Goal: Task Accomplishment & Management: Use online tool/utility

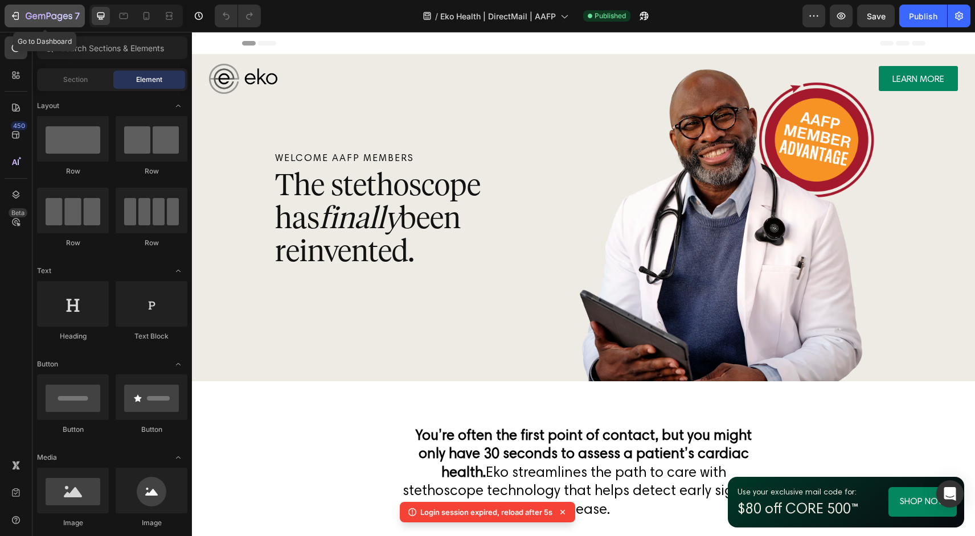
click at [18, 18] on icon "button" at bounding box center [16, 16] width 5 height 8
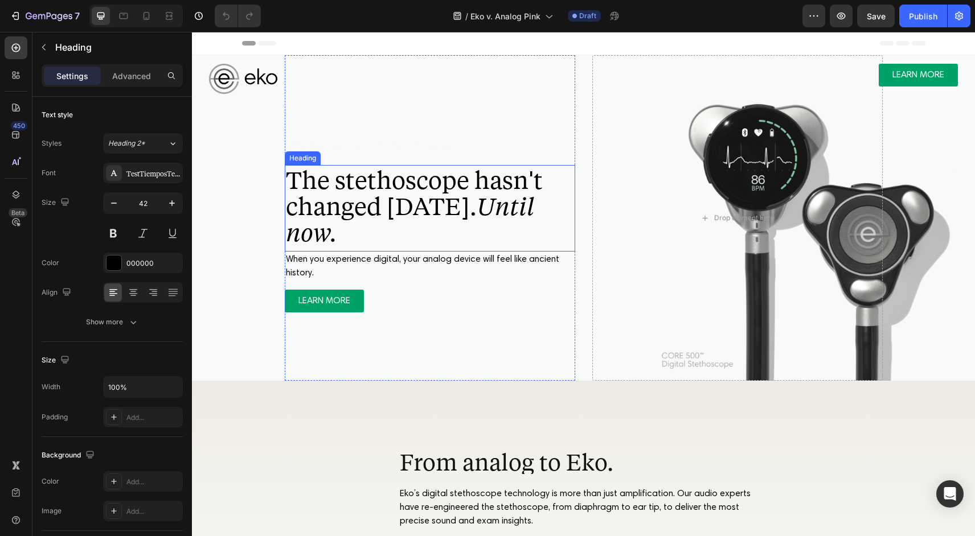
click at [386, 200] on span "The stethoscope hasn't changed [DATE]. Until now." at bounding box center [414, 205] width 257 height 84
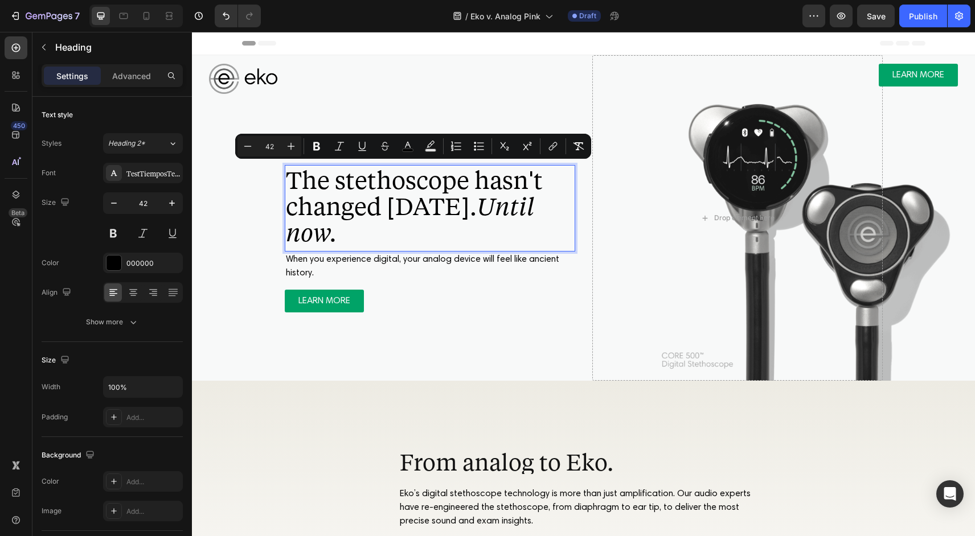
click at [407, 195] on span "The stethoscope hasn't changed [DATE]. Until now." at bounding box center [414, 205] width 257 height 84
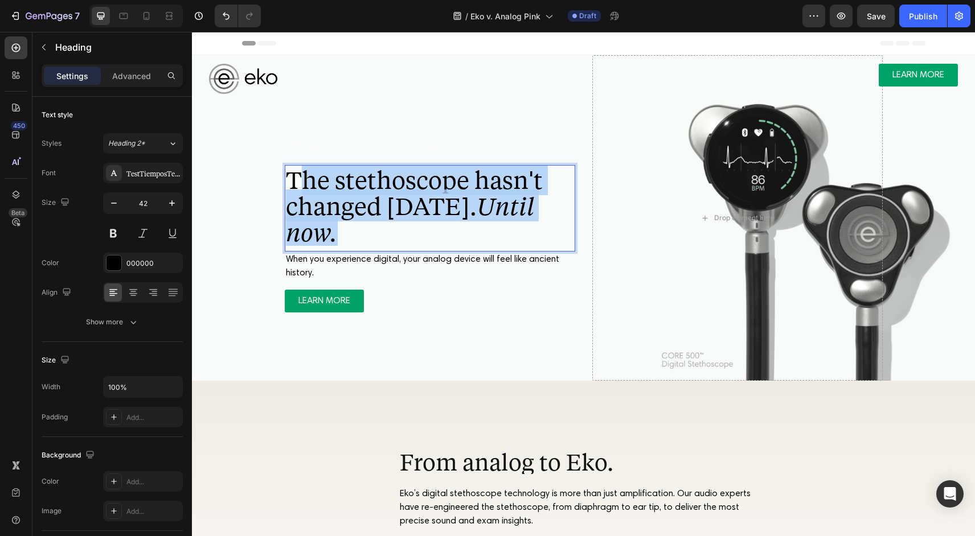
drag, startPoint x: 400, startPoint y: 236, endPoint x: 305, endPoint y: 174, distance: 113.2
click at [305, 174] on span "The stethoscope hasn't changed [DATE]. Until now." at bounding box center [414, 205] width 257 height 84
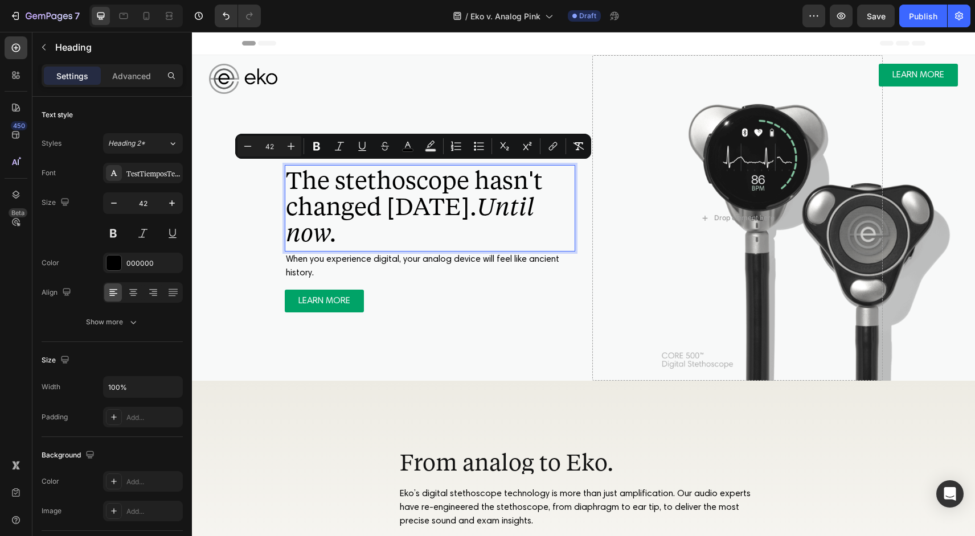
scroll to position [1, 0]
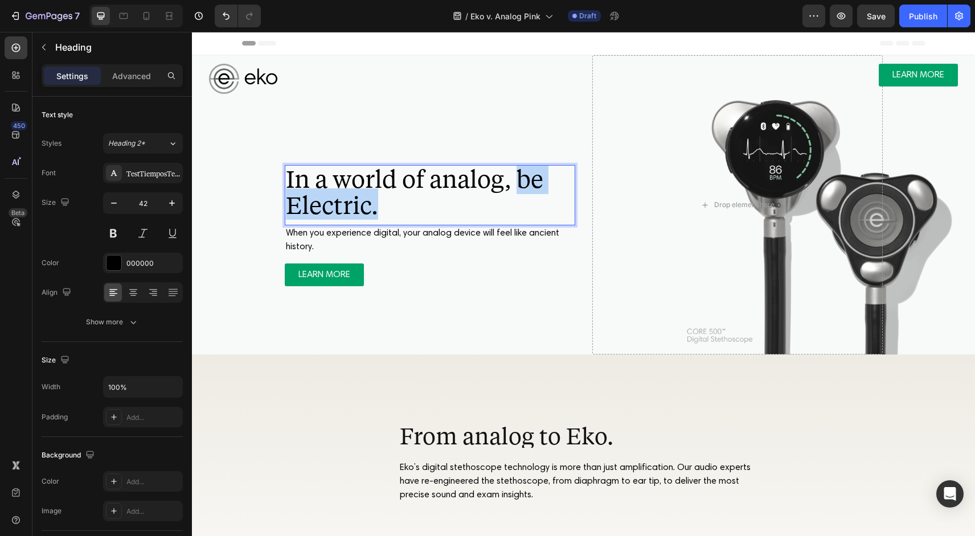
drag, startPoint x: 519, startPoint y: 178, endPoint x: 535, endPoint y: 212, distance: 37.2
click at [535, 212] on p "In a world of analog, be Electric." at bounding box center [430, 191] width 288 height 52
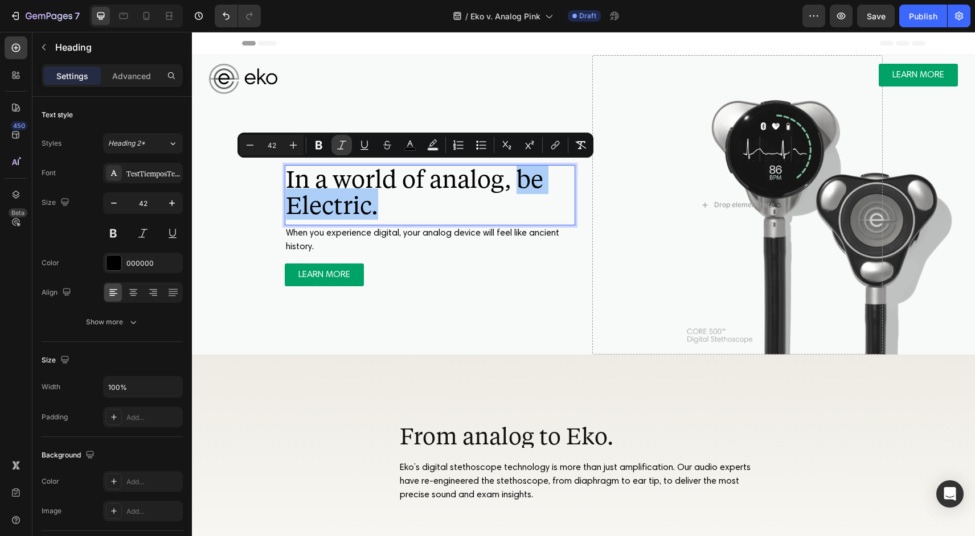
click at [335, 141] on button "Italic" at bounding box center [341, 145] width 20 height 20
click at [425, 195] on p "In a world of analog, be Electric." at bounding box center [430, 191] width 288 height 52
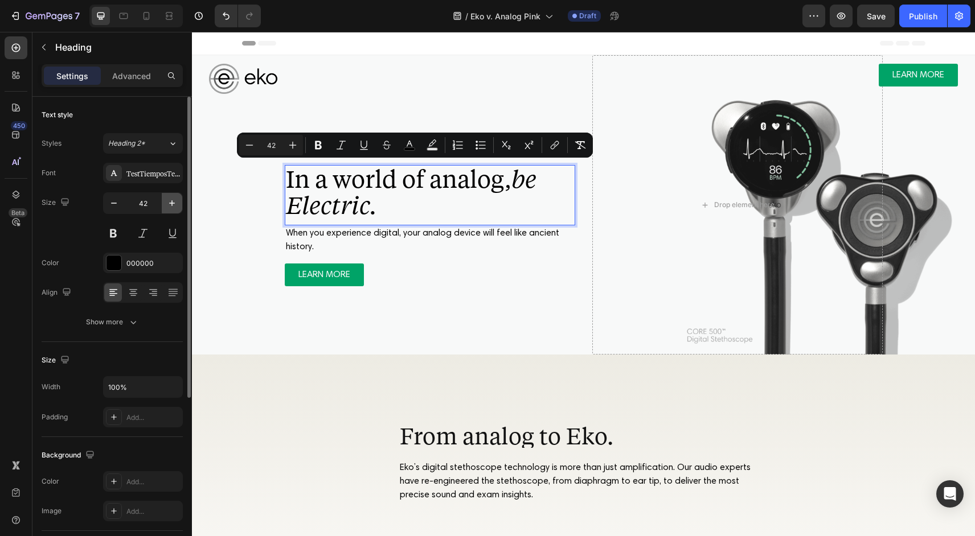
click at [167, 207] on icon "button" at bounding box center [171, 203] width 11 height 11
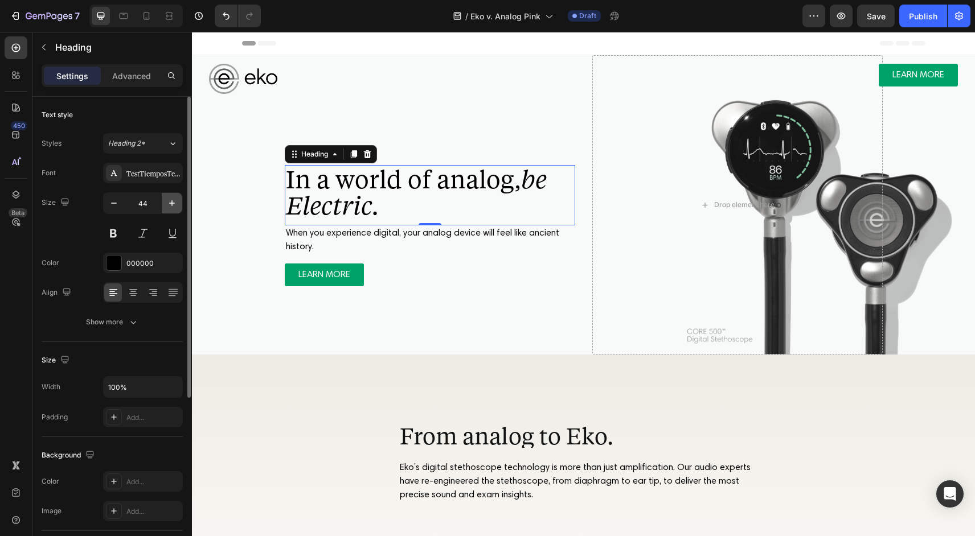
click at [167, 207] on icon "button" at bounding box center [171, 203] width 11 height 11
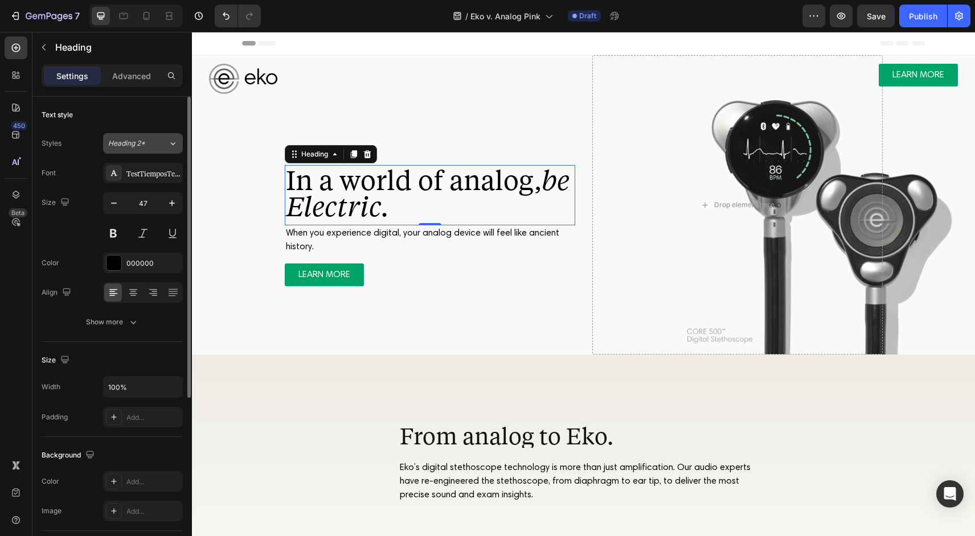
click at [167, 147] on div "Heading 2*" at bounding box center [138, 143] width 60 height 10
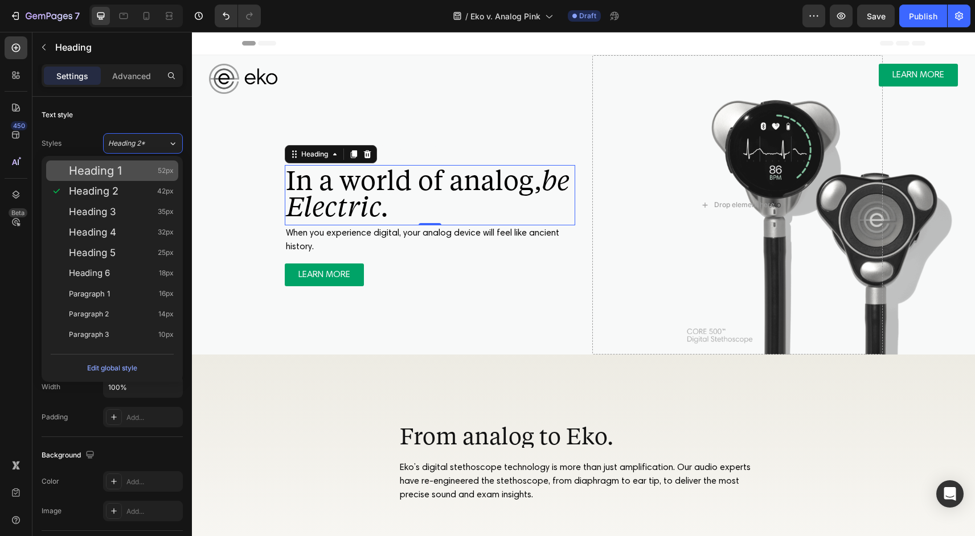
click at [150, 171] on div "Heading 1 52px" at bounding box center [121, 170] width 105 height 11
type input "52"
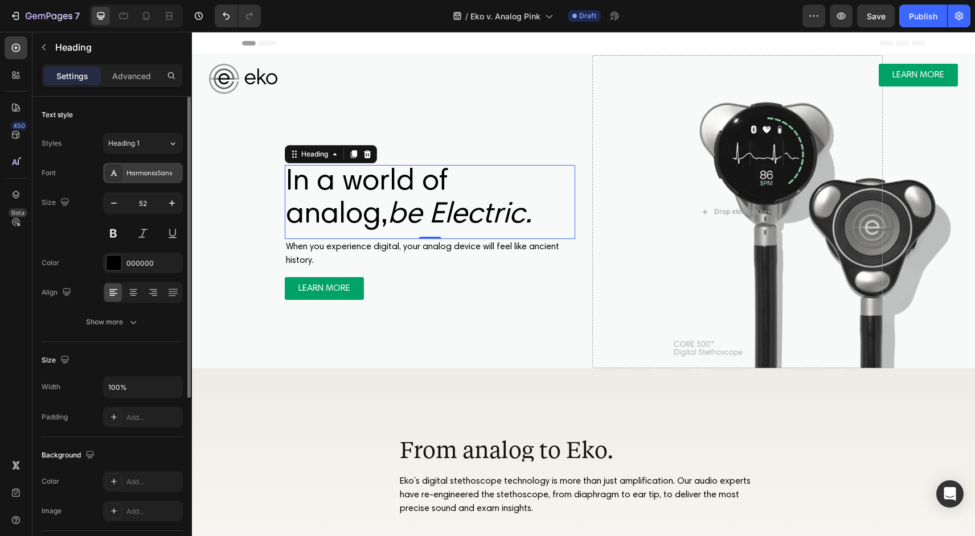
click at [156, 174] on div "HarmoniaSans" at bounding box center [153, 174] width 54 height 10
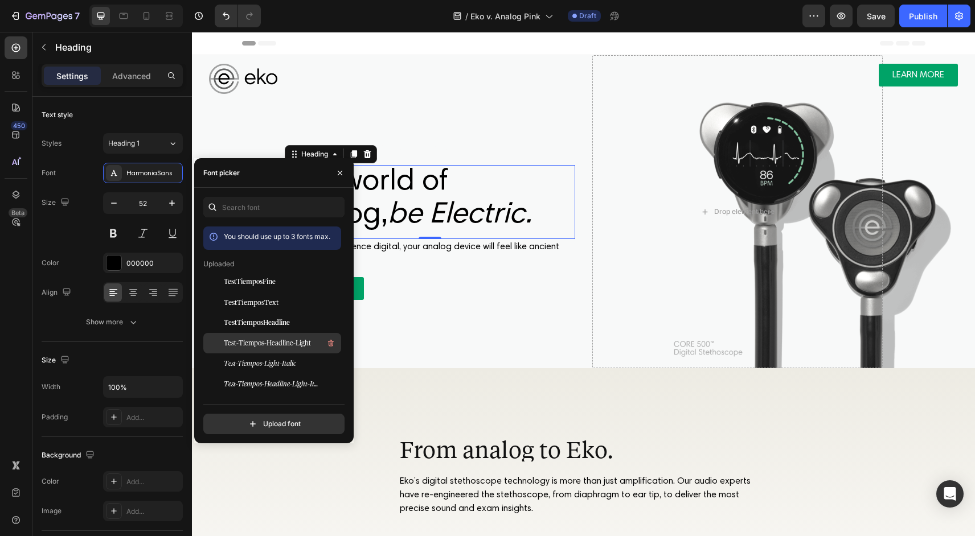
click at [297, 343] on span "Test-Tiempos-Headline-Light" at bounding box center [267, 343] width 87 height 10
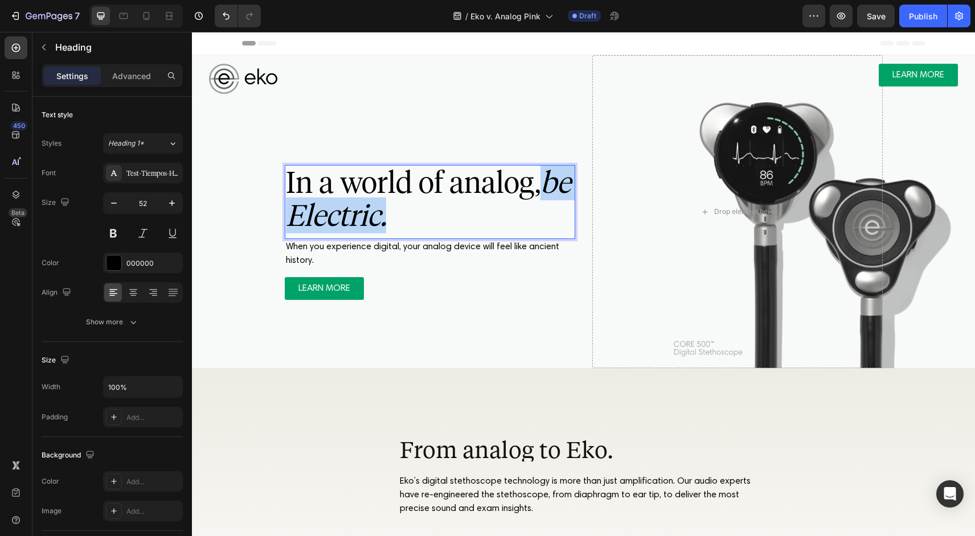
drag, startPoint x: 429, startPoint y: 220, endPoint x: 285, endPoint y: 221, distance: 144.1
click at [286, 221] on p "In a world of analog, be Electric." at bounding box center [430, 199] width 288 height 66
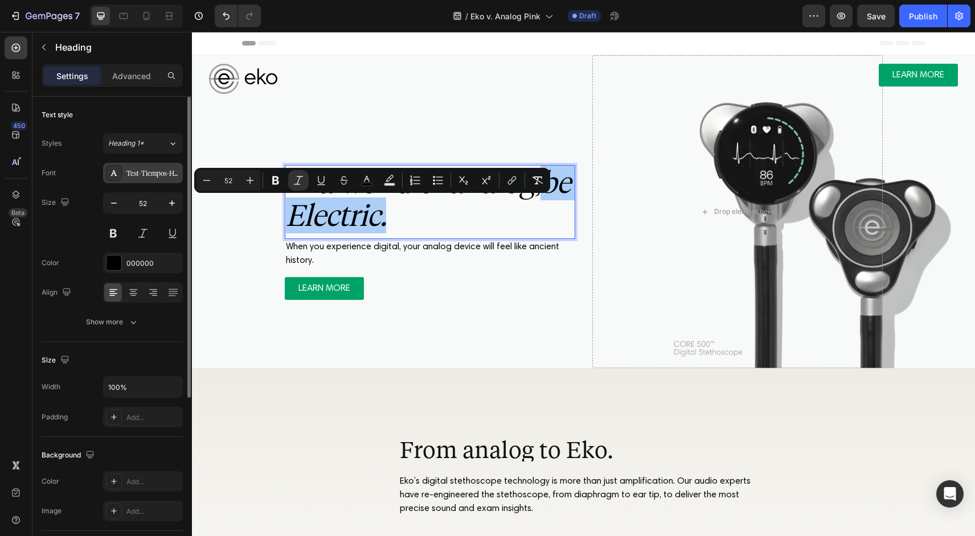
click at [158, 171] on div "Test-Tiempos-Headline-Light" at bounding box center [153, 174] width 54 height 10
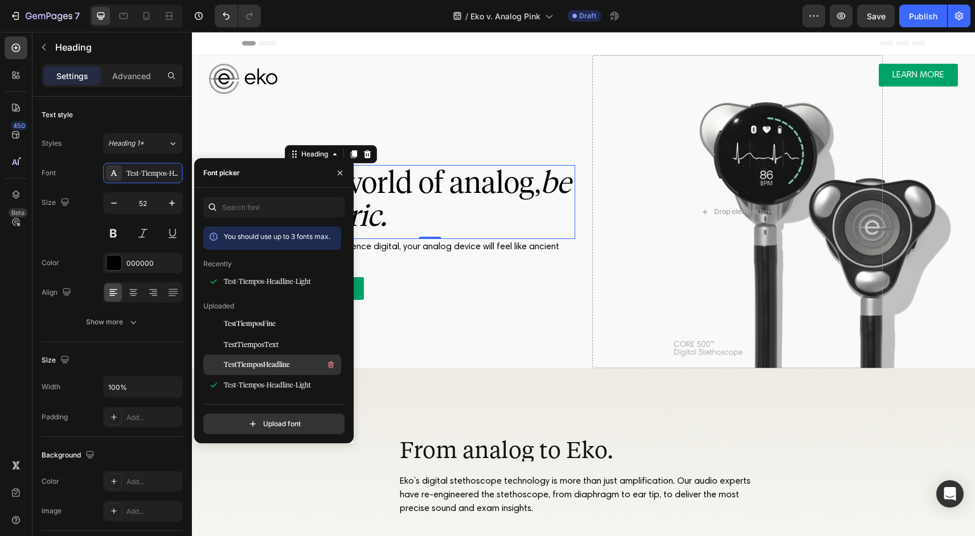
scroll to position [38, 0]
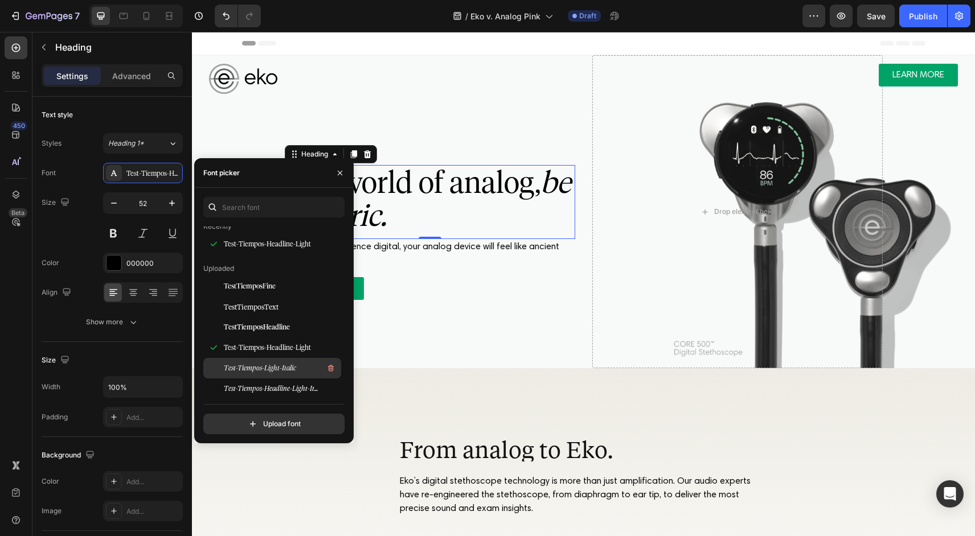
click at [274, 368] on span "Test-Tiempos-Light-Italic" at bounding box center [260, 368] width 72 height 10
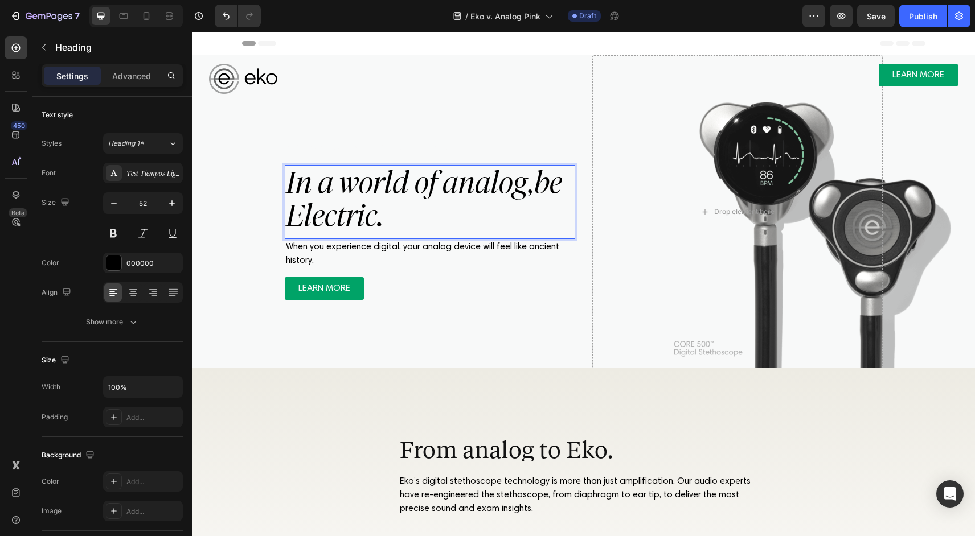
click at [461, 208] on p "In a world of analog, be Electric." at bounding box center [430, 199] width 288 height 66
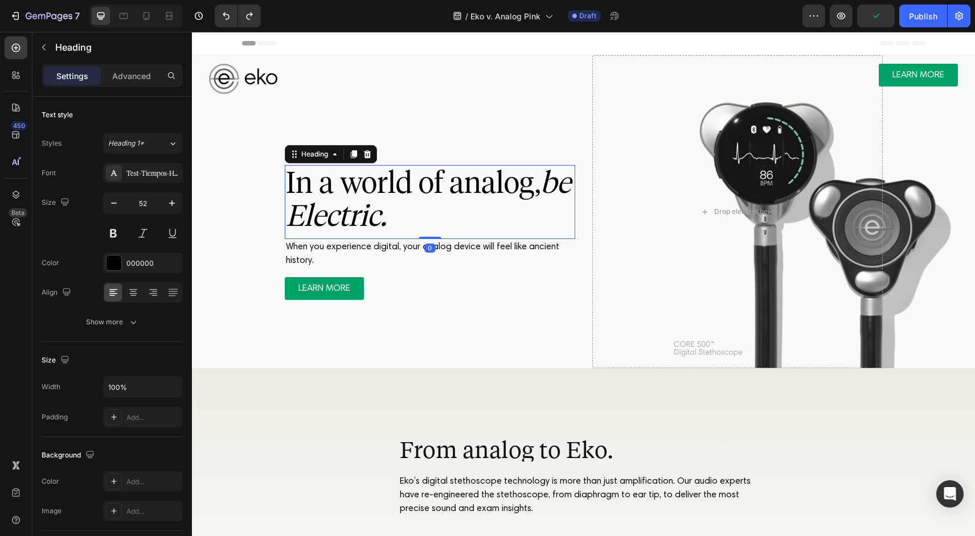
click at [450, 196] on span "In a world of analog, be Electric." at bounding box center [428, 199] width 285 height 69
click at [422, 222] on p "In a world of analog, be Electric." at bounding box center [430, 199] width 288 height 66
click at [417, 211] on icon "be Electric." at bounding box center [428, 199] width 285 height 69
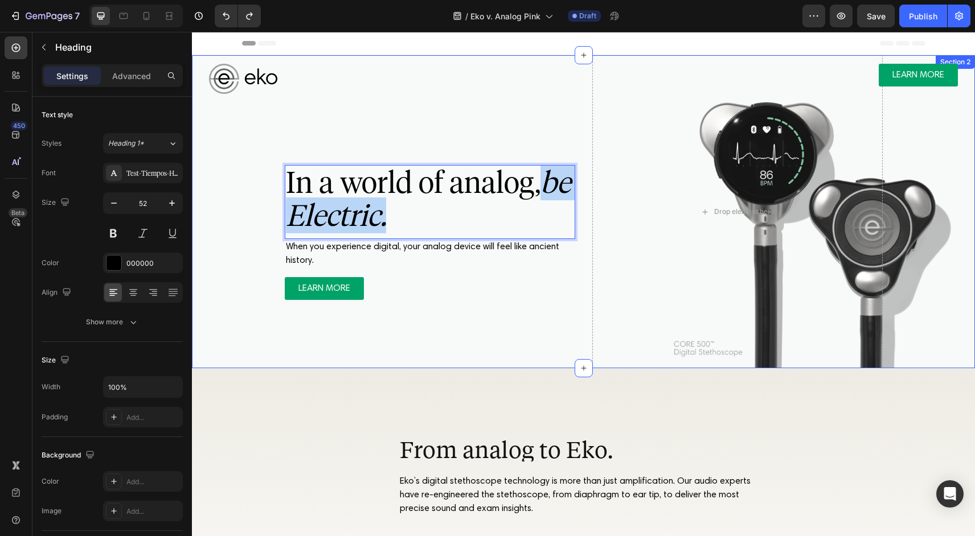
drag, startPoint x: 424, startPoint y: 222, endPoint x: 254, endPoint y: 222, distance: 169.1
click at [254, 222] on div "NOW AVAILABLE IN [GEOGRAPHIC_DATA] Text Block In a world of analog, be Electric…" at bounding box center [583, 211] width 760 height 313
drag, startPoint x: 428, startPoint y: 214, endPoint x: 255, endPoint y: 216, distance: 173.1
click at [255, 216] on div "NOW AVAILABLE IN [GEOGRAPHIC_DATA] Text Block In a world of analog, ⁠⁠⁠⁠⁠⁠⁠ be …" at bounding box center [583, 211] width 760 height 313
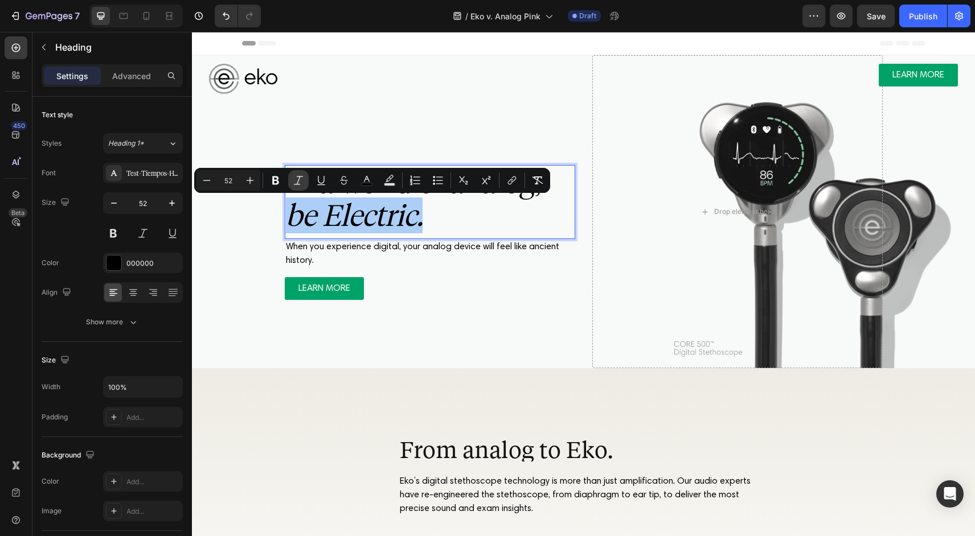
click at [294, 177] on icon "Editor contextual toolbar" at bounding box center [298, 180] width 11 height 11
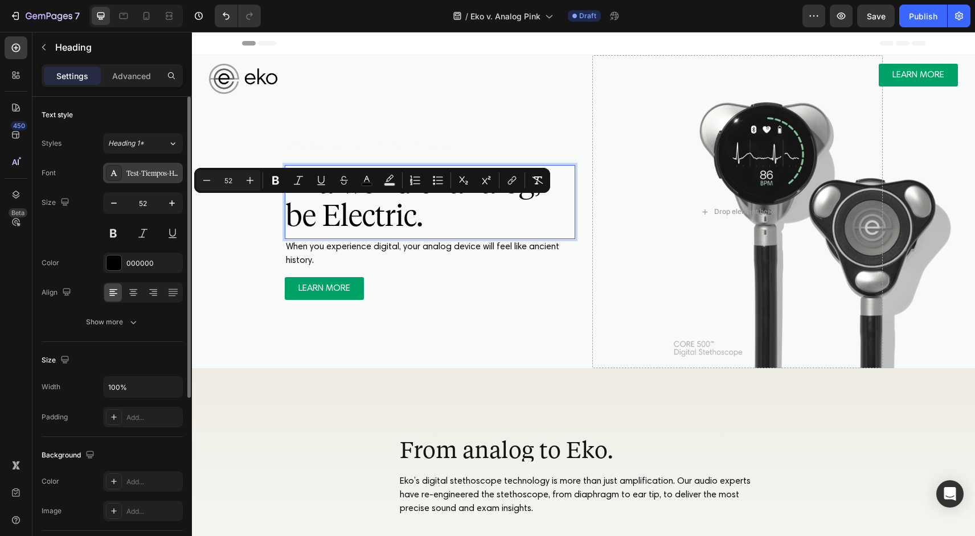
click at [164, 176] on div "Test-Tiempos-Headline-Light" at bounding box center [153, 174] width 54 height 10
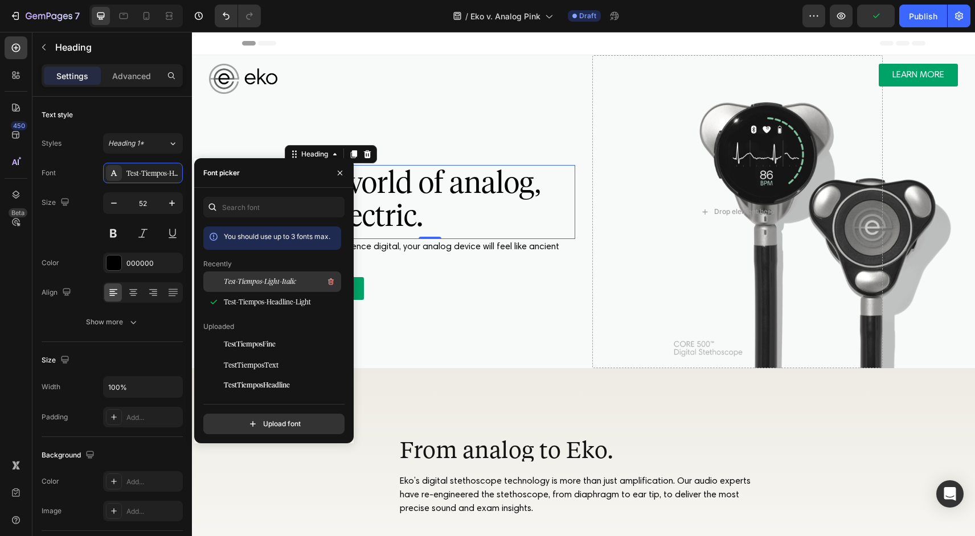
click at [256, 278] on span "Test-Tiempos-Light-Italic" at bounding box center [260, 282] width 72 height 10
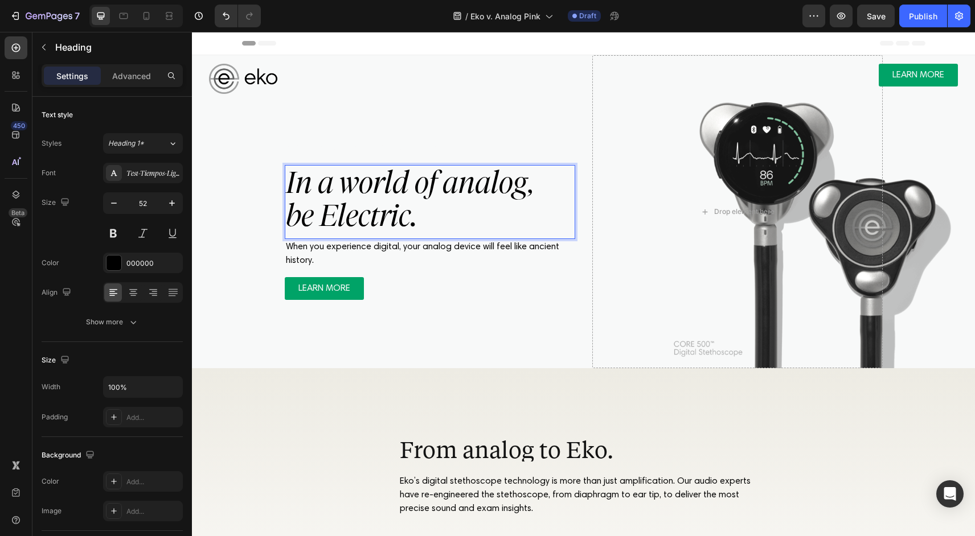
click at [478, 202] on p "In a world of analog, be Electric." at bounding box center [430, 199] width 288 height 66
click at [467, 268] on div "When you experience digital, your analog device will feel like ancient history." at bounding box center [430, 254] width 290 height 30
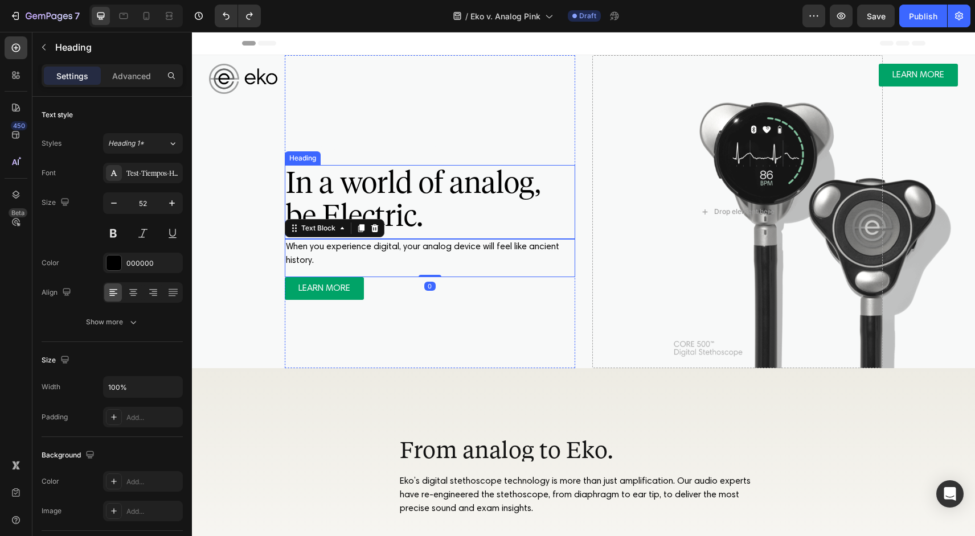
click at [442, 188] on span "In a world of analog," at bounding box center [413, 183] width 254 height 36
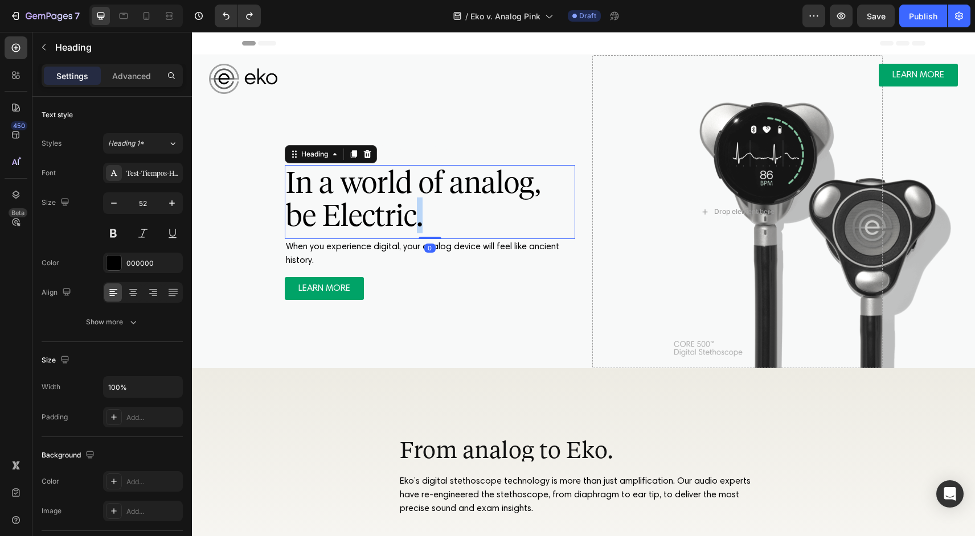
click at [415, 216] on span "be Electric." at bounding box center [354, 216] width 137 height 36
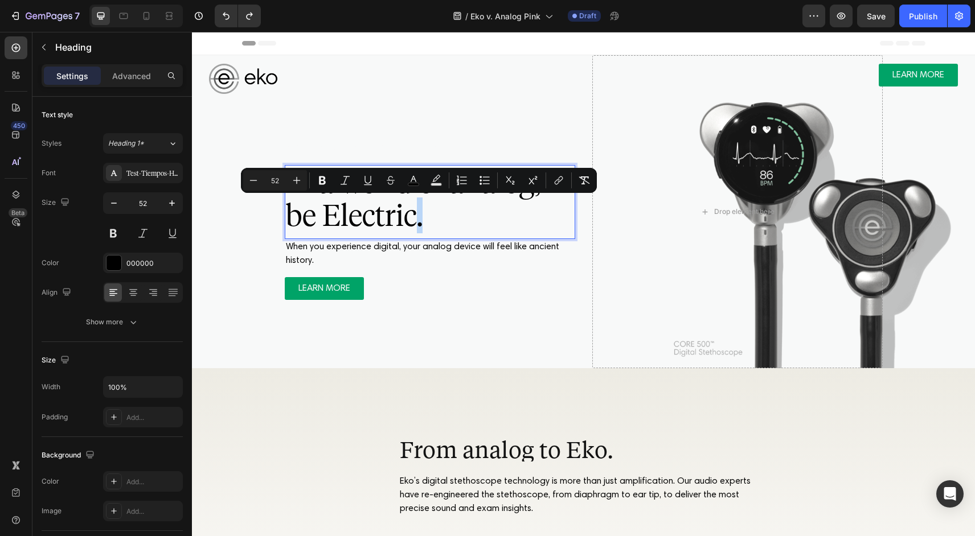
click at [426, 216] on p "In a world of analog, be Electric." at bounding box center [430, 199] width 288 height 66
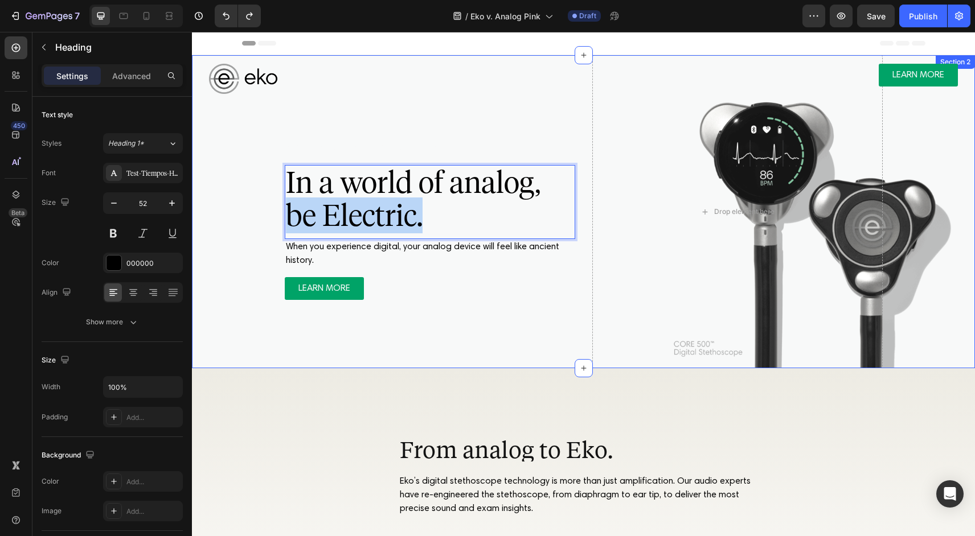
drag, startPoint x: 395, startPoint y: 216, endPoint x: 260, endPoint y: 216, distance: 135.5
click at [260, 216] on div "NOW AVAILABLE IN [GEOGRAPHIC_DATA] Text Block In a world of analog, be Electric…" at bounding box center [583, 211] width 760 height 313
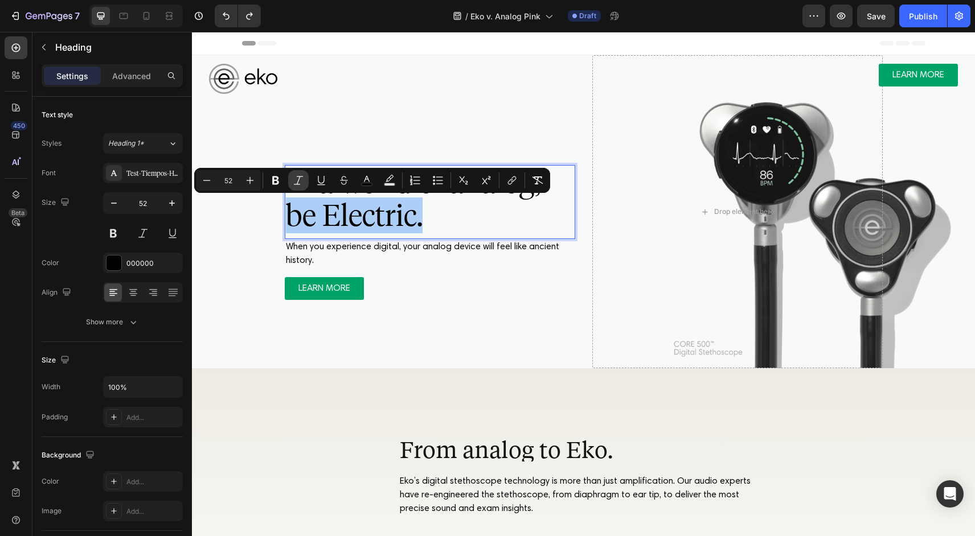
click at [303, 179] on icon "Editor contextual toolbar" at bounding box center [298, 180] width 11 height 11
click at [300, 182] on icon "Editor contextual toolbar" at bounding box center [298, 180] width 11 height 11
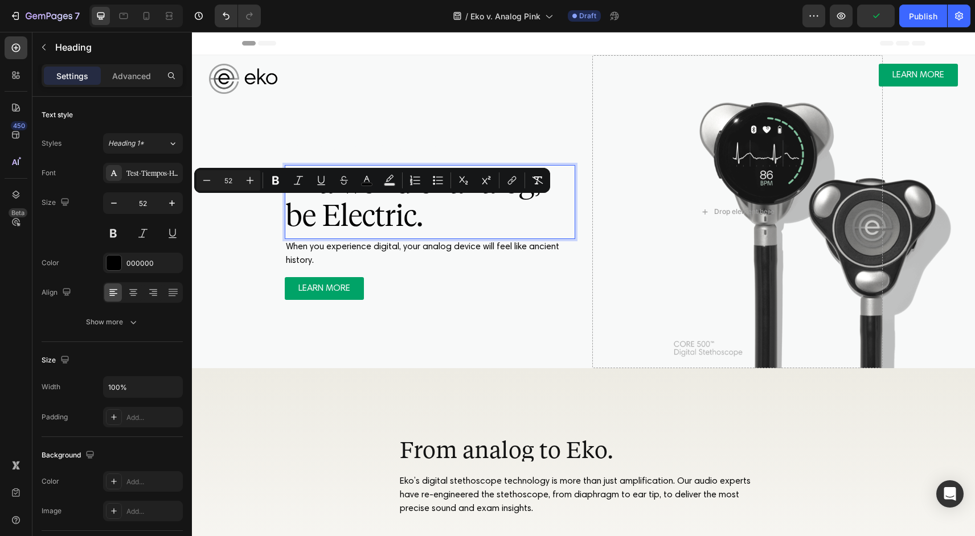
click at [401, 219] on span "be Electric." at bounding box center [354, 216] width 137 height 36
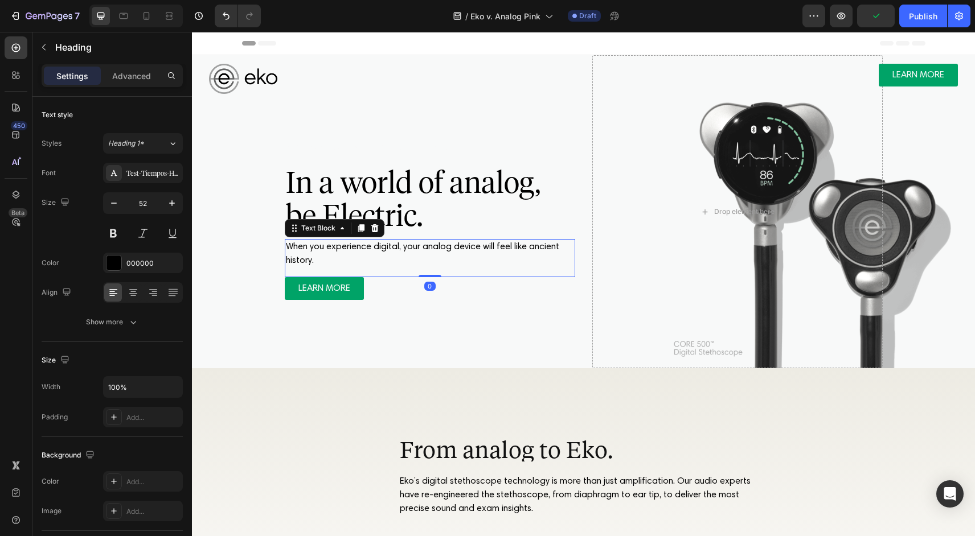
click at [405, 244] on span "When you experience digital, your analog device will feel like ancient history." at bounding box center [422, 254] width 273 height 23
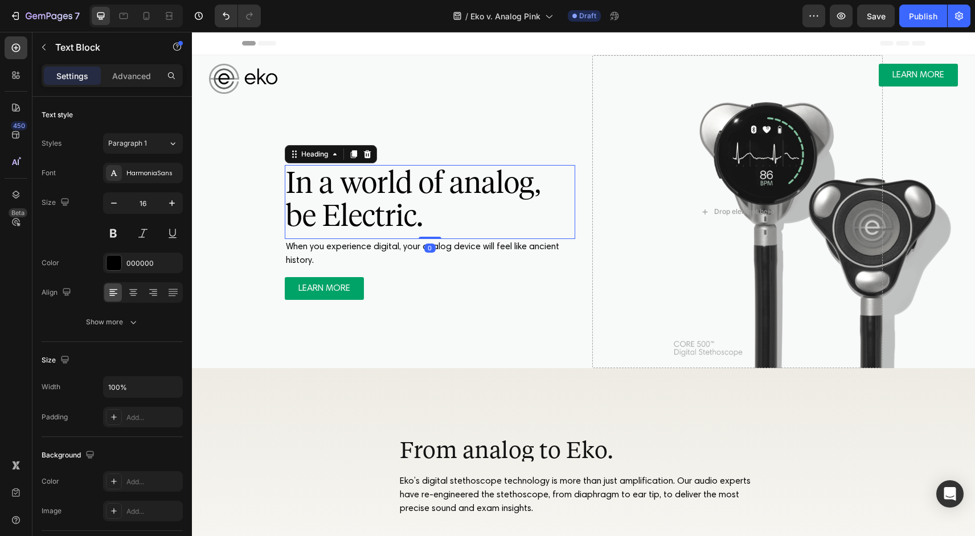
click at [392, 220] on span "be Electric." at bounding box center [354, 216] width 137 height 36
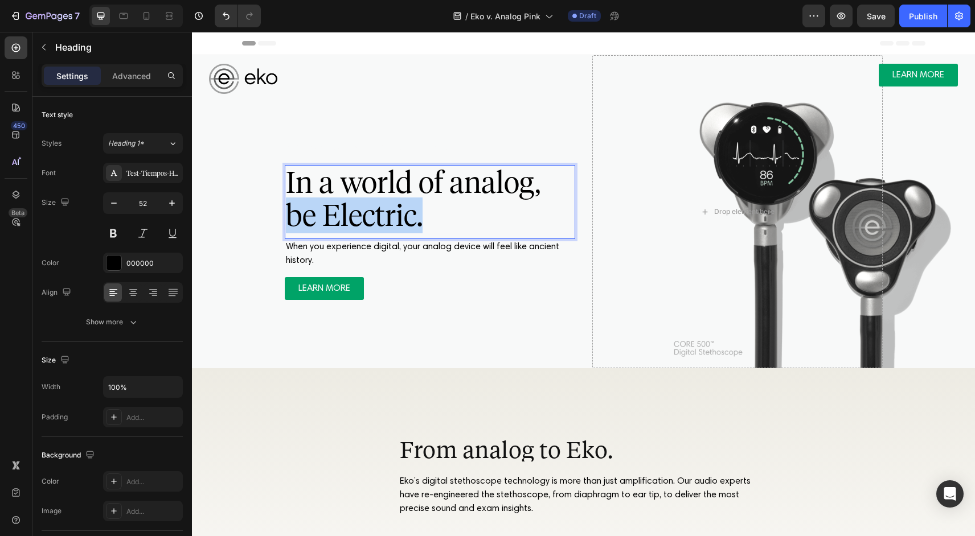
click at [392, 220] on span "be Electric." at bounding box center [354, 216] width 137 height 36
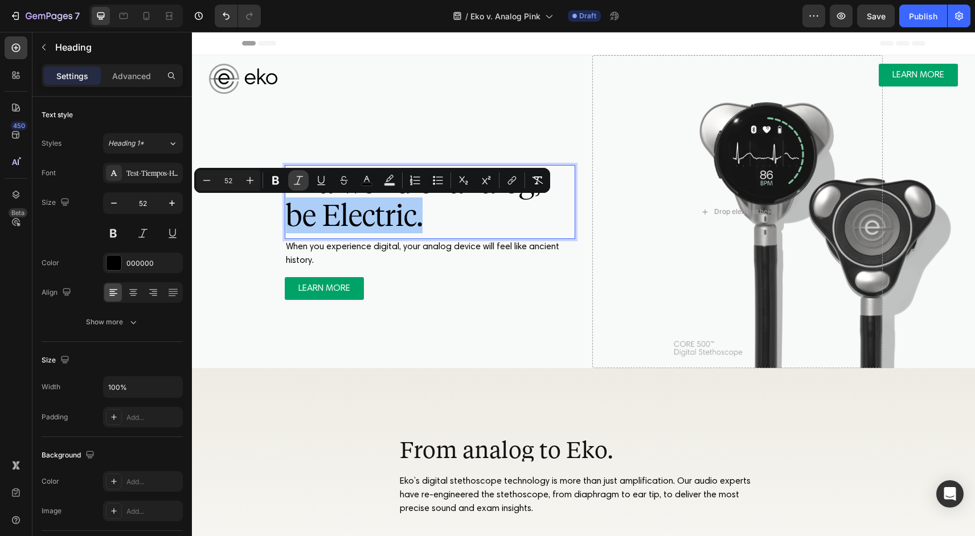
click at [300, 181] on icon "Editor contextual toolbar" at bounding box center [298, 180] width 11 height 11
click at [393, 268] on div "When you experience digital, your analog device will feel like ancient history." at bounding box center [430, 254] width 290 height 30
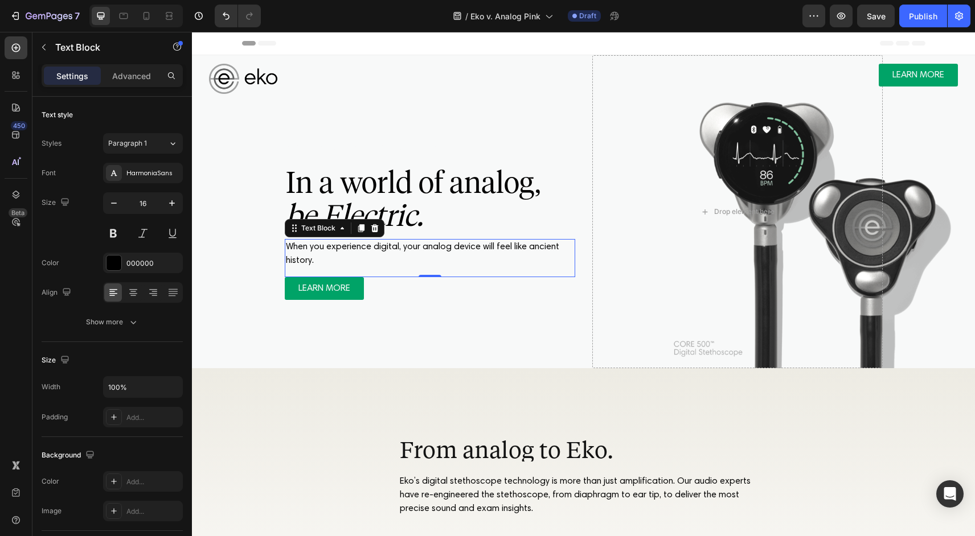
click at [331, 248] on span "When you experience digital, your analog device will feel like ancient history." at bounding box center [422, 254] width 273 height 23
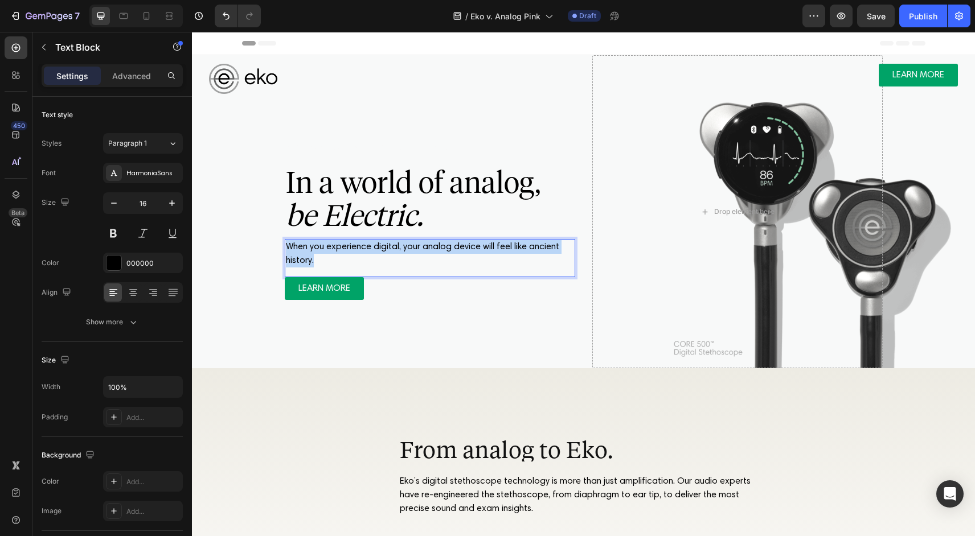
click at [331, 248] on span "When you experience digital, your analog device will feel like ancient history." at bounding box center [422, 254] width 273 height 23
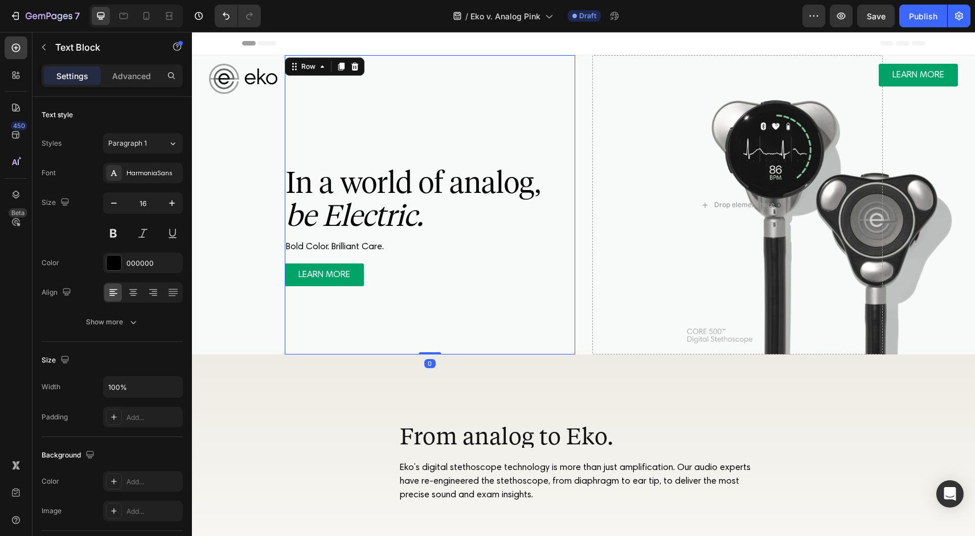
click at [420, 294] on div "NOW AVAILABLE IN [GEOGRAPHIC_DATA] Text Block ⁠⁠⁠⁠⁠⁠⁠ In a world of analog, be …" at bounding box center [430, 204] width 290 height 299
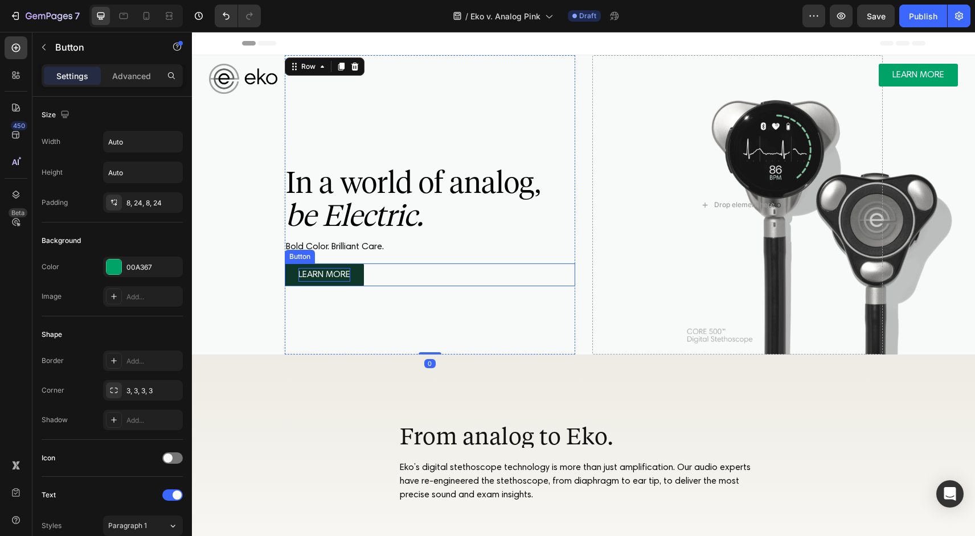
click at [342, 276] on p "LEARN MORE" at bounding box center [324, 275] width 52 height 14
click at [395, 308] on div "NOW AVAILABLE IN [GEOGRAPHIC_DATA] Text Block ⁠⁠⁠⁠⁠⁠⁠ In a world of analog, be …" at bounding box center [430, 204] width 290 height 299
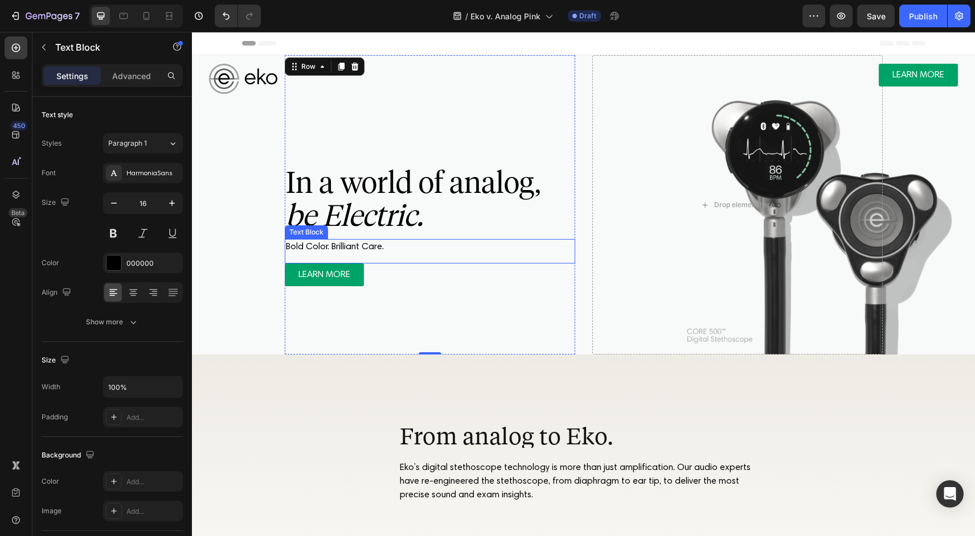
click at [377, 249] on span "Bold Color. Brilliant Care." at bounding box center [335, 247] width 98 height 9
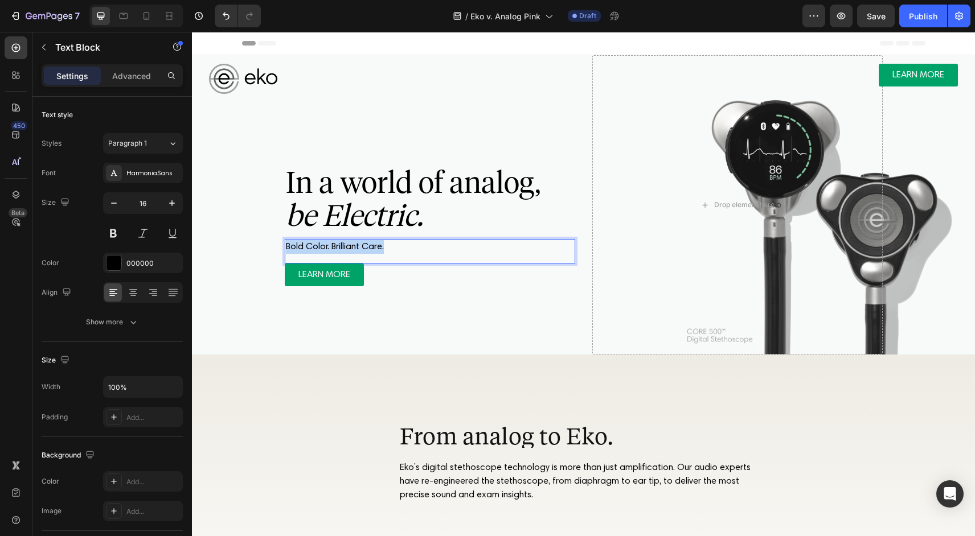
click at [377, 249] on span "Bold Color. Brilliant Care." at bounding box center [335, 247] width 98 height 9
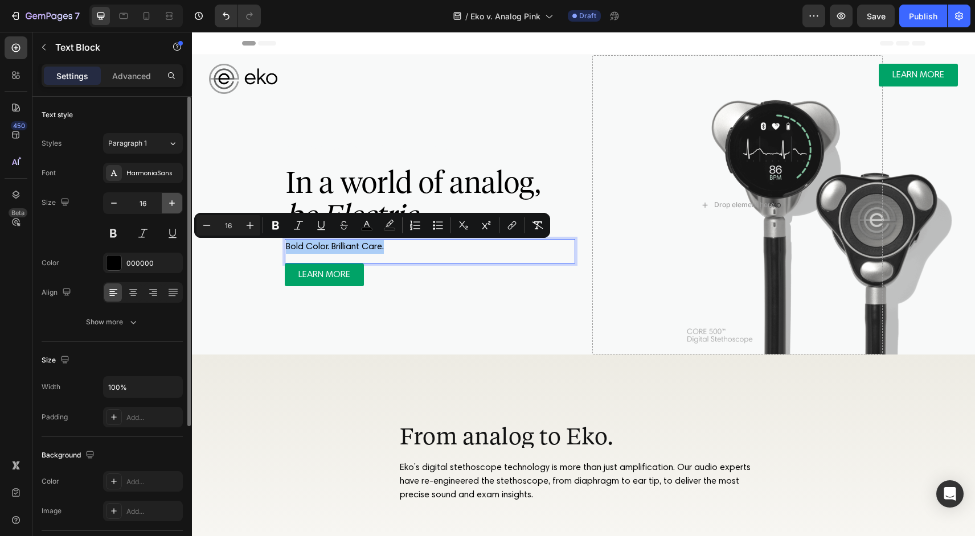
click at [169, 204] on icon "button" at bounding box center [171, 203] width 11 height 11
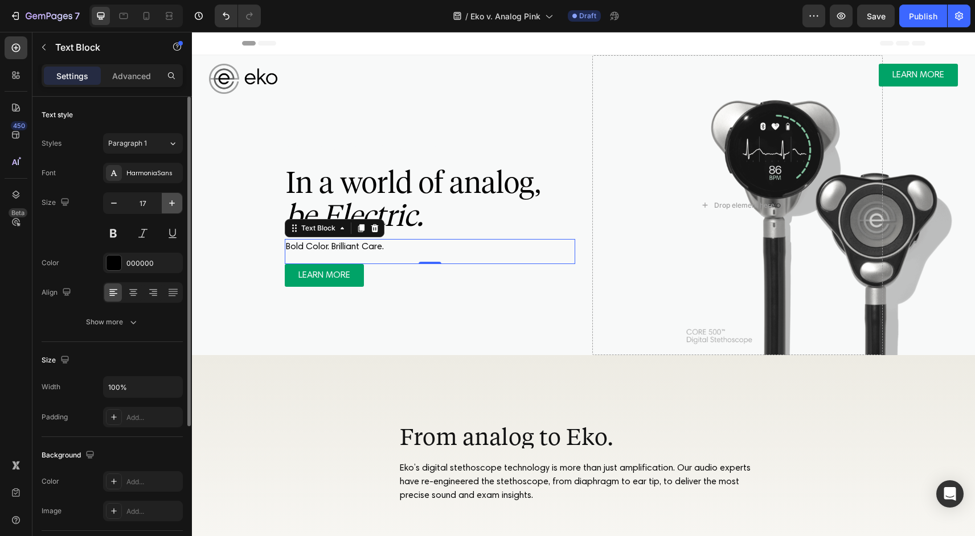
click at [169, 204] on icon "button" at bounding box center [171, 203] width 11 height 11
click at [356, 242] on p "Bold Color. Brilliant Care." at bounding box center [430, 247] width 288 height 14
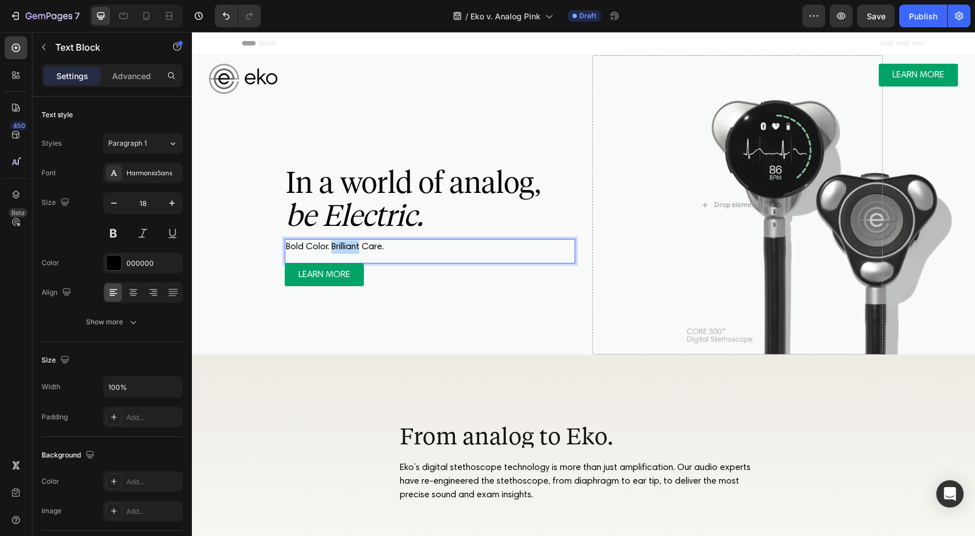
click at [356, 242] on p "Bold Color. Brilliant Care." at bounding box center [430, 247] width 288 height 14
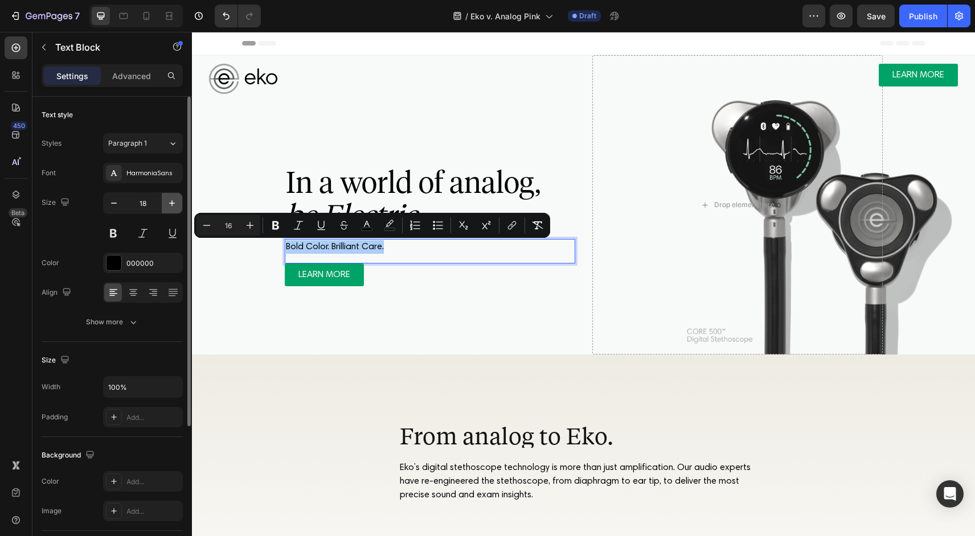
click at [169, 202] on icon "button" at bounding box center [171, 203] width 11 height 11
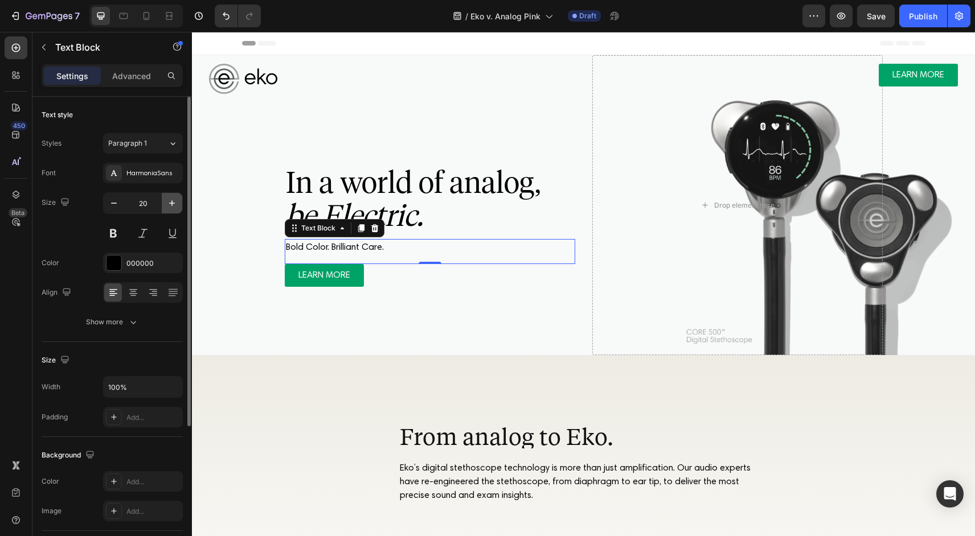
click at [169, 202] on icon "button" at bounding box center [171, 203] width 11 height 11
type input "21"
click at [314, 243] on span "Bold Color. Brilliant Care." at bounding box center [335, 247] width 98 height 9
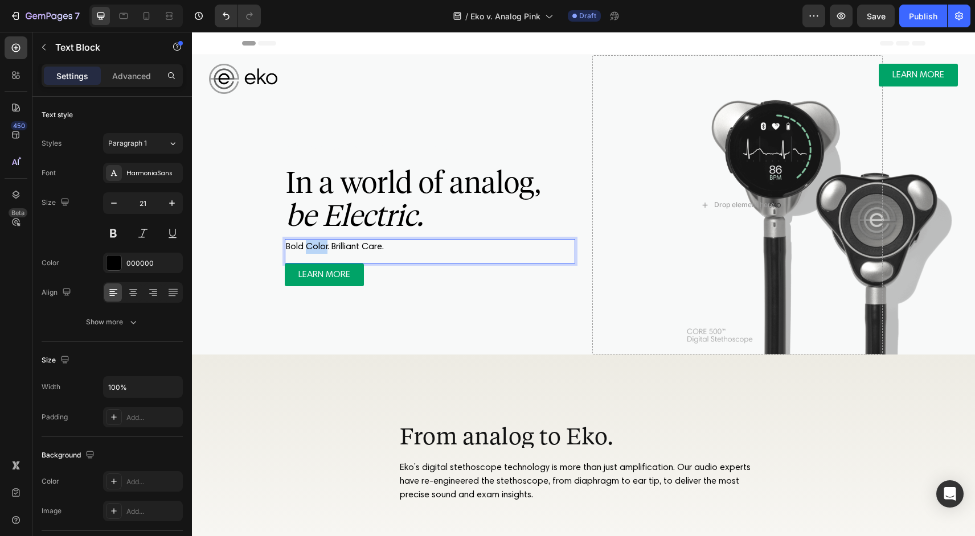
click at [314, 243] on span "Bold Color. Brilliant Care." at bounding box center [335, 247] width 98 height 9
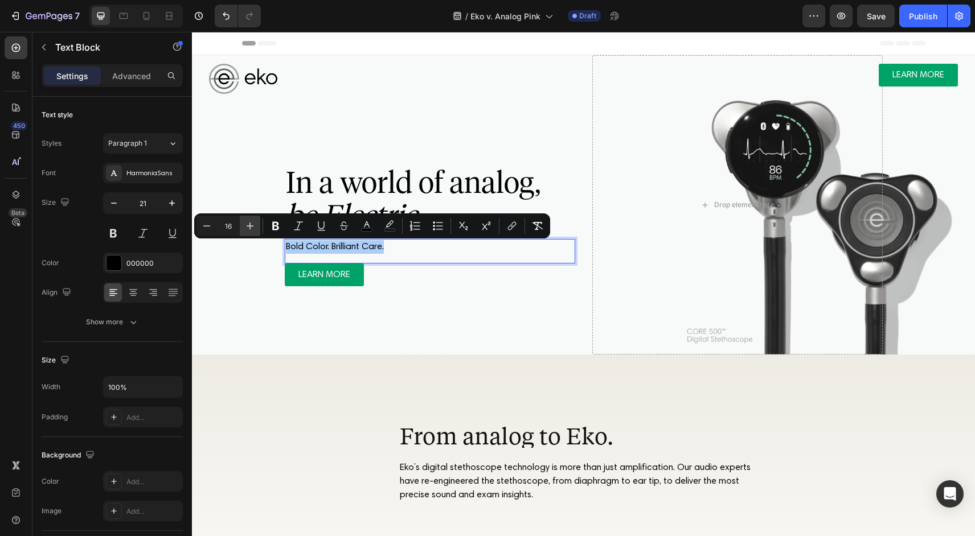
click at [256, 224] on button "Plus" at bounding box center [250, 226] width 20 height 20
type input "20"
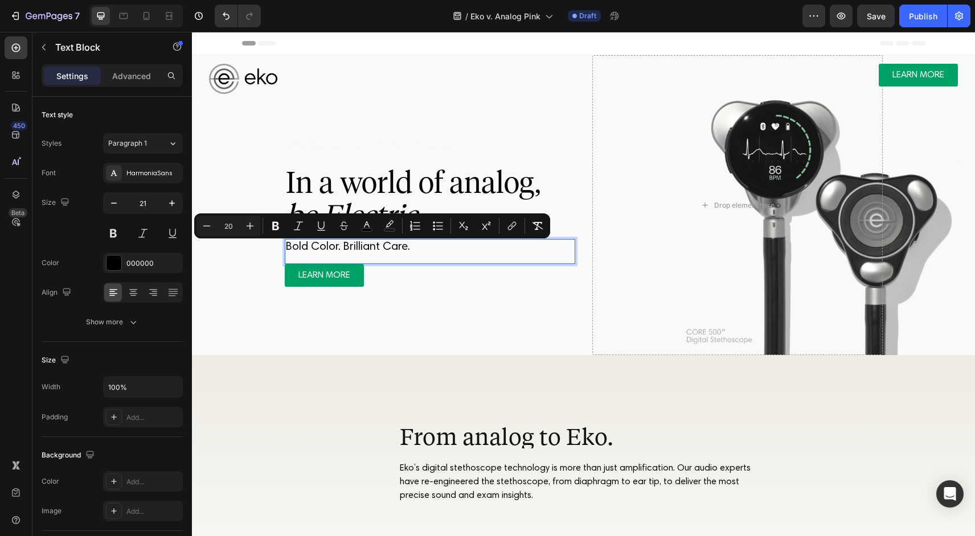
click at [278, 153] on div "NOW AVAILABLE IN [GEOGRAPHIC_DATA] Text Block ⁠⁠⁠⁠⁠⁠⁠ In a world of analog, be …" at bounding box center [583, 205] width 760 height 300
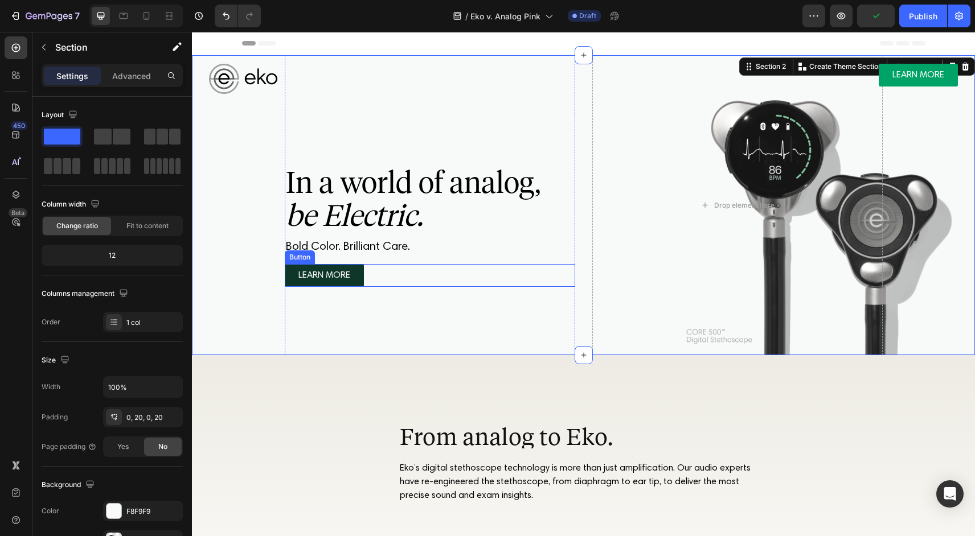
click at [357, 281] on link "LEARN MORE" at bounding box center [324, 275] width 79 height 23
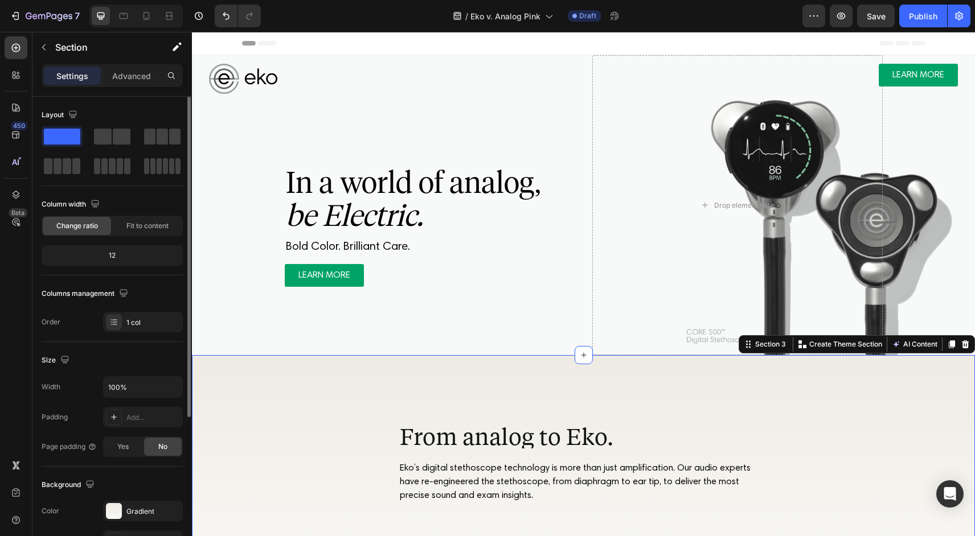
click at [393, 389] on div "From analog to Eko. Heading Eko’s digital stethoscope technology is more than j…" at bounding box center [583, 463] width 783 height 217
click at [406, 421] on div "From analog to Eko. Heading Eko’s digital stethoscope technology is more than j…" at bounding box center [583, 463] width 783 height 217
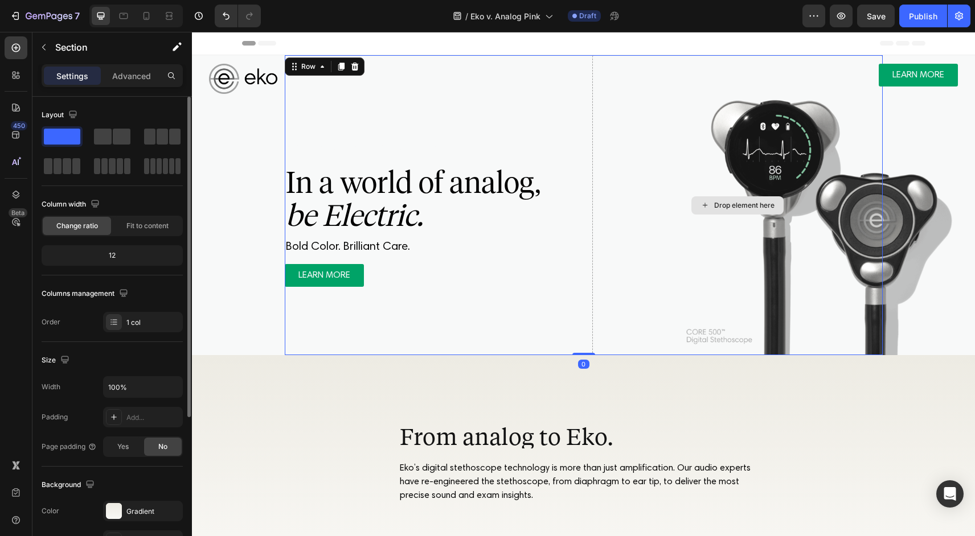
click at [847, 256] on div "Drop element here" at bounding box center [737, 205] width 290 height 300
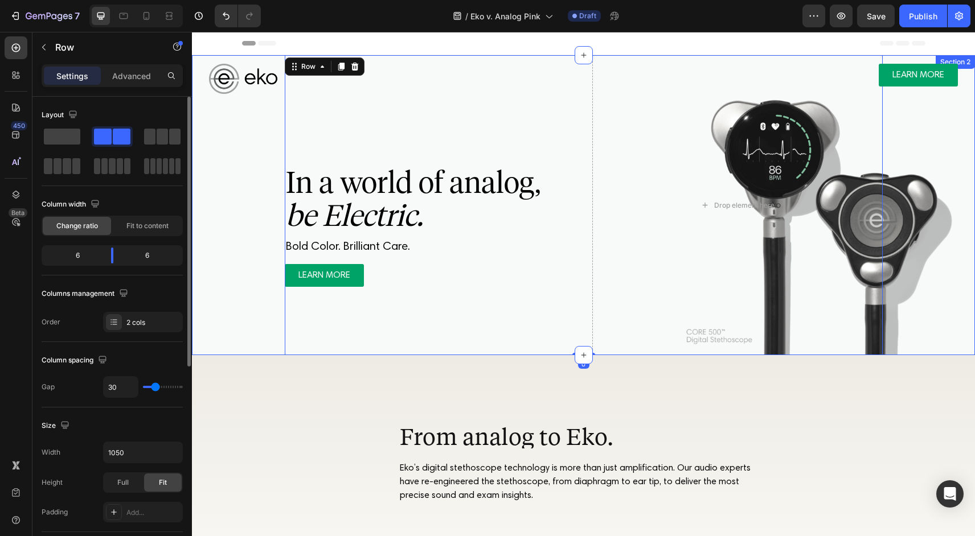
click at [896, 247] on div "NOW AVAILABLE IN [GEOGRAPHIC_DATA] Text Block ⁠⁠⁠⁠⁠⁠⁠ In a world of analog, be …" at bounding box center [583, 205] width 760 height 300
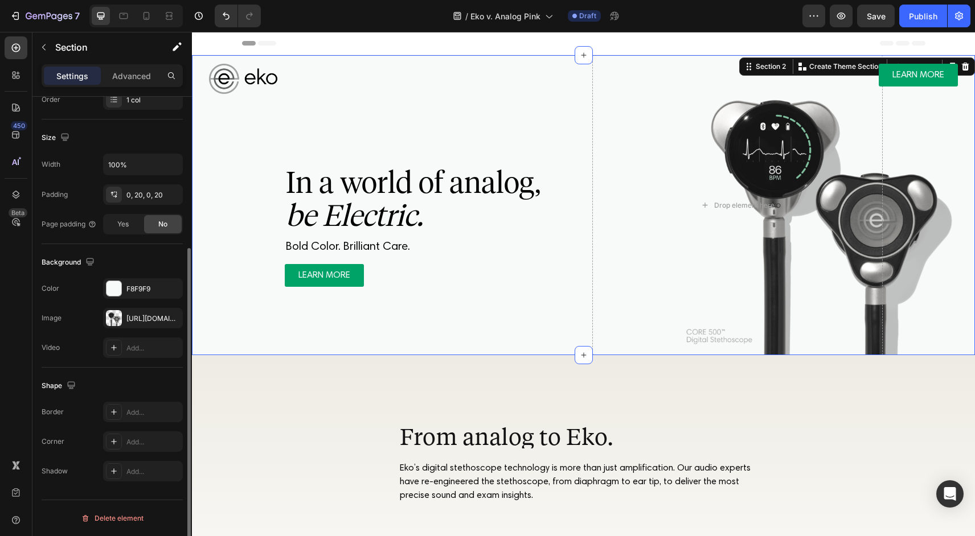
scroll to position [211, 0]
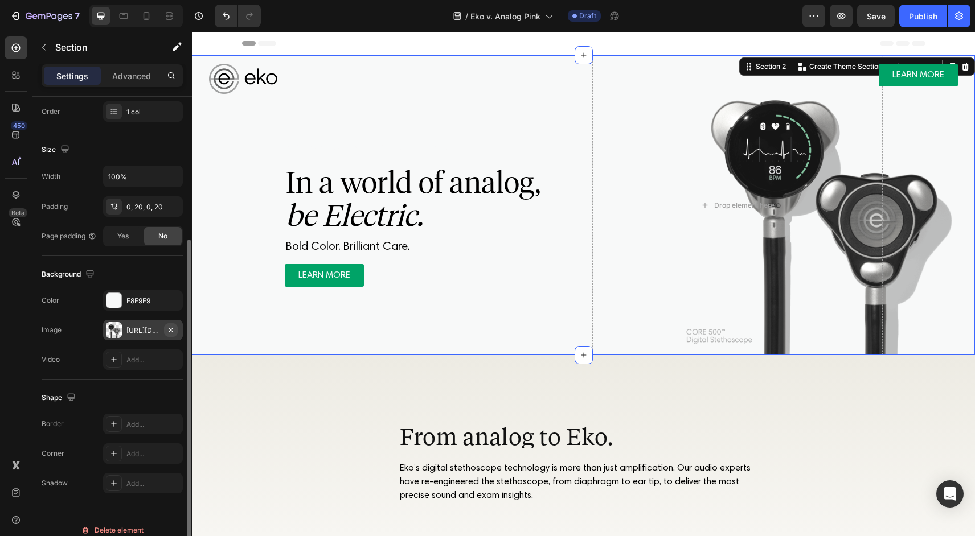
click at [170, 328] on icon "button" at bounding box center [170, 330] width 9 height 9
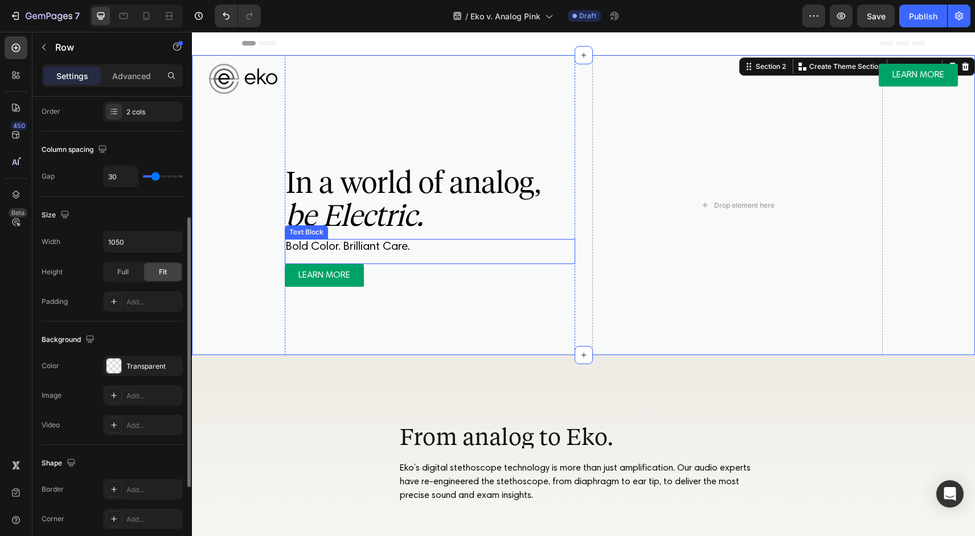
click at [658, 234] on div "Drop element here" at bounding box center [737, 205] width 290 height 300
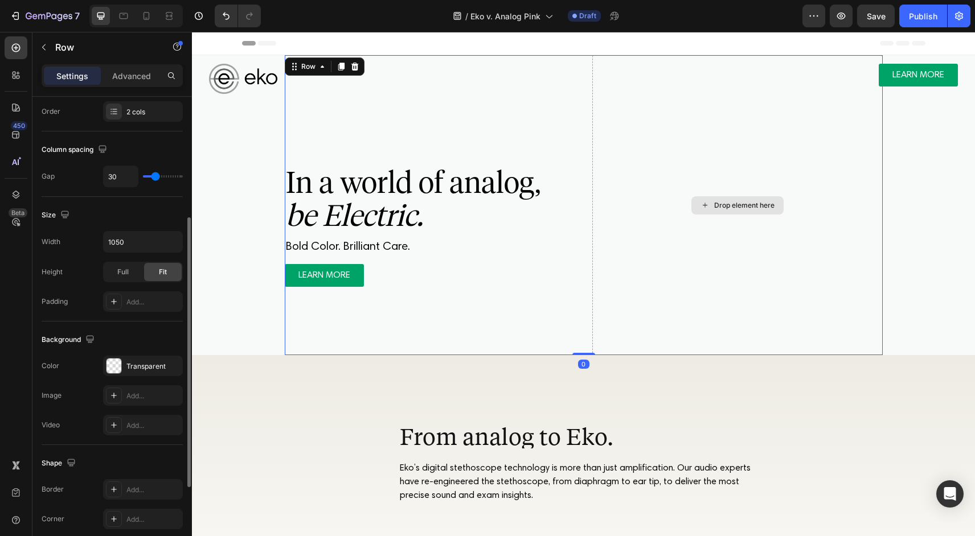
scroll to position [0, 0]
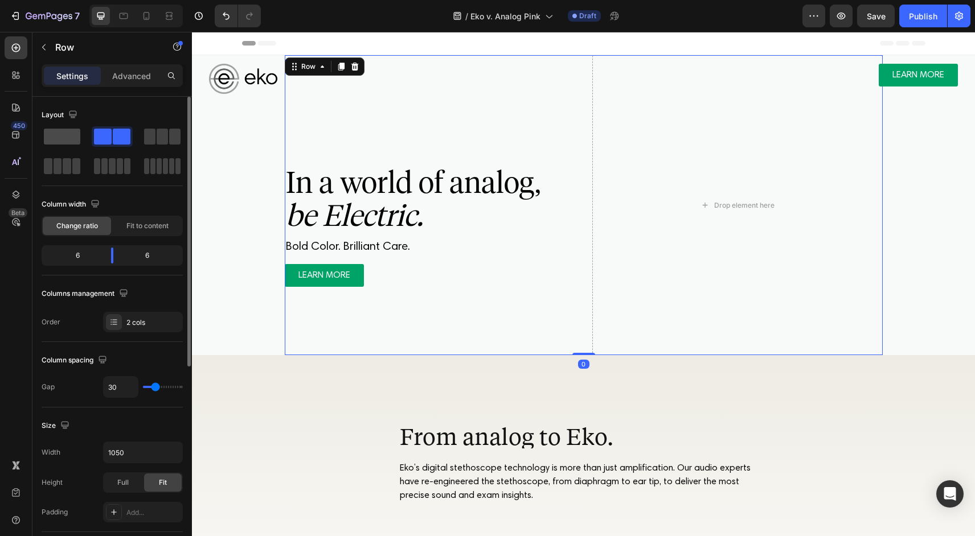
click at [59, 144] on span at bounding box center [62, 137] width 36 height 16
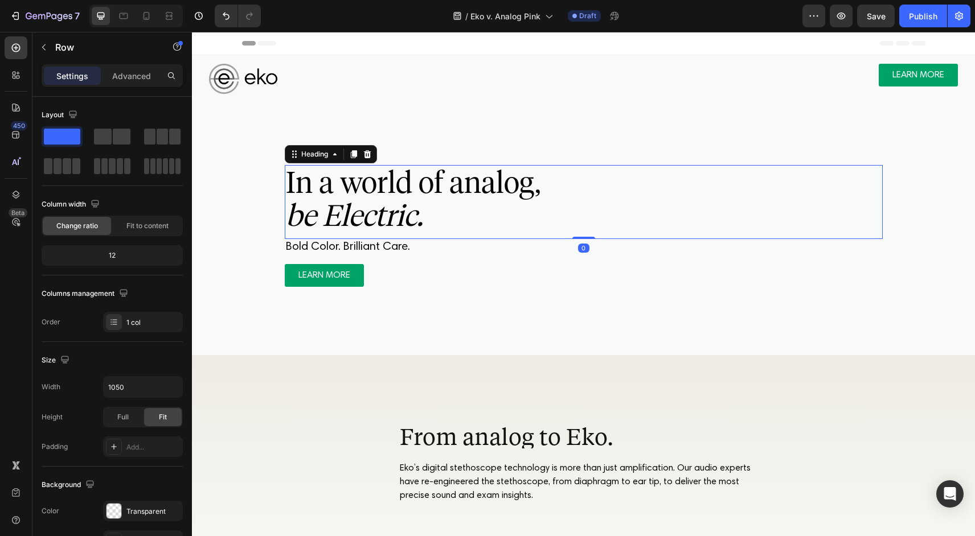
click at [443, 189] on span "In a world of analog," at bounding box center [413, 183] width 254 height 36
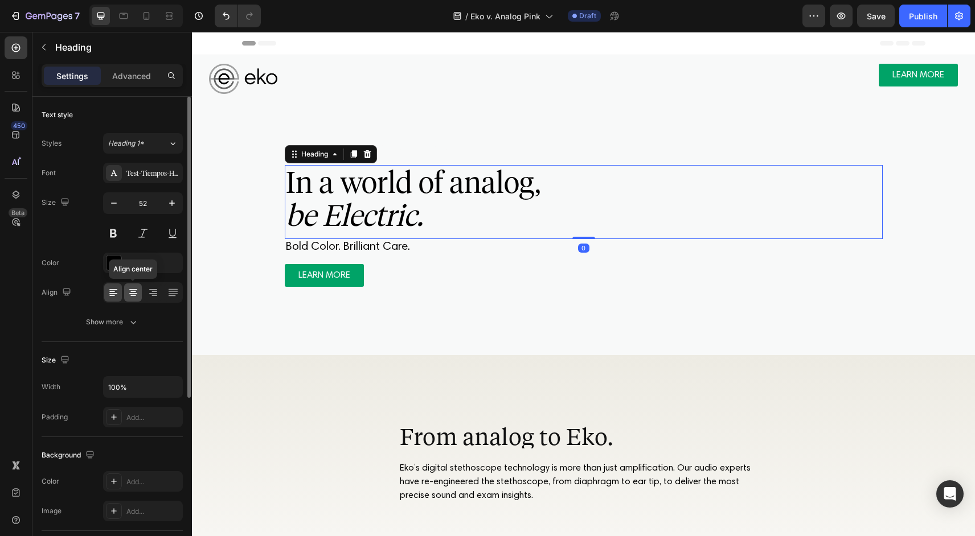
click at [134, 296] on icon at bounding box center [133, 292] width 11 height 11
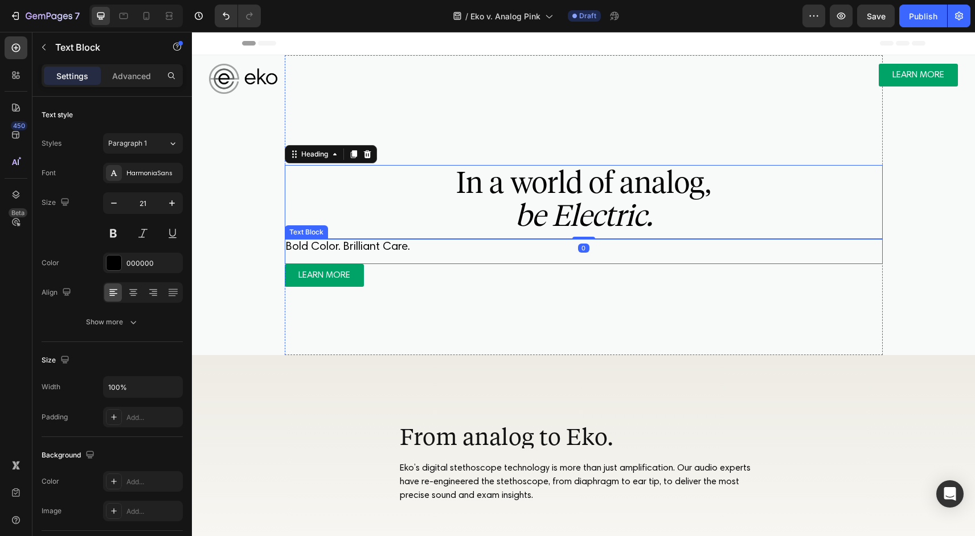
click at [351, 247] on span "Bold Color. Brilliant Care." at bounding box center [348, 246] width 124 height 11
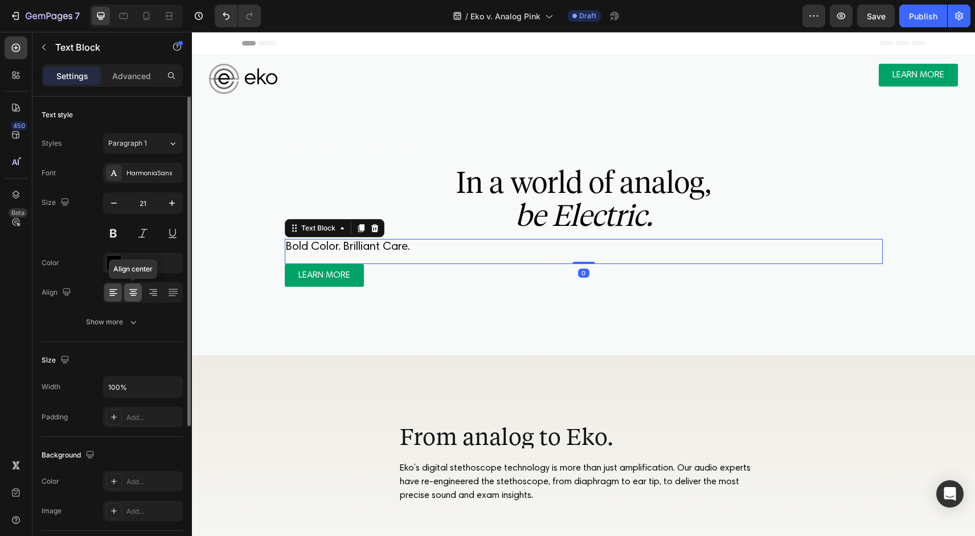
click at [133, 294] on icon at bounding box center [133, 292] width 11 height 11
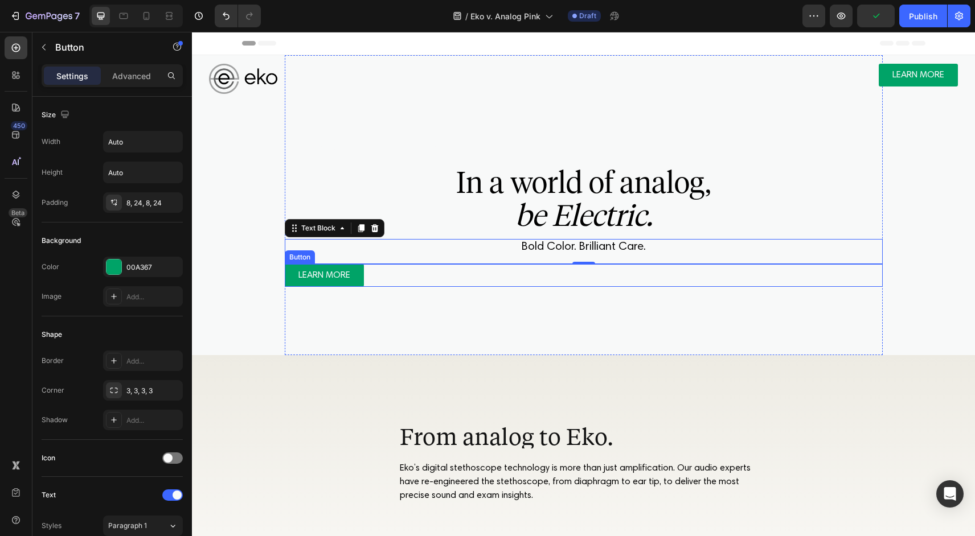
click at [372, 277] on div "LEARN MORE Button" at bounding box center [584, 275] width 598 height 23
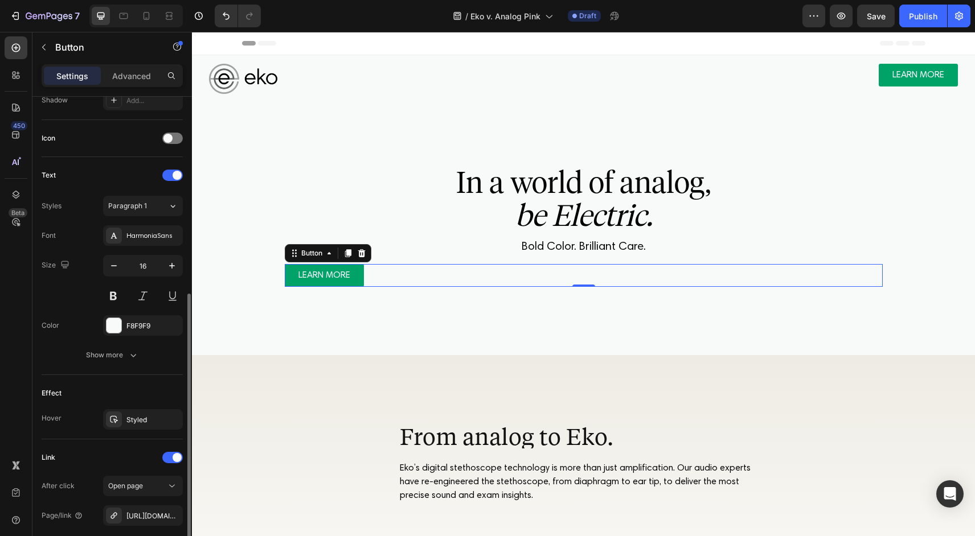
scroll to position [350, 0]
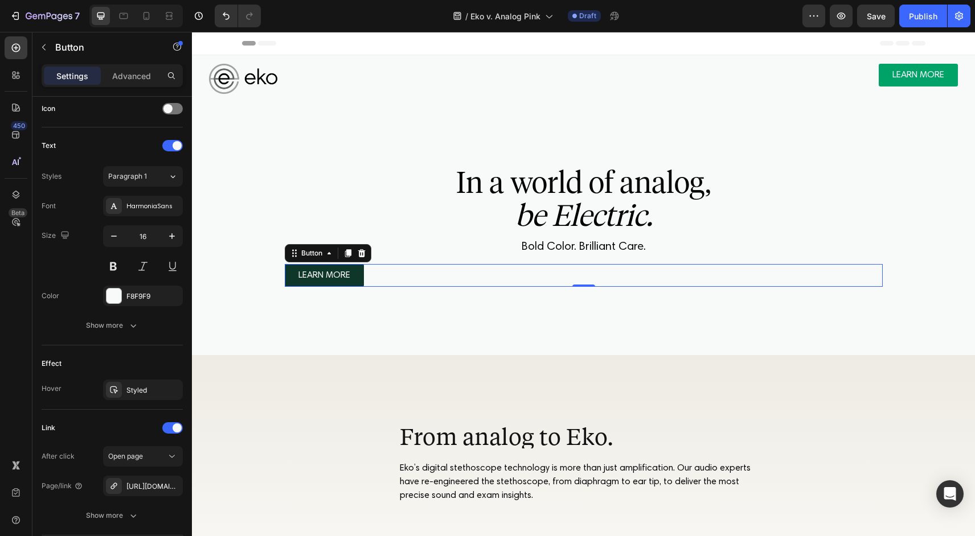
click at [359, 276] on link "LEARN MORE" at bounding box center [324, 275] width 79 height 23
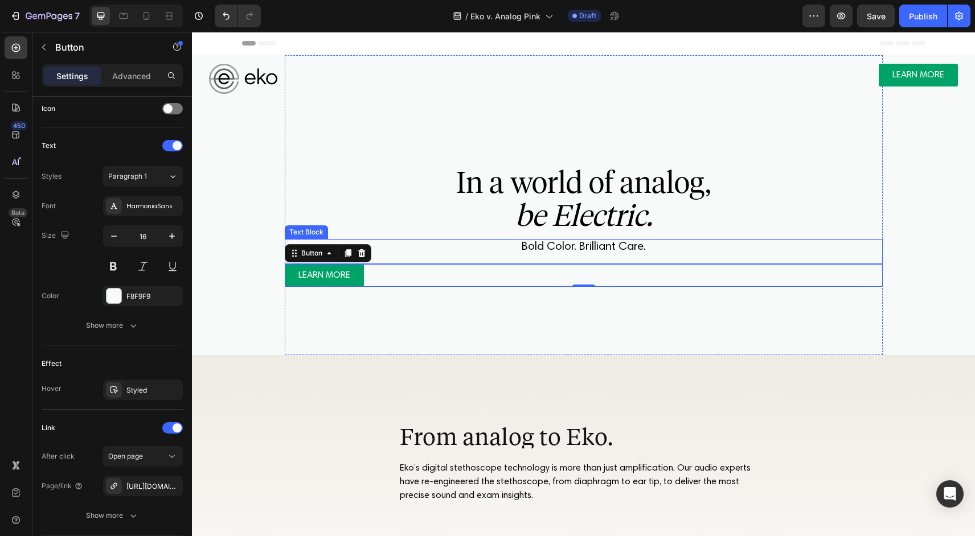
click at [410, 265] on div "LEARN MORE Button 0" at bounding box center [584, 275] width 598 height 23
click at [410, 267] on div "LEARN MORE Button 0" at bounding box center [584, 275] width 598 height 23
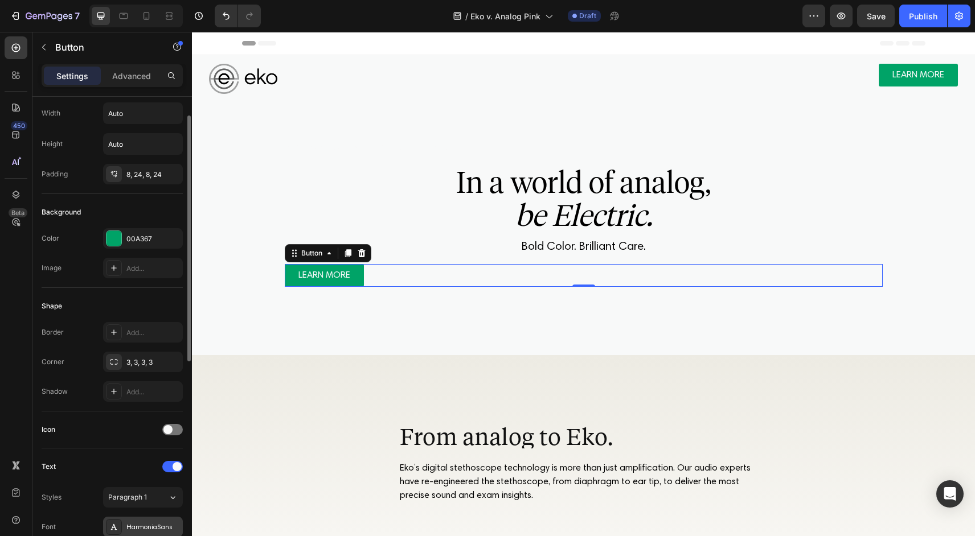
scroll to position [0, 0]
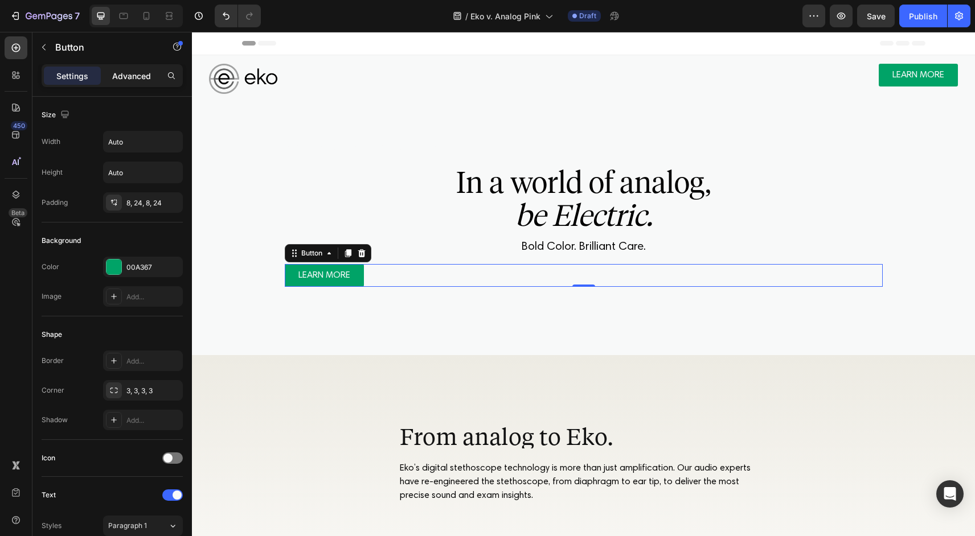
click at [134, 73] on p "Advanced" at bounding box center [131, 76] width 39 height 12
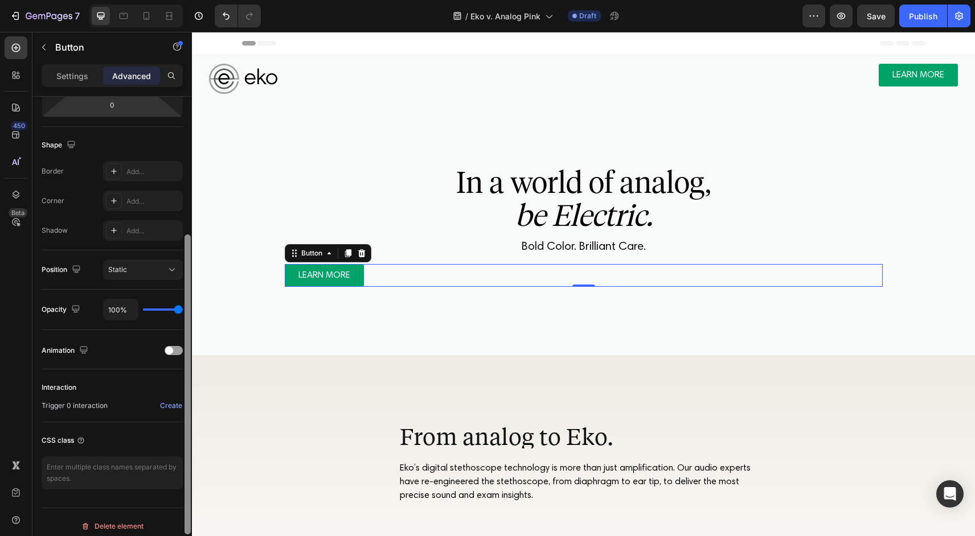
scroll to position [264, 0]
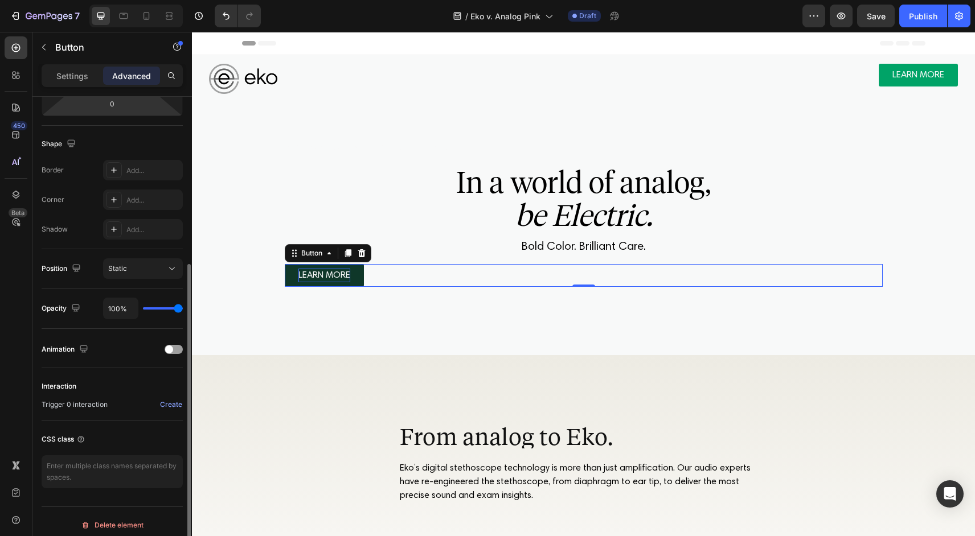
click at [333, 279] on p "LEARN MORE" at bounding box center [324, 276] width 52 height 14
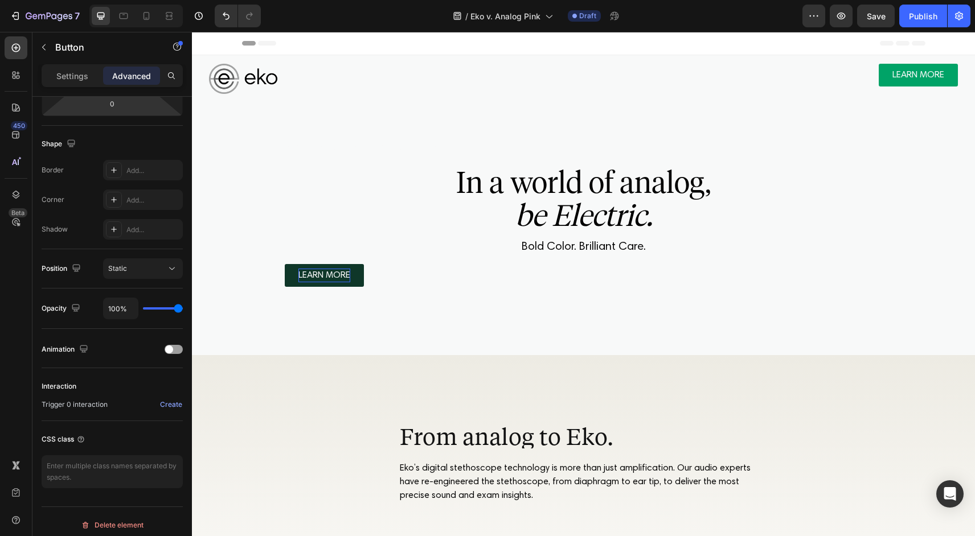
click at [406, 268] on div "LEARN MORE Button 0" at bounding box center [584, 275] width 598 height 23
click at [384, 280] on div "LEARN MORE Button 0" at bounding box center [584, 275] width 598 height 23
click at [356, 264] on link "LEARN MORE" at bounding box center [324, 275] width 79 height 23
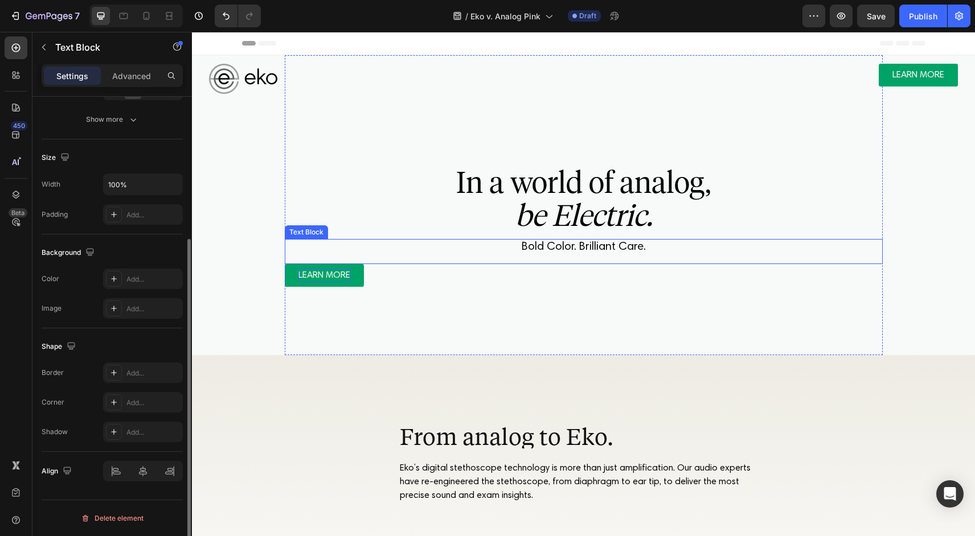
scroll to position [0, 0]
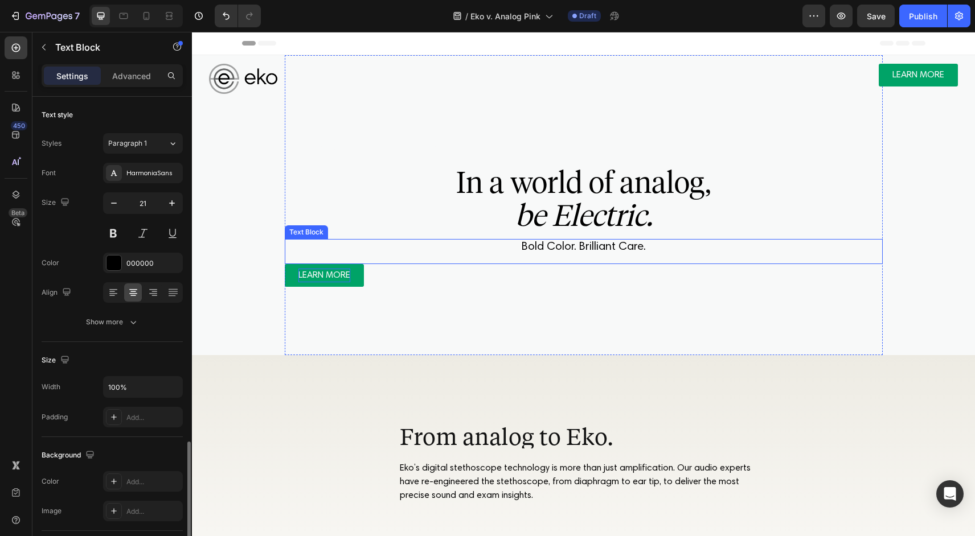
click at [360, 247] on p "Bold Color. Brilliant Care." at bounding box center [584, 247] width 596 height 14
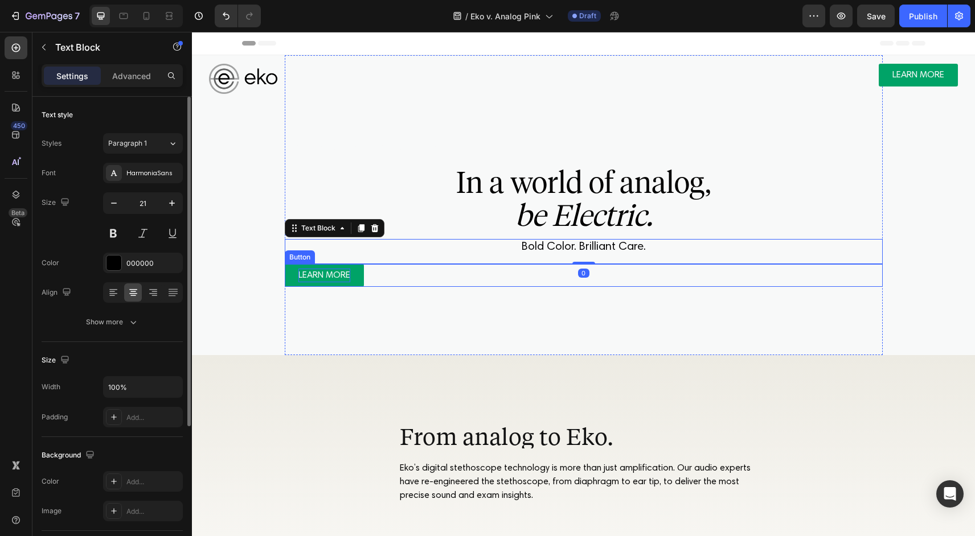
click at [379, 276] on div "LEARN MORE Button" at bounding box center [584, 275] width 598 height 23
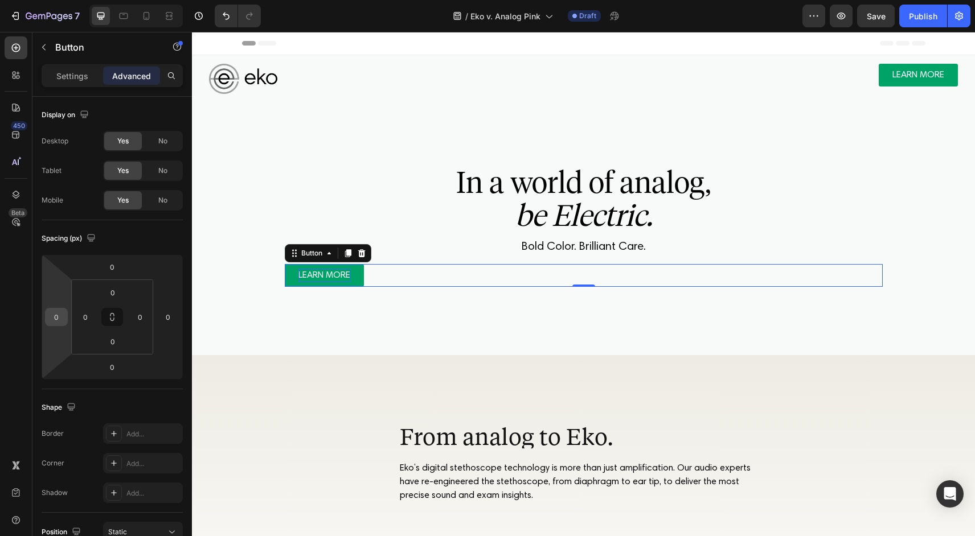
click at [56, 317] on input "0" at bounding box center [56, 317] width 17 height 17
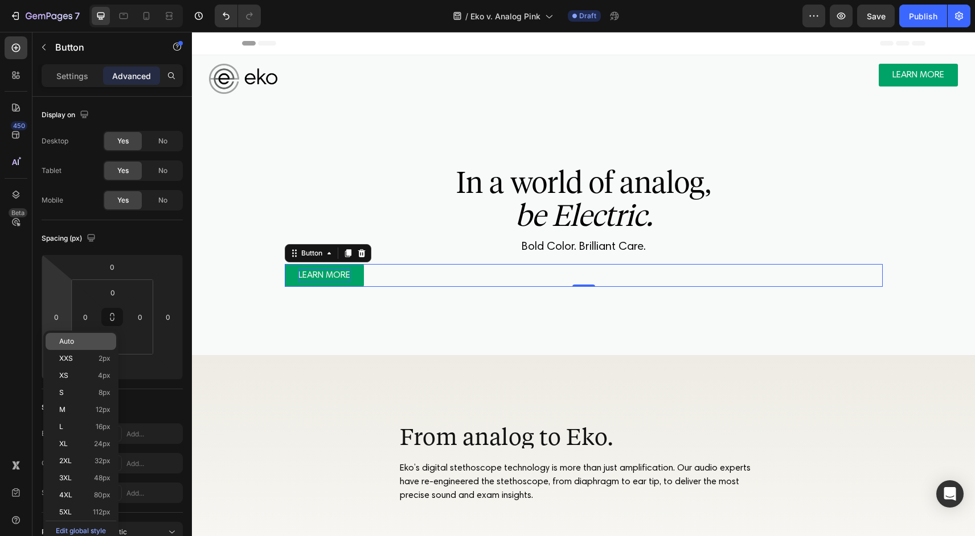
click at [65, 333] on div "Auto" at bounding box center [81, 341] width 71 height 17
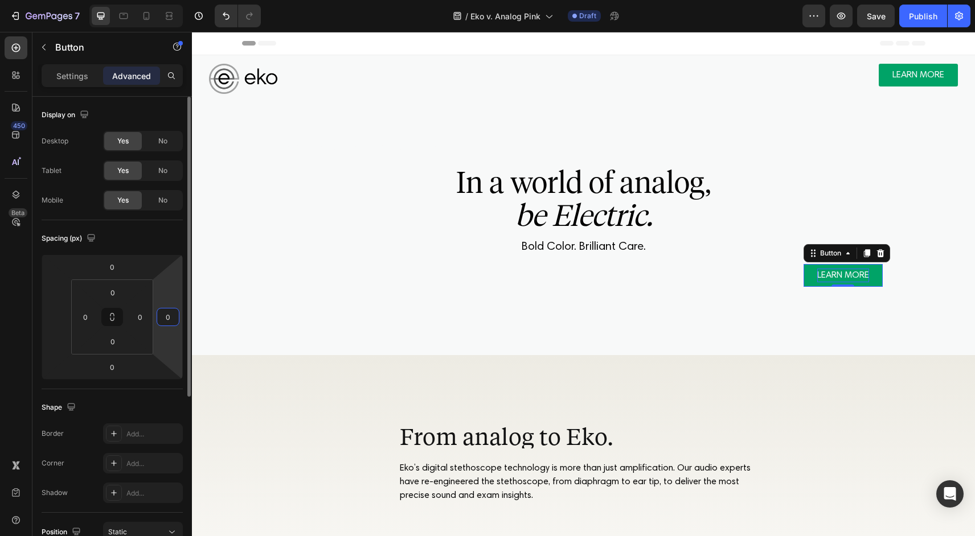
click at [169, 317] on input "0" at bounding box center [167, 317] width 17 height 17
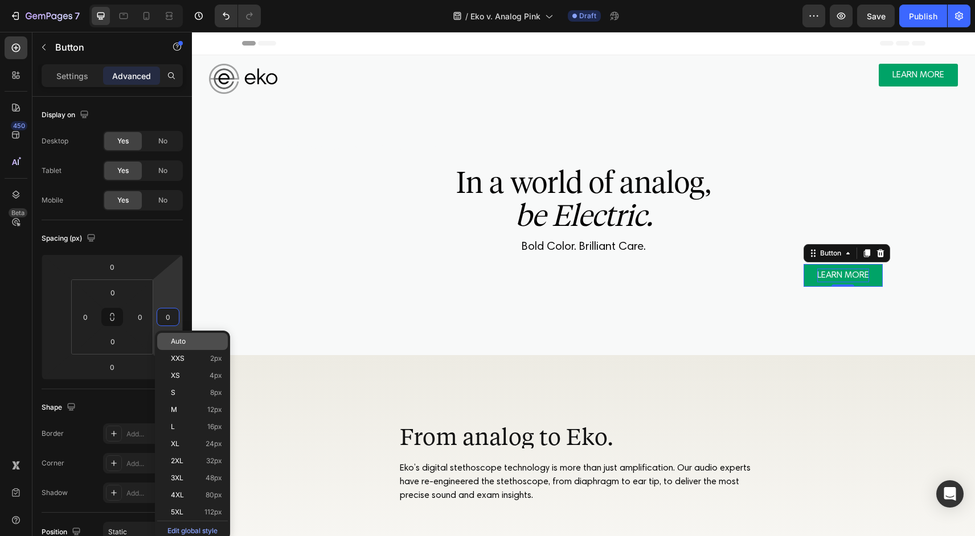
click at [178, 341] on span "Auto" at bounding box center [178, 342] width 15 height 8
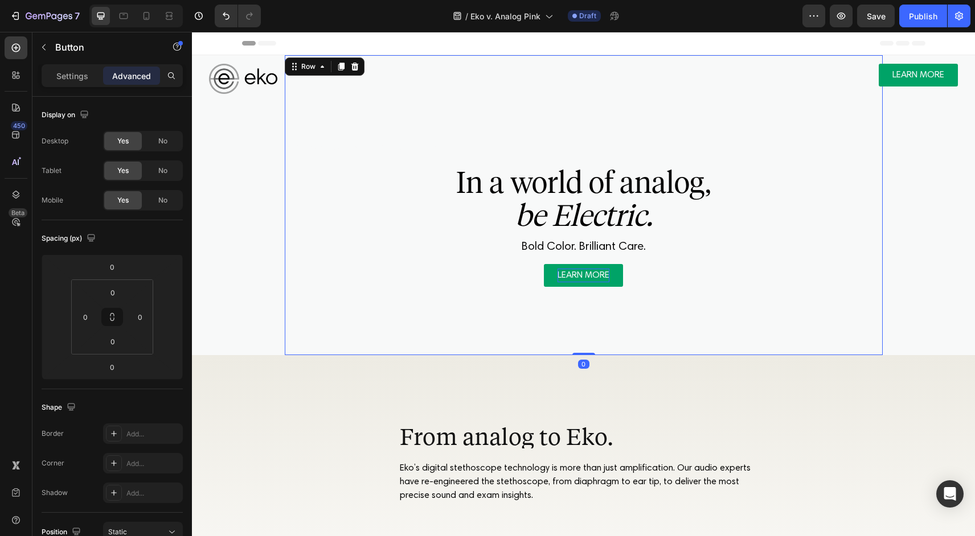
click at [753, 305] on div "NOW AVAILABLE IN [GEOGRAPHIC_DATA] Text Block ⁠⁠⁠⁠⁠⁠⁠ In a world of analog, be …" at bounding box center [584, 205] width 598 height 300
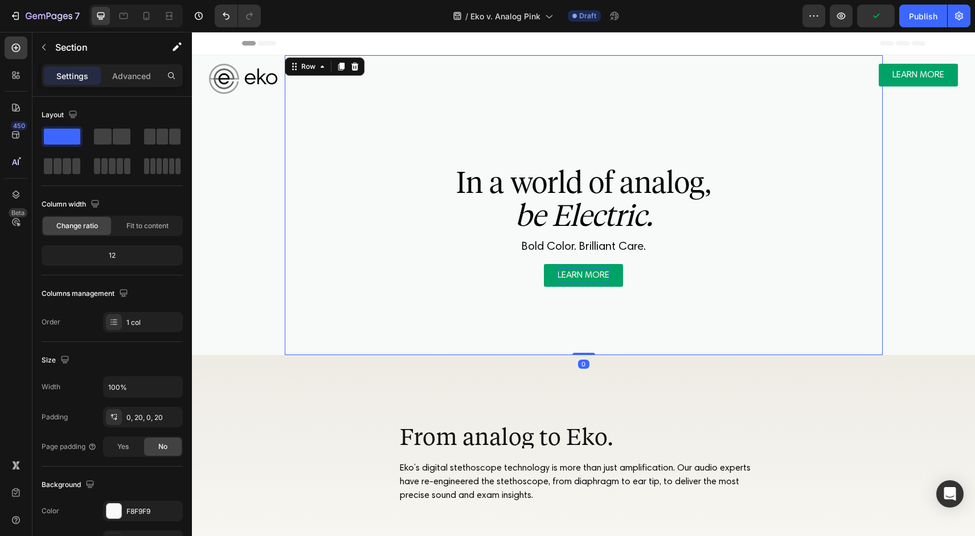
click at [942, 245] on div "NOW AVAILABLE IN [GEOGRAPHIC_DATA] Text Block ⁠⁠⁠⁠⁠⁠⁠ In a world of analog, be …" at bounding box center [583, 205] width 760 height 300
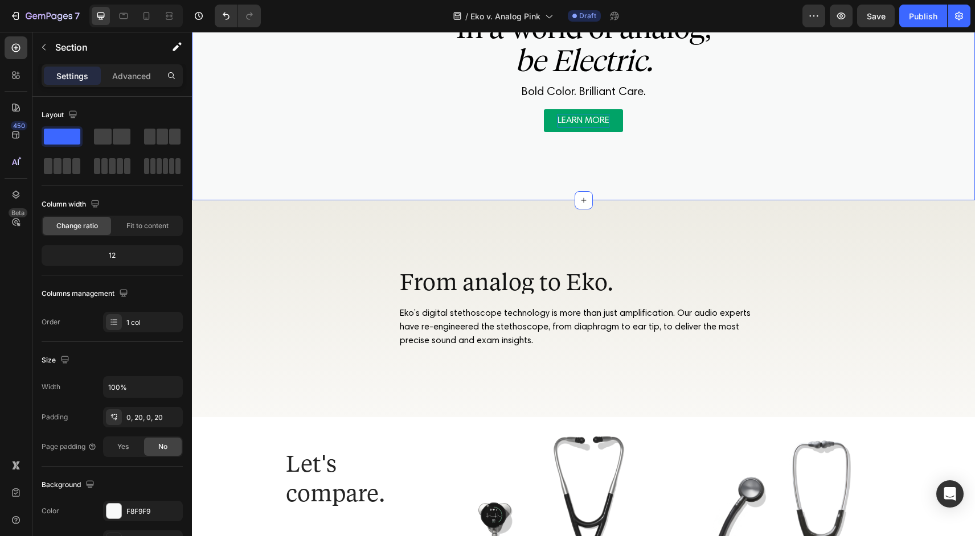
scroll to position [207, 0]
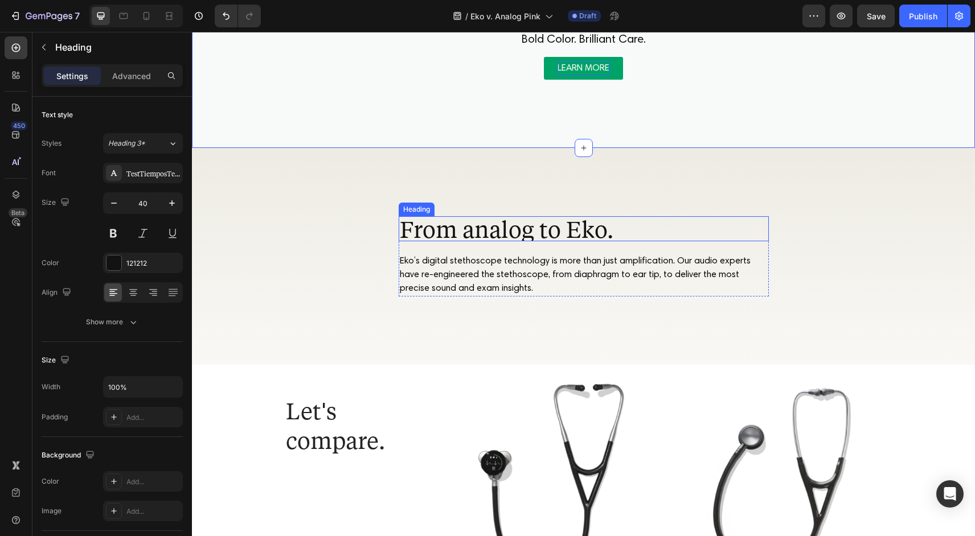
click at [640, 232] on h2 "From analog to Eko." at bounding box center [584, 228] width 370 height 25
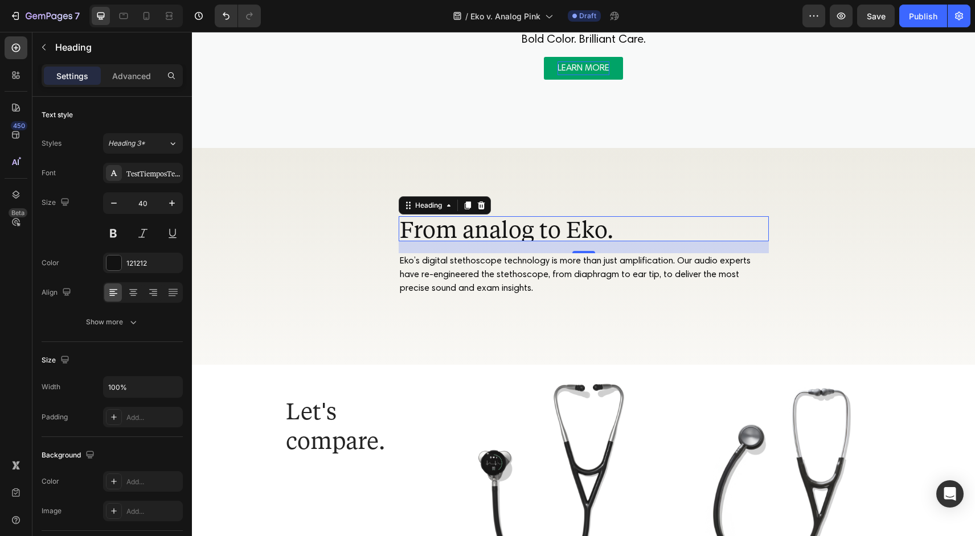
click at [543, 229] on h2 "From analog to Eko." at bounding box center [584, 228] width 370 height 25
click at [543, 229] on p "From analog to Eko." at bounding box center [584, 228] width 368 height 23
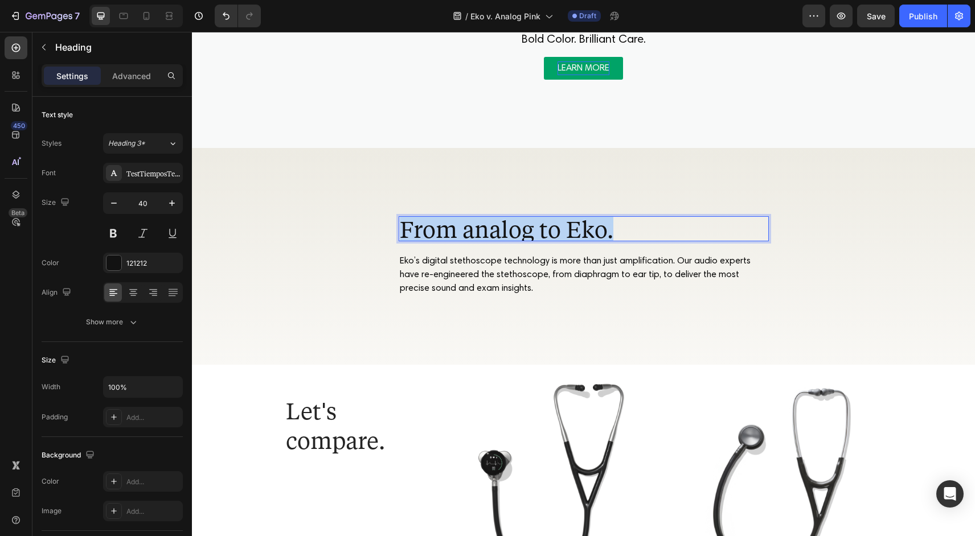
click at [543, 229] on p "From analog to Eko." at bounding box center [584, 228] width 368 height 23
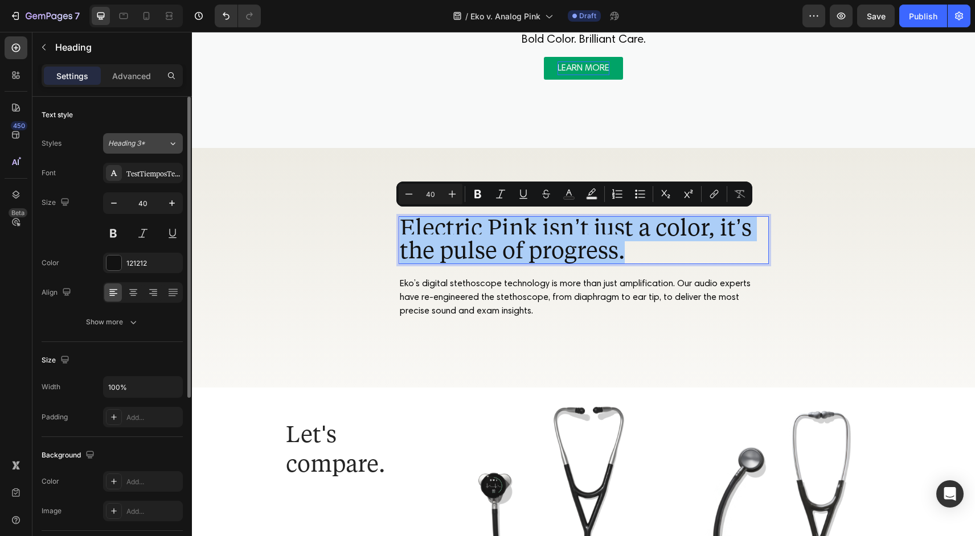
click at [145, 146] on span "Heading 3*" at bounding box center [126, 143] width 37 height 10
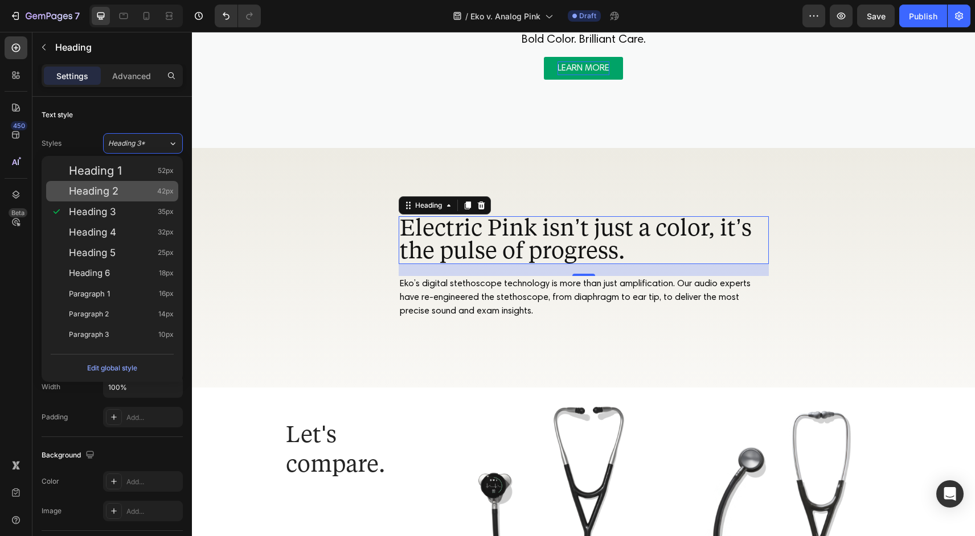
click at [116, 186] on span "Heading 2" at bounding box center [94, 191] width 50 height 11
type input "42"
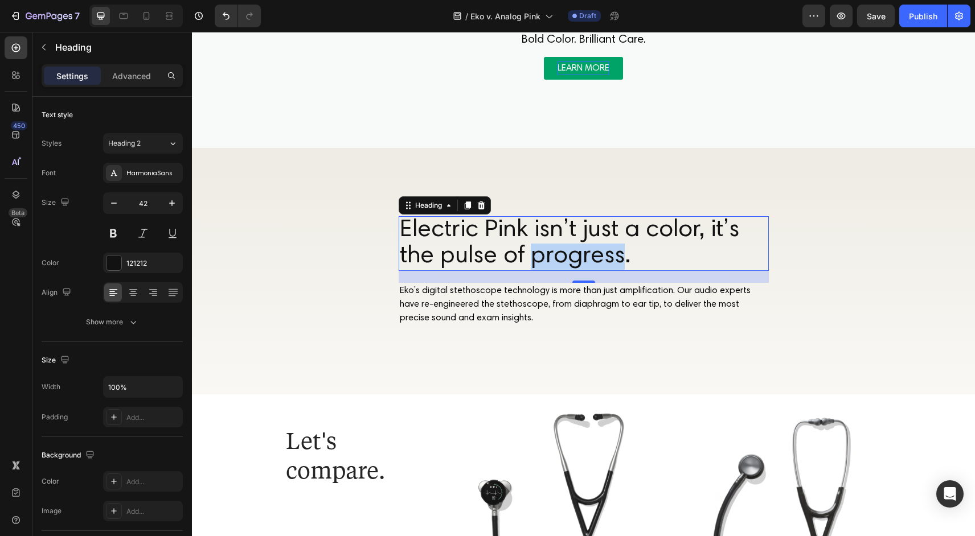
click at [582, 245] on p "Electric Pink isn’t just a color, it’s the pulse of progress." at bounding box center [584, 243] width 368 height 52
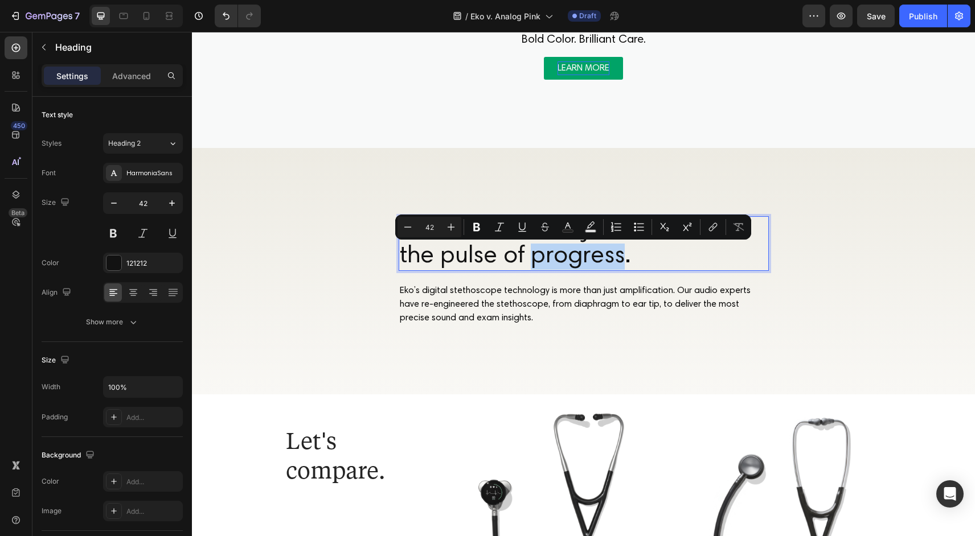
click at [582, 247] on p "Electric Pink isn’t just a color, it’s the pulse of progress." at bounding box center [584, 243] width 368 height 52
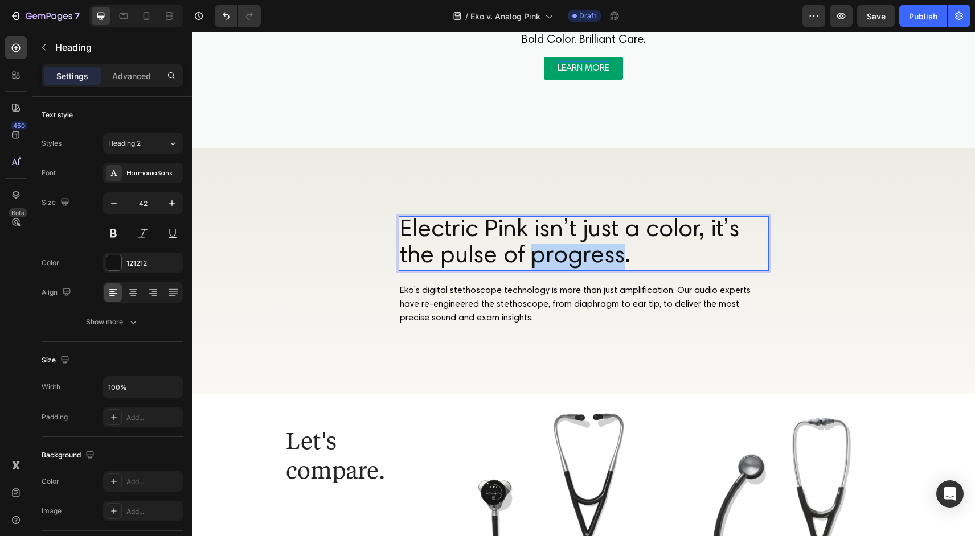
click at [582, 247] on p "Electric Pink isn’t just a color, it’s the pulse of progress." at bounding box center [584, 243] width 368 height 52
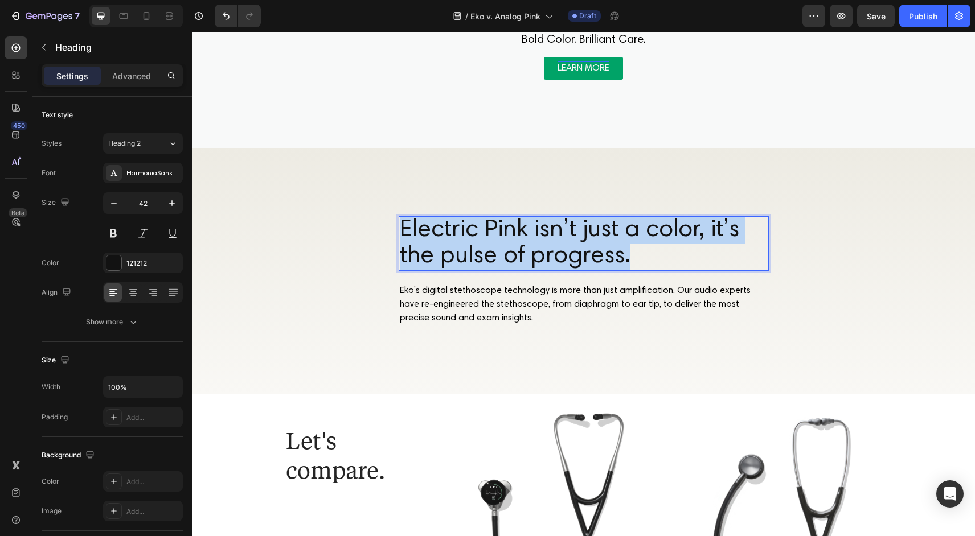
click at [582, 247] on p "Electric Pink isn’t just a color, it’s the pulse of progress." at bounding box center [584, 243] width 368 height 52
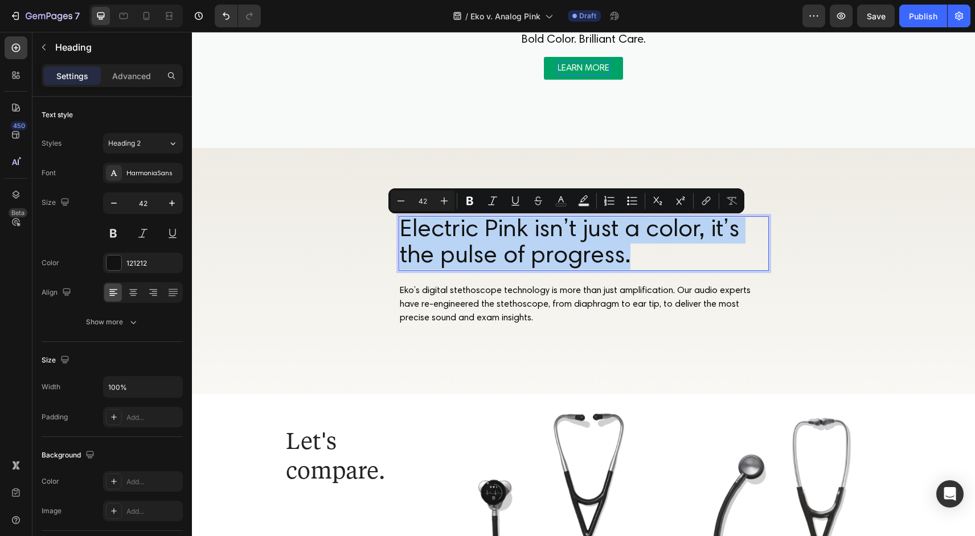
click at [640, 251] on p "Electric Pink isn’t just a color, it’s the pulse of progress." at bounding box center [584, 243] width 368 height 52
click at [605, 253] on p "Electric Pink isn’t just a color, it’s the pulse of progress." at bounding box center [584, 243] width 368 height 52
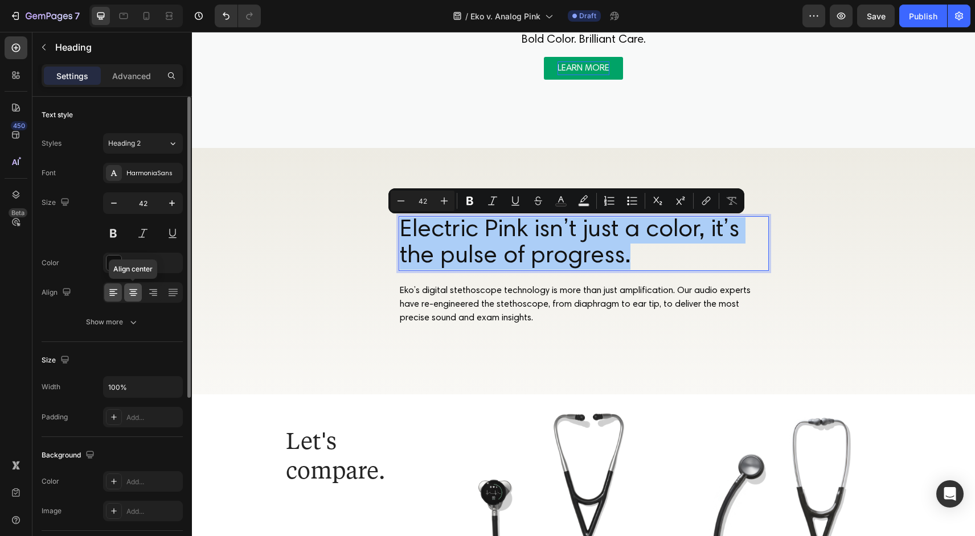
click at [132, 294] on icon at bounding box center [133, 292] width 11 height 11
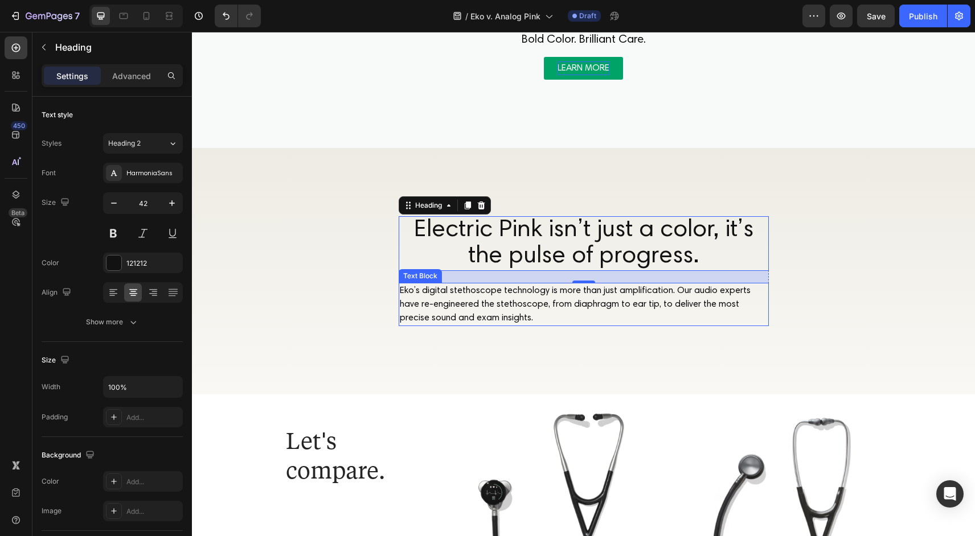
click at [450, 301] on p "Eko’s digital stethoscope technology is more than just amplification. Our audio…" at bounding box center [584, 304] width 368 height 41
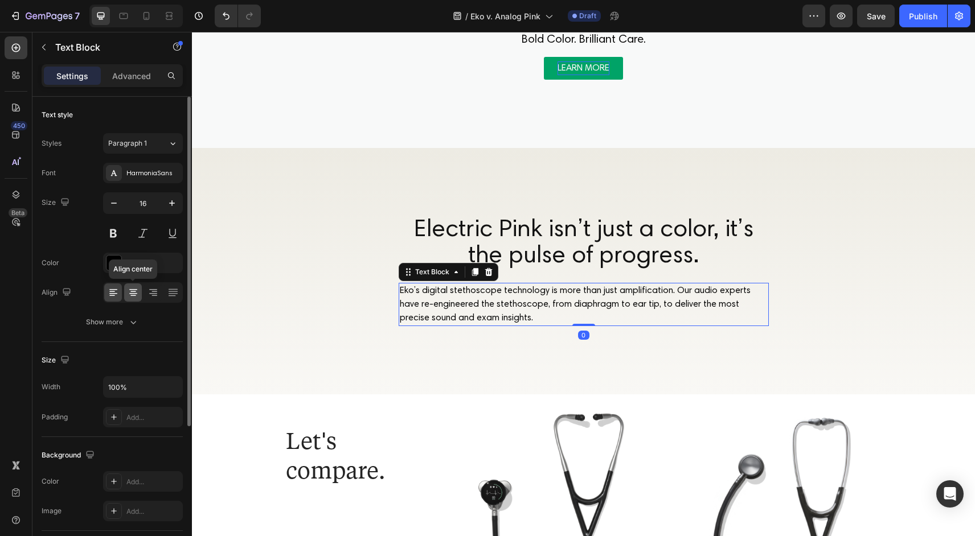
click at [139, 294] on div at bounding box center [133, 293] width 18 height 18
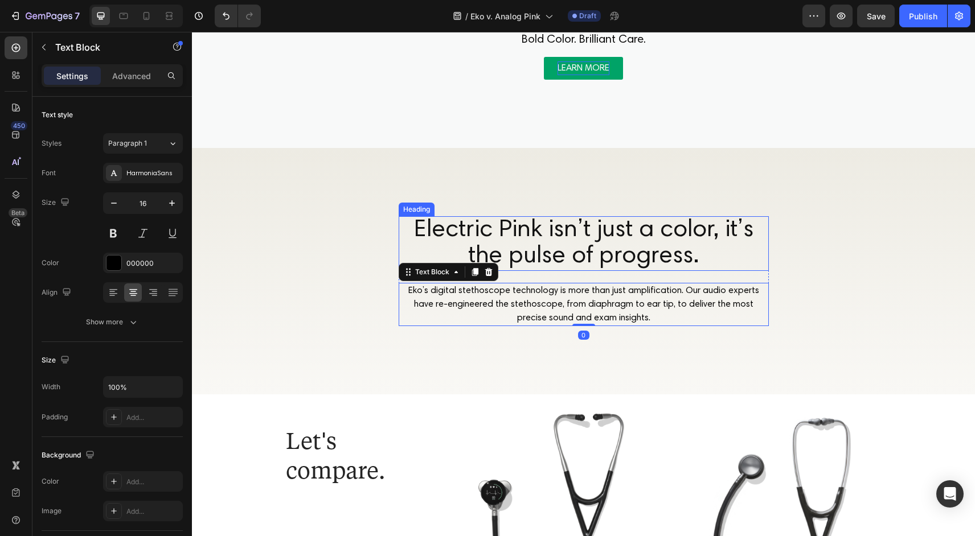
click at [592, 256] on p "Electric Pink isn’t just a color, it’s the pulse of progress." at bounding box center [584, 243] width 368 height 52
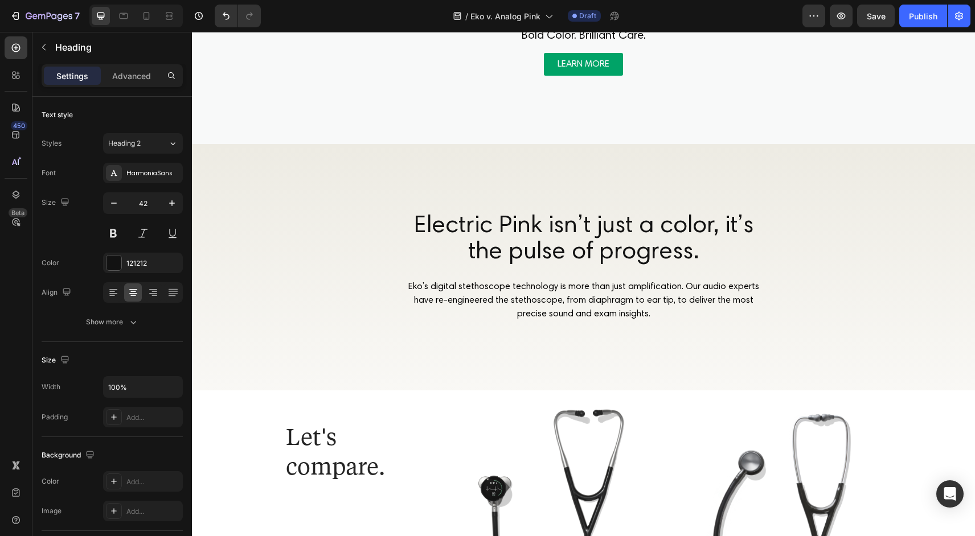
scroll to position [216, 0]
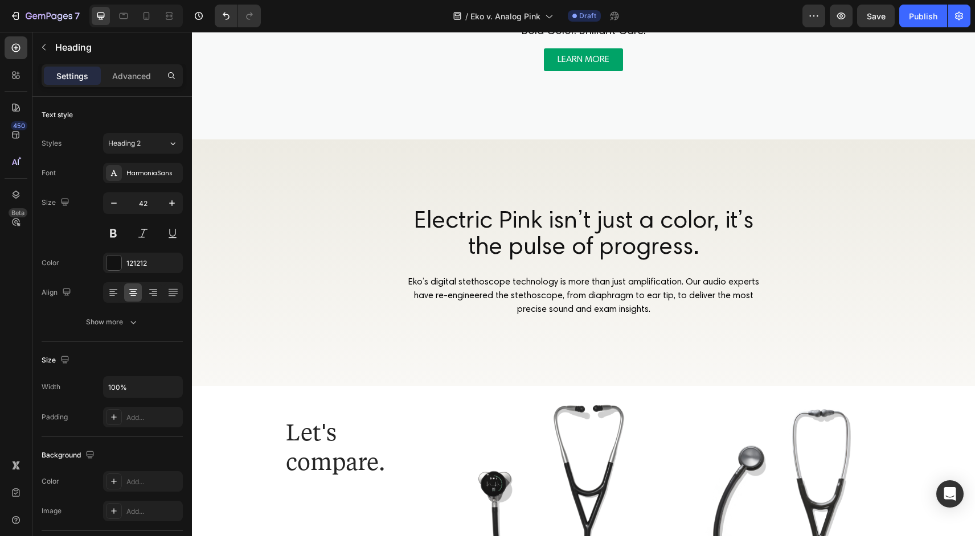
click at [508, 281] on p "Eko’s digital stethoscope technology is more than just amplification. Our audio…" at bounding box center [584, 296] width 368 height 41
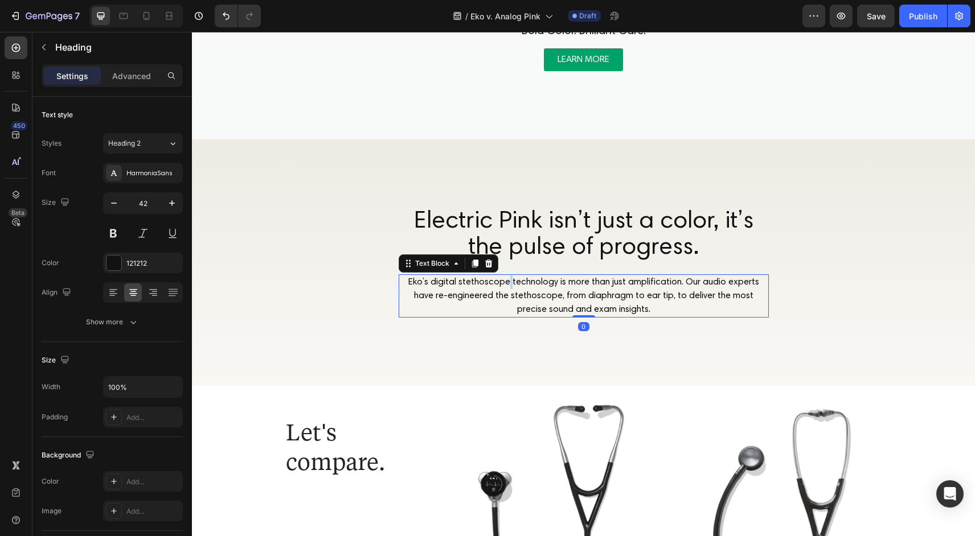
click at [508, 281] on p "Eko’s digital stethoscope technology is more than just amplification. Our audio…" at bounding box center [584, 296] width 368 height 41
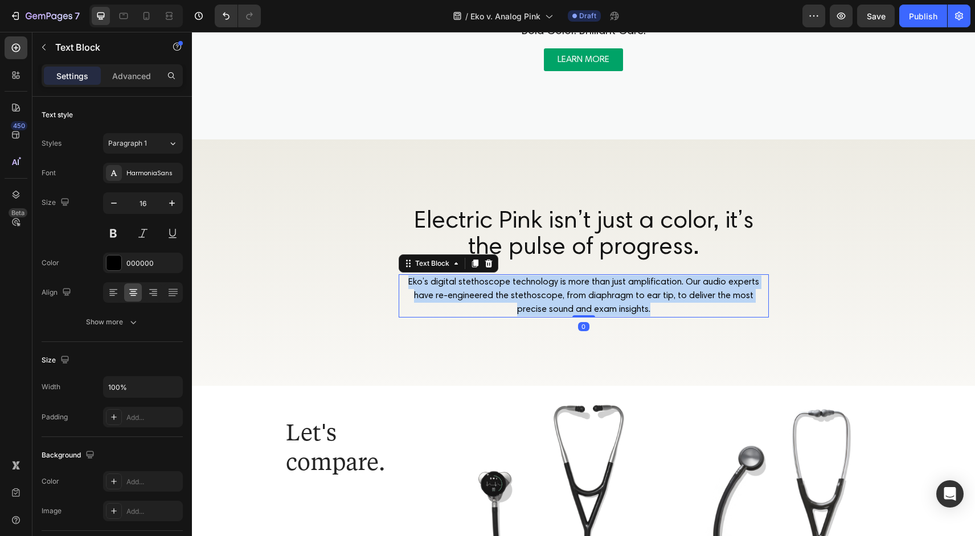
click at [508, 281] on p "Eko’s digital stethoscope technology is more than just amplification. Our audio…" at bounding box center [584, 296] width 368 height 41
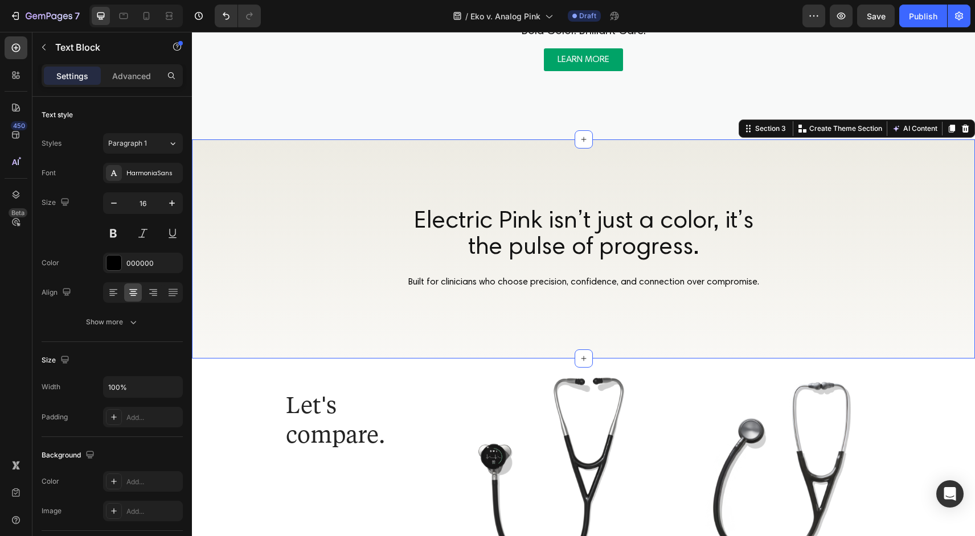
click at [491, 327] on div "Electric Pink isn’t just a color, it’s the pulse of progress. Heading Built for…" at bounding box center [583, 248] width 783 height 219
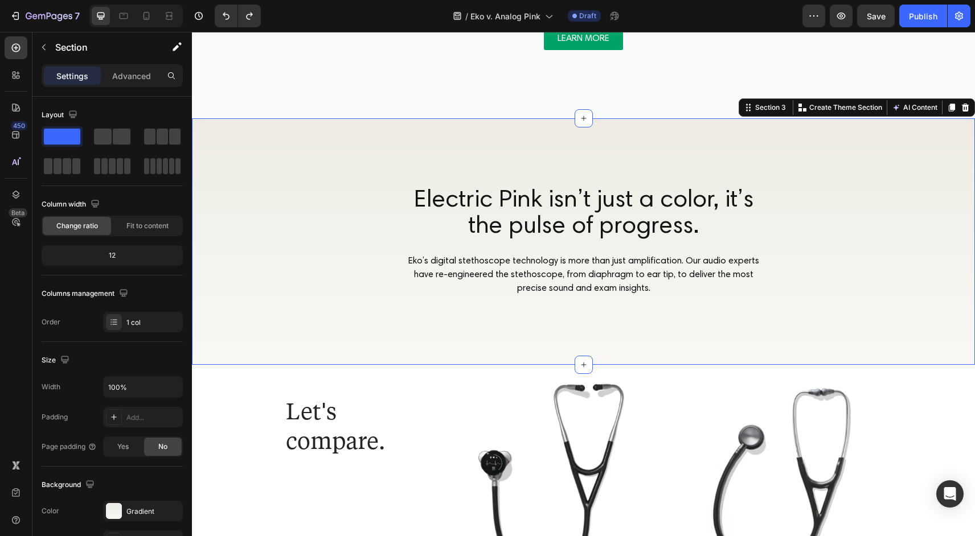
scroll to position [239, 0]
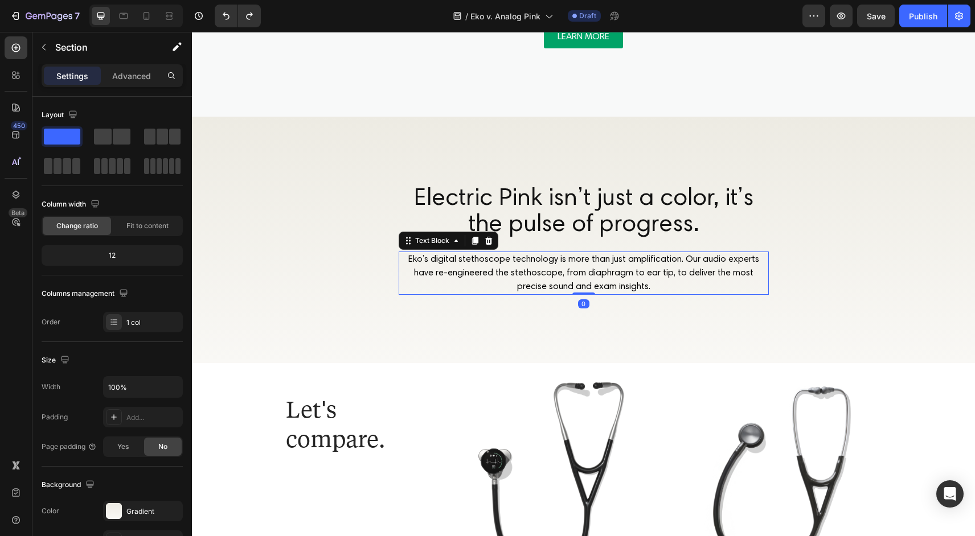
click at [522, 272] on p "Eko’s digital stethoscope technology is more than just amplification. Our audio…" at bounding box center [584, 273] width 368 height 41
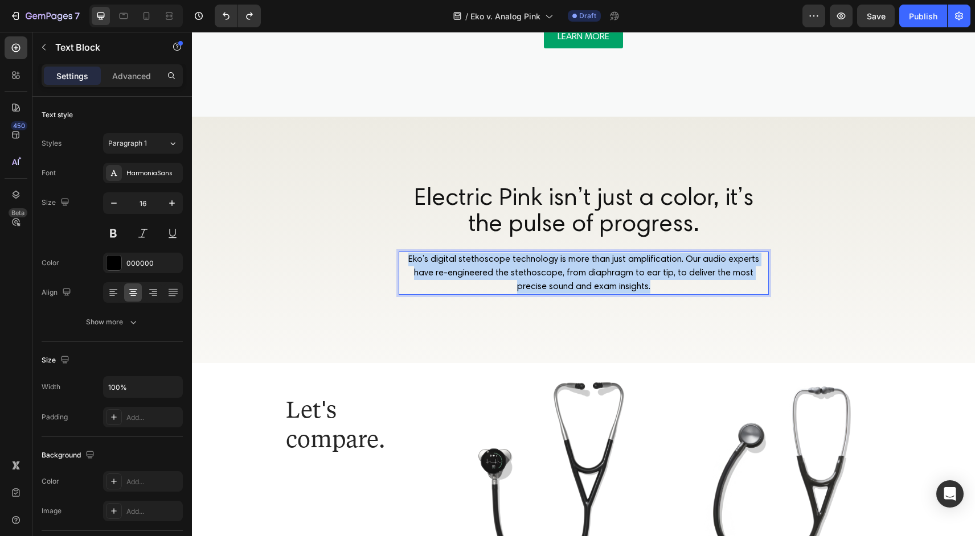
click at [522, 272] on p "Eko’s digital stethoscope technology is more than just amplification. Our audio…" at bounding box center [584, 273] width 368 height 41
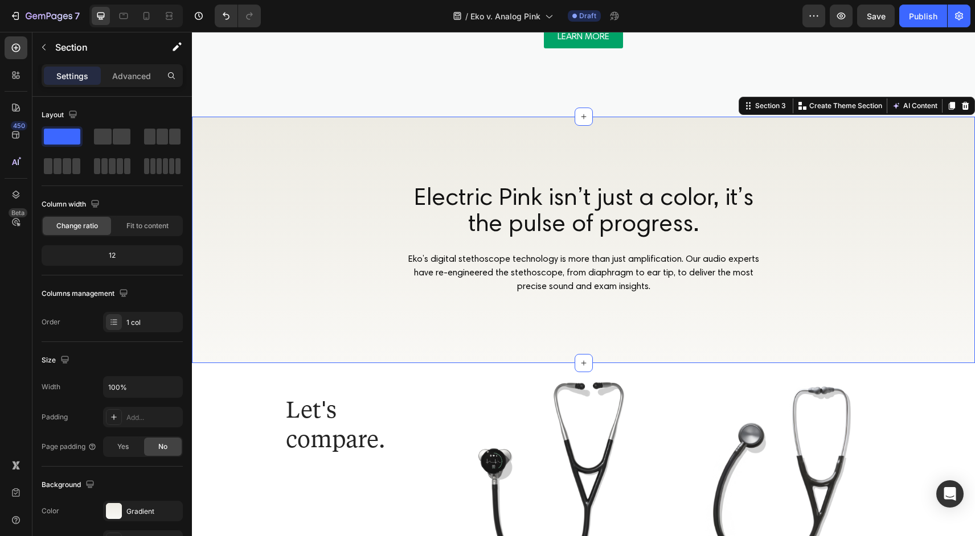
click at [371, 227] on div "Electric Pink isn’t just a color, it’s the pulse of progress. Heading Eko’s dig…" at bounding box center [583, 240] width 783 height 247
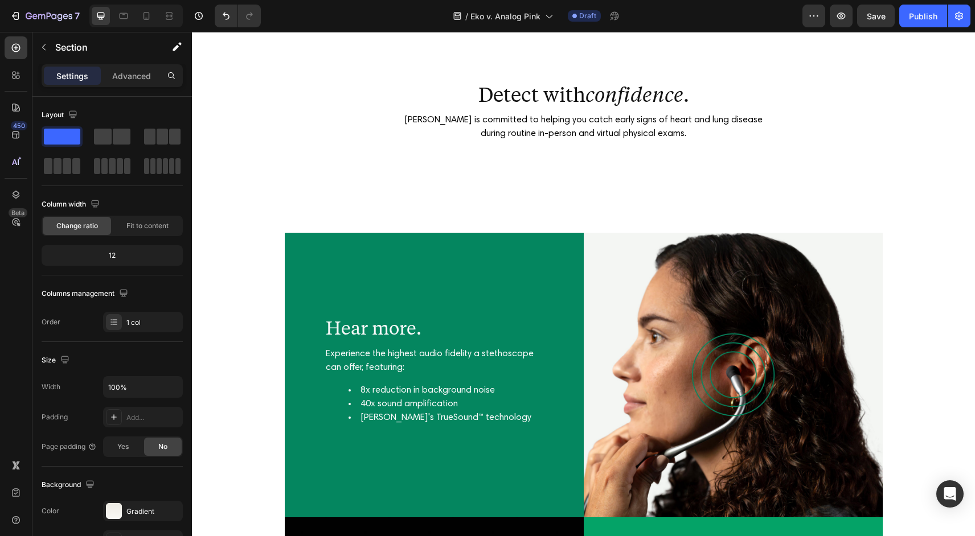
scroll to position [1645, 0]
click at [392, 325] on h2 "Hear more." at bounding box center [434, 327] width 219 height 26
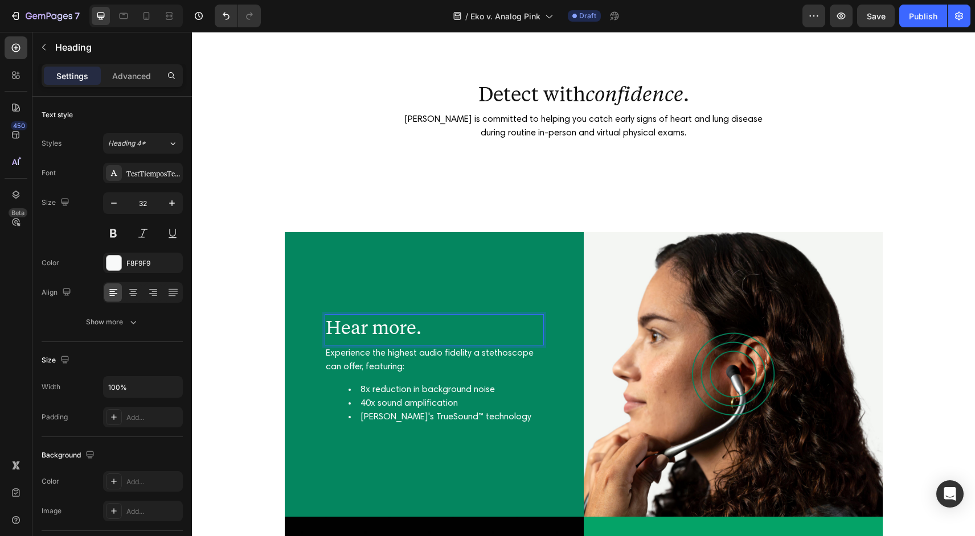
click at [392, 325] on p "Hear more." at bounding box center [434, 327] width 217 height 24
click at [395, 359] on p "Experience the highest audio fidelity a stethoscope can offer, featuring:" at bounding box center [434, 360] width 217 height 27
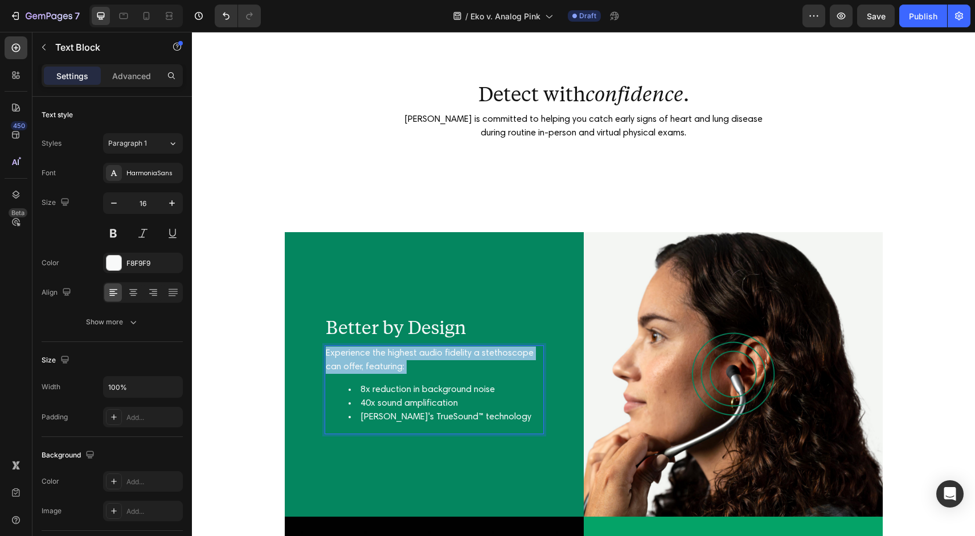
click at [395, 359] on p "Experience the highest audio fidelity a stethoscope can offer, featuring:" at bounding box center [434, 360] width 217 height 27
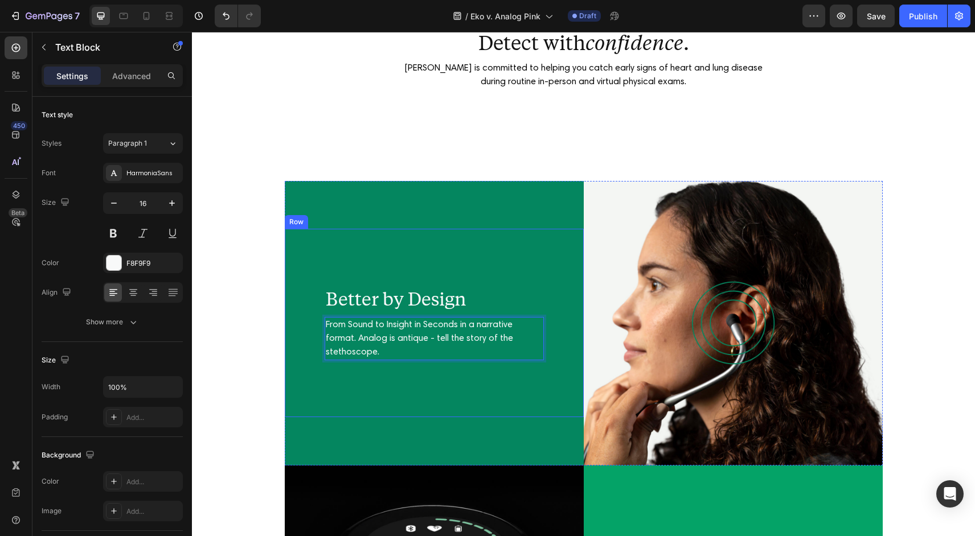
scroll to position [1701, 0]
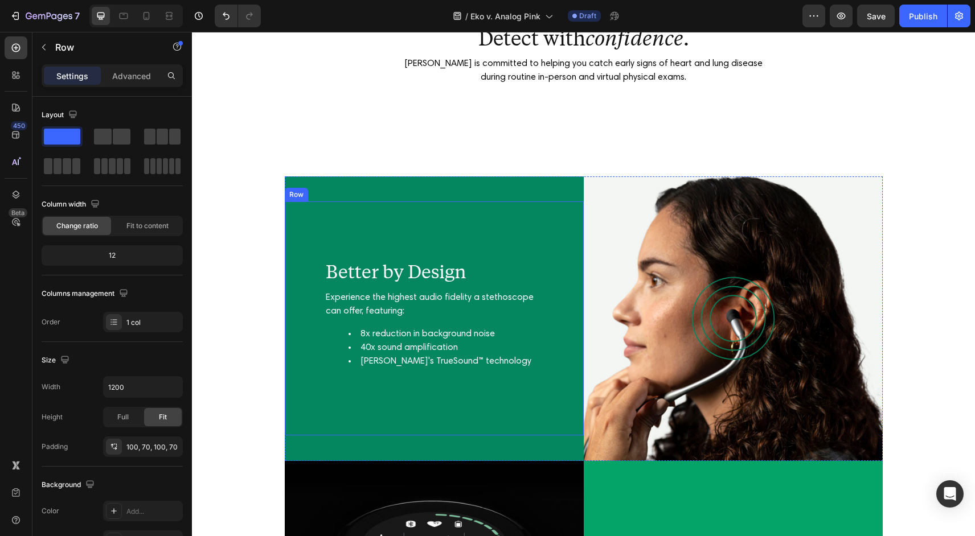
click at [462, 417] on div "Better by Design Heading Experience the highest audio fidelity a stethoscope ca…" at bounding box center [434, 319] width 299 height 235
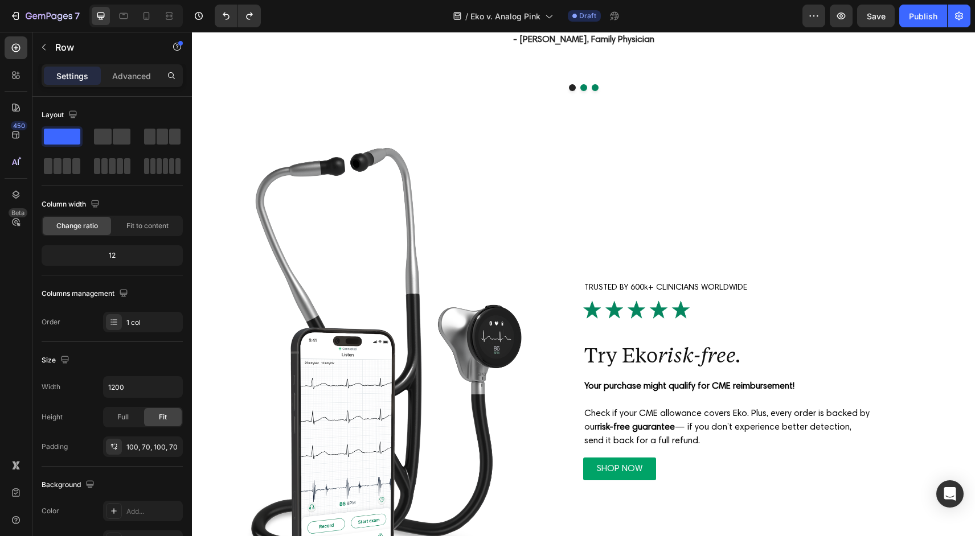
scroll to position [3241, 0]
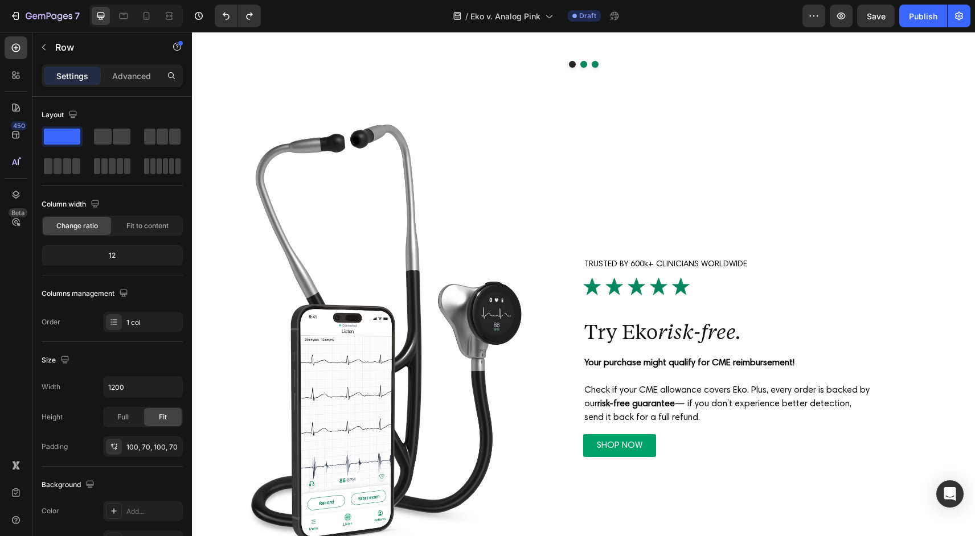
click at [658, 333] on h2 "Try Eko risk-free." at bounding box center [727, 329] width 288 height 28
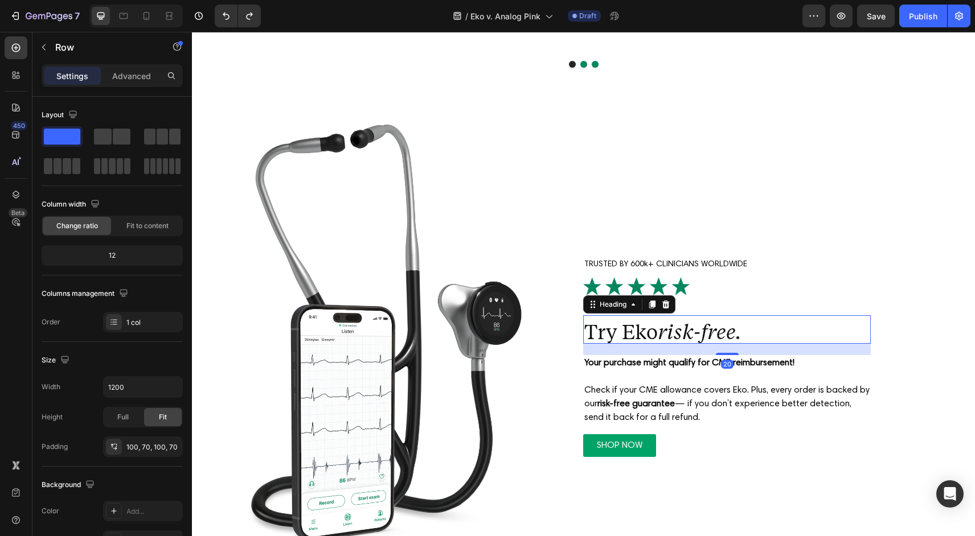
click at [658, 333] on h2 "Try Eko risk-free." at bounding box center [727, 329] width 288 height 28
click at [658, 333] on p "Try Eko risk-free." at bounding box center [726, 331] width 285 height 23
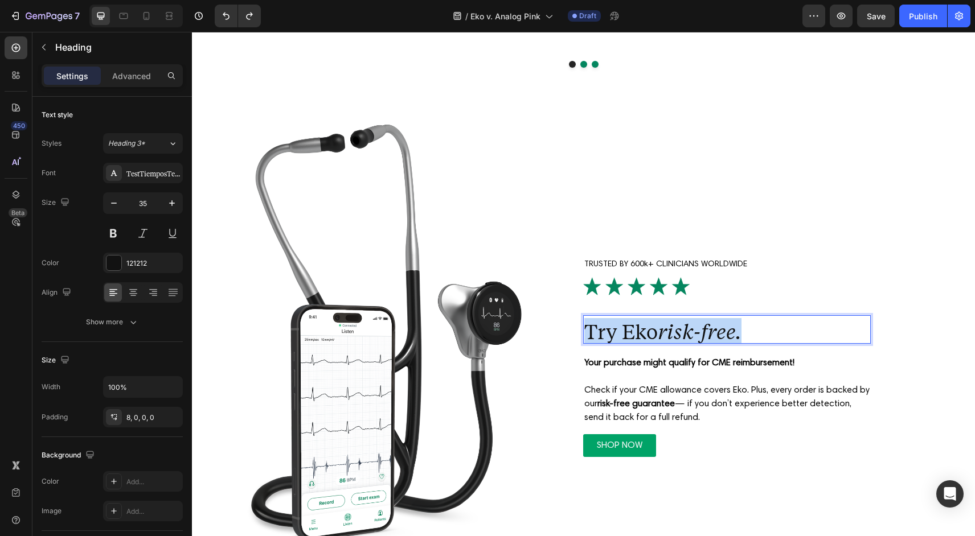
click at [658, 333] on p "Try Eko risk-free." at bounding box center [726, 331] width 285 height 23
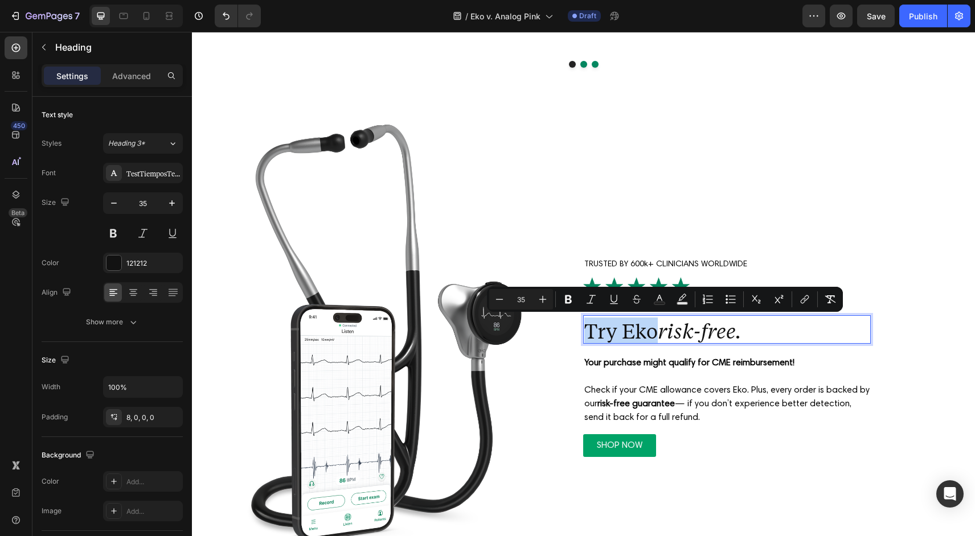
click at [705, 333] on icon "risk-free." at bounding box center [700, 331] width 84 height 26
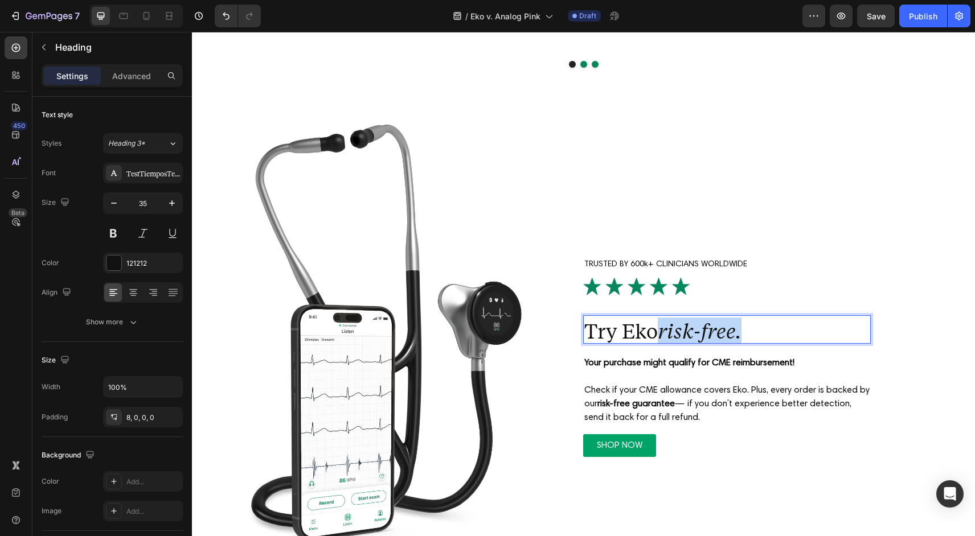
drag, startPoint x: 662, startPoint y: 330, endPoint x: 765, endPoint y: 331, distance: 103.6
click at [760, 331] on p "Try Eko risk-free." at bounding box center [726, 330] width 285 height 23
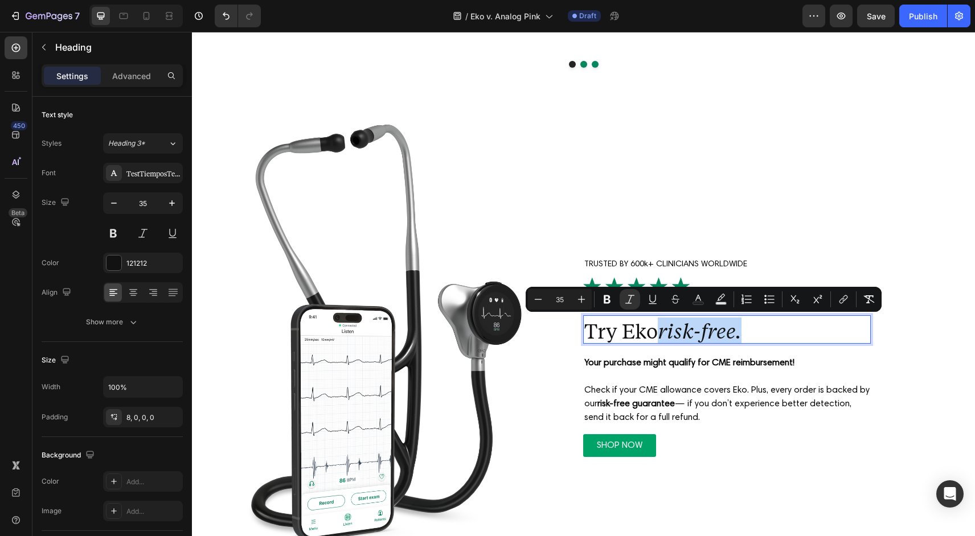
click at [725, 332] on icon "risk-free." at bounding box center [700, 331] width 84 height 26
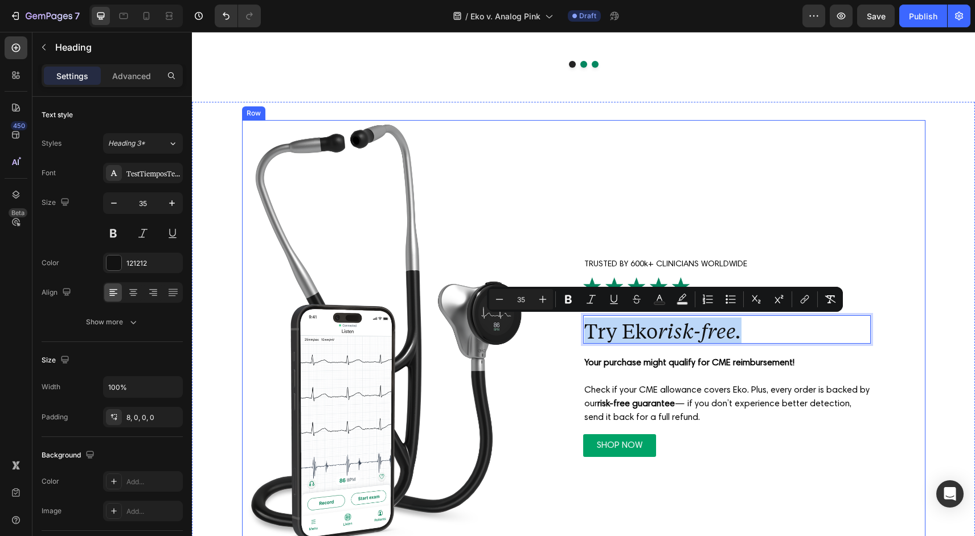
drag, startPoint x: 757, startPoint y: 332, endPoint x: 551, endPoint y: 330, distance: 206.1
click at [551, 330] on div "TRUSTED BY 600k+ CLINICIANS WORLDWIDE Text Block Image Try Eko risk-free. Headi…" at bounding box center [727, 338] width 396 height 437
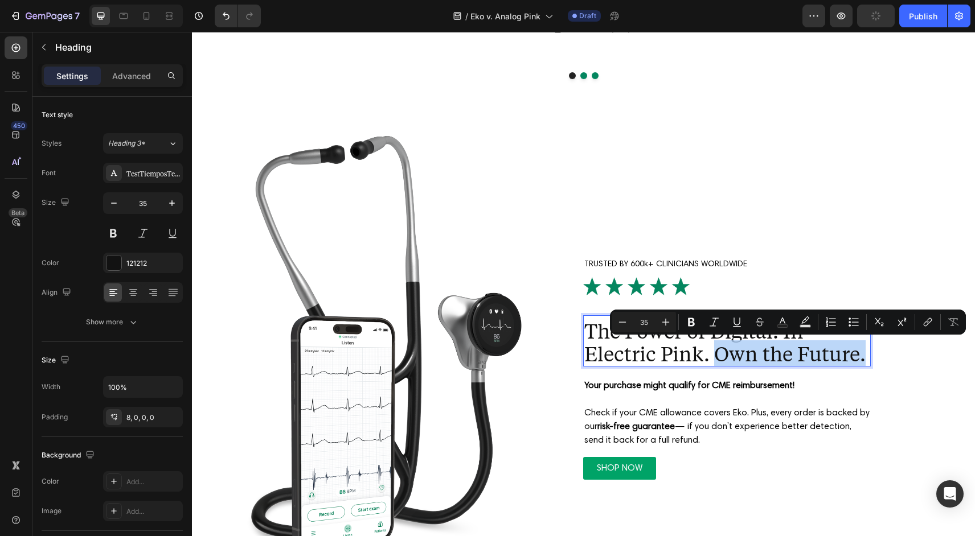
drag, startPoint x: 716, startPoint y: 354, endPoint x: 865, endPoint y: 357, distance: 148.6
click at [865, 357] on p "The Power of Digital. In Electric Pink. Own the Future." at bounding box center [726, 342] width 285 height 46
click at [710, 321] on icon "Editor contextual toolbar" at bounding box center [713, 322] width 11 height 11
click at [779, 358] on icon "Own the Future." at bounding box center [783, 353] width 149 height 26
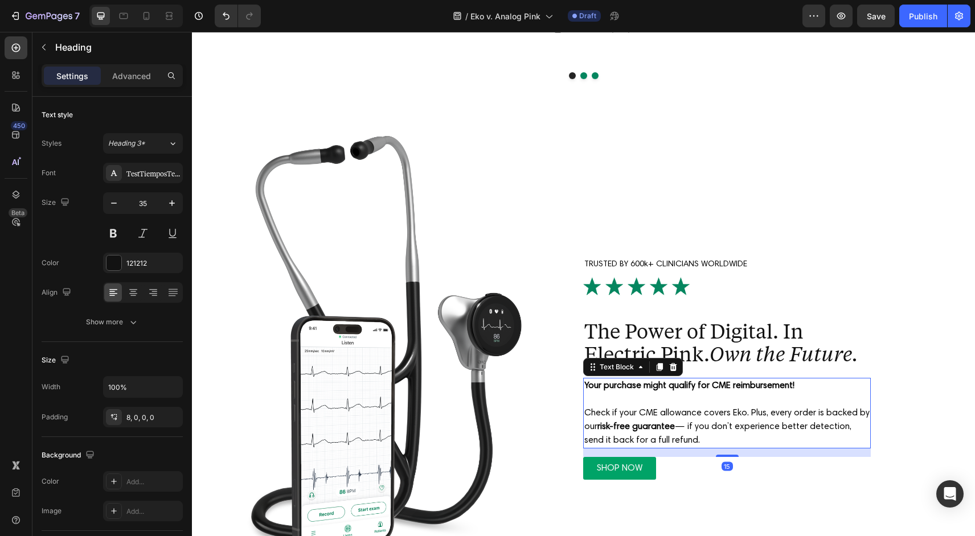
click at [867, 387] on p "Your purchase might qualify for CME reimbursement!" at bounding box center [726, 386] width 285 height 14
click at [895, 347] on div "TRUSTED BY 600k+ CLINICIANS WORLDWIDE Text Block Image The Power of Digital. In…" at bounding box center [727, 350] width 396 height 437
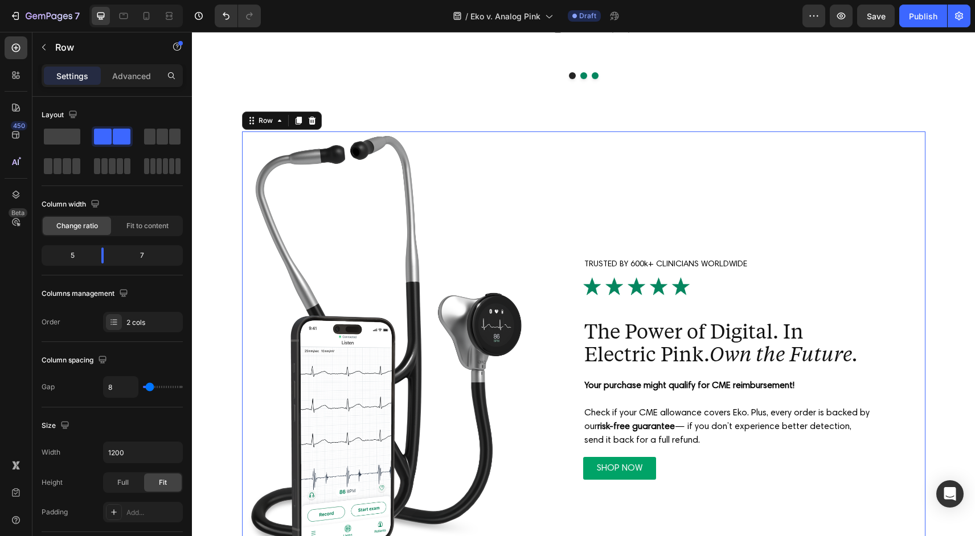
click at [621, 381] on strong "Your purchase might qualify for CME reimbursement!" at bounding box center [689, 385] width 210 height 9
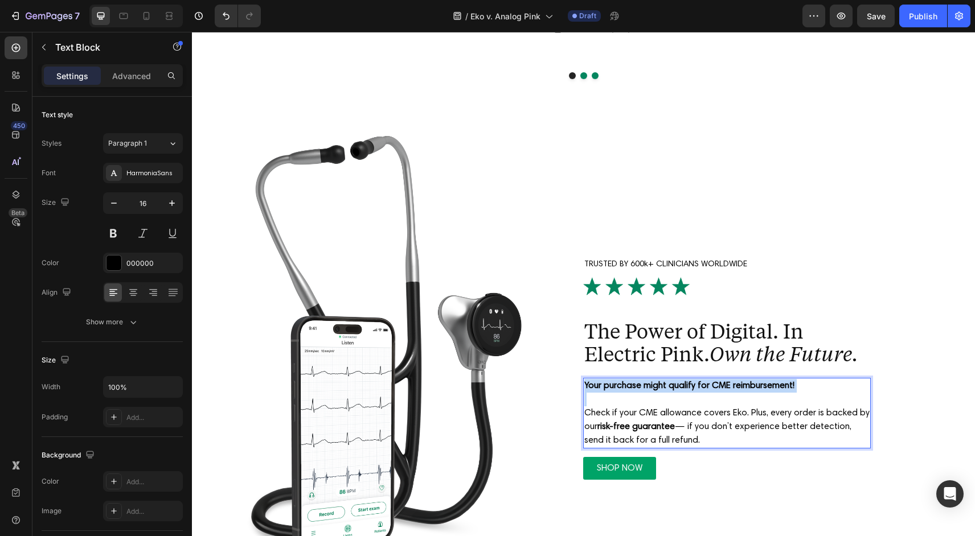
click at [621, 381] on strong "Your purchase might qualify for CME reimbursement!" at bounding box center [689, 385] width 210 height 9
click at [652, 421] on p "Check if your CME allowance covers Eko. Plus, every order is backed by our risk…" at bounding box center [726, 420] width 285 height 55
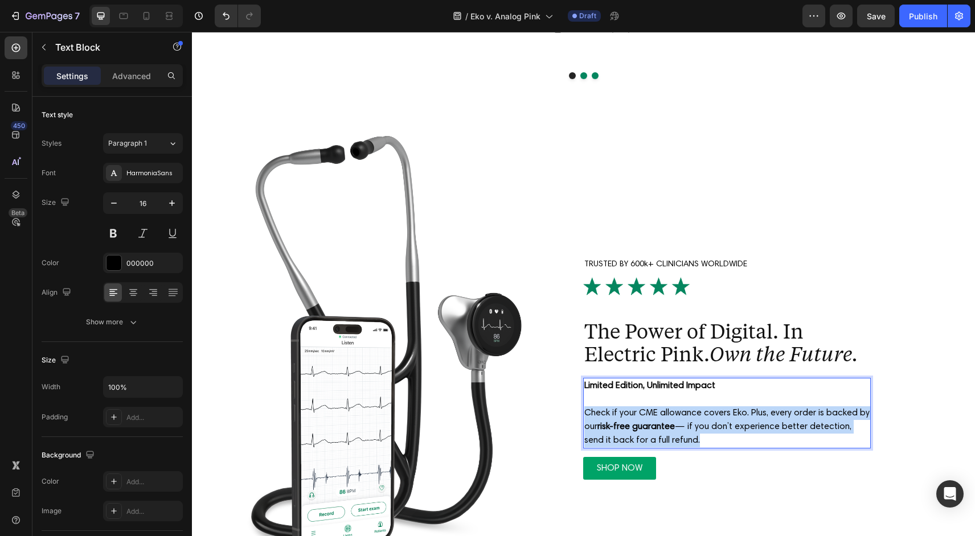
click at [652, 421] on p "Check if your CME allowance covers Eko. Plus, every order is backed by our risk…" at bounding box center [726, 420] width 285 height 55
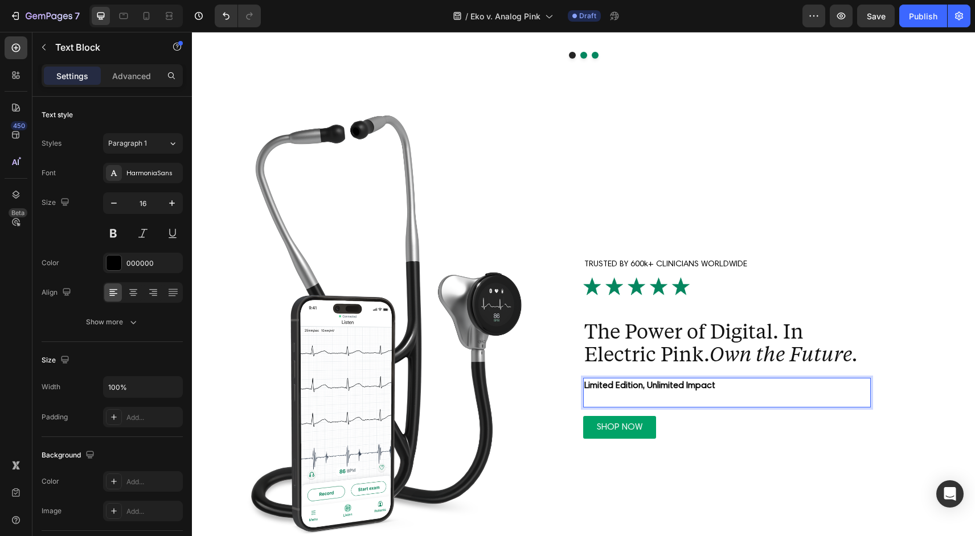
scroll to position [3257, 0]
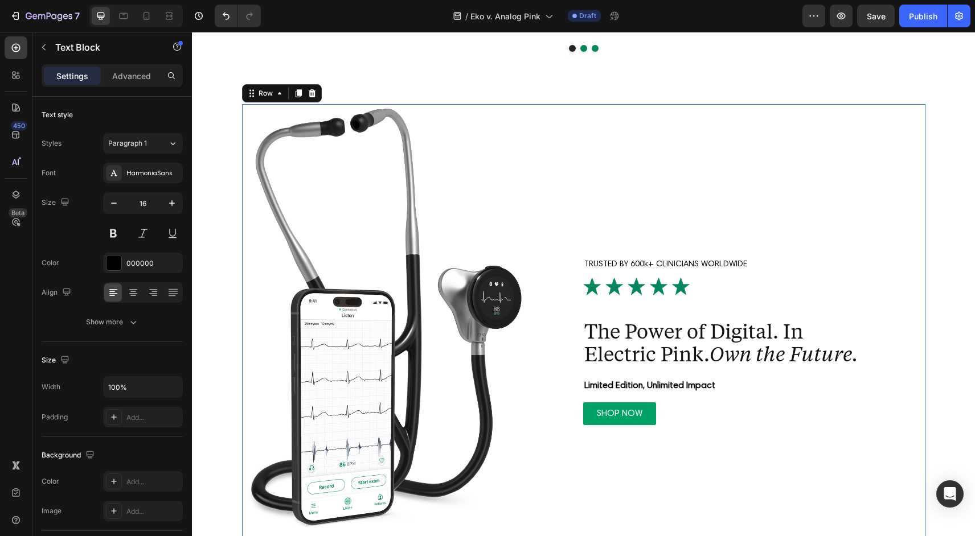
click at [722, 484] on div "TRUSTED BY 600k+ CLINICIANS WORLDWIDE Text Block Image The Power of Digital. In…" at bounding box center [727, 322] width 396 height 437
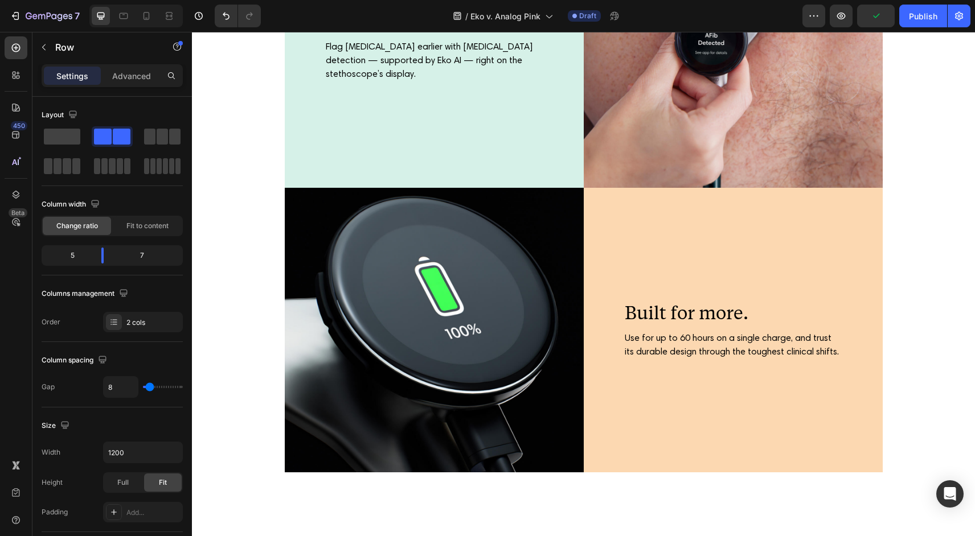
scroll to position [2485, 0]
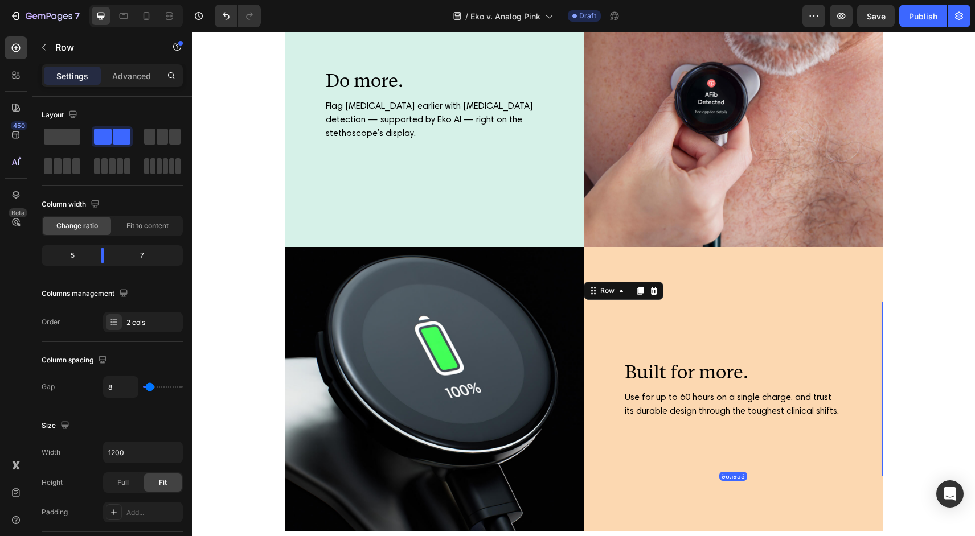
click at [607, 303] on div "Built for more. Heading Use for up to 60 hours on a single charge, and trust it…" at bounding box center [733, 389] width 299 height 175
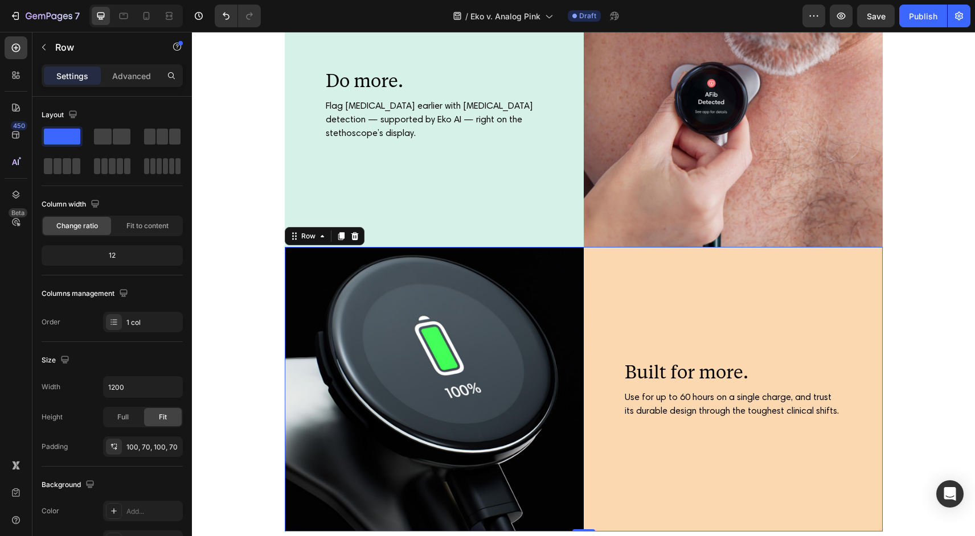
click at [617, 274] on div "Built for more. Heading Use for up to 60 hours on a single charge, and trust it…" at bounding box center [733, 389] width 299 height 285
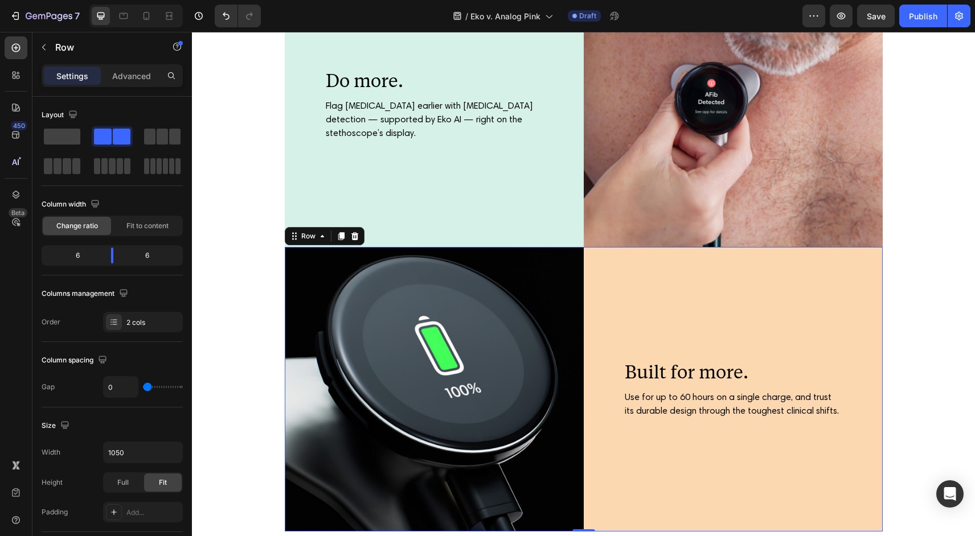
click at [617, 274] on div "Built for more. Heading Use for up to 60 hours on a single charge, and trust it…" at bounding box center [733, 389] width 299 height 285
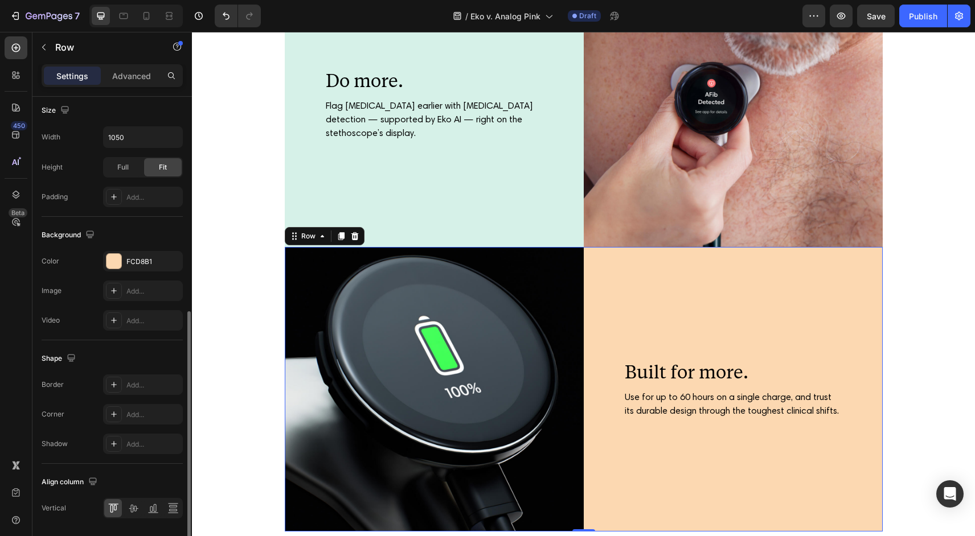
scroll to position [313, 0]
click at [140, 263] on div "FCD8B1" at bounding box center [142, 265] width 33 height 10
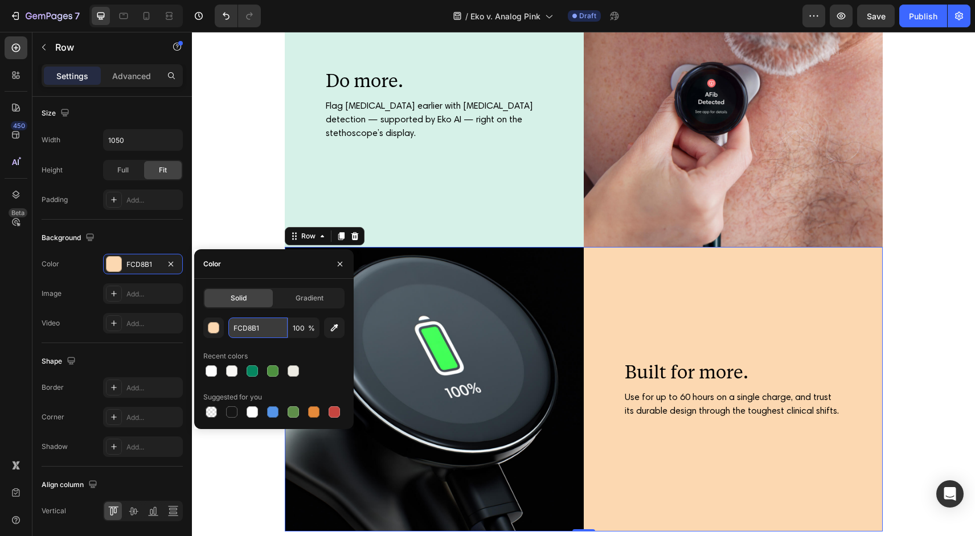
click at [260, 330] on input "FCD8B1" at bounding box center [257, 328] width 59 height 20
paste input "B51479"
type input "B51479"
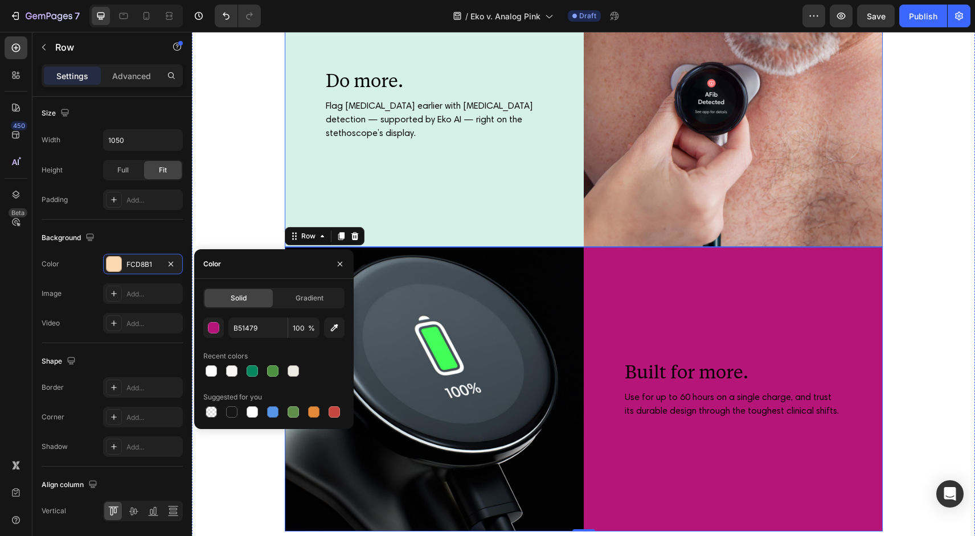
click at [428, 213] on div "Do more. Heading Flag [MEDICAL_DATA] earlier with [MEDICAL_DATA] detection — su…" at bounding box center [434, 104] width 299 height 285
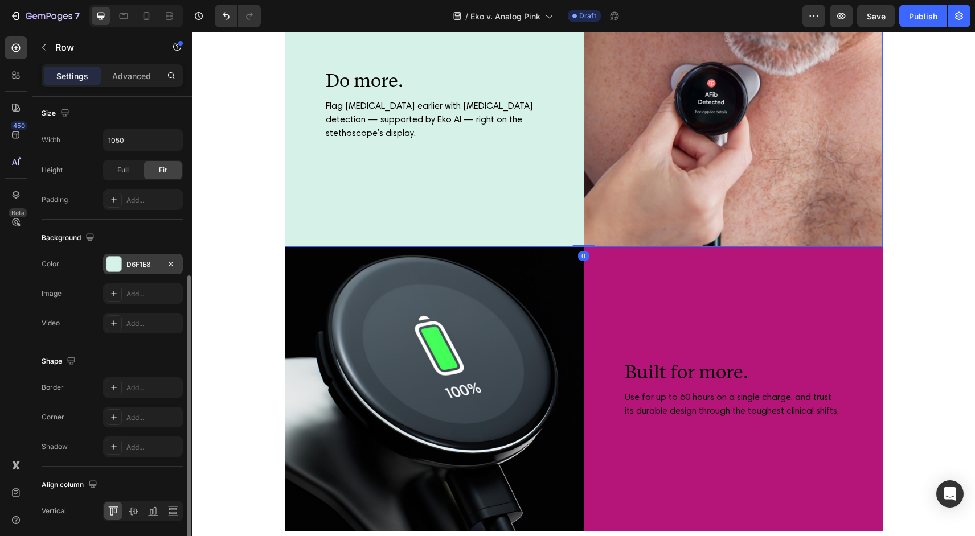
click at [153, 264] on div "D6F1E8" at bounding box center [142, 265] width 33 height 10
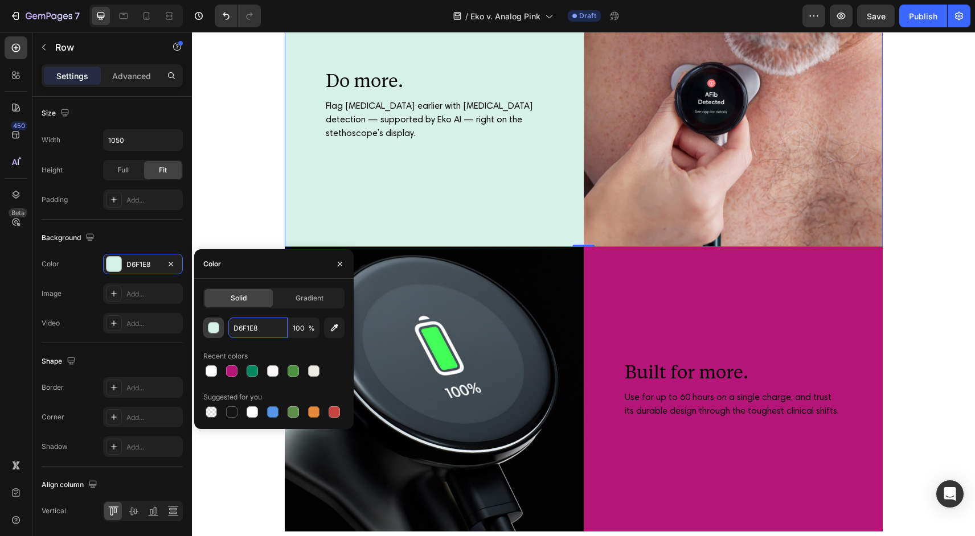
drag, startPoint x: 263, startPoint y: 327, endPoint x: 207, endPoint y: 326, distance: 56.4
click at [207, 326] on div "D6F1E8 100 %" at bounding box center [273, 328] width 141 height 20
click at [264, 322] on input "D6F1E8" at bounding box center [257, 328] width 59 height 20
paste input "B51479"
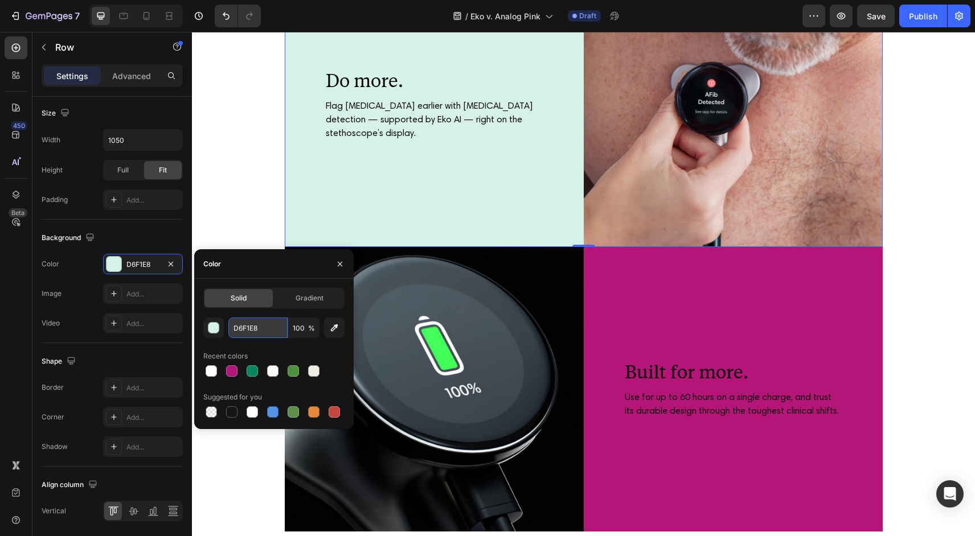
type input "B51479"
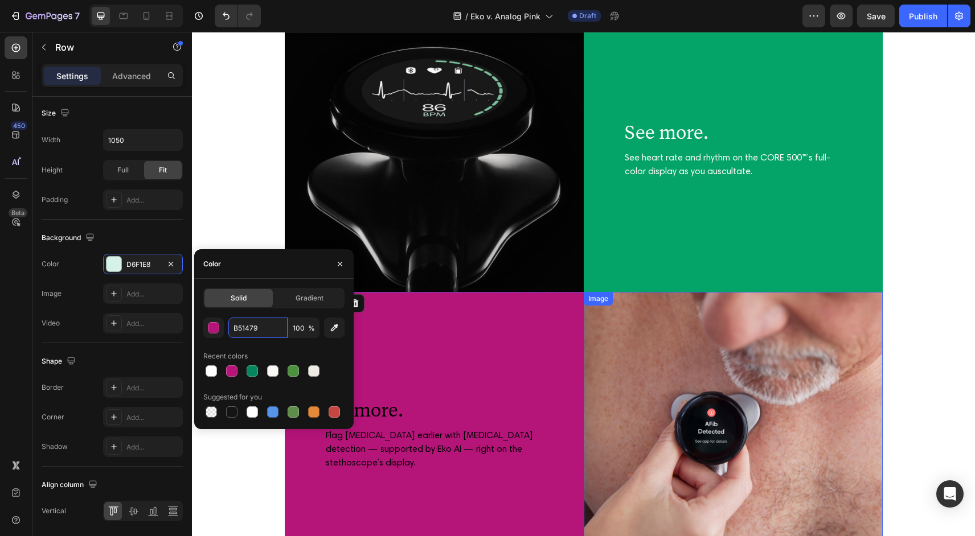
scroll to position [2118, 0]
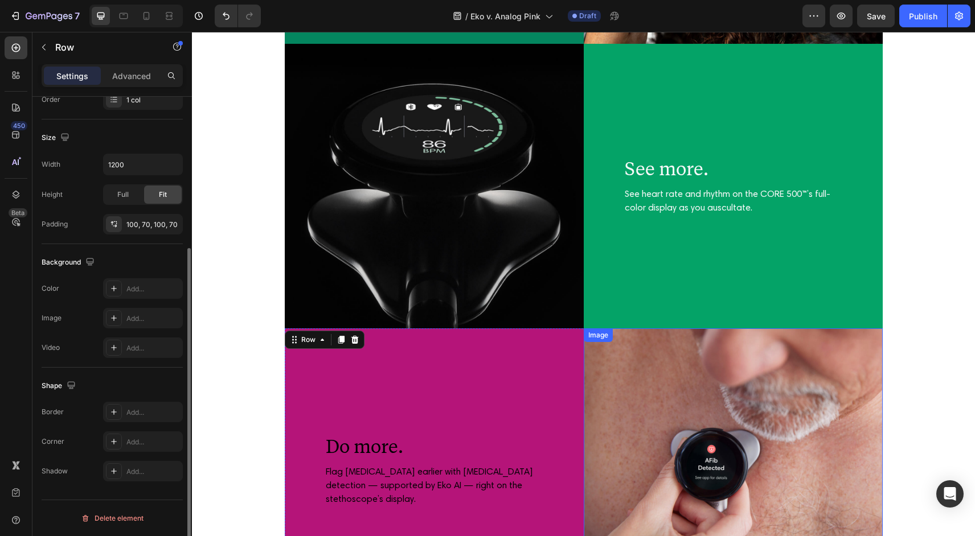
click at [618, 246] on div "See more. Heading See heart rate and rhythm on the CORE 500™’s full-color displ…" at bounding box center [733, 185] width 299 height 175
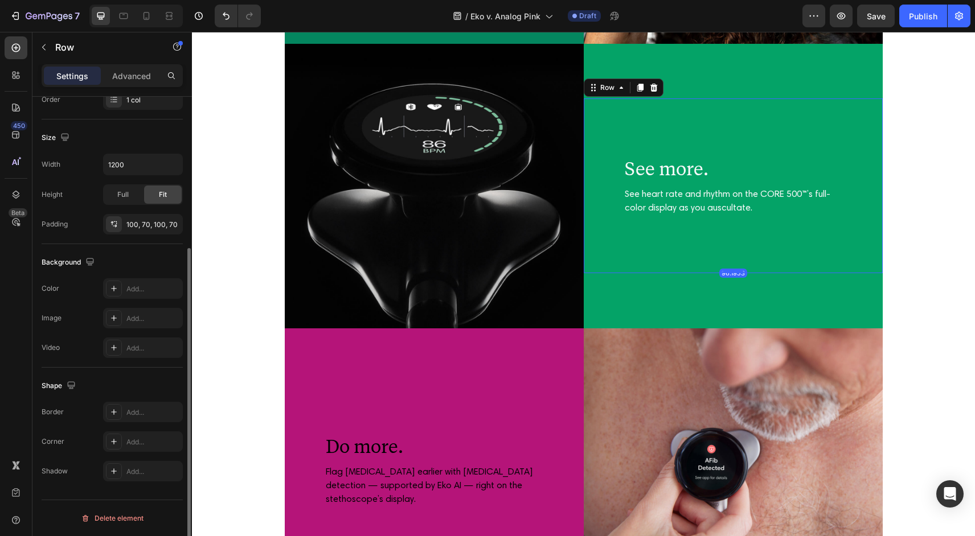
scroll to position [223, 0]
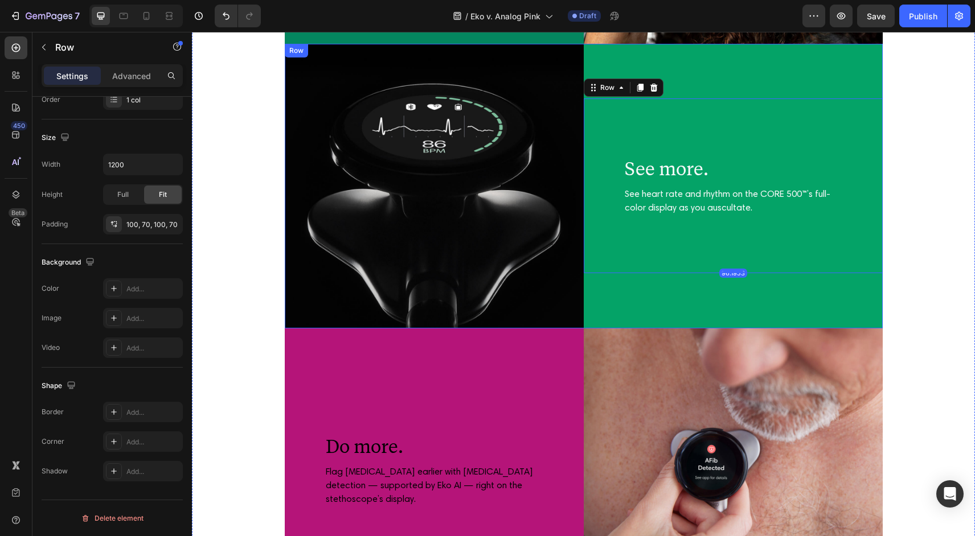
click at [621, 304] on div "See more. Heading See heart rate and rhythm on the CORE 500™’s full-color displ…" at bounding box center [733, 186] width 299 height 285
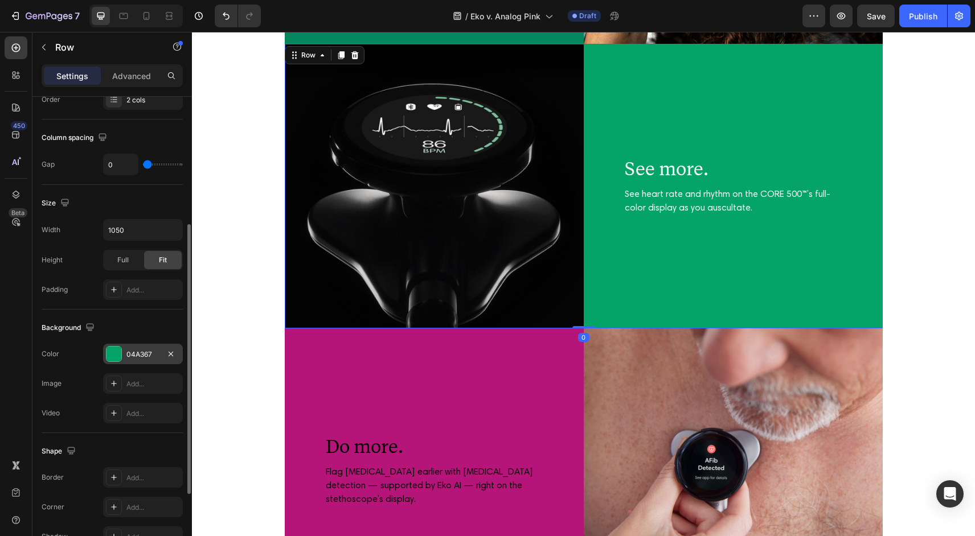
click at [143, 354] on div "04A367" at bounding box center [142, 355] width 33 height 10
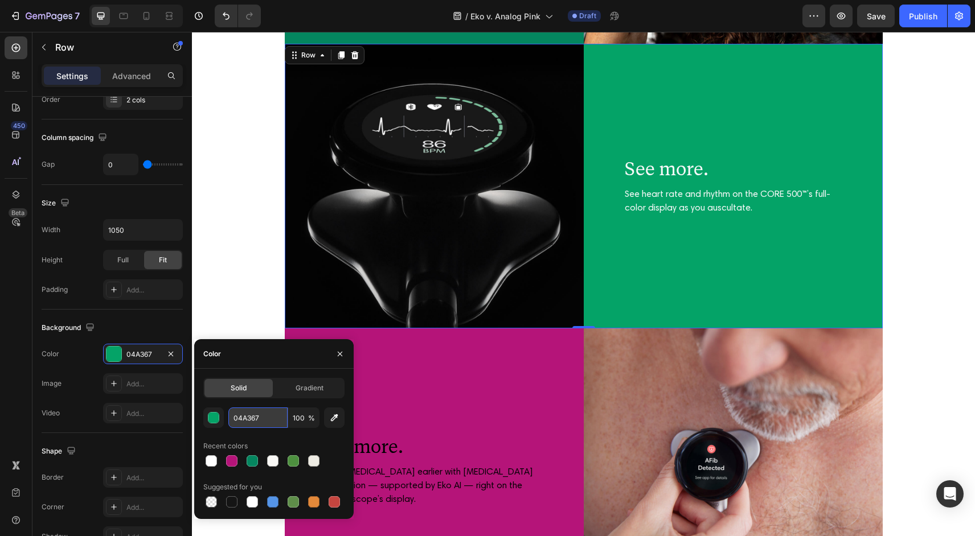
click at [269, 419] on input "04A367" at bounding box center [257, 418] width 59 height 20
paste input "B51479"
type input "B51479"
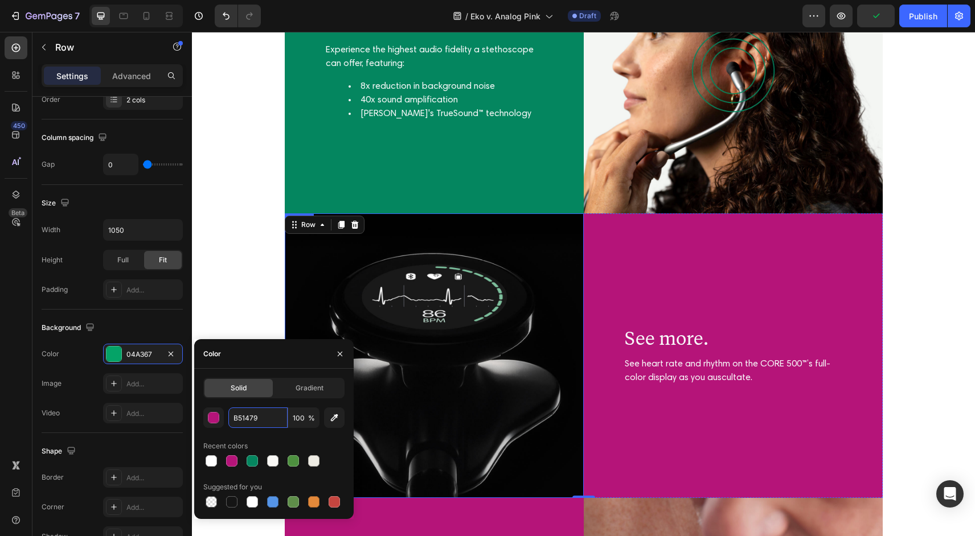
scroll to position [1886, 0]
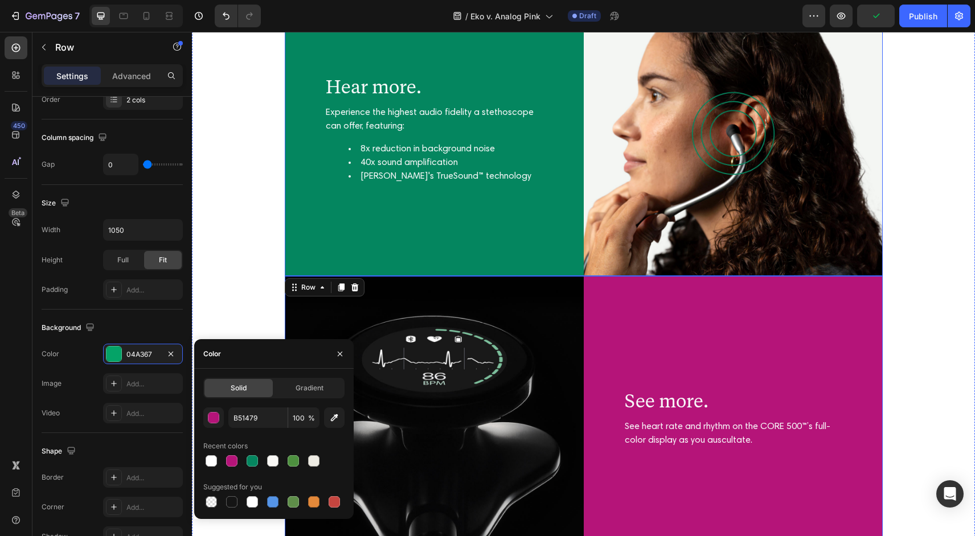
click at [532, 258] on div "Hear more. Heading Experience the highest audio fidelity a stethoscope can offe…" at bounding box center [434, 133] width 299 height 285
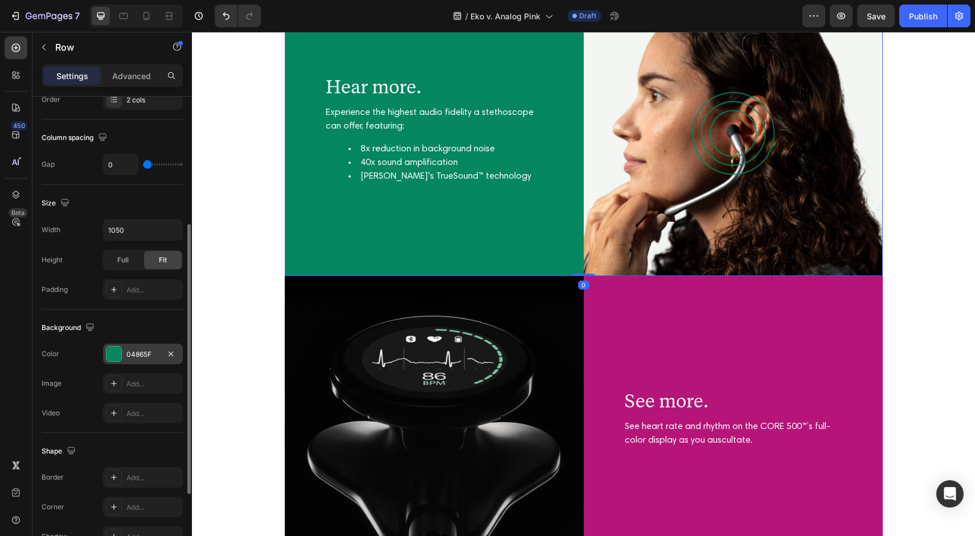
click at [151, 357] on div "04865F" at bounding box center [142, 355] width 33 height 10
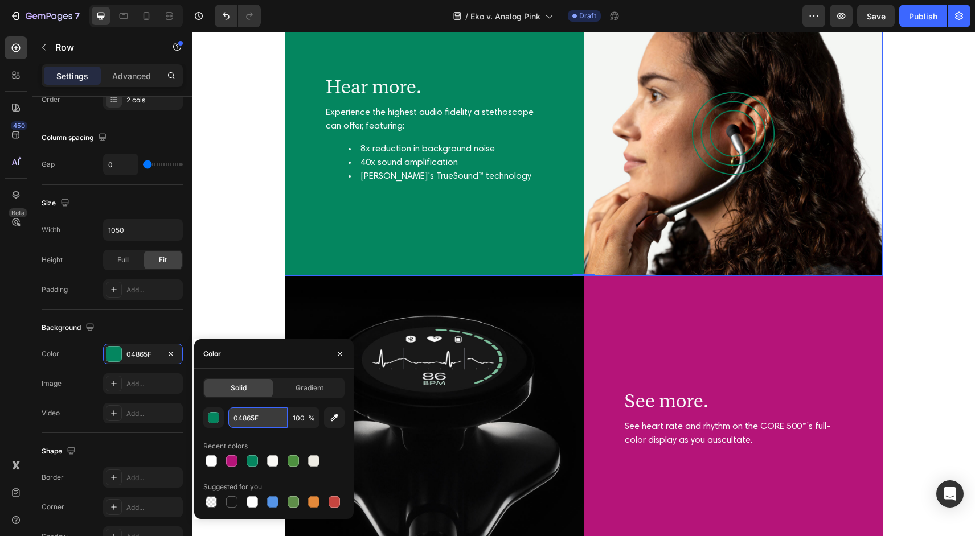
click at [264, 421] on input "04865F" at bounding box center [257, 418] width 59 height 20
paste input "B51479"
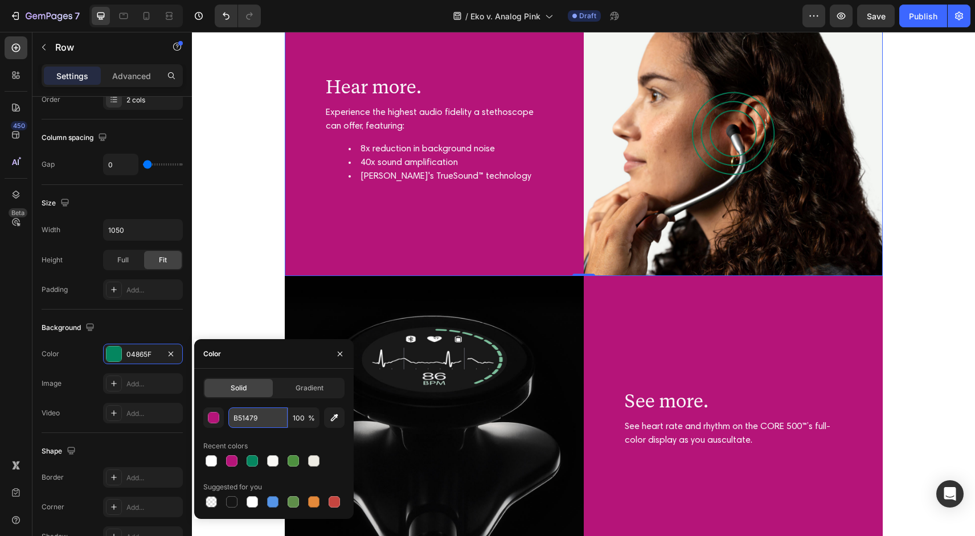
type input "B51479"
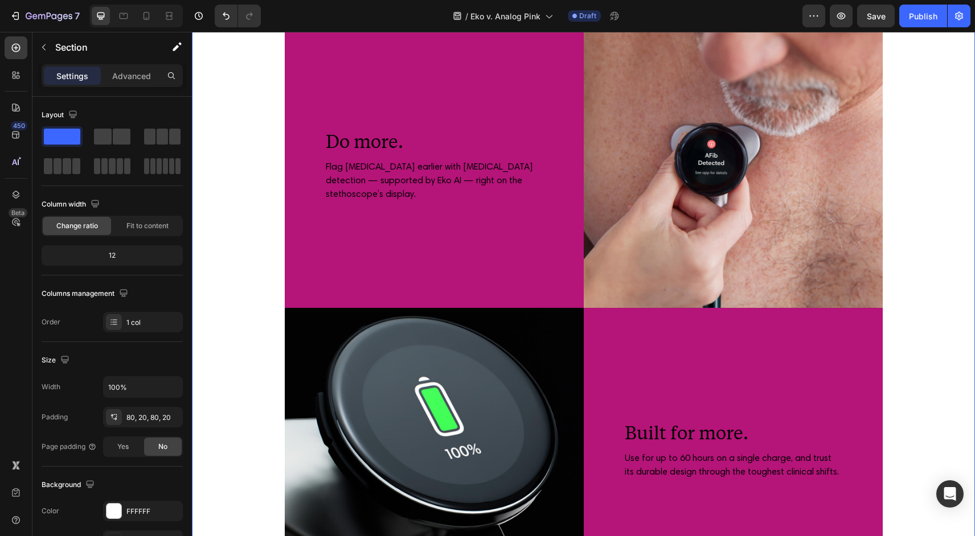
scroll to position [2433, 0]
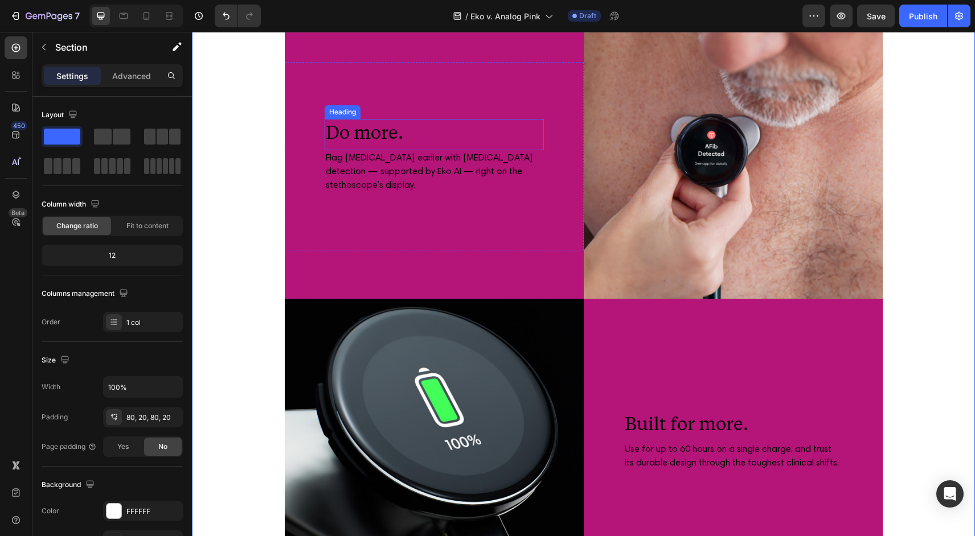
click at [363, 134] on h2 "Do more." at bounding box center [434, 132] width 219 height 26
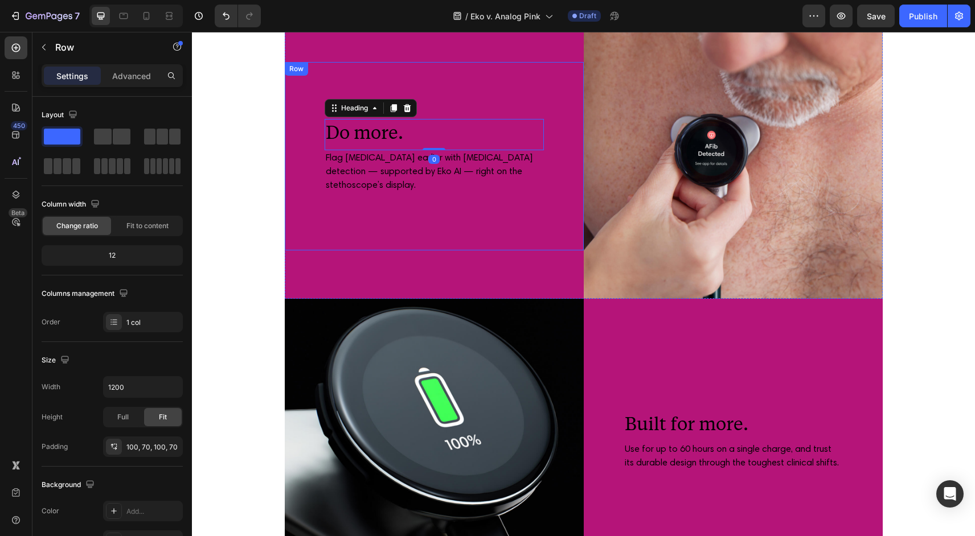
click at [394, 219] on div "Do more. Heading 0 Flag [MEDICAL_DATA] earlier with [MEDICAL_DATA] detection — …" at bounding box center [434, 156] width 299 height 189
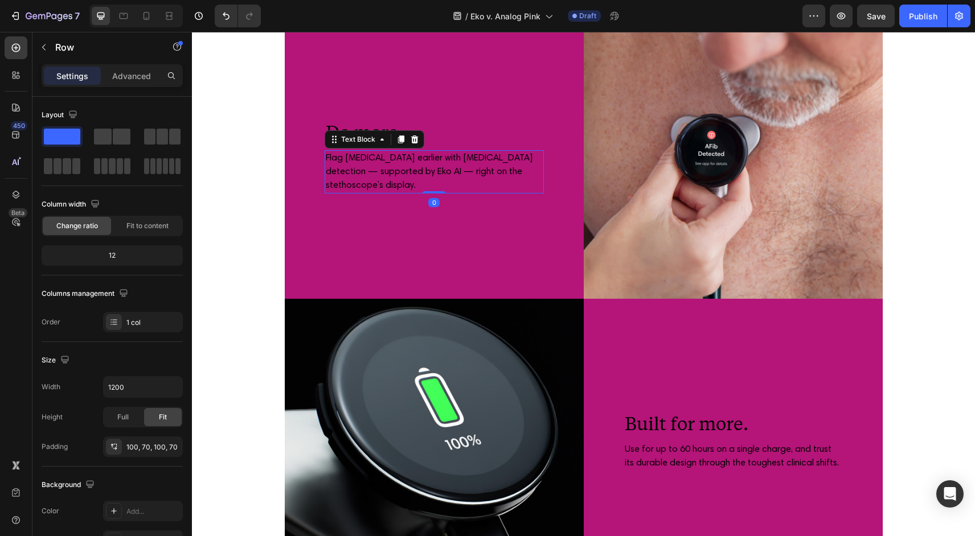
click at [420, 188] on p "Flag [MEDICAL_DATA] earlier with [MEDICAL_DATA] detection — supported by Eko AI…" at bounding box center [434, 171] width 217 height 41
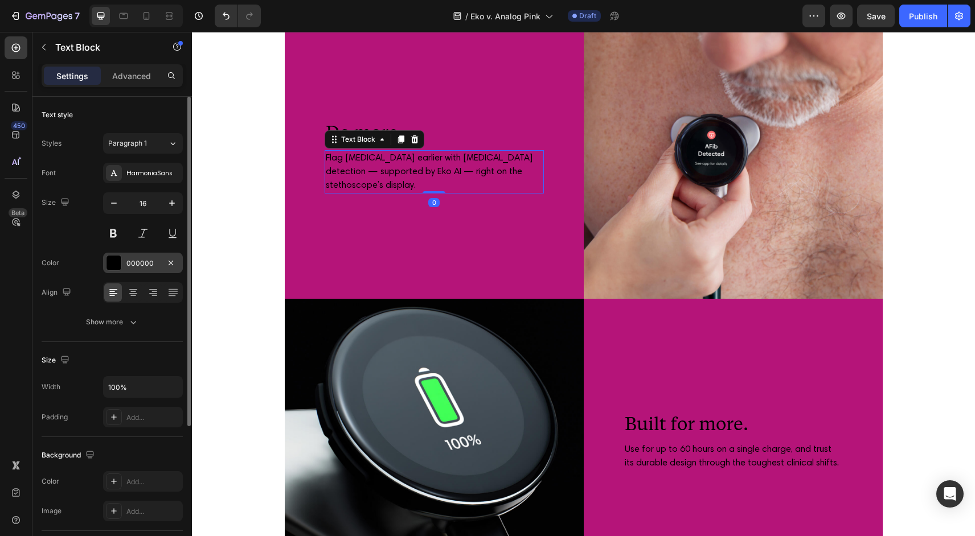
click at [145, 266] on div "000000" at bounding box center [142, 263] width 33 height 10
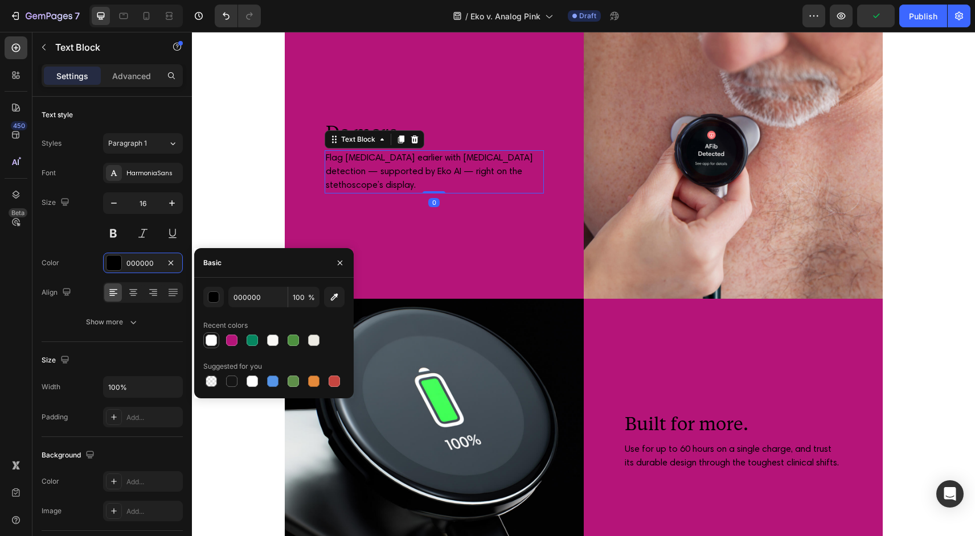
click at [211, 342] on div at bounding box center [211, 340] width 11 height 11
type input "FFFFFF"
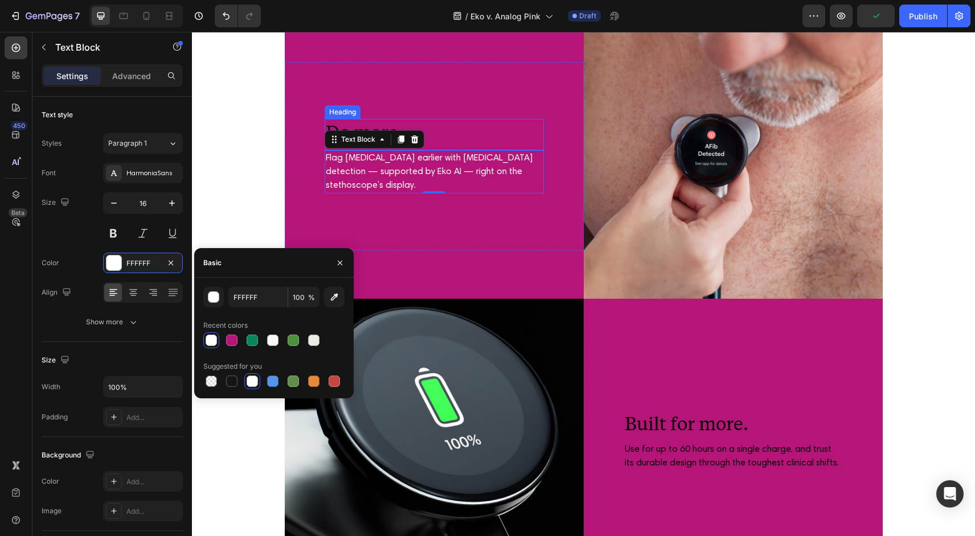
click at [447, 127] on h2 "Do more." at bounding box center [434, 132] width 219 height 26
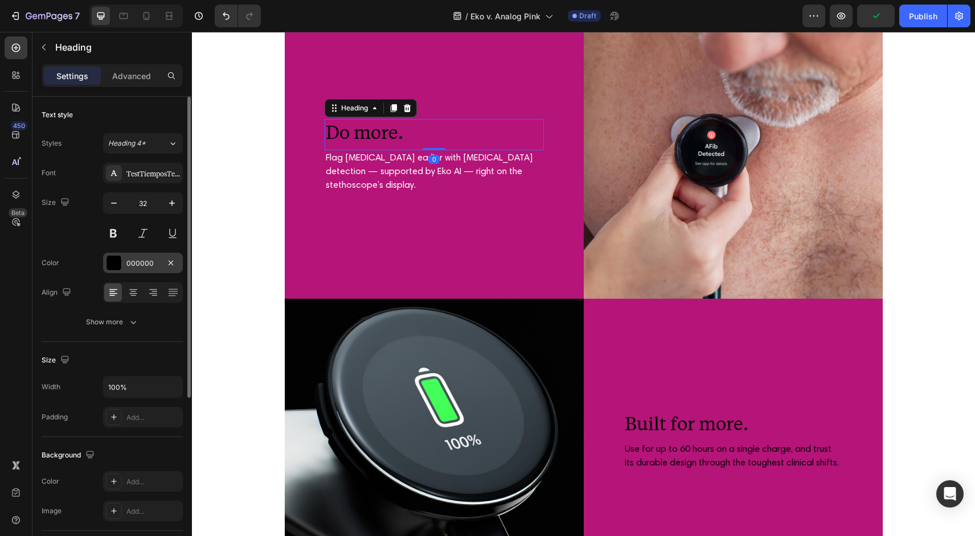
click at [110, 262] on div at bounding box center [113, 263] width 15 height 15
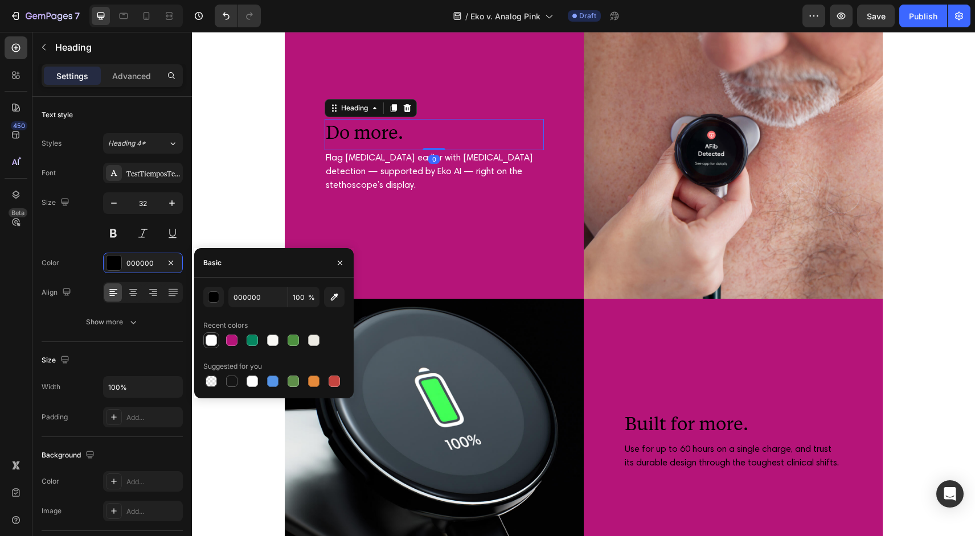
click at [210, 338] on div at bounding box center [211, 340] width 11 height 11
type input "FFFFFF"
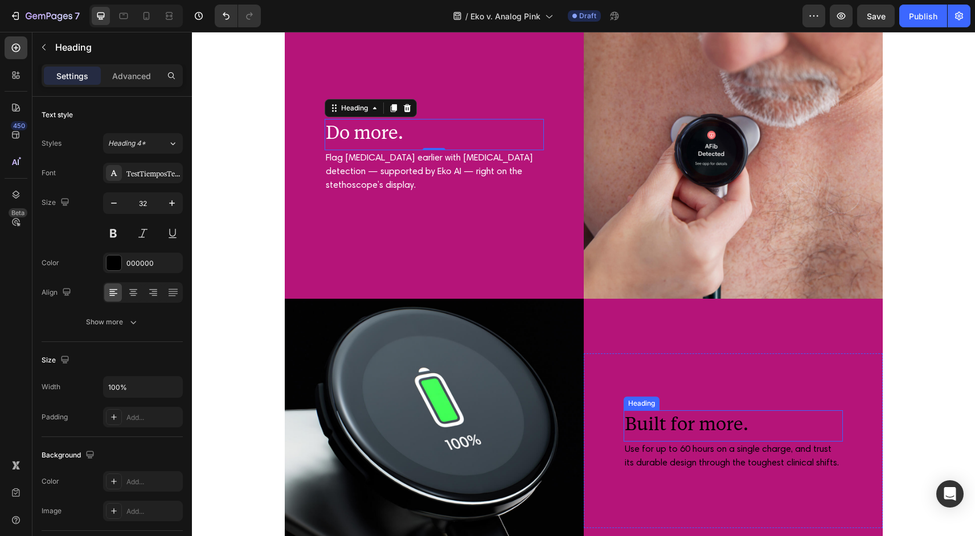
click at [664, 427] on h2 "Built for more." at bounding box center [732, 423] width 219 height 26
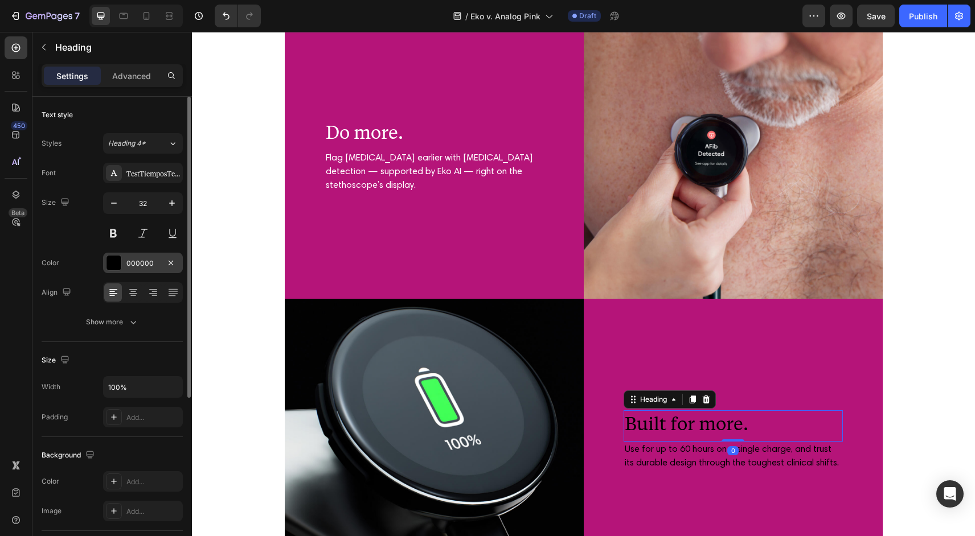
click at [112, 262] on div at bounding box center [113, 263] width 15 height 15
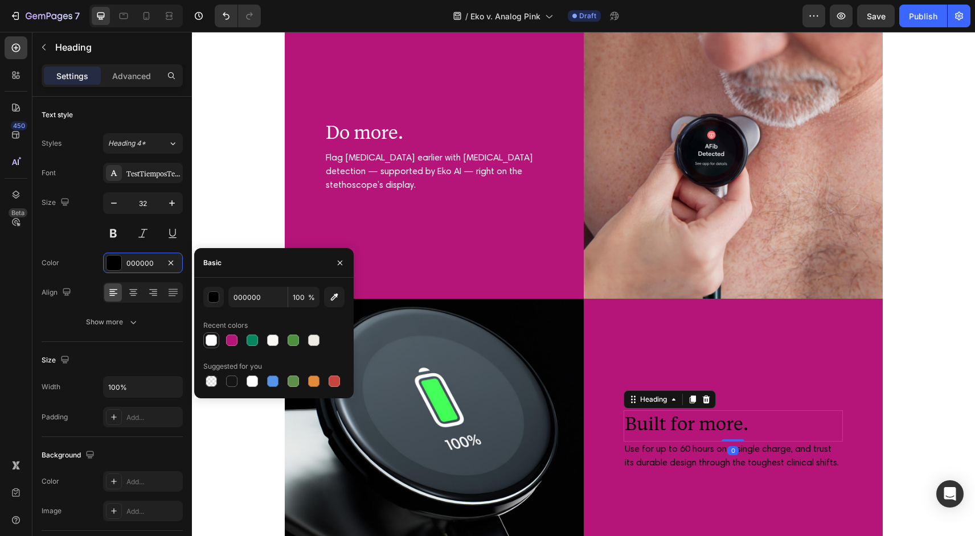
click at [212, 340] on div at bounding box center [211, 340] width 11 height 11
type input "FFFFFF"
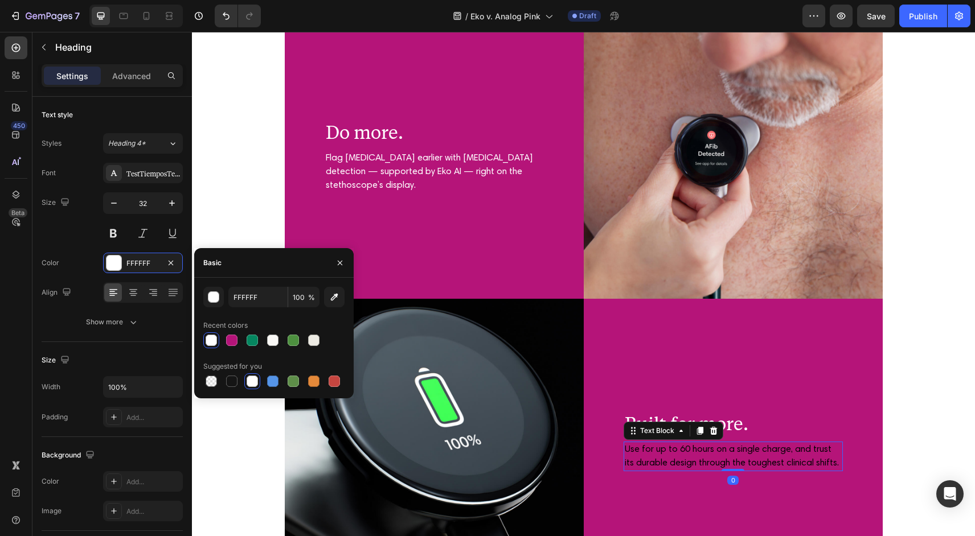
click at [693, 463] on p "Use for up to 60 hours on a single charge, and trust its durable design through…" at bounding box center [733, 456] width 217 height 27
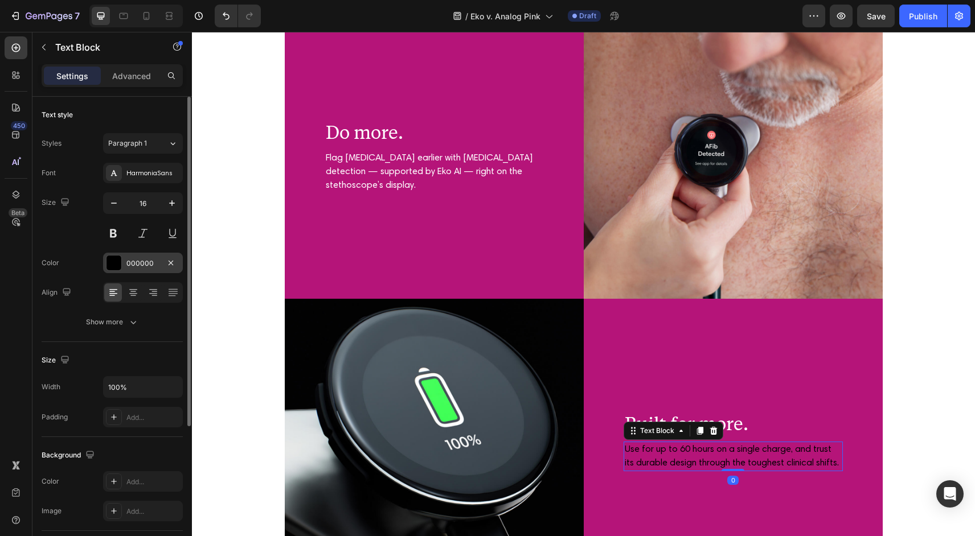
click at [110, 261] on div at bounding box center [113, 263] width 15 height 15
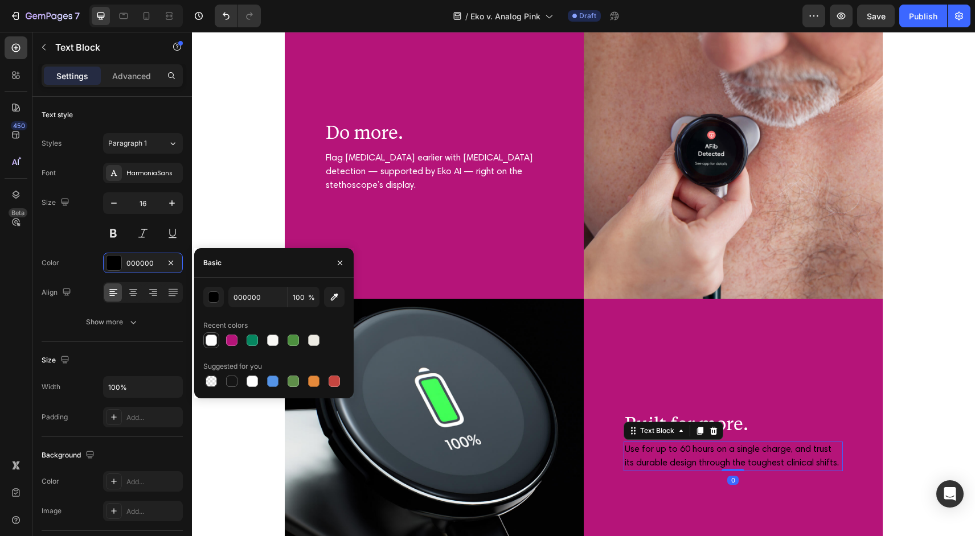
click at [212, 338] on div at bounding box center [211, 340] width 11 height 11
type input "FFFFFF"
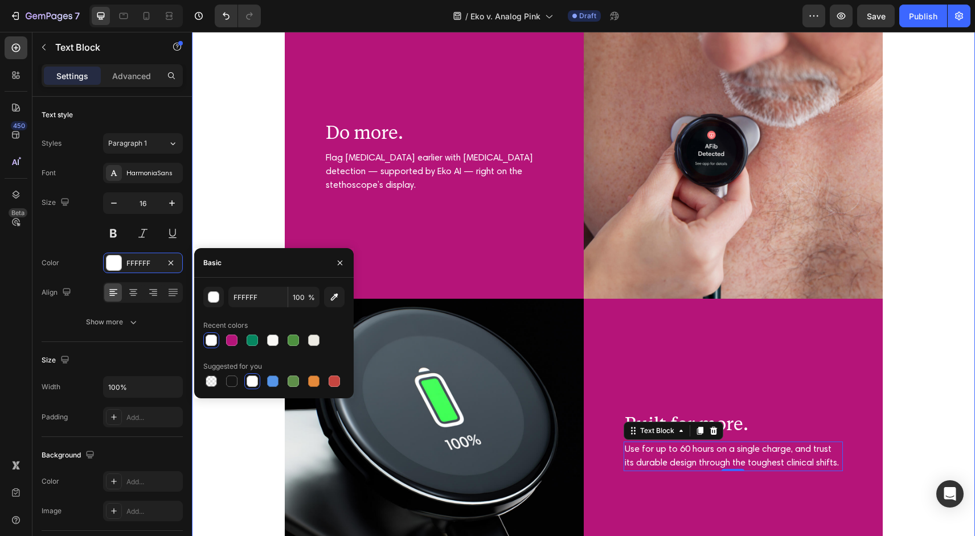
click at [269, 119] on div "Hear more. Heading Experience the highest audio fidelity a stethoscope can offe…" at bounding box center [583, 14] width 760 height 1139
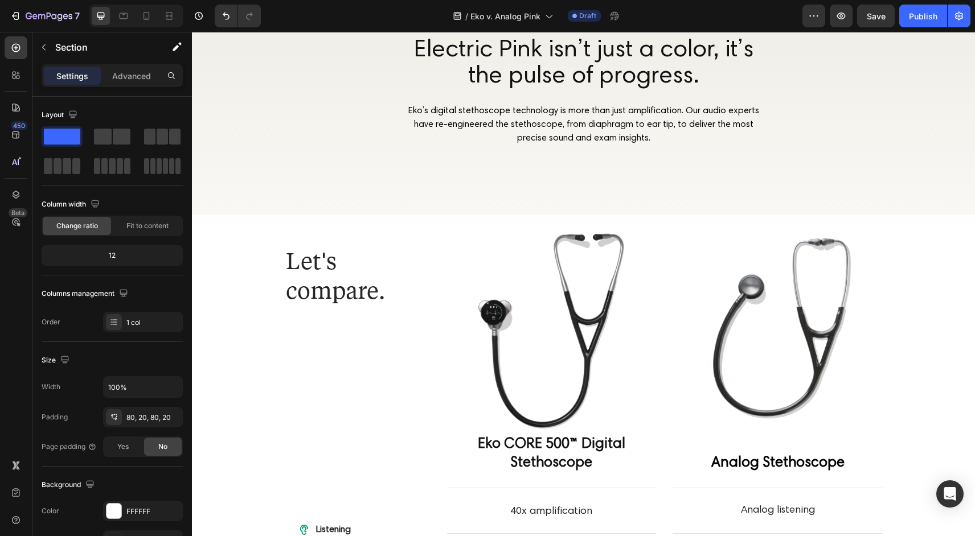
scroll to position [399, 0]
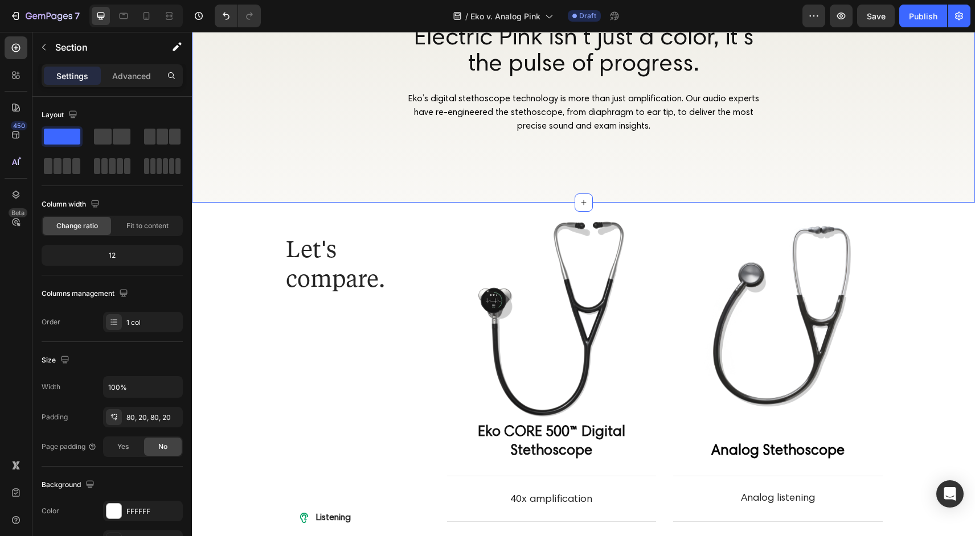
click at [248, 149] on div "Electric Pink isn’t just a color, it’s the pulse of progress. Heading Eko’s dig…" at bounding box center [583, 79] width 783 height 247
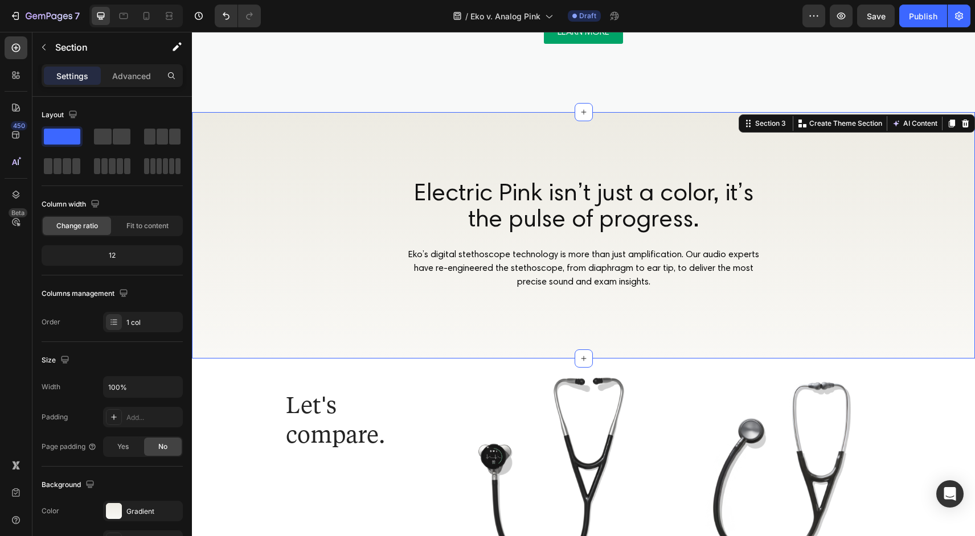
scroll to position [243, 0]
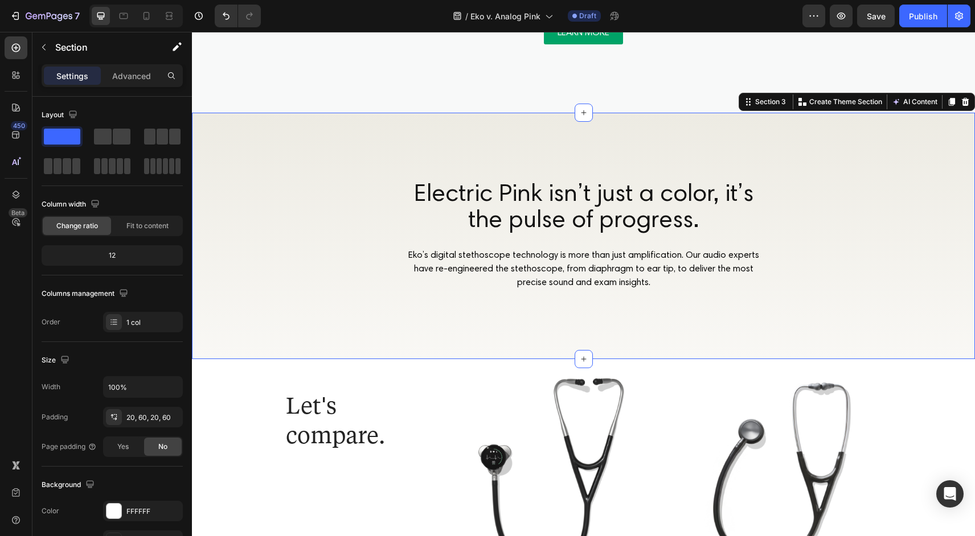
click at [247, 313] on div "Electric Pink isn’t just a color, it’s the pulse of progress. Heading Eko’s dig…" at bounding box center [583, 236] width 783 height 247
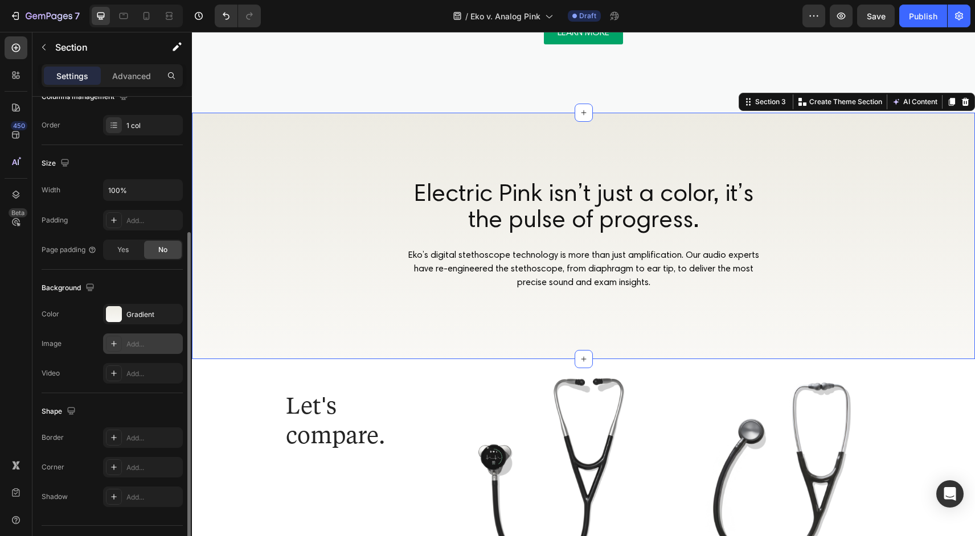
scroll to position [200, 0]
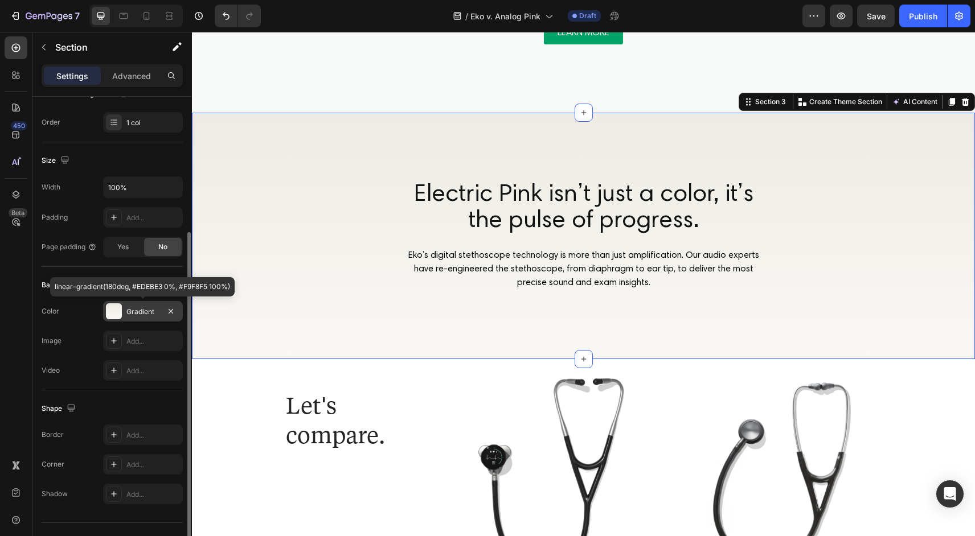
click at [119, 311] on div at bounding box center [114, 311] width 16 height 16
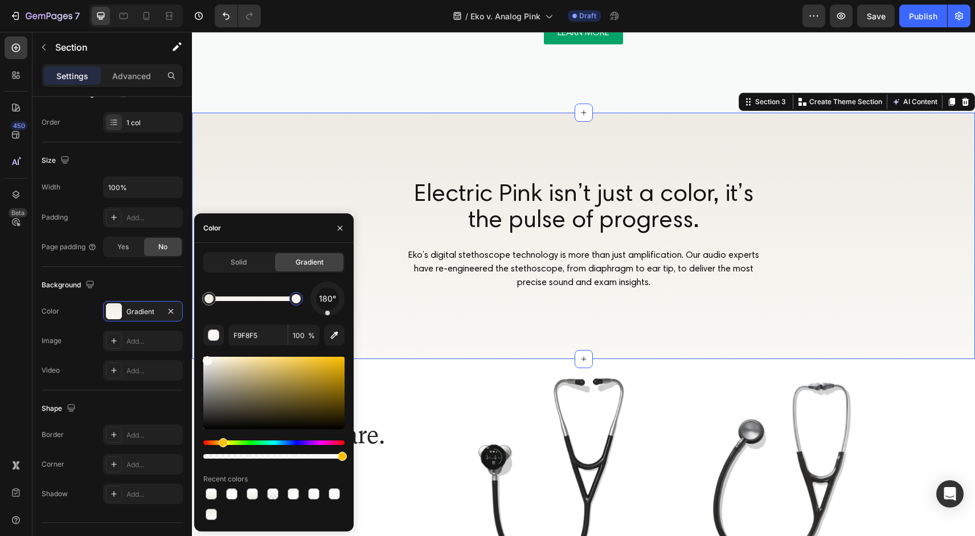
click at [297, 299] on div at bounding box center [295, 298] width 9 height 9
click at [207, 298] on div at bounding box center [208, 298] width 9 height 9
type input "F9F8F5"
click at [300, 299] on div at bounding box center [295, 298] width 9 height 9
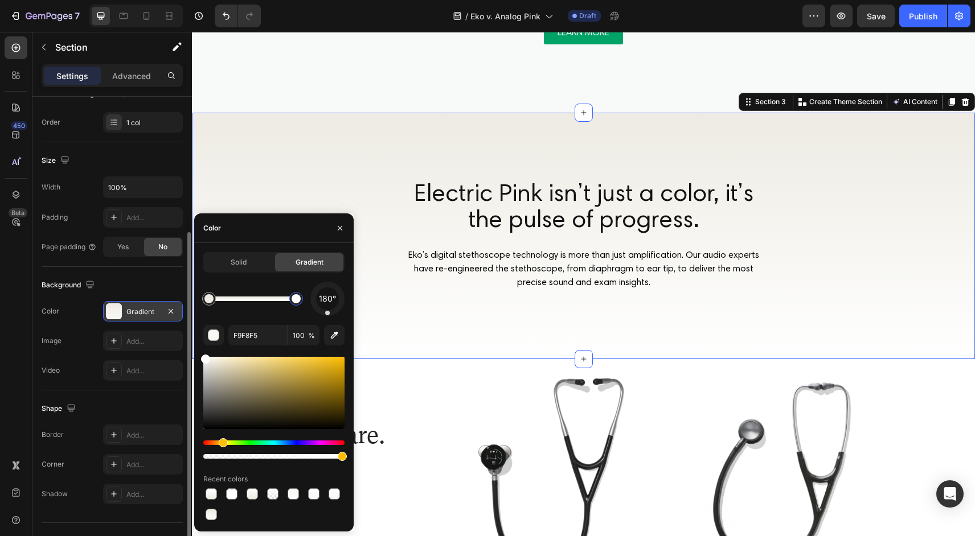
drag, startPoint x: 212, startPoint y: 366, endPoint x: 171, endPoint y: 318, distance: 62.6
click at [171, 318] on div "450 Beta Sections(18) Elements(83) Section Element Hero Section Product Detail …" at bounding box center [96, 284] width 192 height 504
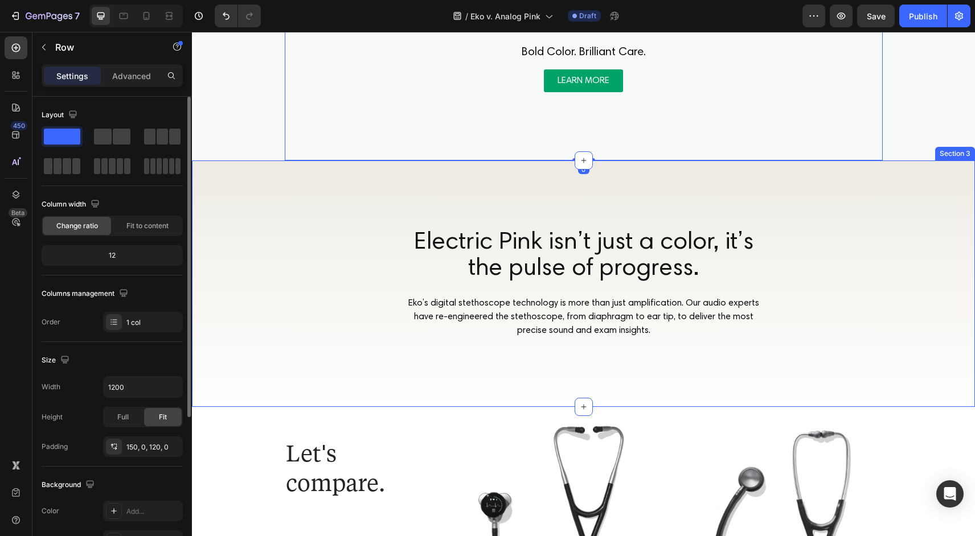
scroll to position [0, 0]
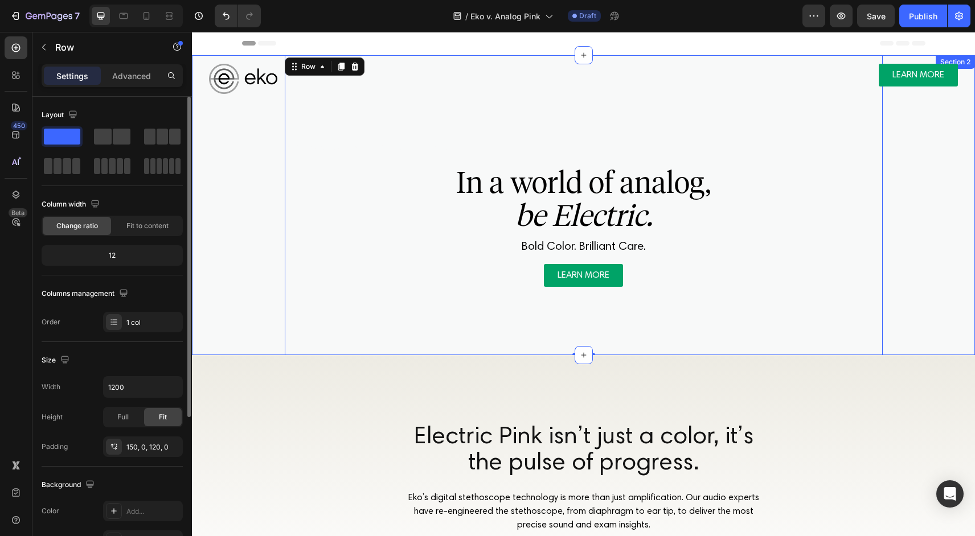
click at [241, 272] on div "NOW AVAILABLE IN [GEOGRAPHIC_DATA] Text Block In a world of analog, be Electric…" at bounding box center [583, 205] width 760 height 300
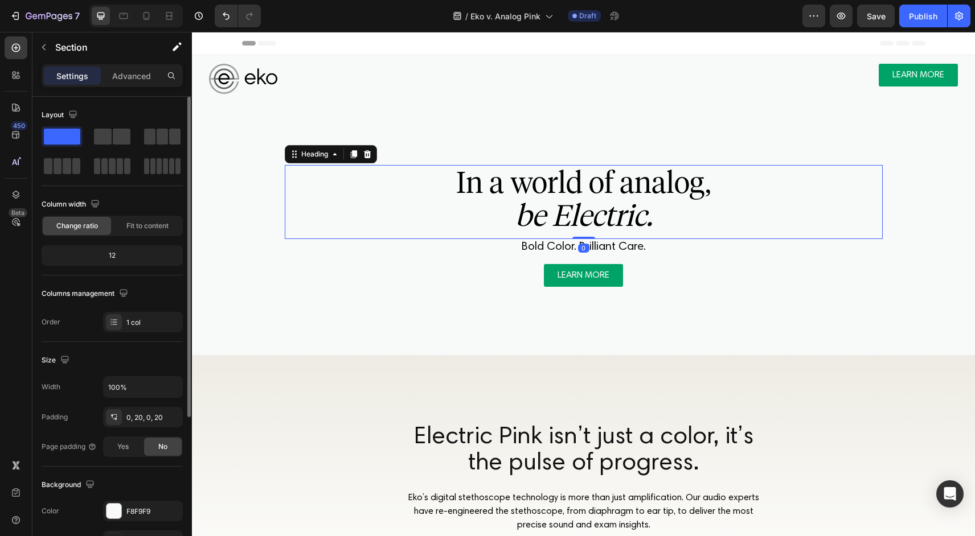
click at [569, 192] on span "In a world of analog," at bounding box center [583, 183] width 254 height 36
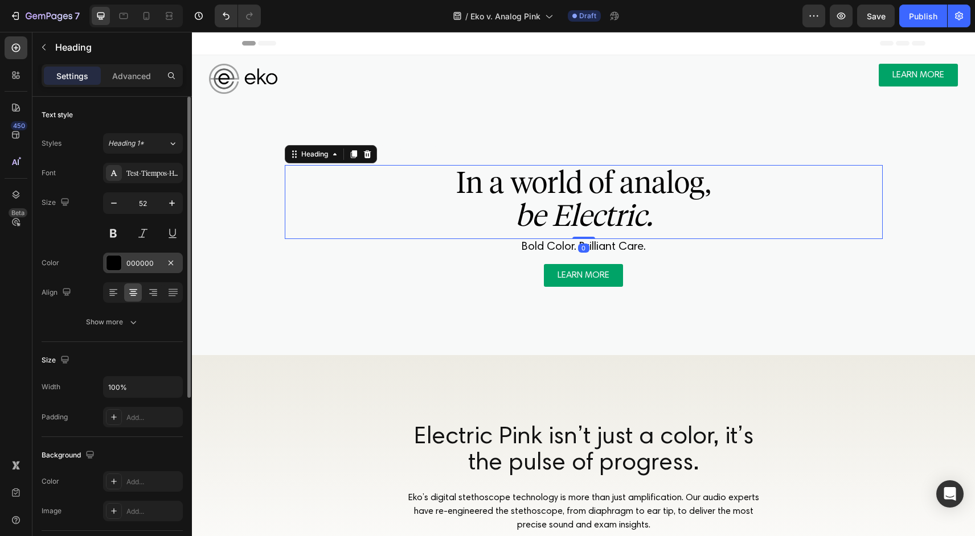
click at [111, 272] on div "000000" at bounding box center [143, 263] width 80 height 20
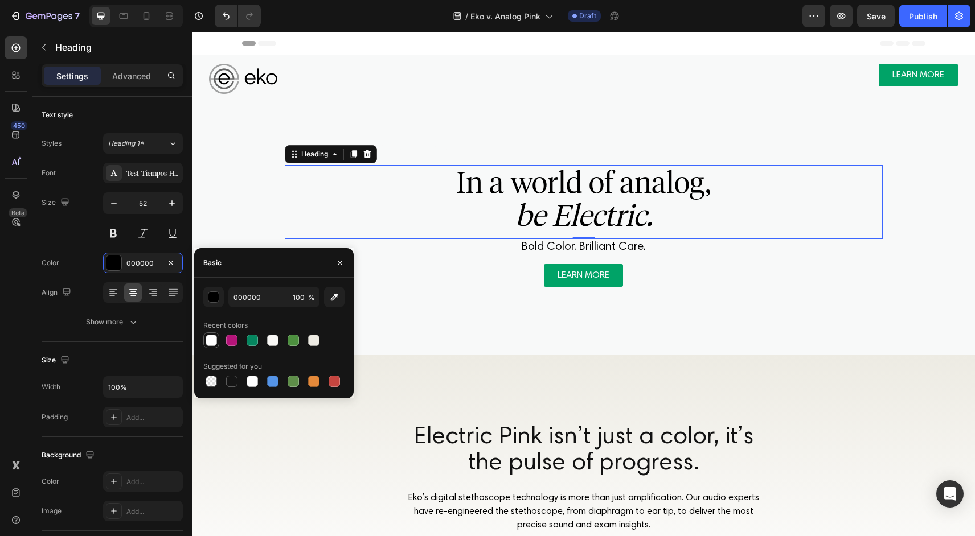
click at [214, 341] on div at bounding box center [211, 340] width 11 height 11
type input "FFFFFF"
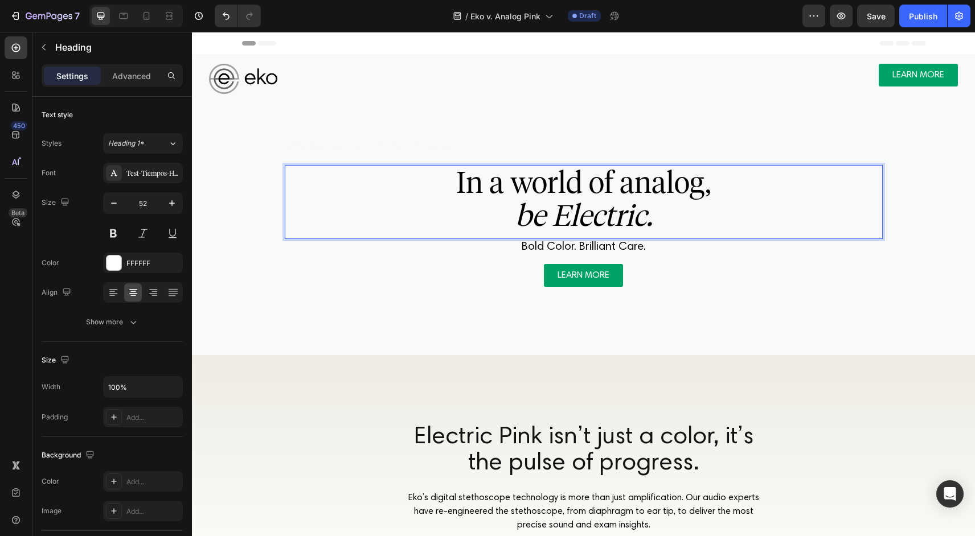
click at [556, 203] on icon "be Electric." at bounding box center [583, 216] width 137 height 36
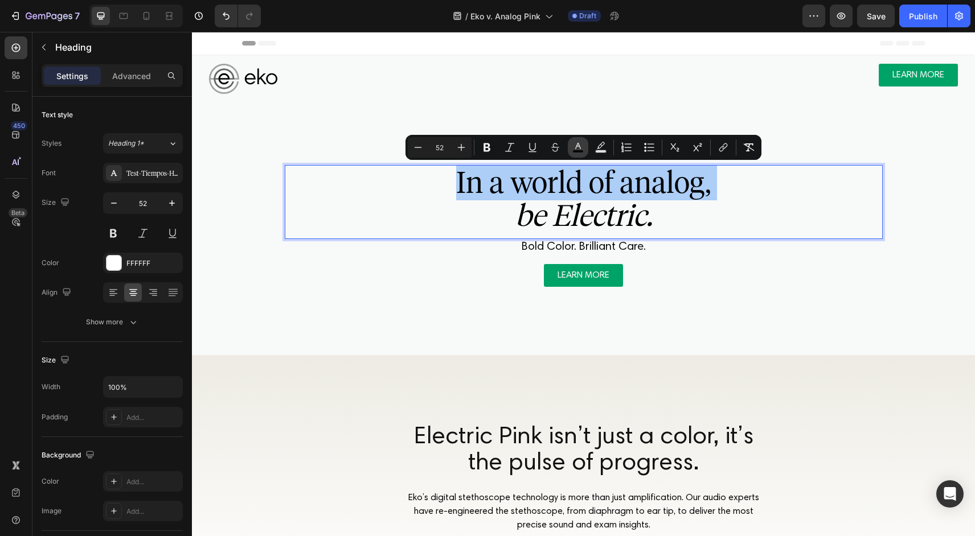
click at [578, 150] on rect "Editor contextual toolbar" at bounding box center [578, 151] width 11 height 3
type input "000000"
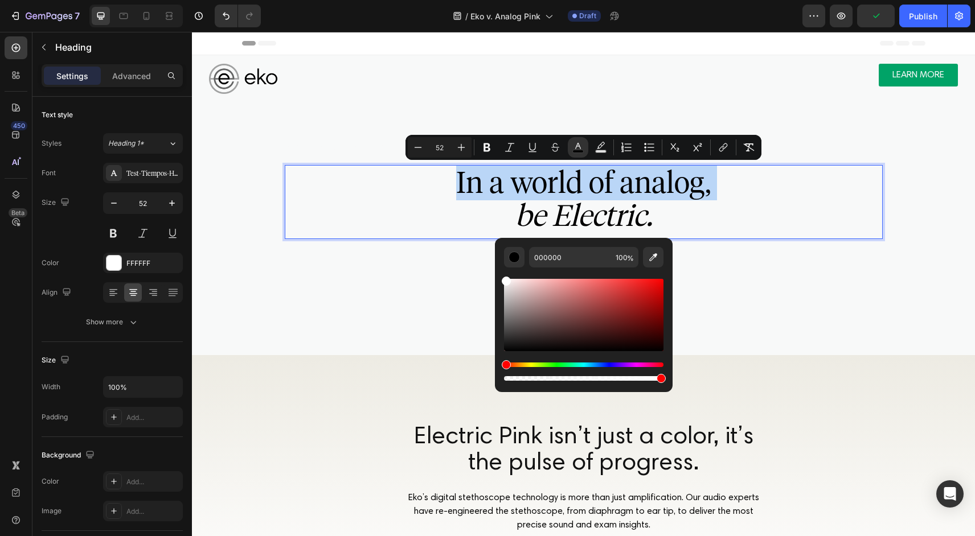
type input "FFFFFF"
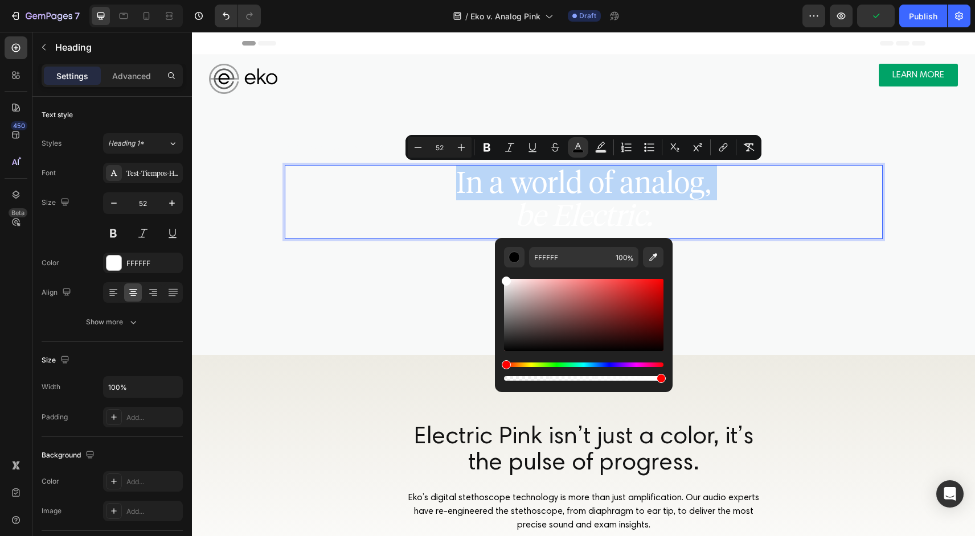
drag, startPoint x: 718, startPoint y: 344, endPoint x: 466, endPoint y: 235, distance: 275.6
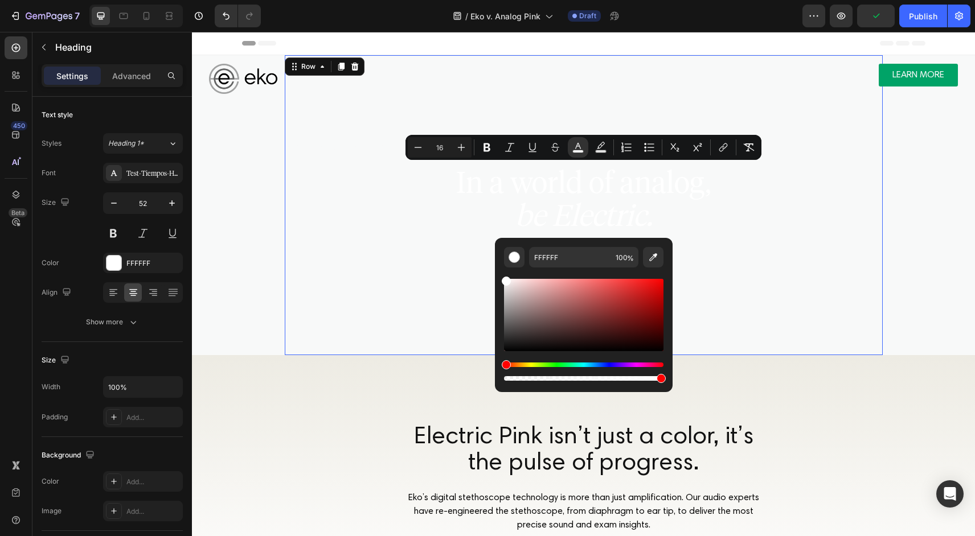
click at [452, 265] on div "LEARN MORE Button" at bounding box center [584, 275] width 598 height 23
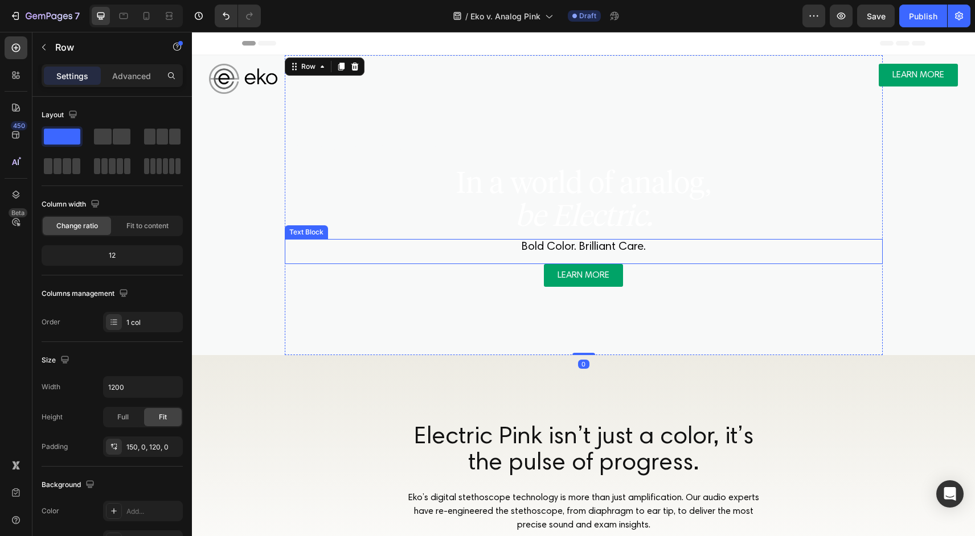
click at [550, 241] on span "Bold Color. Brilliant Care." at bounding box center [584, 246] width 124 height 11
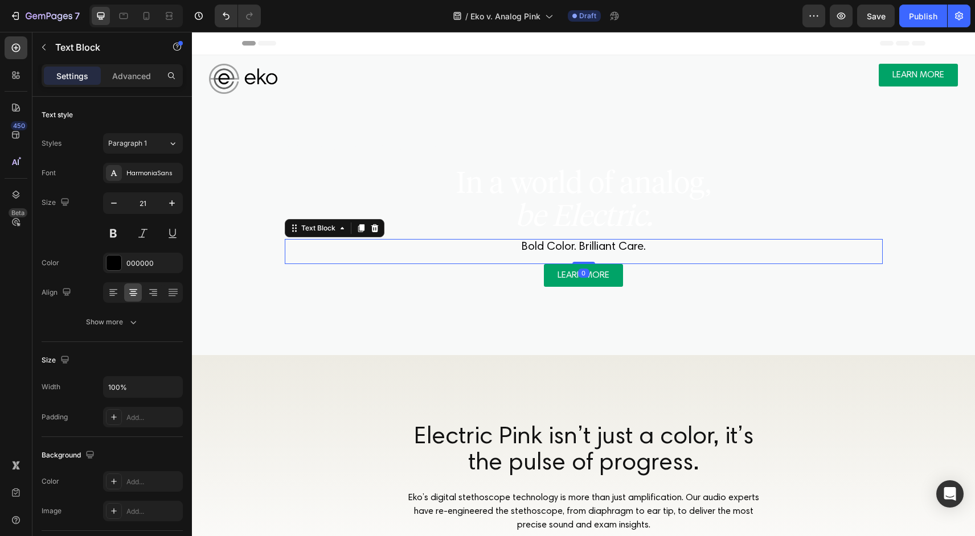
click at [550, 244] on span "Bold Color. Brilliant Care." at bounding box center [584, 246] width 124 height 11
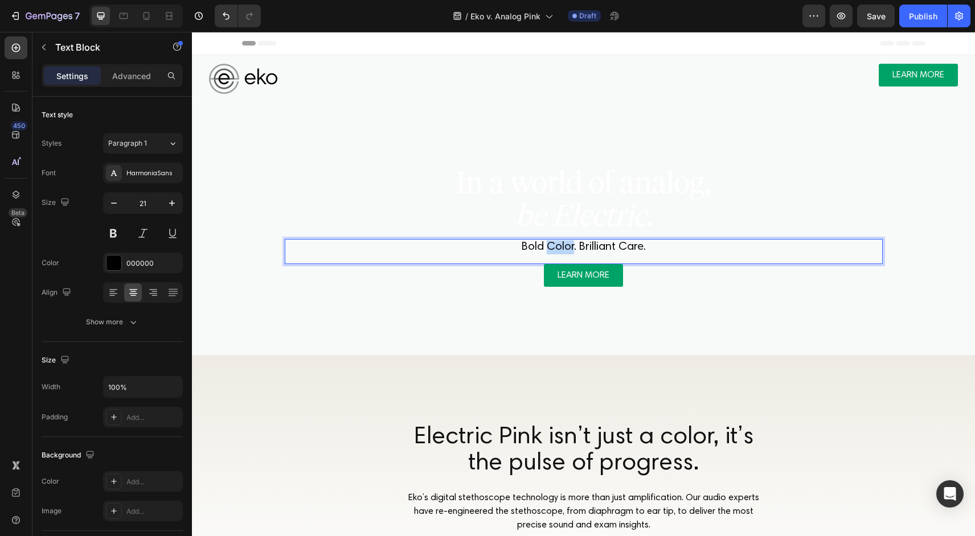
click at [550, 244] on span "Bold Color. Brilliant Care." at bounding box center [584, 246] width 124 height 11
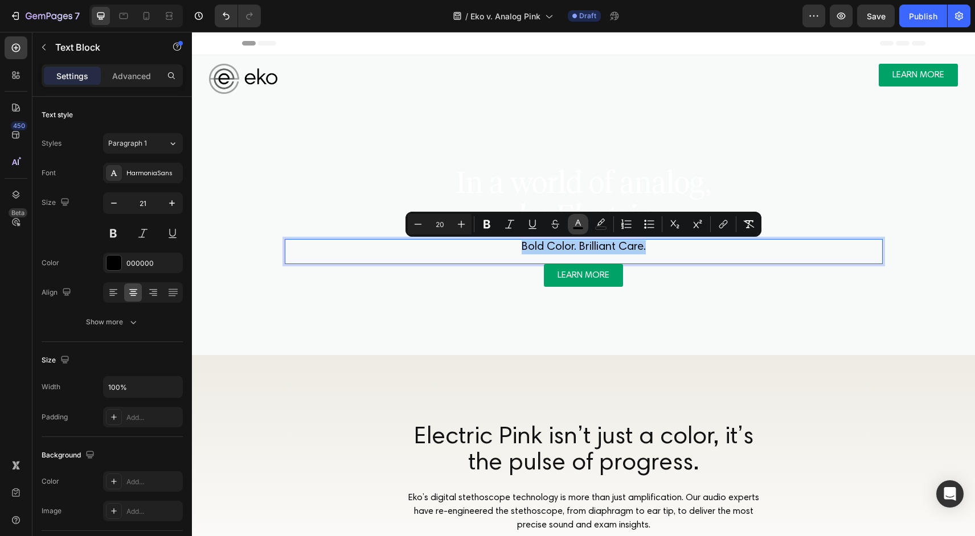
click at [584, 226] on button "color" at bounding box center [578, 224] width 20 height 20
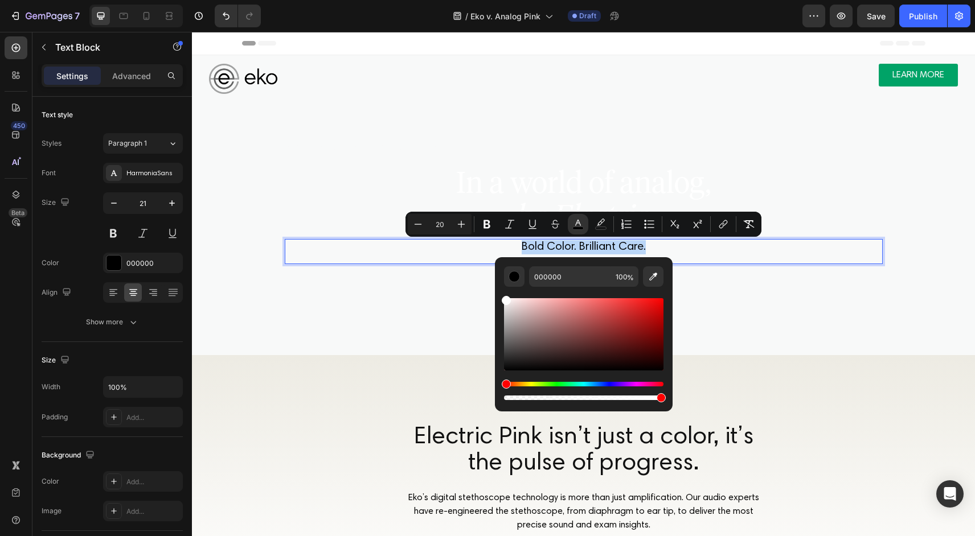
type input "FFFFFF"
drag, startPoint x: 743, startPoint y: 356, endPoint x: 449, endPoint y: 245, distance: 314.4
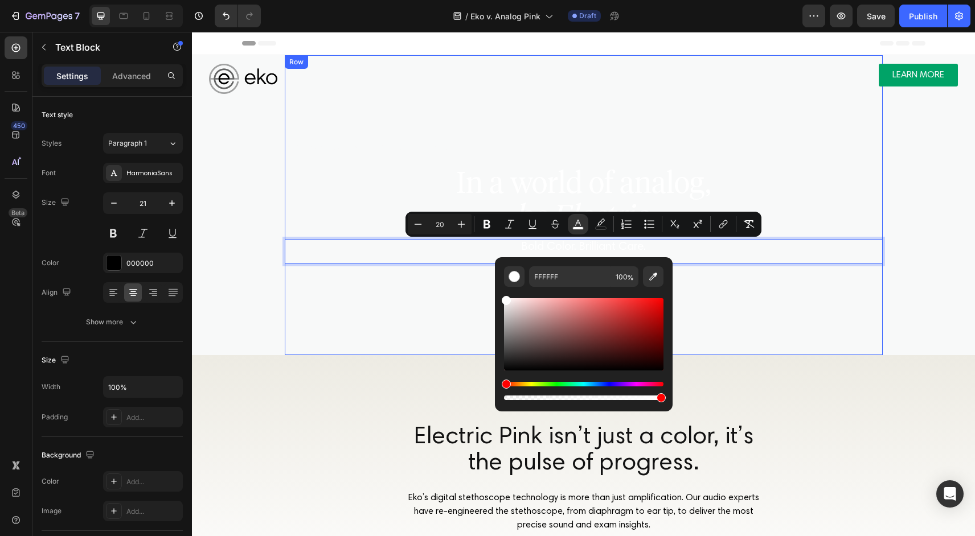
click at [441, 285] on div "LEARN MORE Button" at bounding box center [584, 275] width 598 height 23
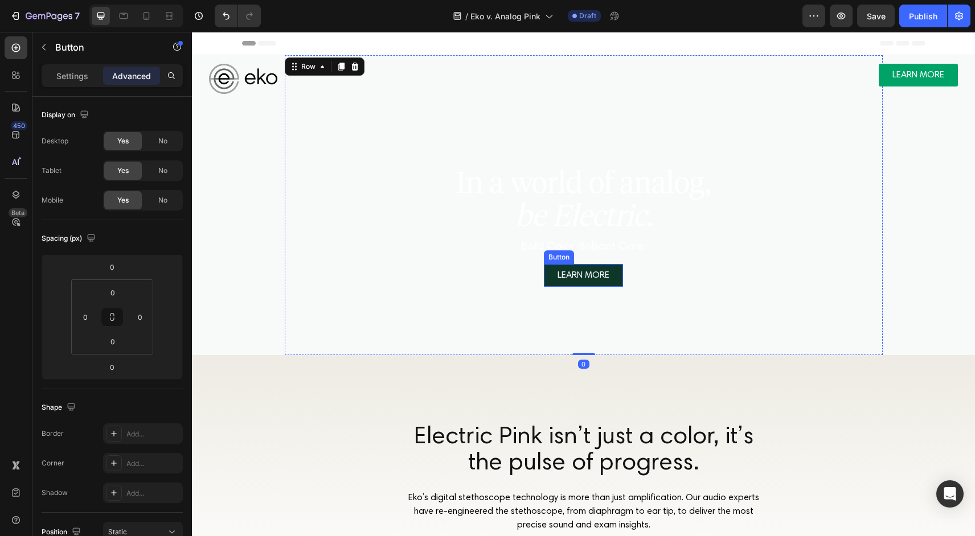
click at [550, 284] on link "LEARN MORE" at bounding box center [583, 275] width 79 height 23
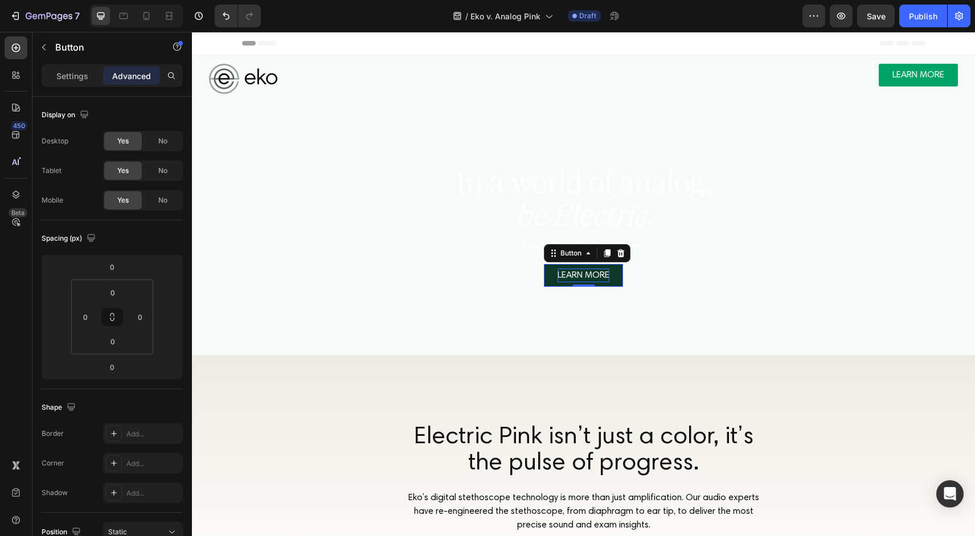
click at [605, 274] on p "LEARN MORE" at bounding box center [583, 276] width 52 height 14
click at [615, 274] on link "LEARN MORE" at bounding box center [583, 275] width 79 height 23
click at [49, 48] on button "button" at bounding box center [44, 47] width 18 height 18
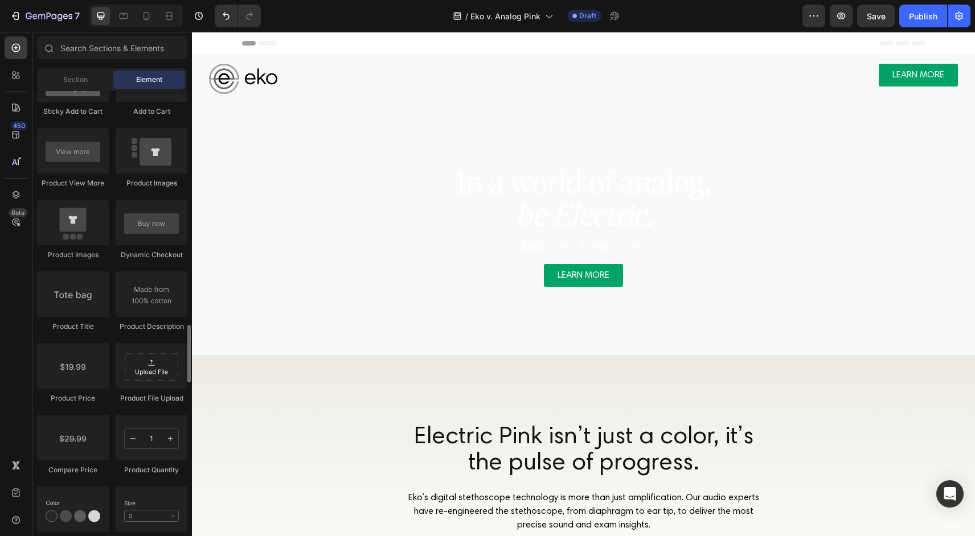
scroll to position [1676, 0]
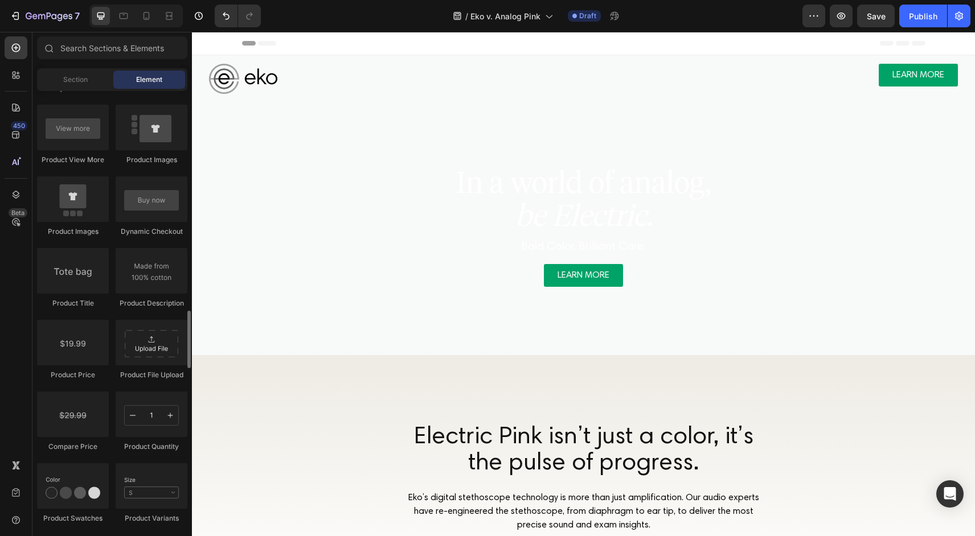
click at [64, 91] on div "Section Element" at bounding box center [112, 79] width 150 height 23
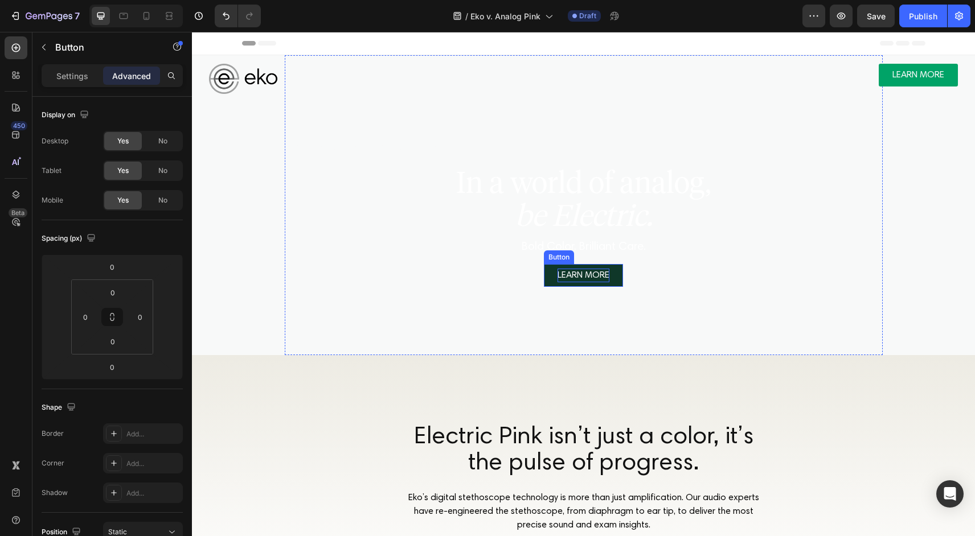
click at [557, 277] on p "LEARN MORE" at bounding box center [583, 276] width 52 height 14
click at [548, 279] on link "LEARN MORE" at bounding box center [583, 275] width 79 height 23
click at [80, 78] on p "Settings" at bounding box center [72, 76] width 32 height 12
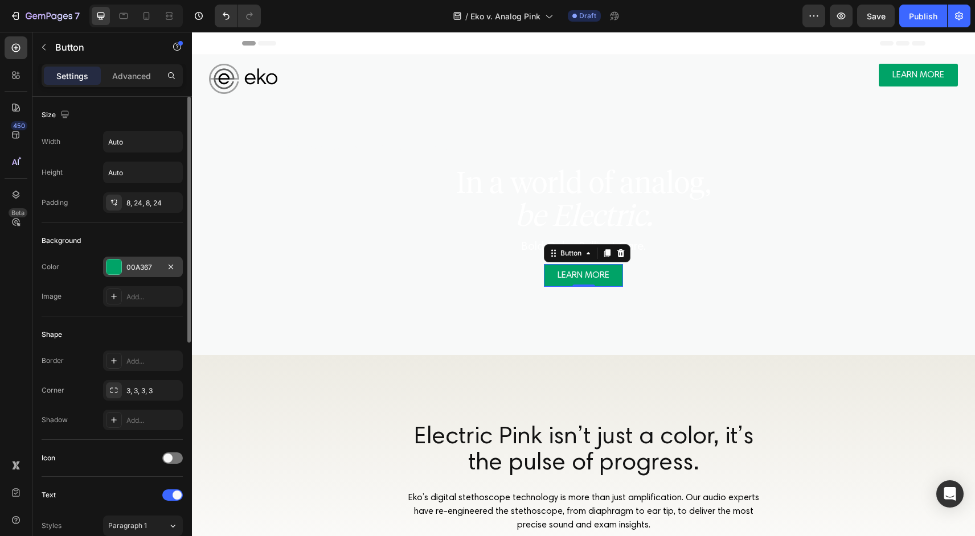
click at [154, 268] on div "00A367" at bounding box center [142, 267] width 33 height 10
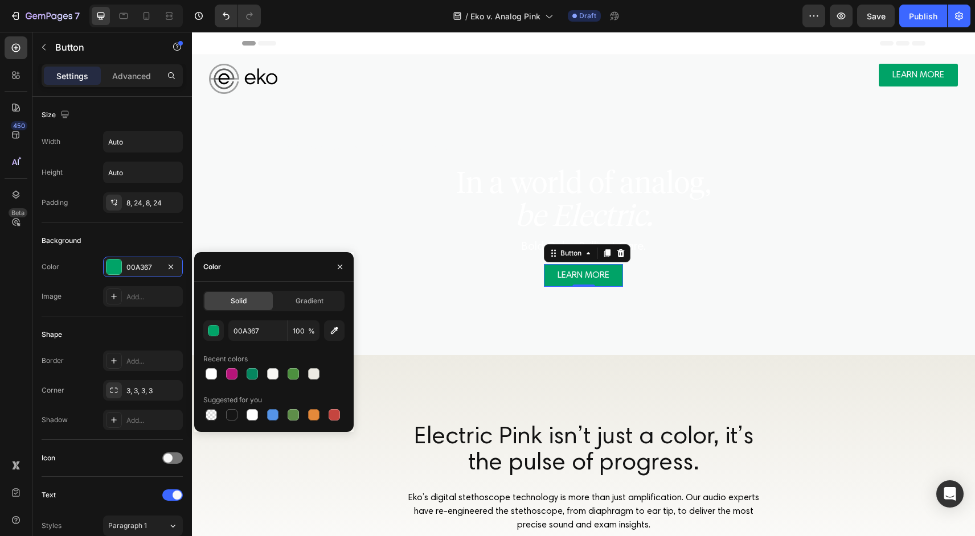
click at [254, 305] on div "Solid" at bounding box center [238, 301] width 68 height 18
click at [256, 327] on input "00A367" at bounding box center [257, 331] width 59 height 20
paste input "FB1DA7"
click at [265, 332] on input "00A367" at bounding box center [257, 331] width 59 height 20
paste input "FB1DA"
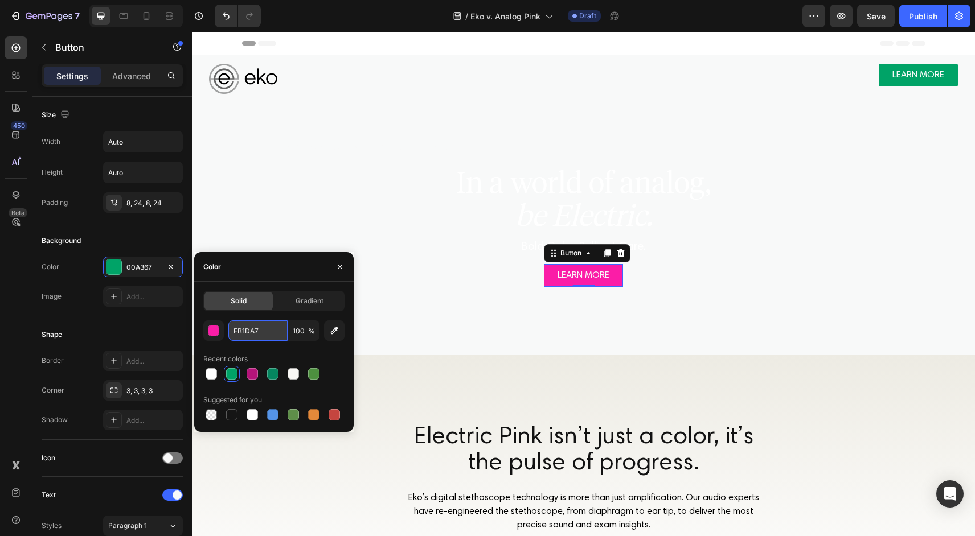
type input "FB1DA7"
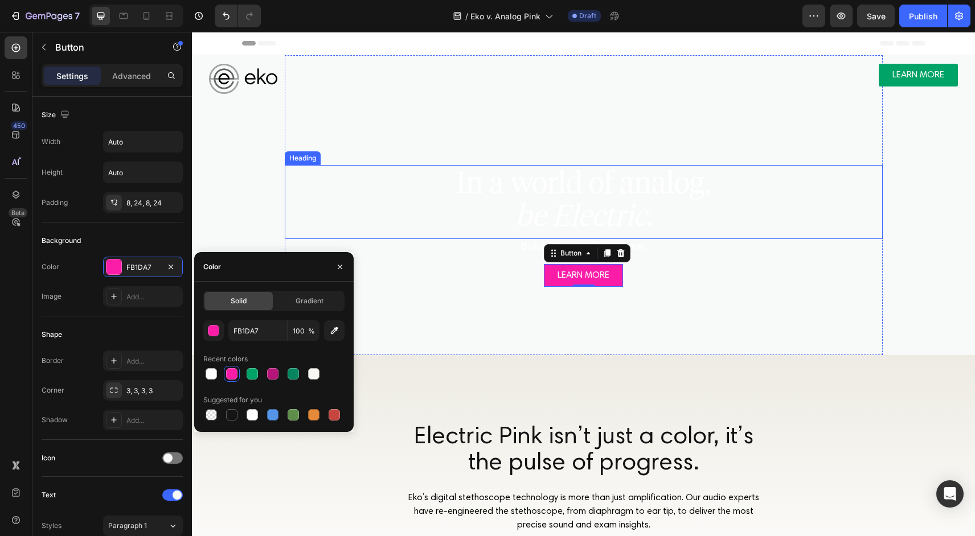
click at [345, 174] on p "⁠⁠⁠⁠⁠⁠⁠ In a world of analog, be Electric." at bounding box center [584, 199] width 596 height 66
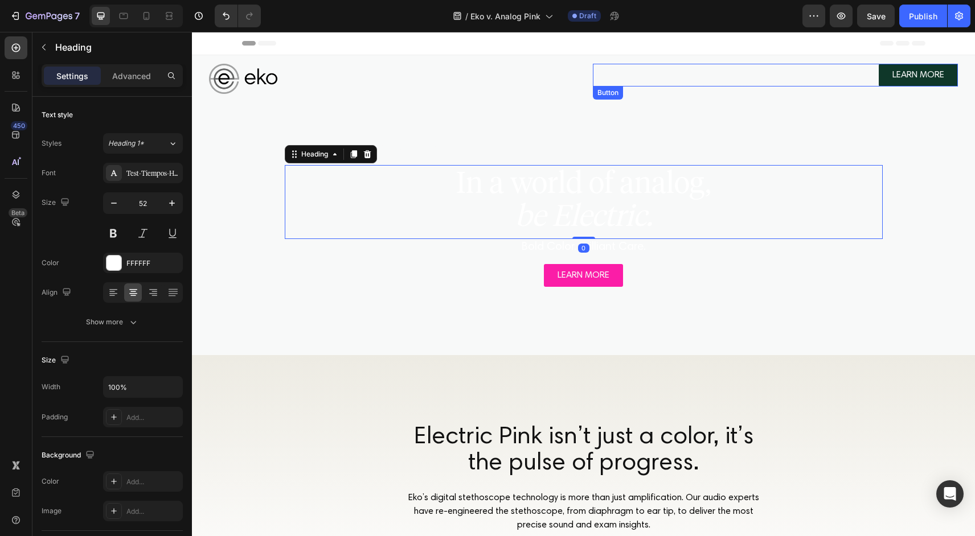
click at [888, 73] on link "LEARN MORE" at bounding box center [917, 75] width 79 height 23
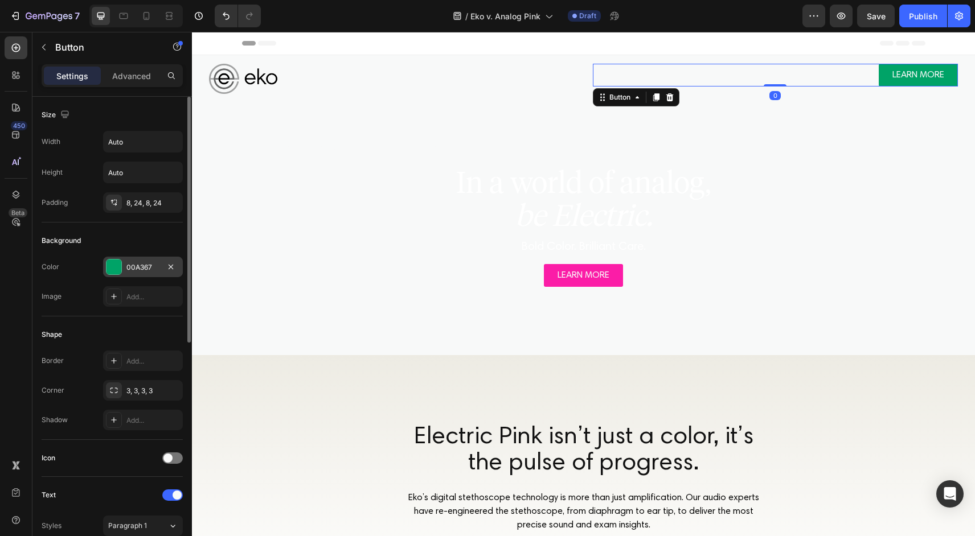
click at [154, 266] on div "00A367" at bounding box center [142, 267] width 33 height 10
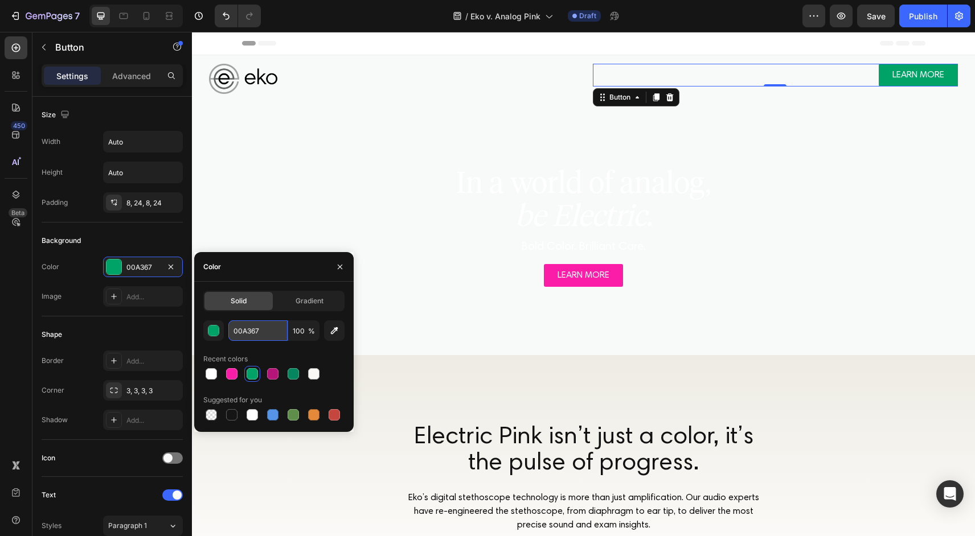
click at [265, 334] on input "00A367" at bounding box center [257, 331] width 59 height 20
paste input "FB1DA"
type input "FB1DA7"
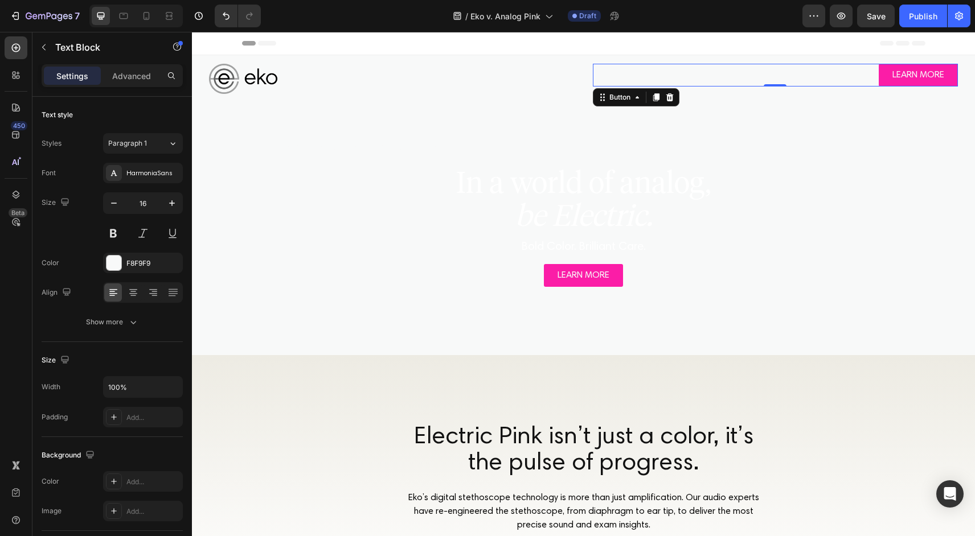
click at [335, 147] on p "NOW AVAILABLE IN [GEOGRAPHIC_DATA]" at bounding box center [584, 149] width 596 height 14
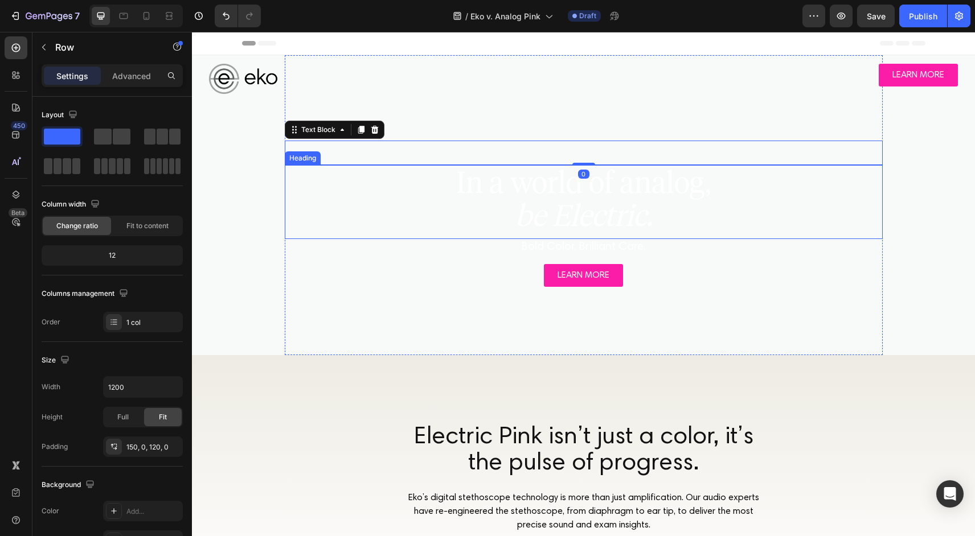
click at [335, 294] on div "NOW AVAILABLE IN [GEOGRAPHIC_DATA] Text Block 0 ⁠⁠⁠⁠⁠⁠⁠ In a world of analog, b…" at bounding box center [584, 205] width 598 height 300
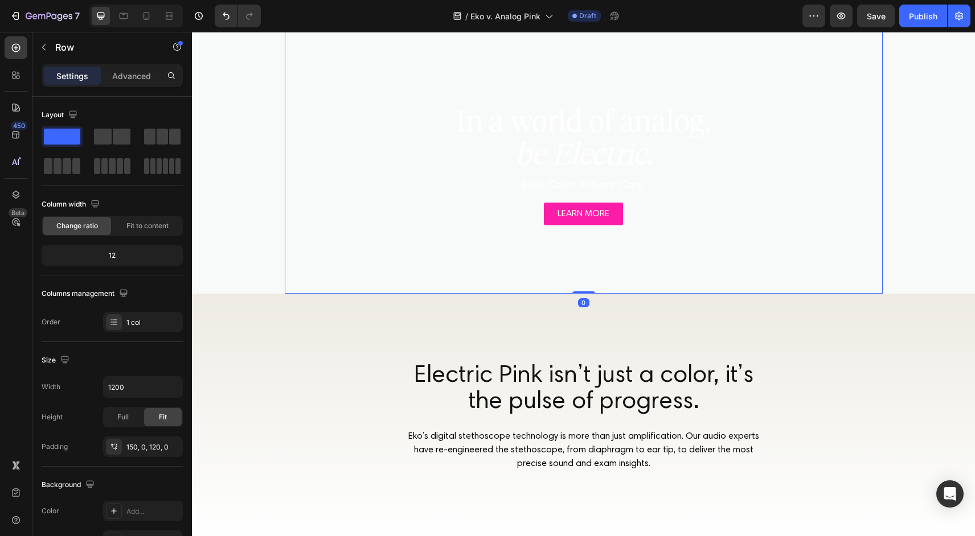
scroll to position [0, 0]
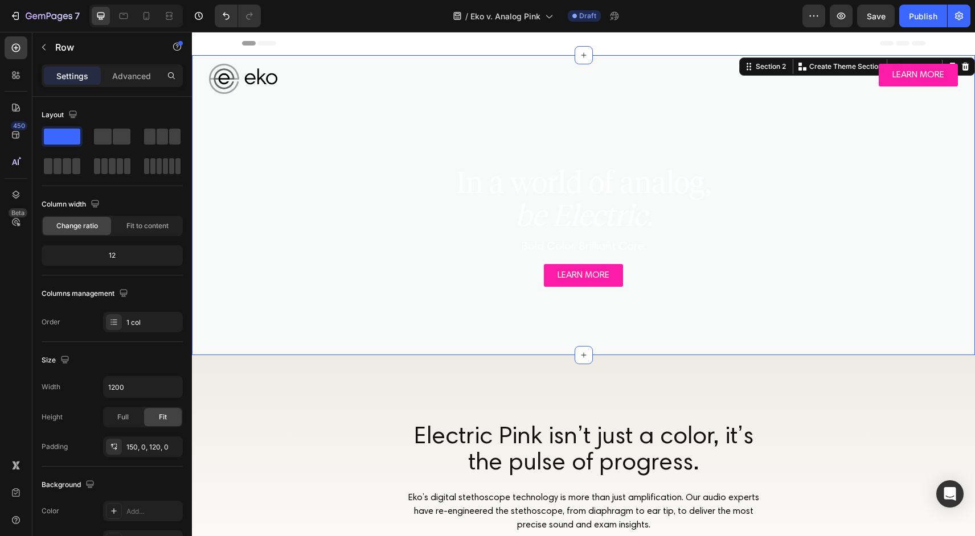
click at [219, 253] on div "NOW AVAILABLE IN [GEOGRAPHIC_DATA] Text Block ⁠⁠⁠⁠⁠⁠⁠ In a world of analog, be …" at bounding box center [583, 205] width 760 height 300
click at [128, 84] on div "Advanced" at bounding box center [131, 76] width 57 height 18
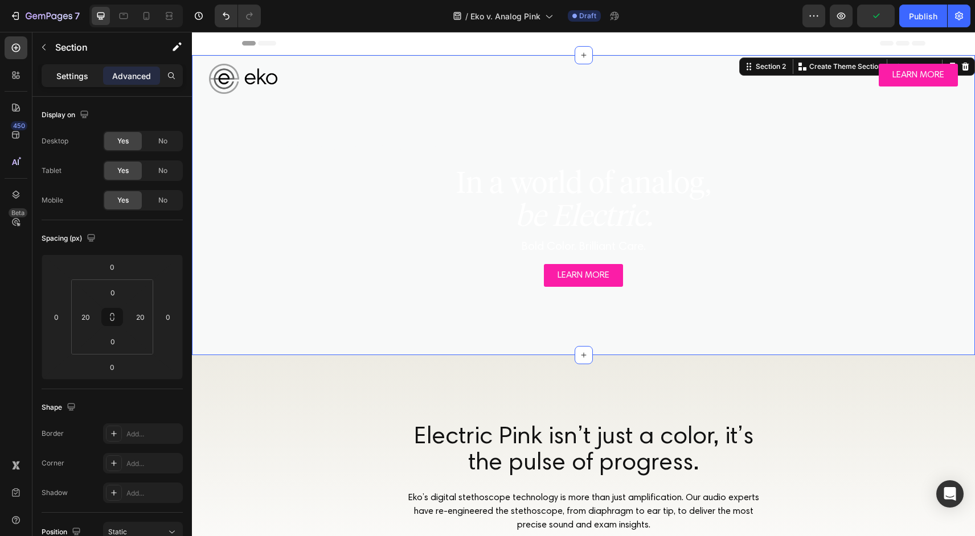
click at [72, 68] on div "Settings" at bounding box center [72, 76] width 57 height 18
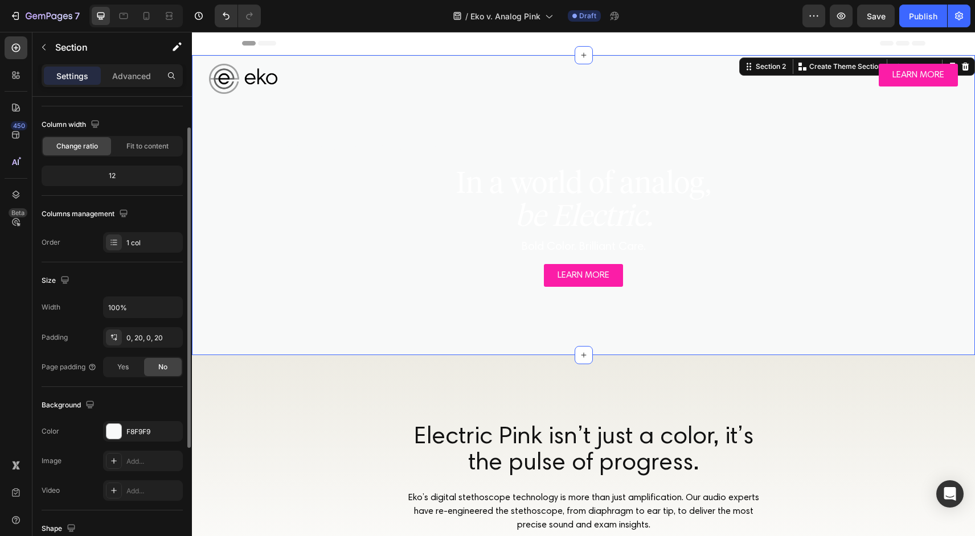
scroll to position [223, 0]
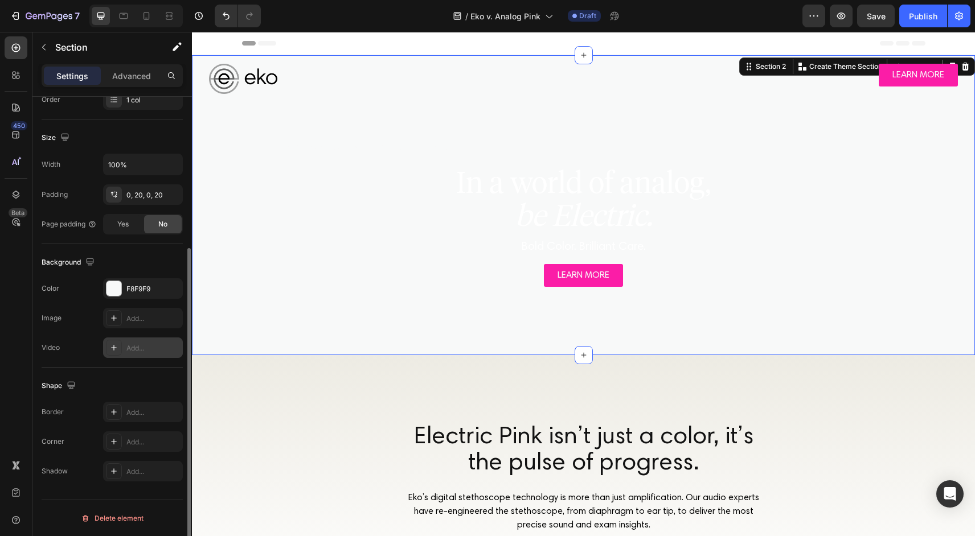
click at [145, 348] on div "Add..." at bounding box center [153, 348] width 54 height 10
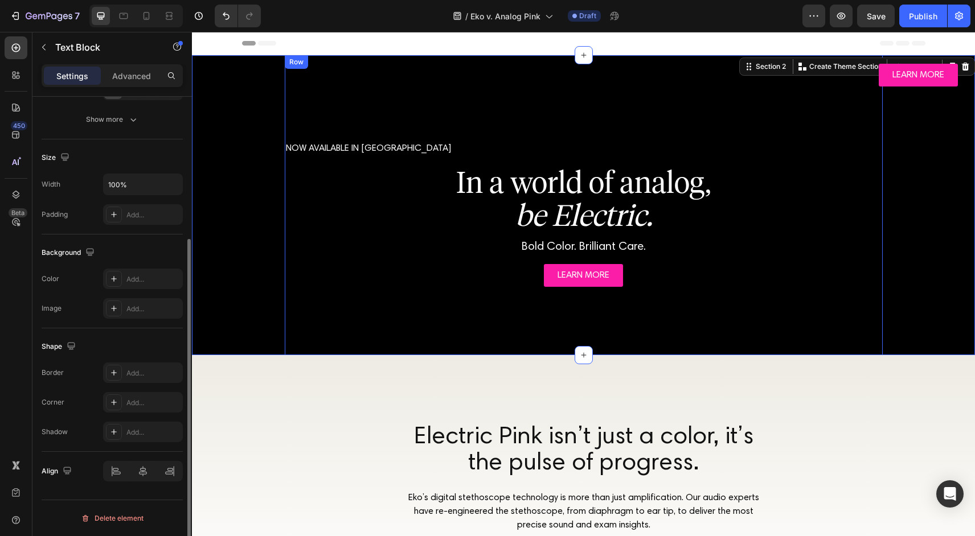
click at [361, 141] on div "NOW AVAILABLE IN [GEOGRAPHIC_DATA]" at bounding box center [584, 149] width 598 height 16
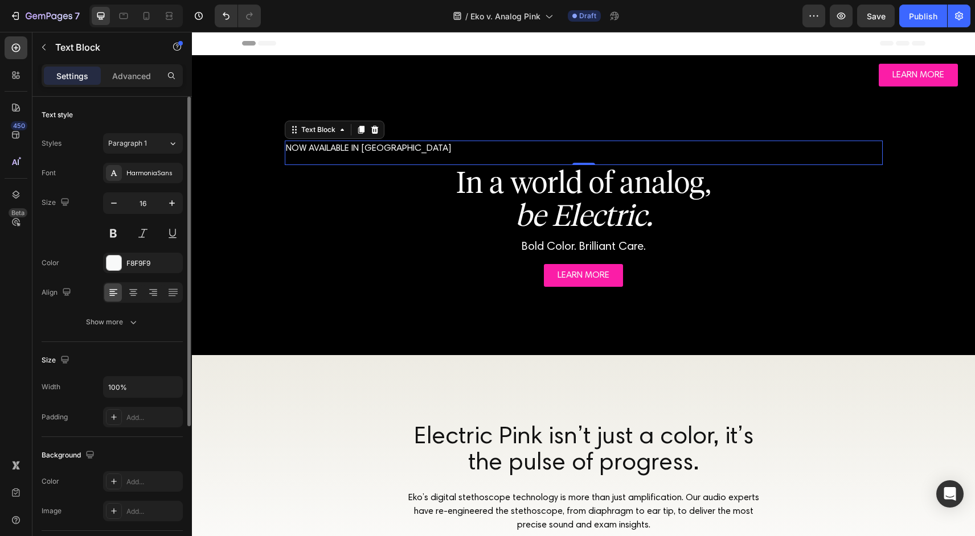
click at [143, 294] on div at bounding box center [143, 292] width 80 height 20
click at [138, 293] on icon at bounding box center [133, 292] width 11 height 11
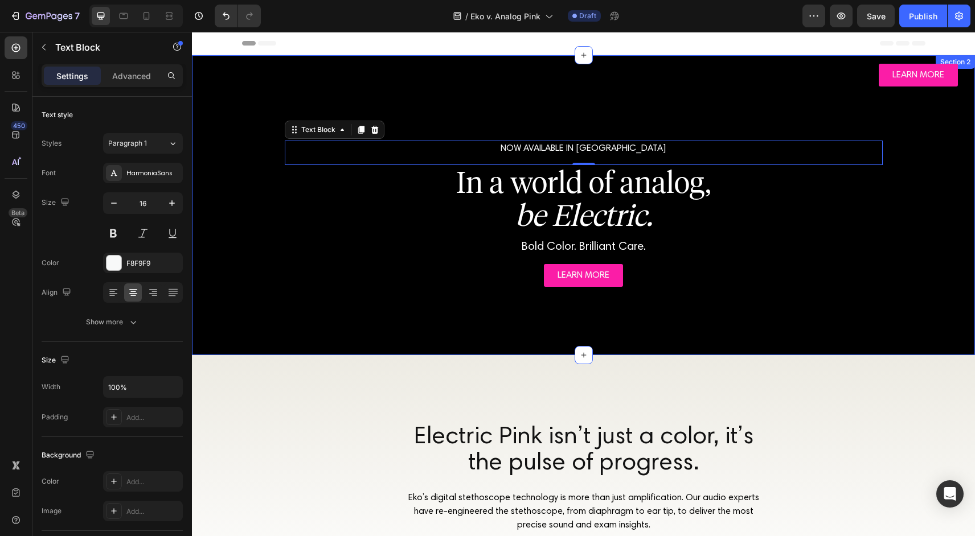
click at [243, 232] on div "NOW AVAILABLE IN [GEOGRAPHIC_DATA] Text Block 0 ⁠⁠⁠⁠⁠⁠⁠ In a world of analog, b…" at bounding box center [583, 205] width 760 height 300
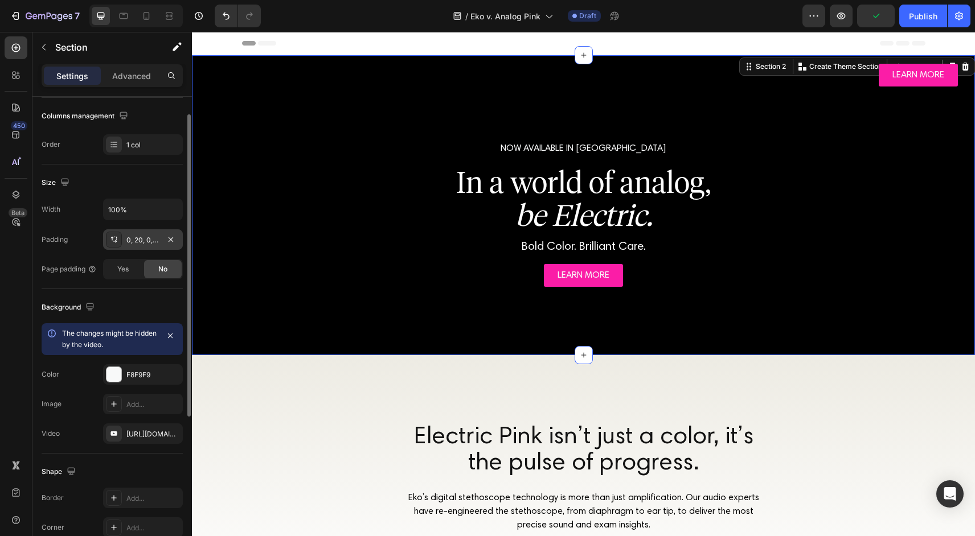
scroll to position [264, 0]
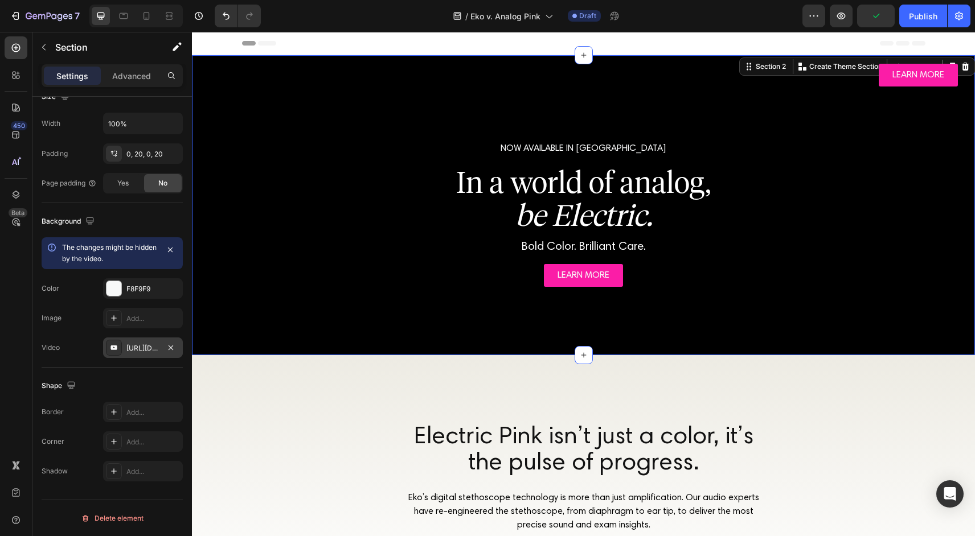
click at [145, 348] on div "[URL][DOMAIN_NAME]" at bounding box center [142, 348] width 33 height 10
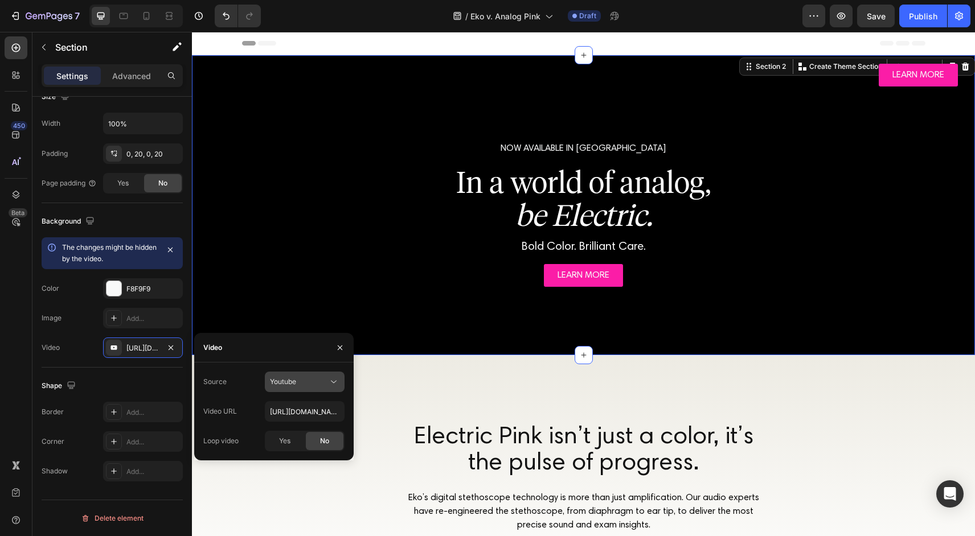
click at [293, 383] on span "Youtube" at bounding box center [283, 381] width 26 height 9
click at [296, 407] on span "Video hosting" at bounding box center [291, 410] width 43 height 10
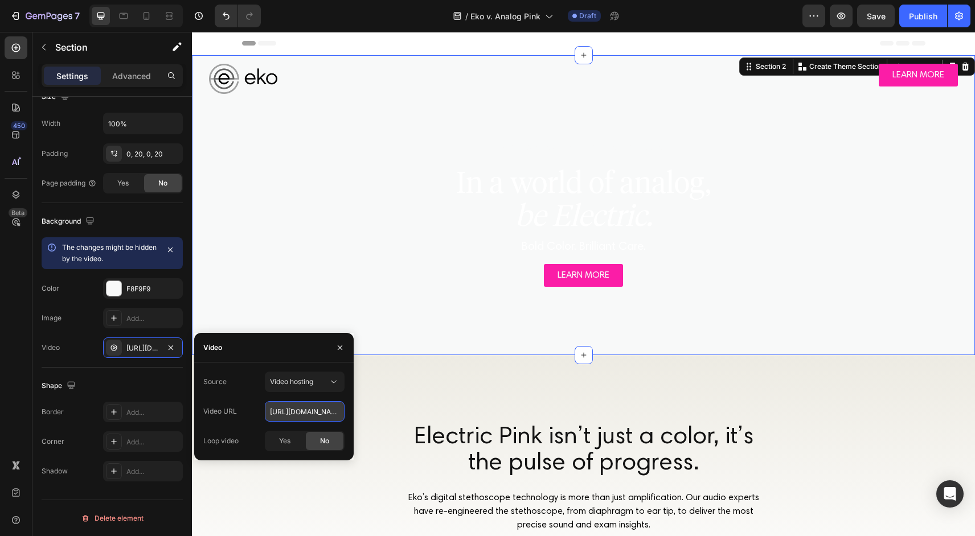
click at [305, 414] on input "[URL][DOMAIN_NAME]" at bounding box center [305, 411] width 80 height 20
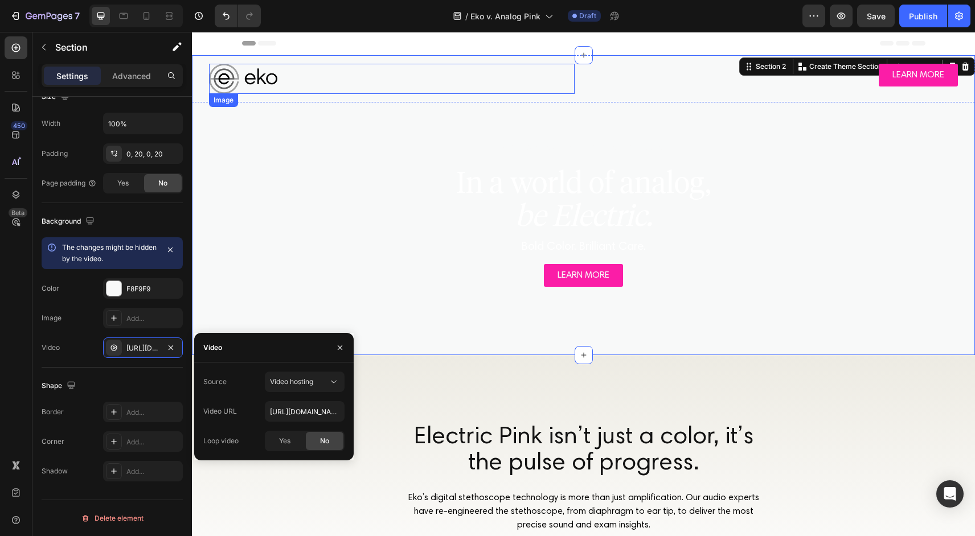
click at [258, 84] on img at bounding box center [243, 79] width 68 height 30
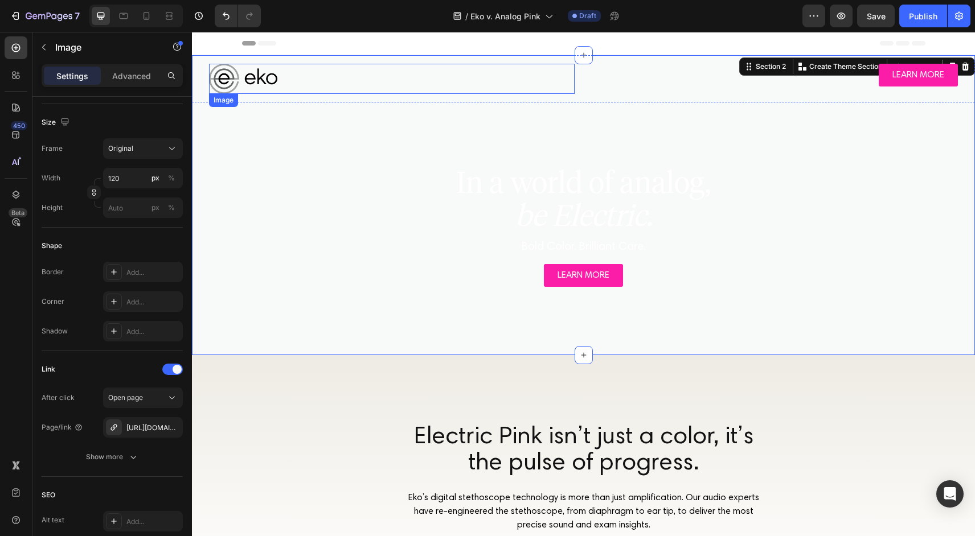
scroll to position [0, 0]
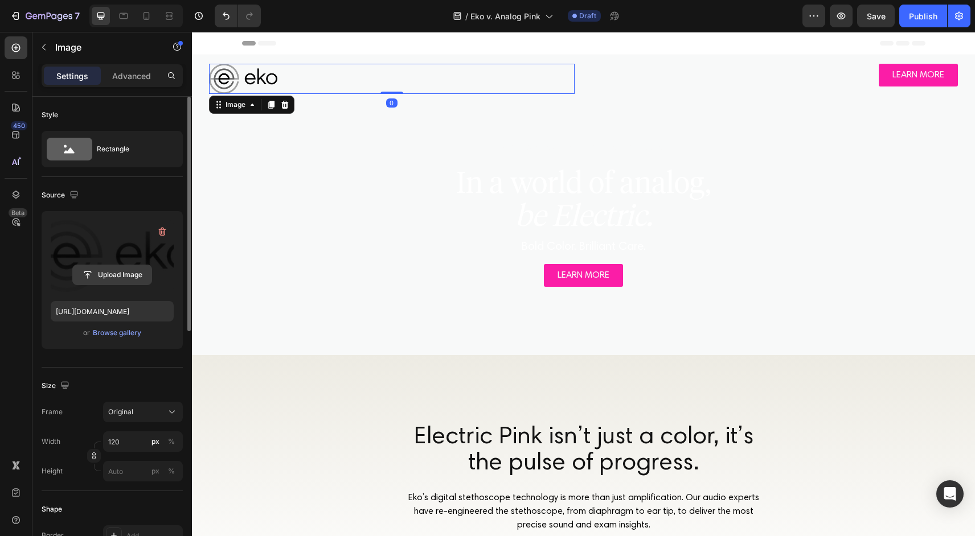
click at [117, 277] on input "file" at bounding box center [112, 274] width 79 height 19
click at [114, 339] on div "Upload Image [URL][DOMAIN_NAME] or Browse gallery" at bounding box center [112, 280] width 141 height 138
click at [114, 334] on div "Browse gallery" at bounding box center [117, 333] width 48 height 10
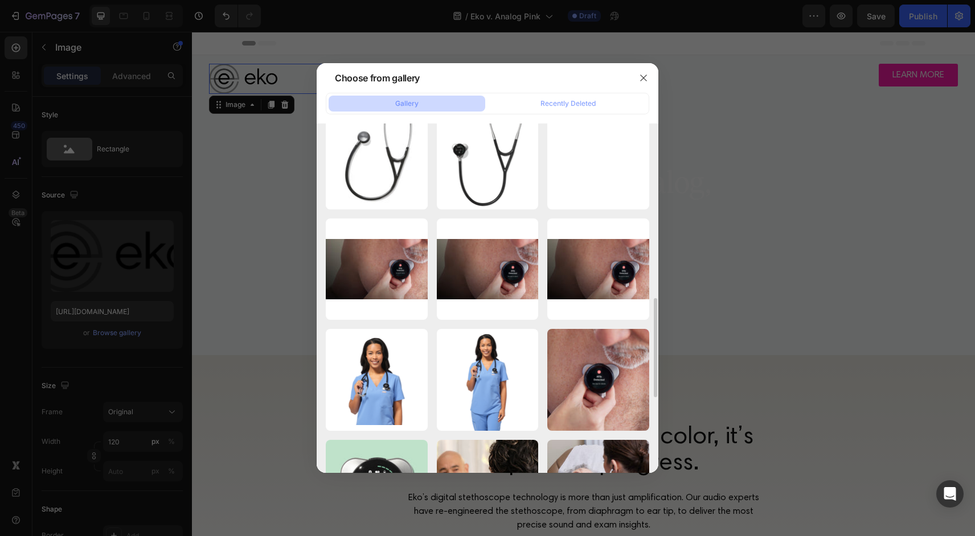
scroll to position [670, 0]
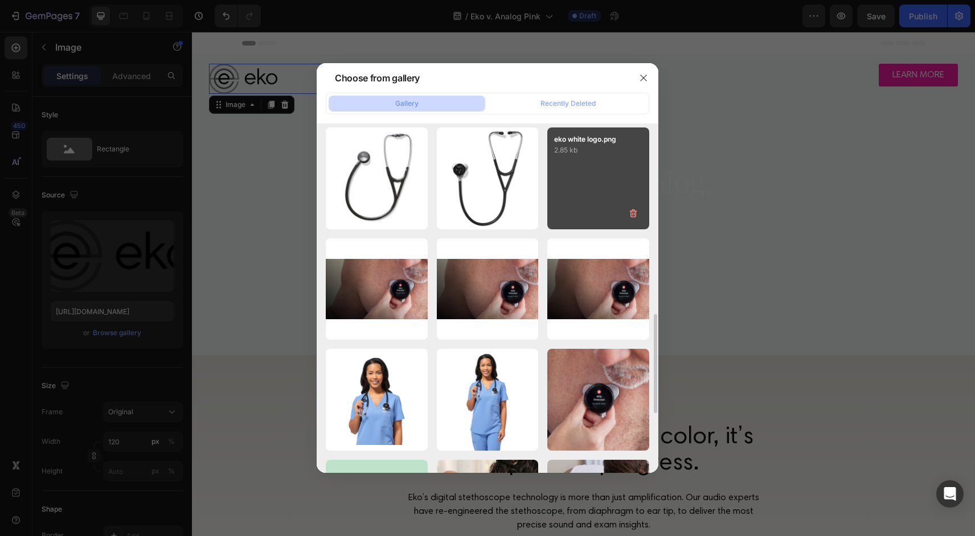
click at [597, 176] on div "eko white logo.png 2.85 kb" at bounding box center [598, 179] width 102 height 102
type input "[URL][DOMAIN_NAME]"
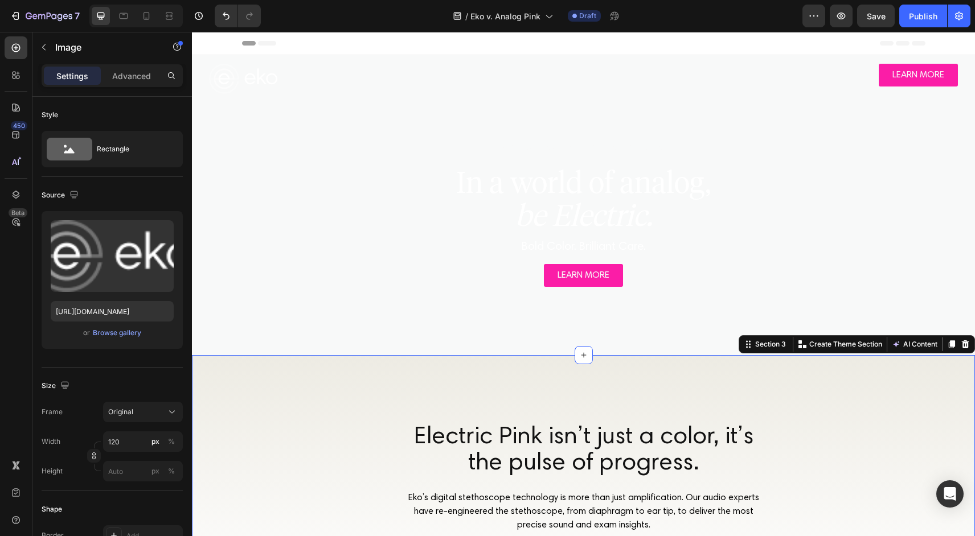
click at [370, 418] on div "Electric Pink isn’t just a color, it’s the pulse of progress. Heading Eko’s dig…" at bounding box center [583, 478] width 783 height 247
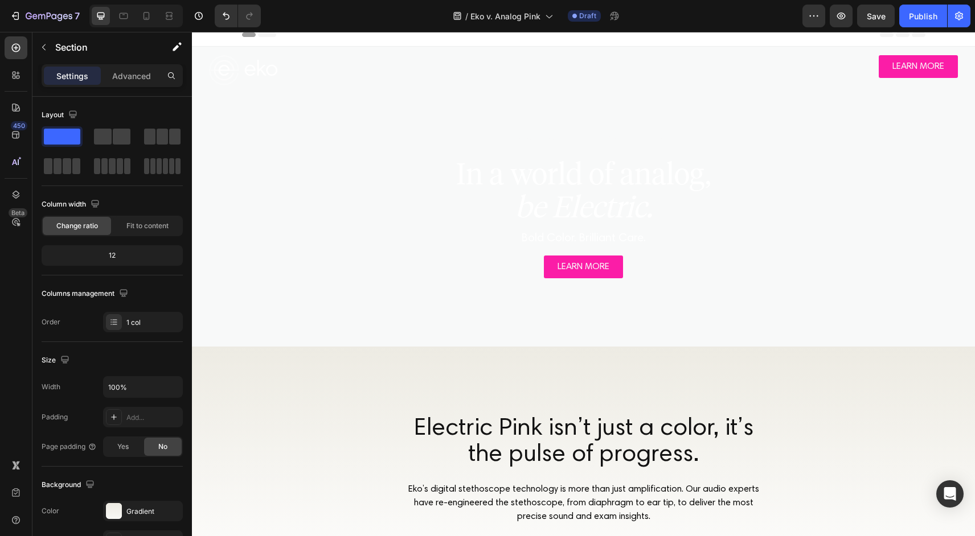
scroll to position [0, 0]
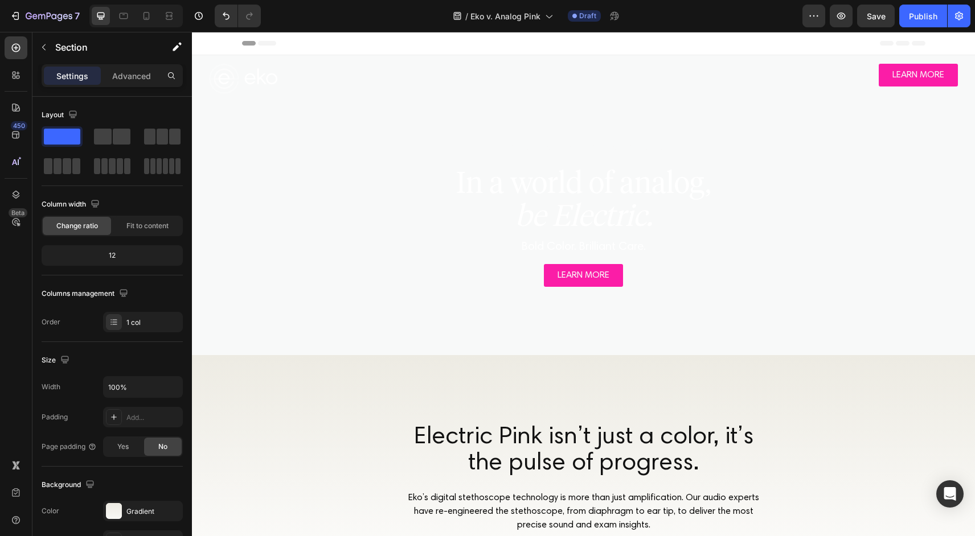
click at [355, 438] on div "Electric Pink isn’t just a color, it’s the pulse of progress. Heading Eko’s dig…" at bounding box center [583, 478] width 783 height 247
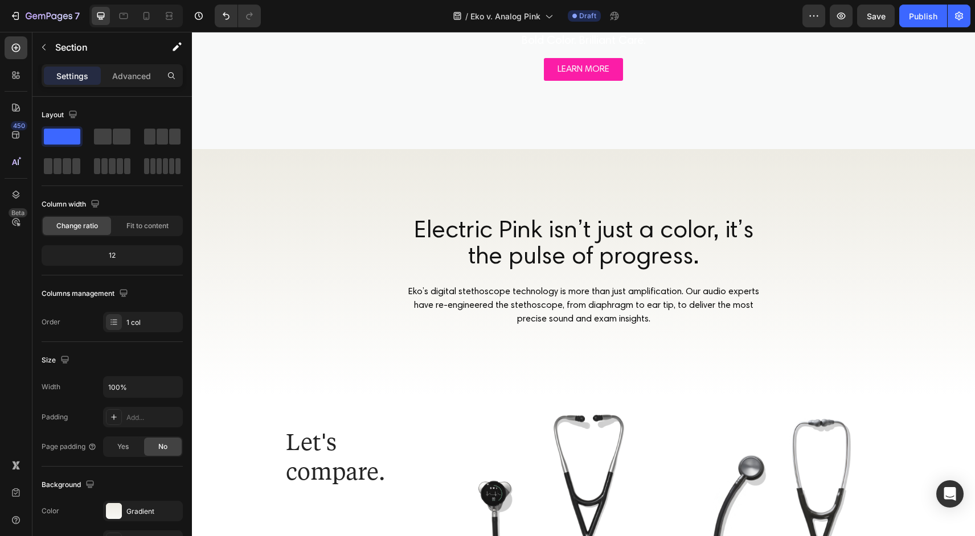
scroll to position [231, 0]
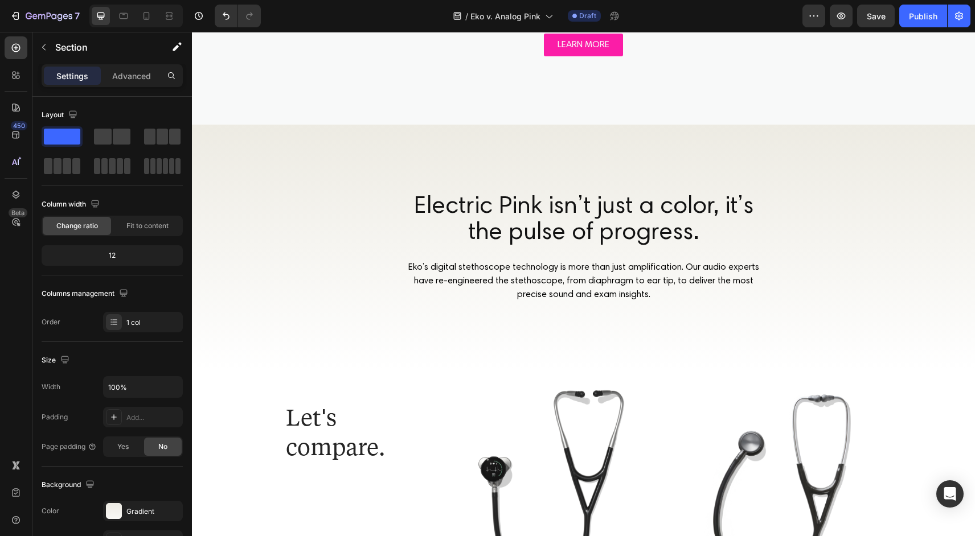
click at [346, 256] on div "Electric Pink isn’t just a color, it’s the pulse of progress. Heading Eko’s dig…" at bounding box center [583, 248] width 783 height 247
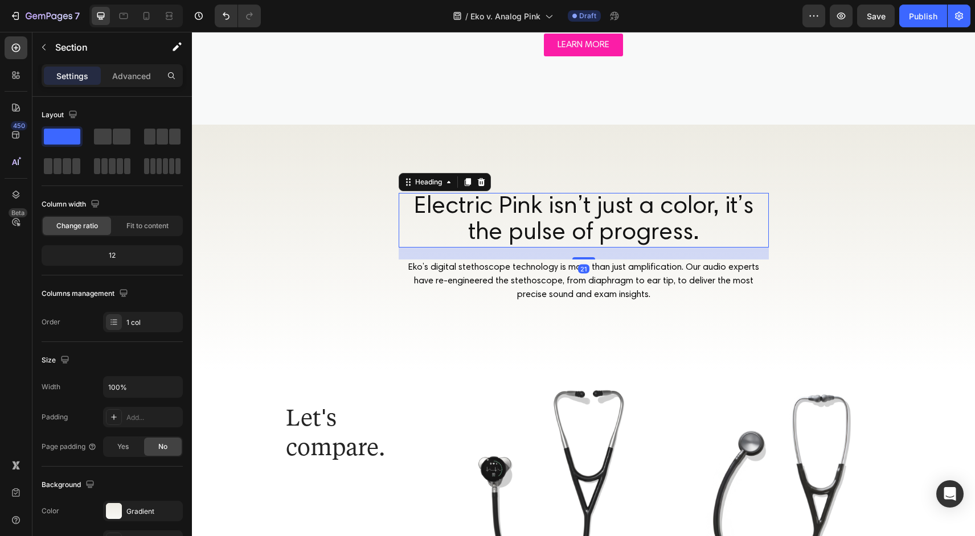
click at [491, 197] on h2 "Electric Pink isn’t just a color, it’s the pulse of progress." at bounding box center [584, 220] width 370 height 55
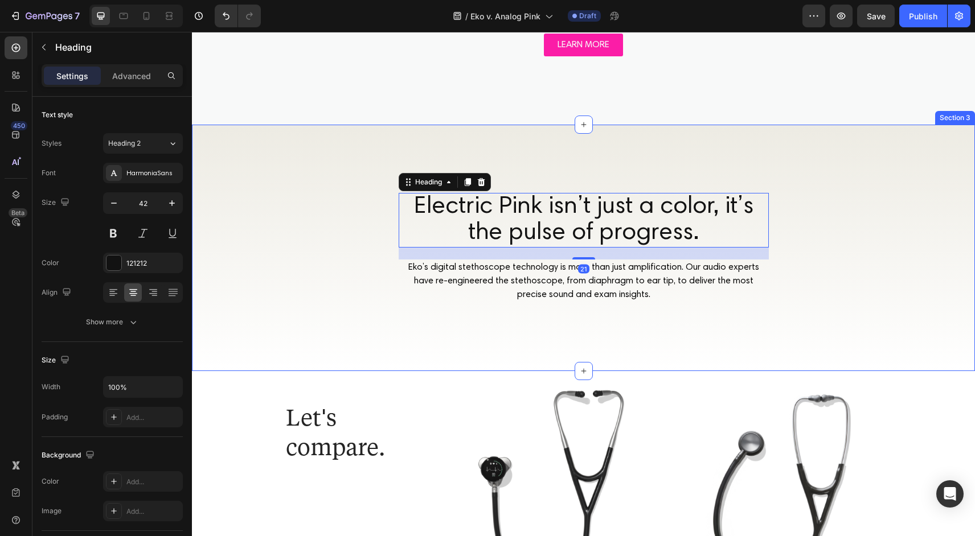
click at [340, 212] on div "Electric Pink isn’t just a color, it’s the pulse of progress. Heading 21 [PERSO…" at bounding box center [583, 248] width 783 height 247
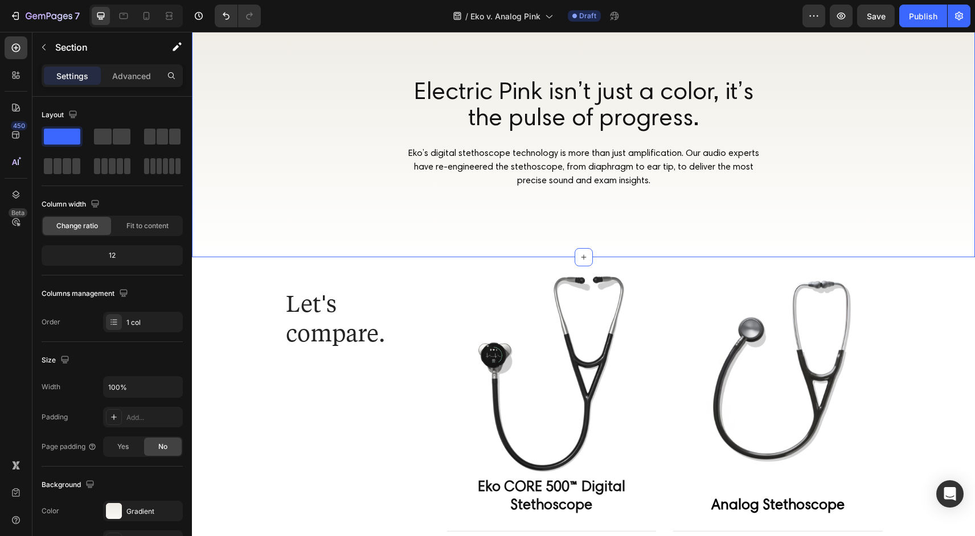
scroll to position [431, 0]
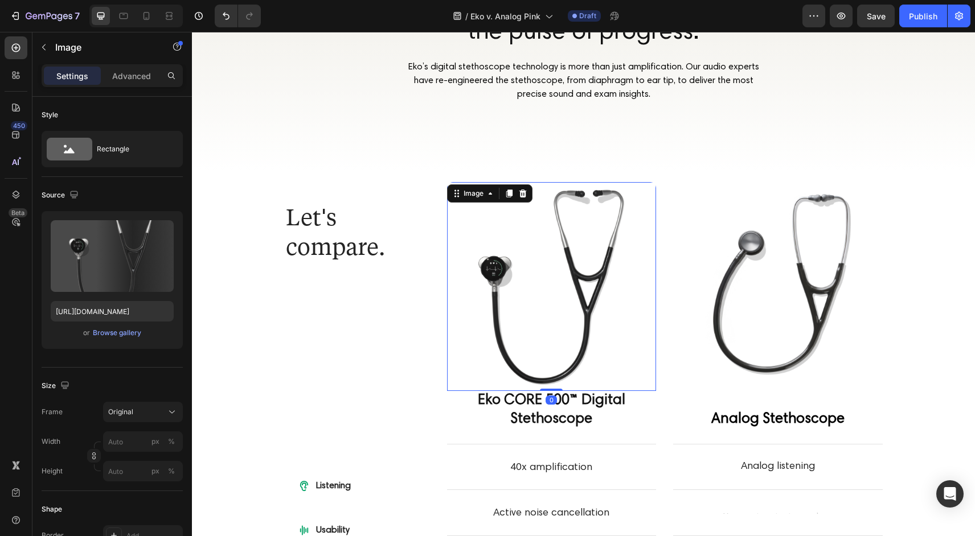
click at [568, 274] on img at bounding box center [552, 287] width 210 height 210
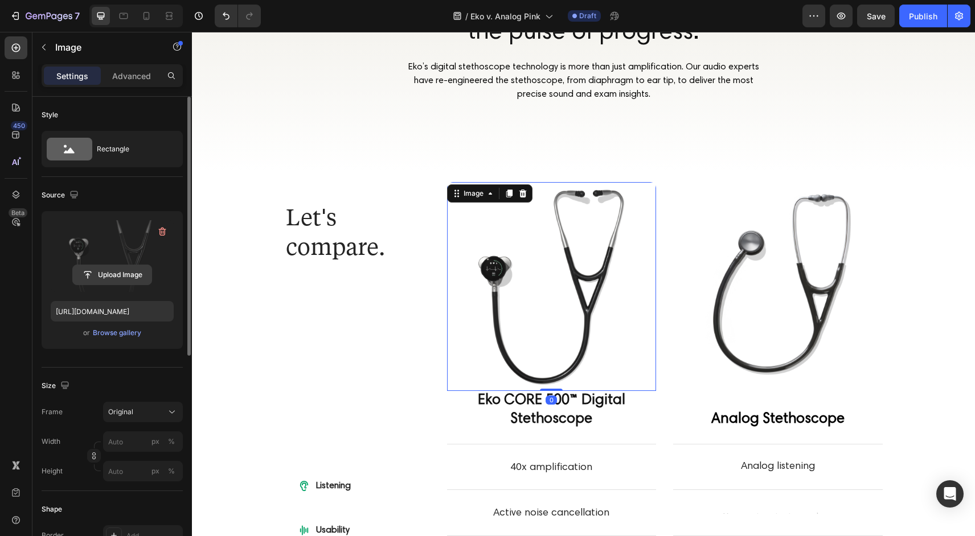
click at [108, 275] on input "file" at bounding box center [112, 274] width 79 height 19
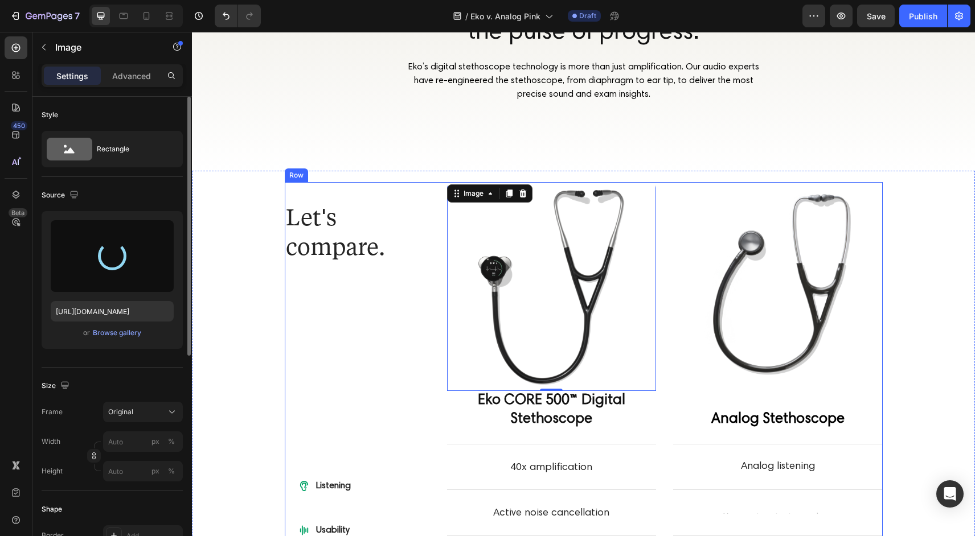
type input "[URL][DOMAIN_NAME]"
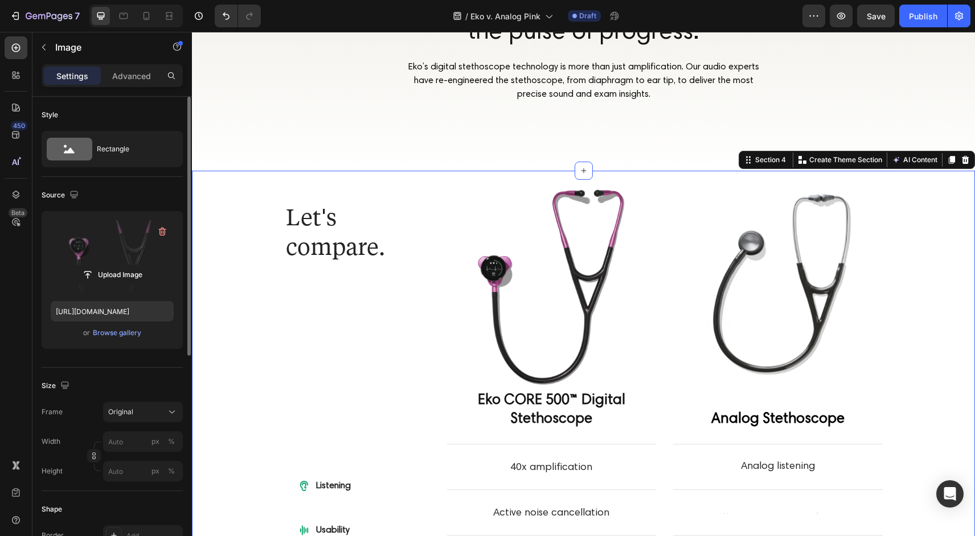
click at [274, 337] on div "Let's compare. Heading Row Listening Usability Display Benefits Detection Item …" at bounding box center [583, 443] width 715 height 523
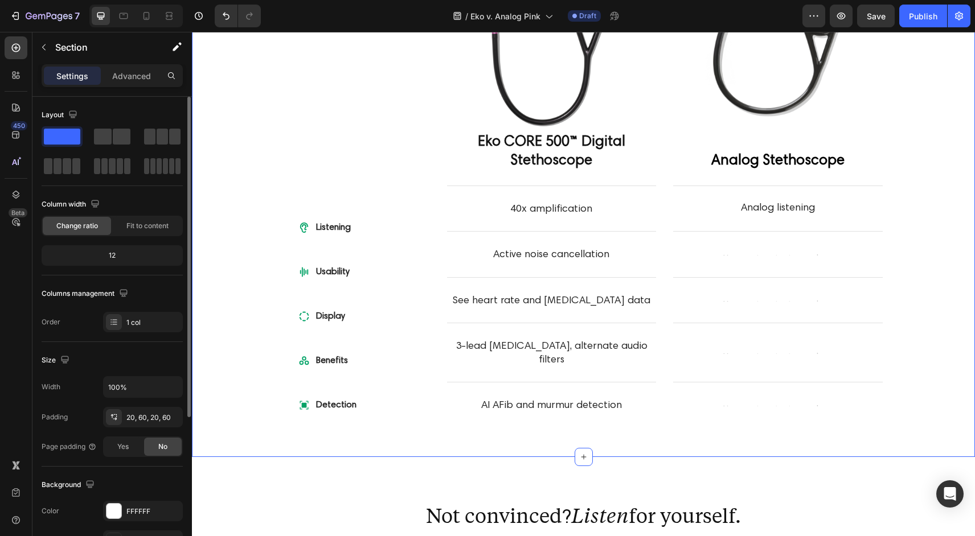
scroll to position [680, 0]
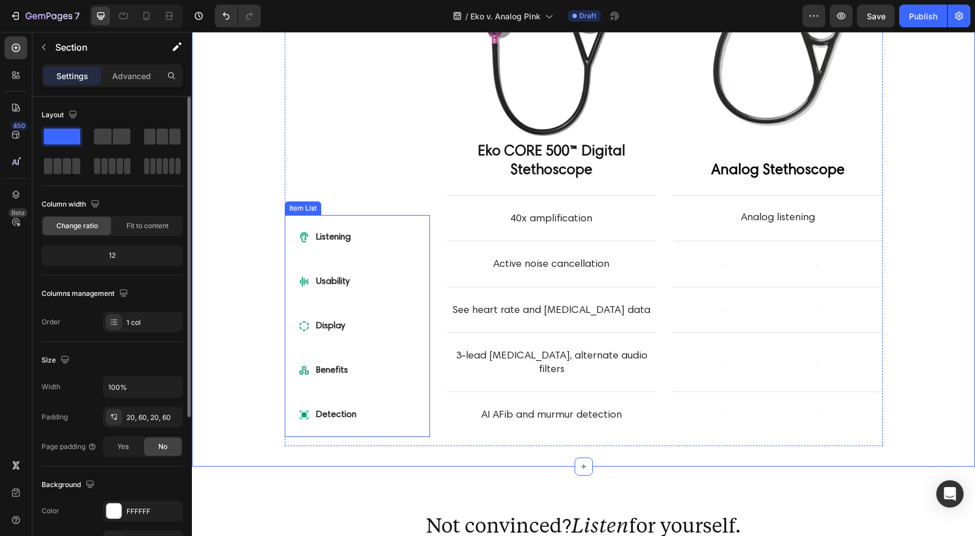
click at [302, 232] on icon at bounding box center [303, 237] width 11 height 11
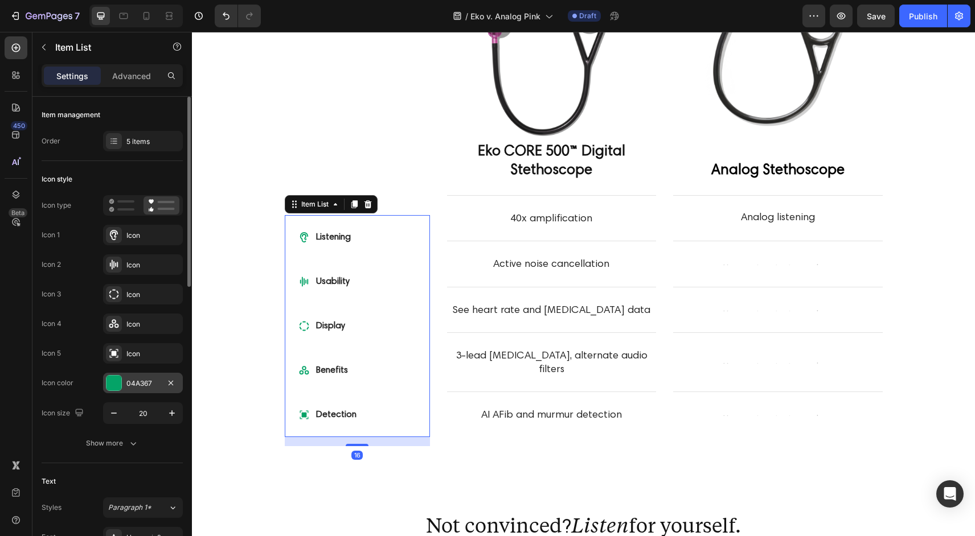
click at [149, 383] on div "04A367" at bounding box center [142, 384] width 33 height 10
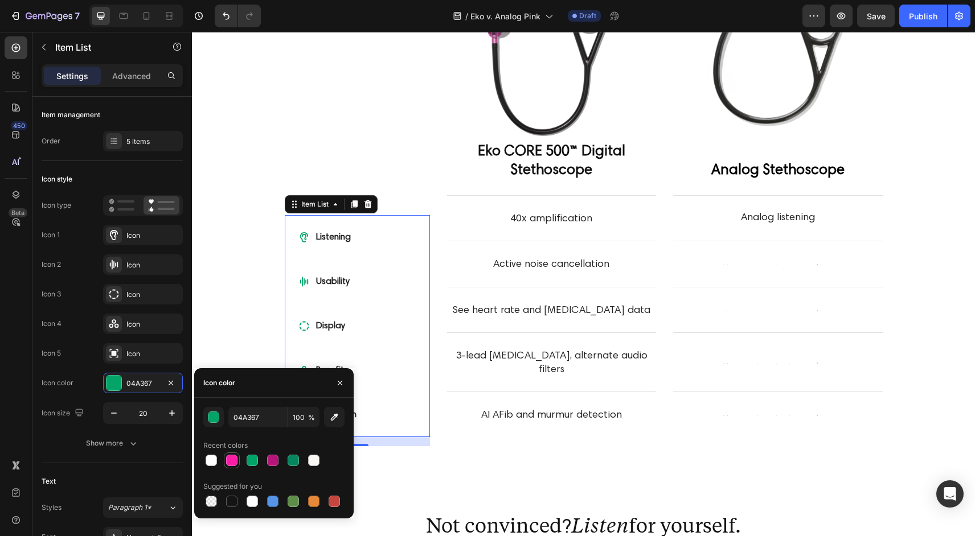
click at [233, 458] on div at bounding box center [231, 460] width 11 height 11
type input "FB1DA7"
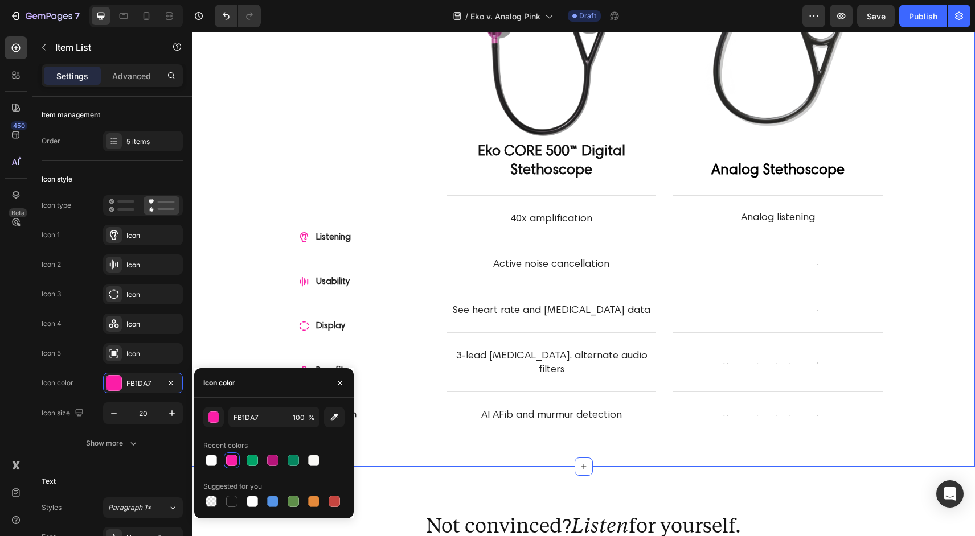
click at [232, 232] on div "Let's compare. Heading Row Listening Usability Display Benefits Detection Item …" at bounding box center [583, 194] width 715 height 523
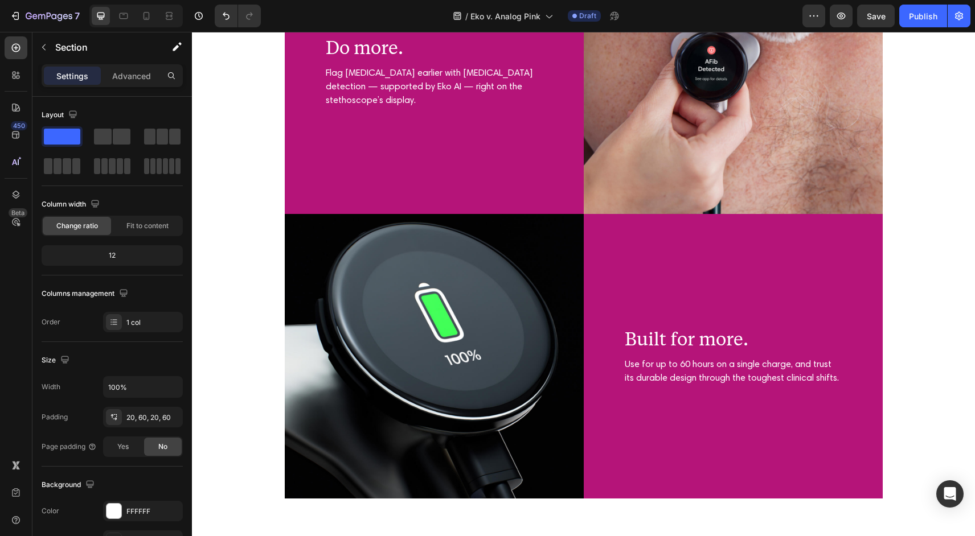
scroll to position [2522, 0]
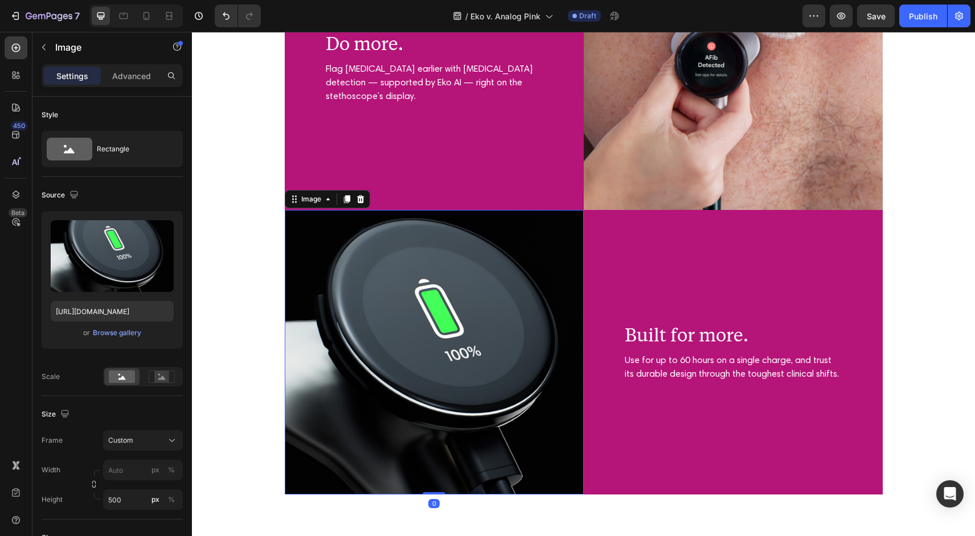
click at [292, 410] on img at bounding box center [434, 352] width 299 height 285
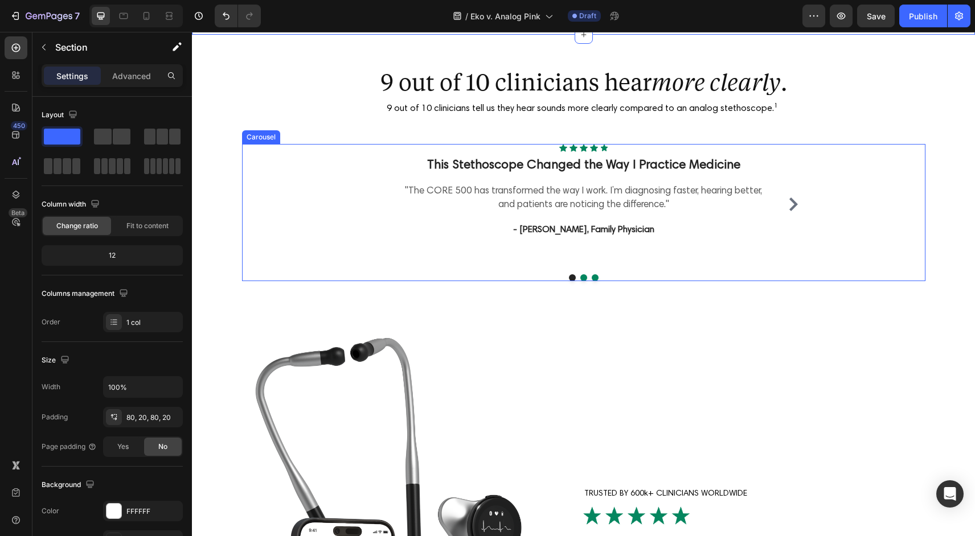
scroll to position [3033, 0]
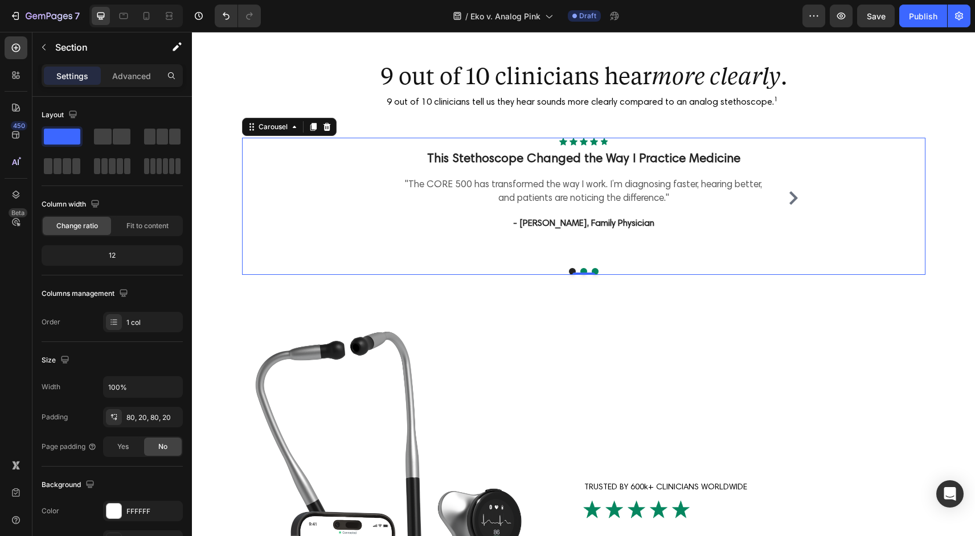
click at [350, 177] on div "Icon Icon Icon Icon Icon Icon List Hoz This Stethoscope Changed the Way I Pract…" at bounding box center [583, 206] width 683 height 137
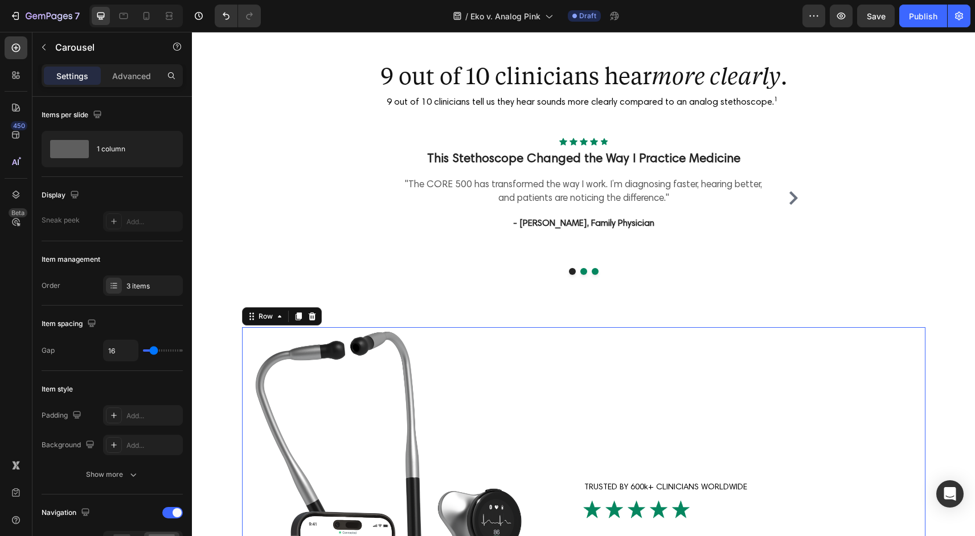
click at [645, 363] on div "TRUSTED BY 600k+ CLINICIANS WORLDWIDE Text Block Image The Power of Digital. In…" at bounding box center [727, 545] width 396 height 437
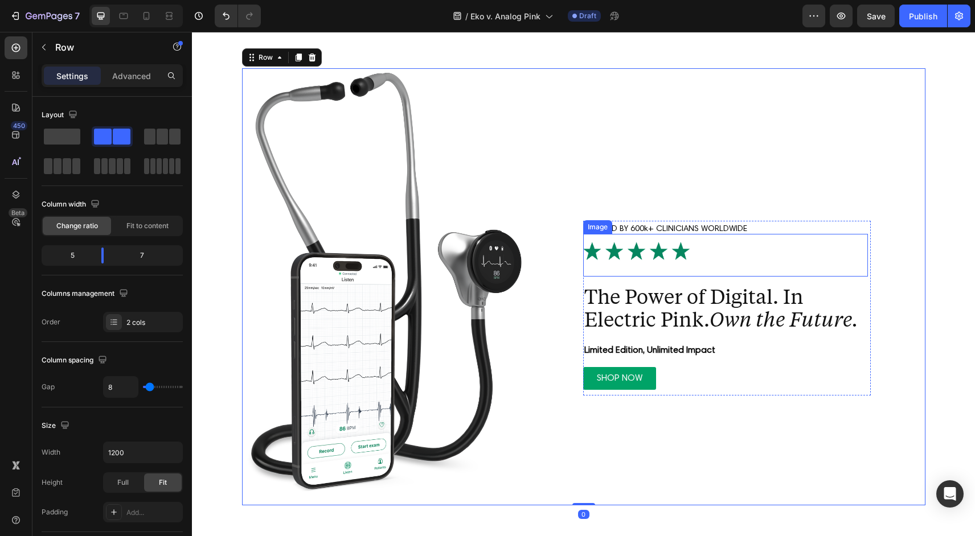
scroll to position [3386, 0]
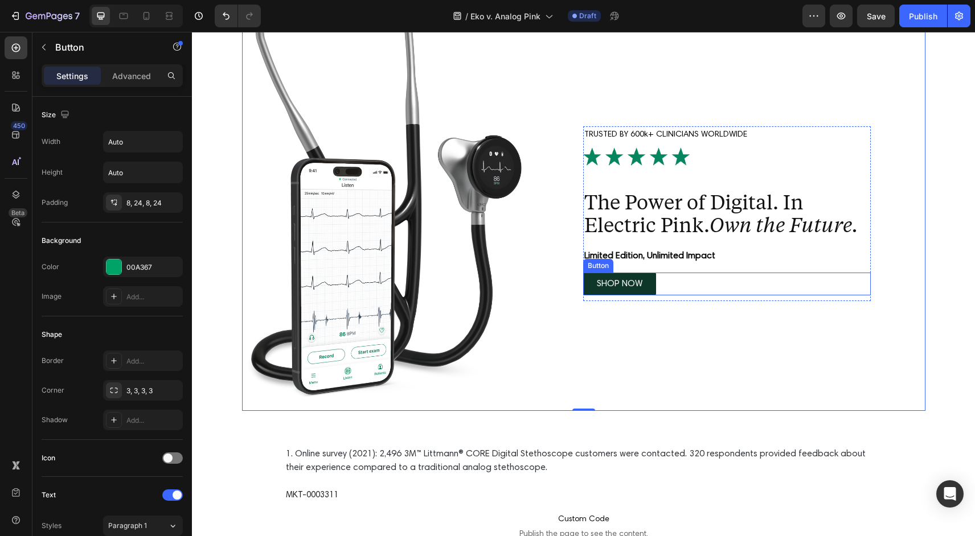
click at [649, 289] on link "SHOP NOW" at bounding box center [619, 284] width 73 height 23
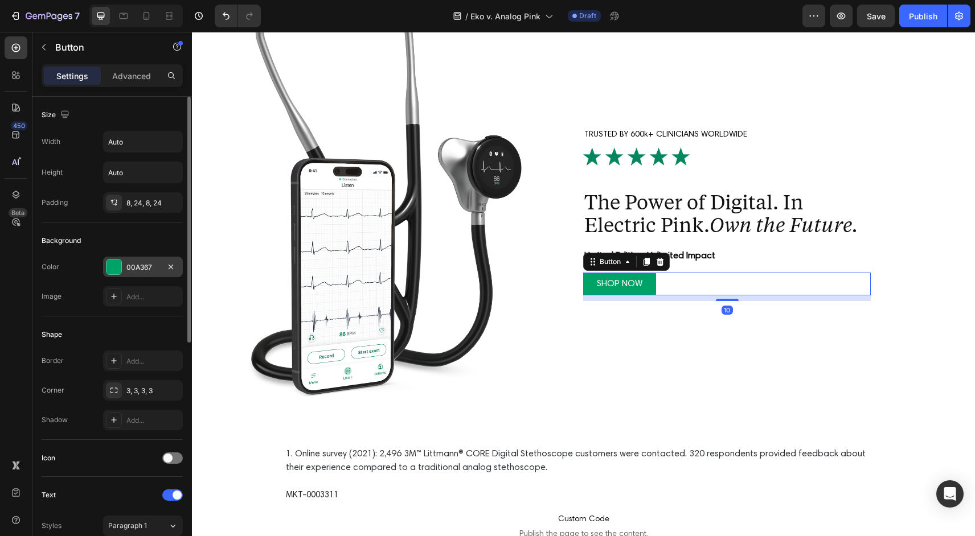
click at [153, 261] on div "00A367" at bounding box center [143, 267] width 80 height 20
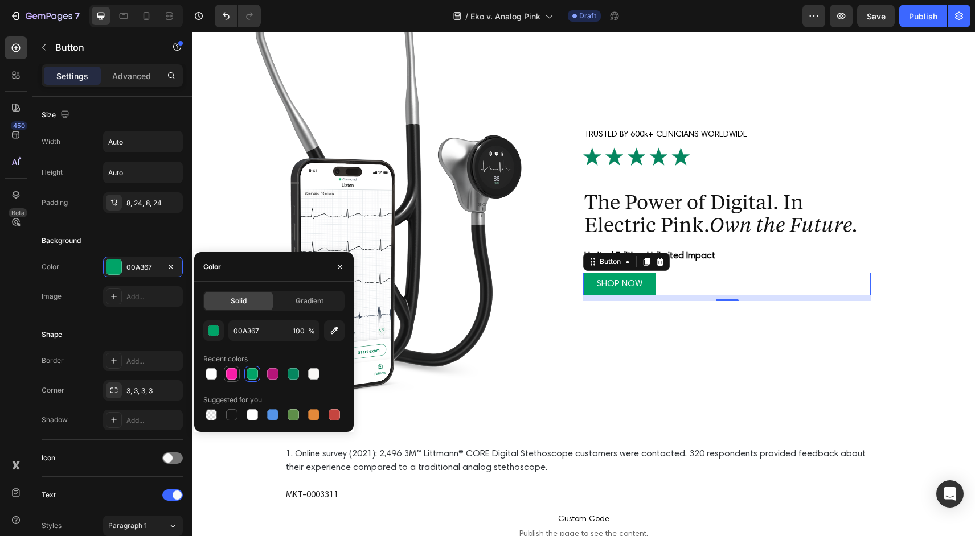
click at [231, 377] on div at bounding box center [231, 373] width 11 height 11
type input "FB1DA7"
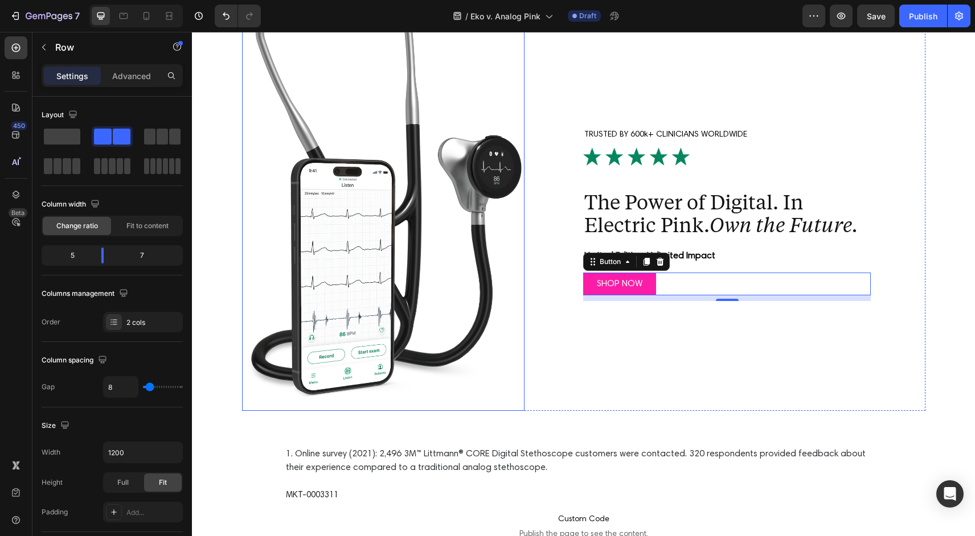
click at [546, 400] on div "TRUSTED BY 600k+ CLINICIANS WORLDWIDE Text Block Image The Power of Digital. In…" at bounding box center [727, 192] width 396 height 437
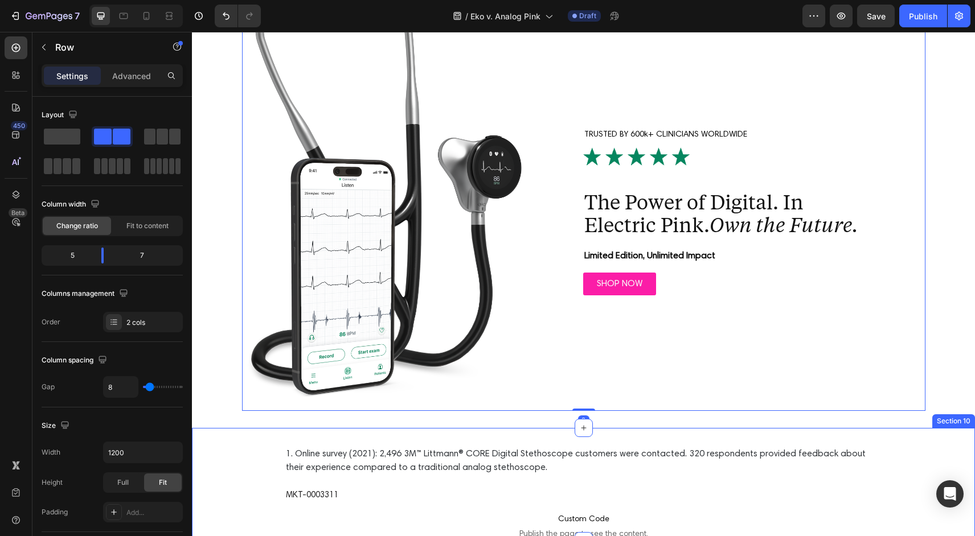
click at [263, 486] on div "1. Online survey (2021): 2,496 3M™ Littmann® CORE Digital Stethoscope customers…" at bounding box center [583, 493] width 760 height 94
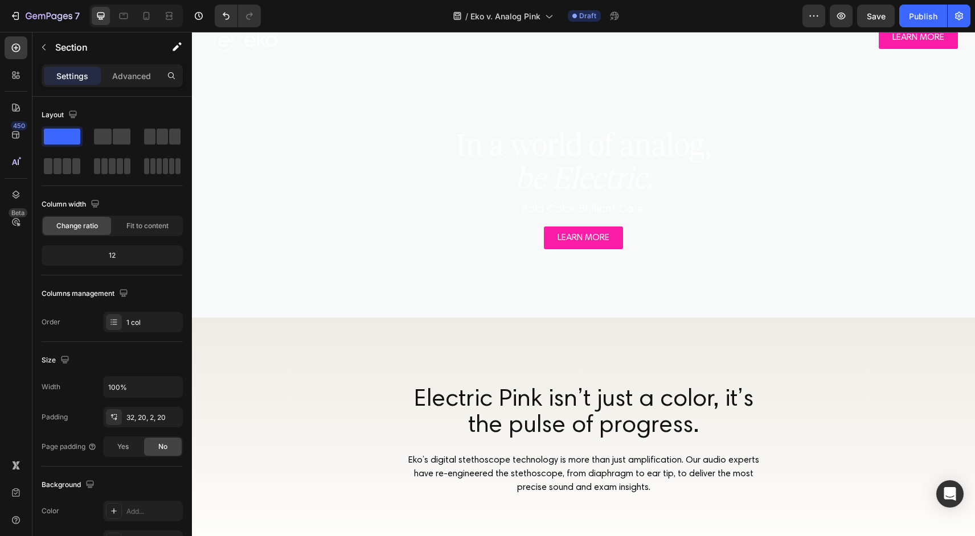
scroll to position [0, 0]
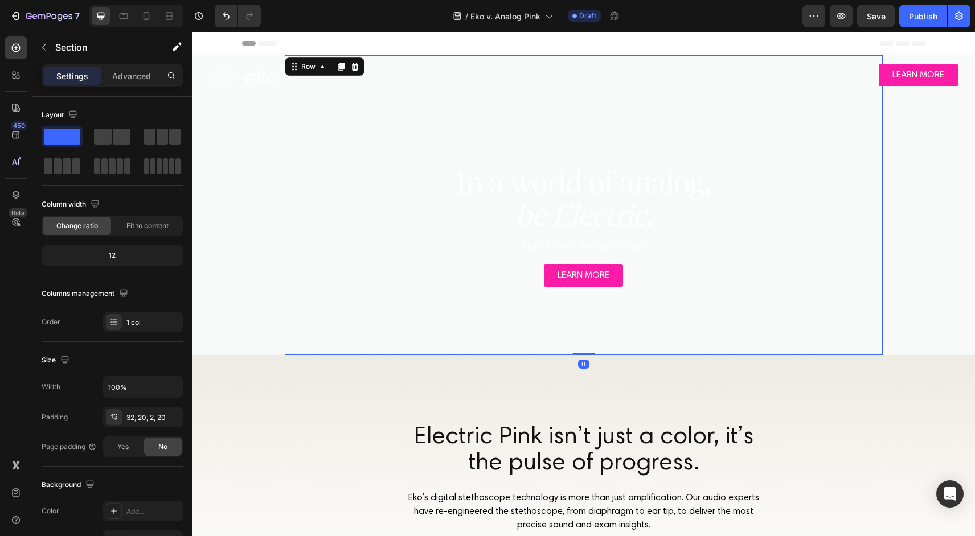
click at [369, 269] on div "LEARN MORE Button" at bounding box center [584, 275] width 598 height 23
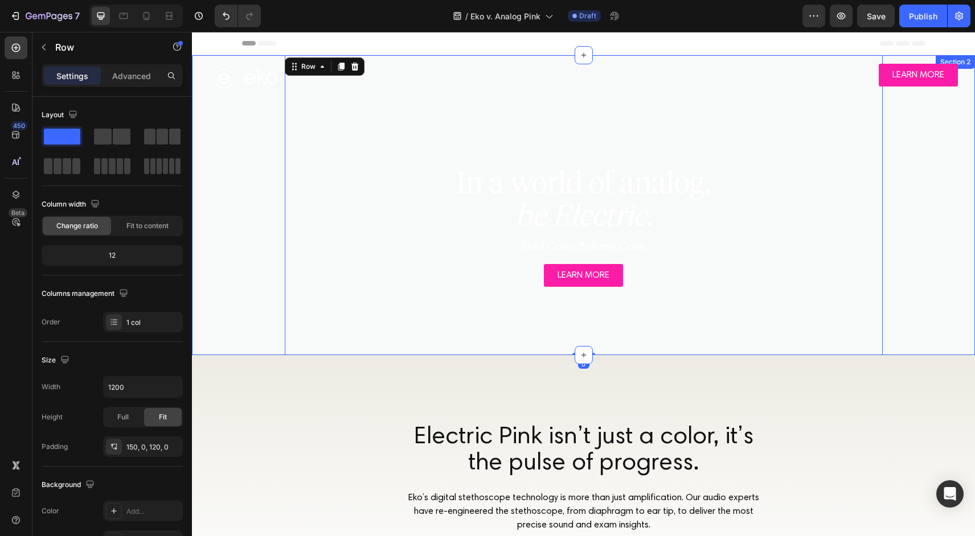
click at [233, 257] on div "NOW AVAILABLE IN [GEOGRAPHIC_DATA] Text Block In a world of analog, be Electric…" at bounding box center [583, 205] width 760 height 300
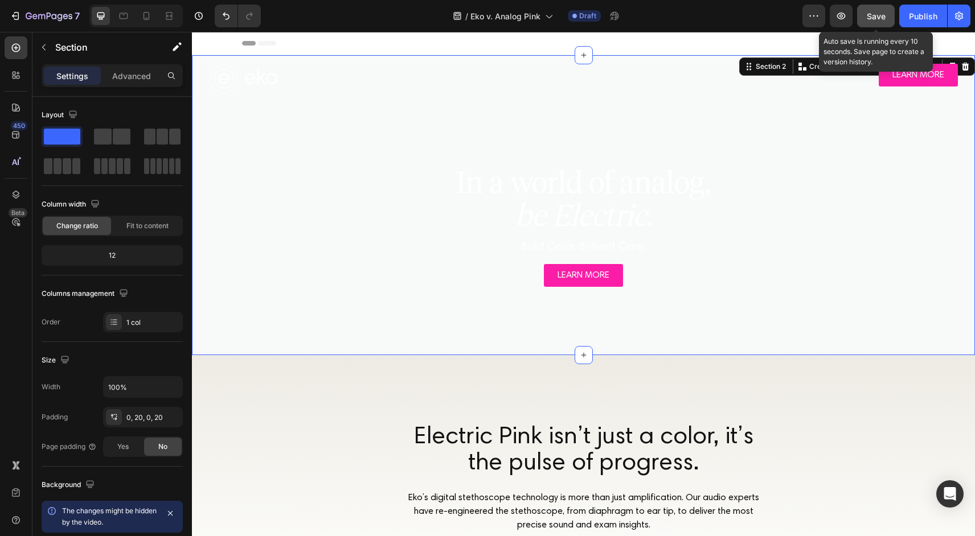
click at [871, 20] on span "Save" at bounding box center [876, 16] width 19 height 10
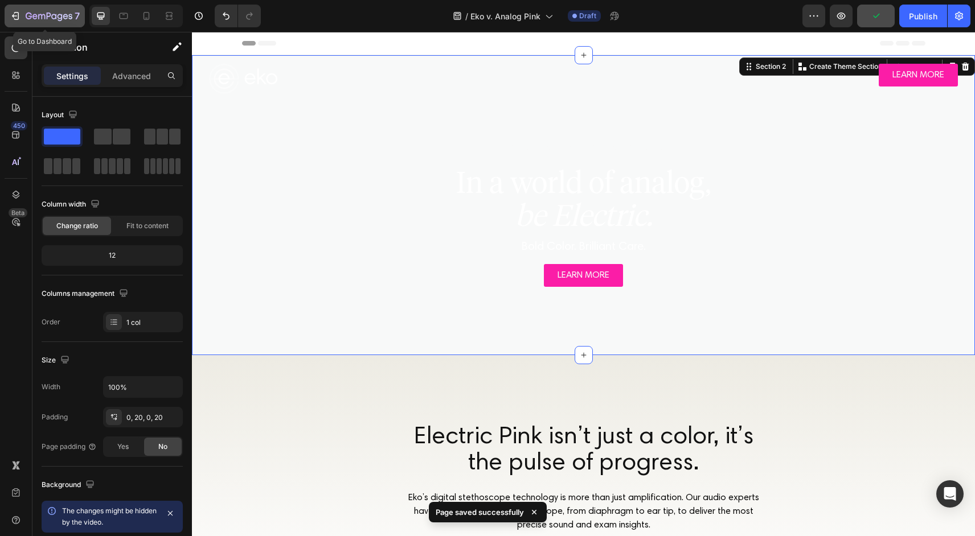
click at [18, 15] on icon "button" at bounding box center [15, 15] width 11 height 11
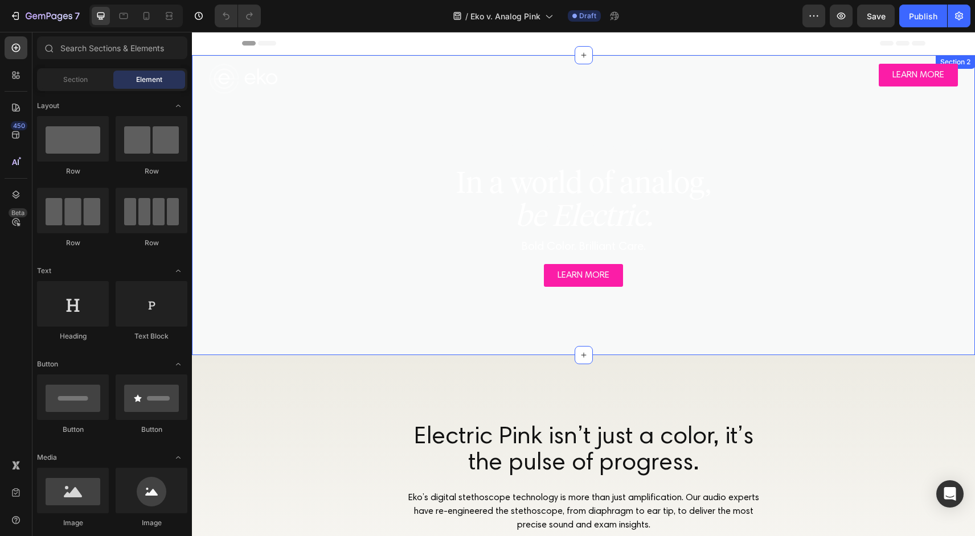
click at [259, 295] on div "NOW AVAILABLE IN [GEOGRAPHIC_DATA] Text Block In a world of analog, be Electric…" at bounding box center [583, 205] width 760 height 300
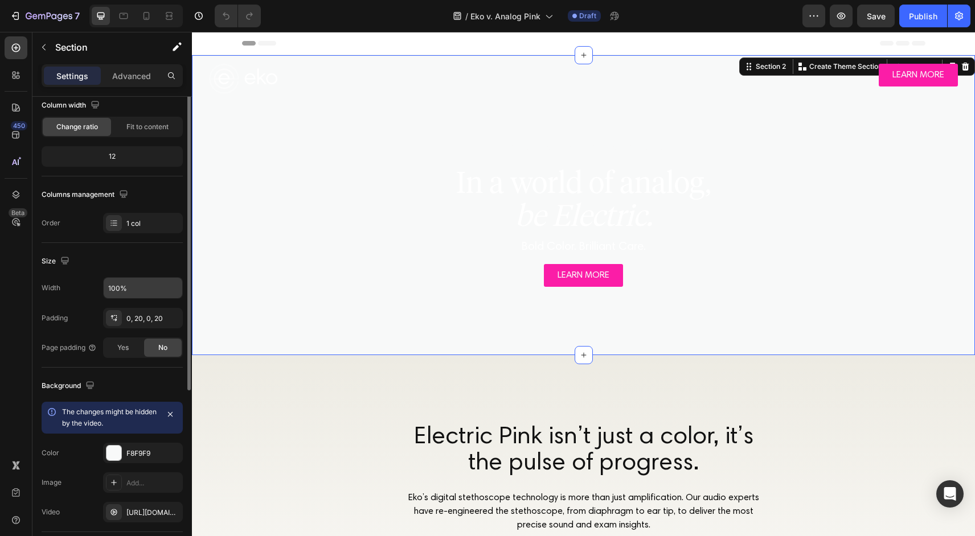
scroll to position [264, 0]
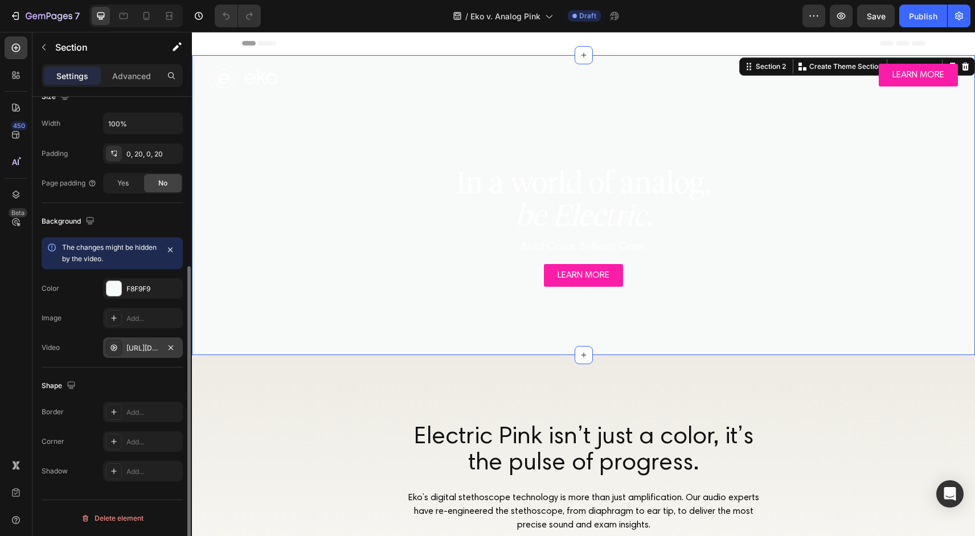
click at [143, 353] on div "[URL][DOMAIN_NAME]" at bounding box center [143, 348] width 80 height 20
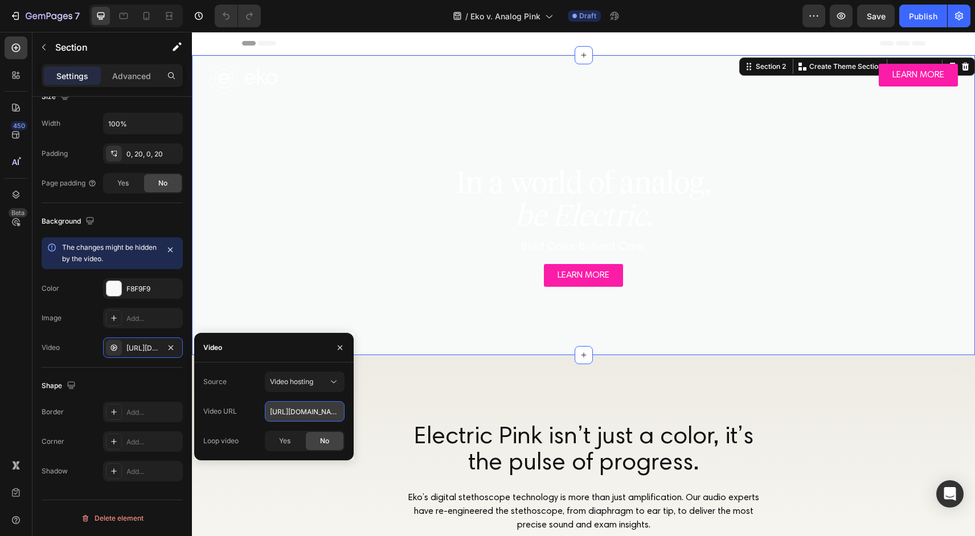
click at [309, 412] on input "[URL][DOMAIN_NAME]" at bounding box center [305, 411] width 80 height 20
paste input "cdn.shopify.com/videos/c/o/v/50453448963a44aa96fa0a5398a10b71.webm"
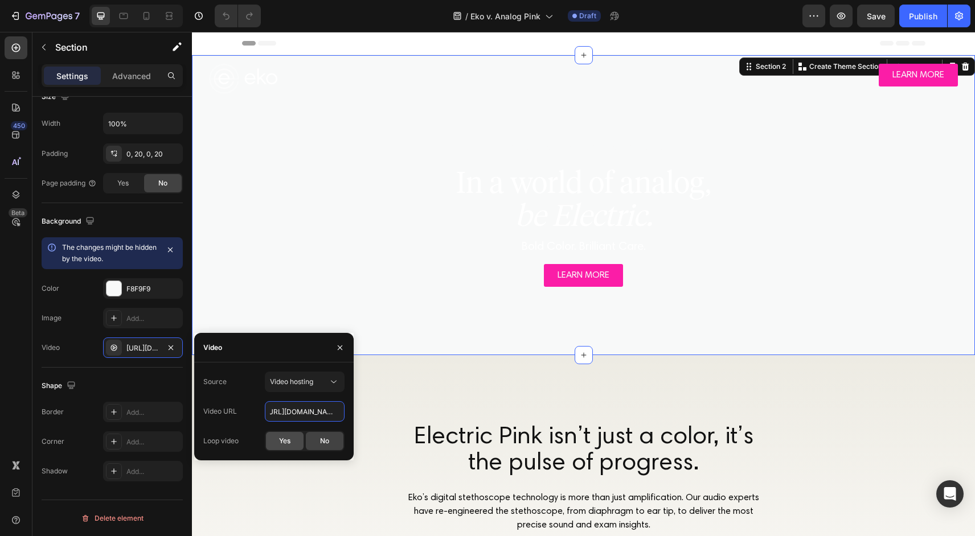
type input "https://cdn.shopify.com/videos/c/o/v/50453448963a44aa96fa0a5398a10b71.webm"
click at [287, 445] on span "Yes" at bounding box center [284, 441] width 11 height 10
click at [301, 414] on input "https://cdn.shopify.com/videos/c/o/v/50453448963a44aa96fa0a5398a10b71.webm" at bounding box center [305, 411] width 80 height 20
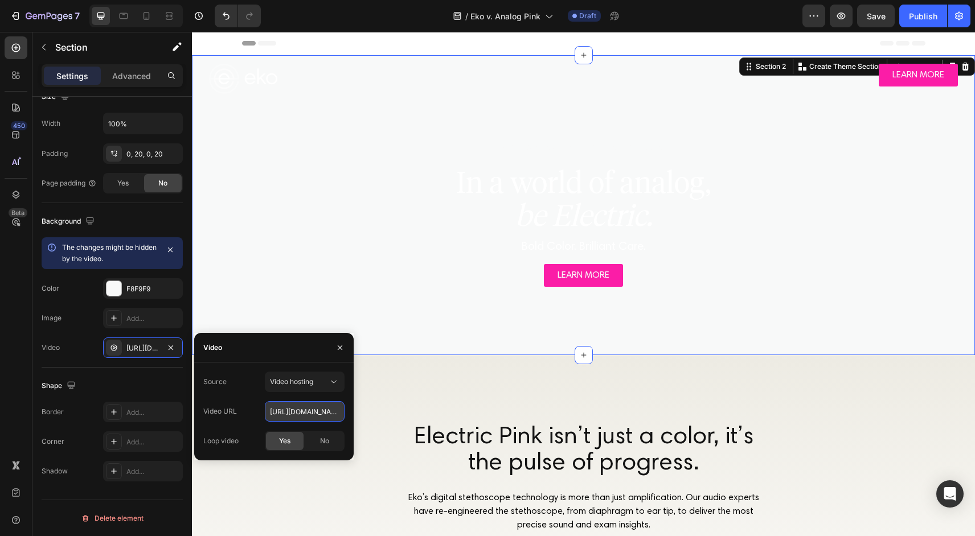
click at [301, 414] on input "https://cdn.shopify.com/videos/c/o/v/50453448963a44aa96fa0a5398a10b71.webm" at bounding box center [305, 411] width 80 height 20
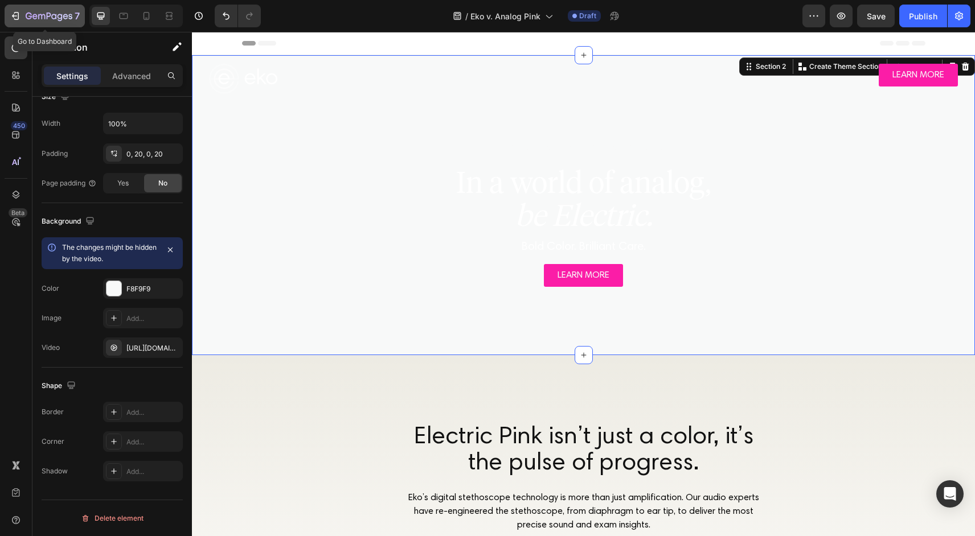
click at [11, 14] on icon "button" at bounding box center [15, 15] width 11 height 11
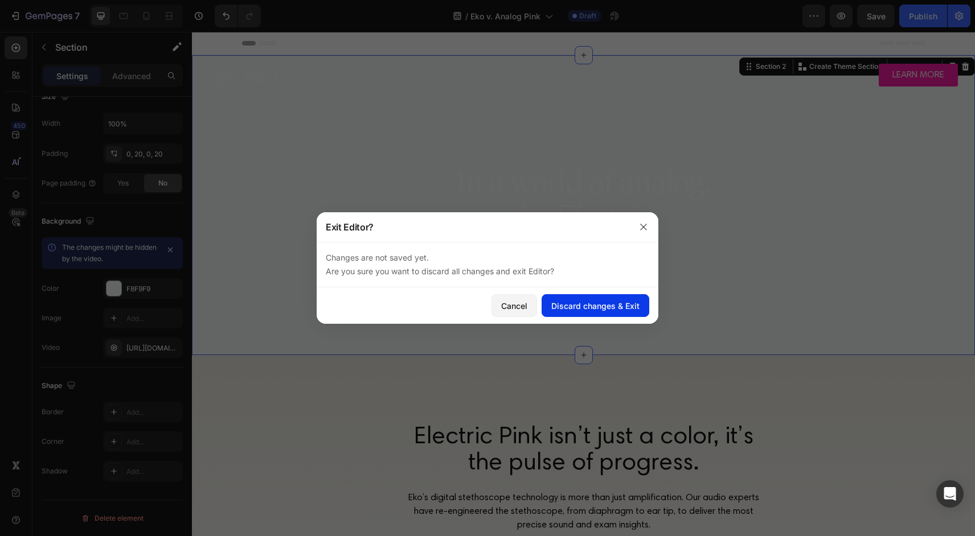
click at [582, 307] on div "Discard changes & Exit" at bounding box center [595, 306] width 88 height 12
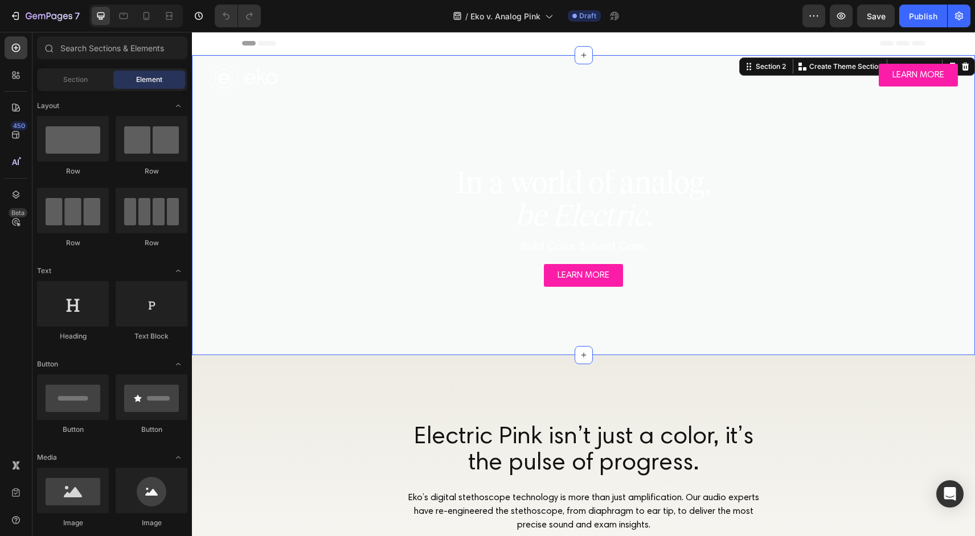
click at [236, 284] on div "NOW AVAILABLE IN [GEOGRAPHIC_DATA] Text Block In a world of analog, be Electric…" at bounding box center [583, 205] width 760 height 300
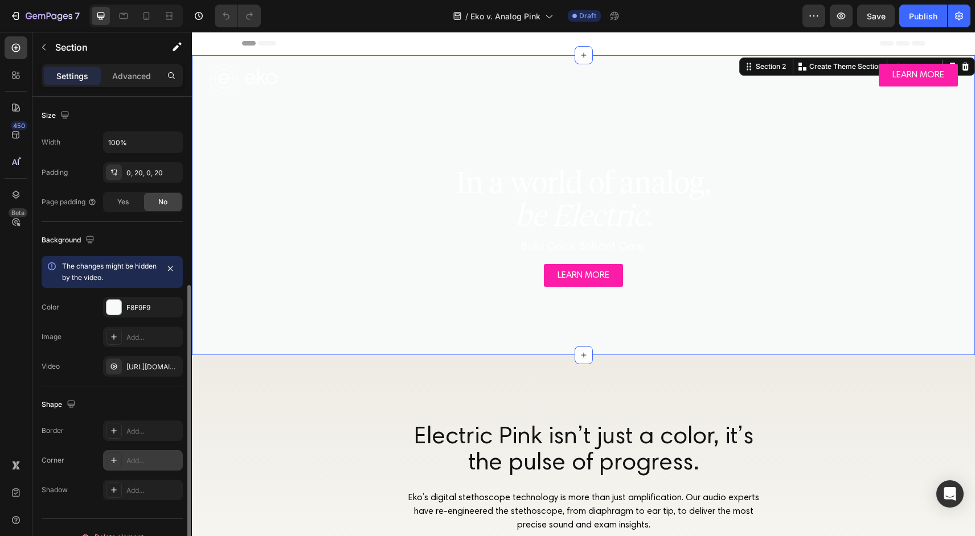
scroll to position [264, 0]
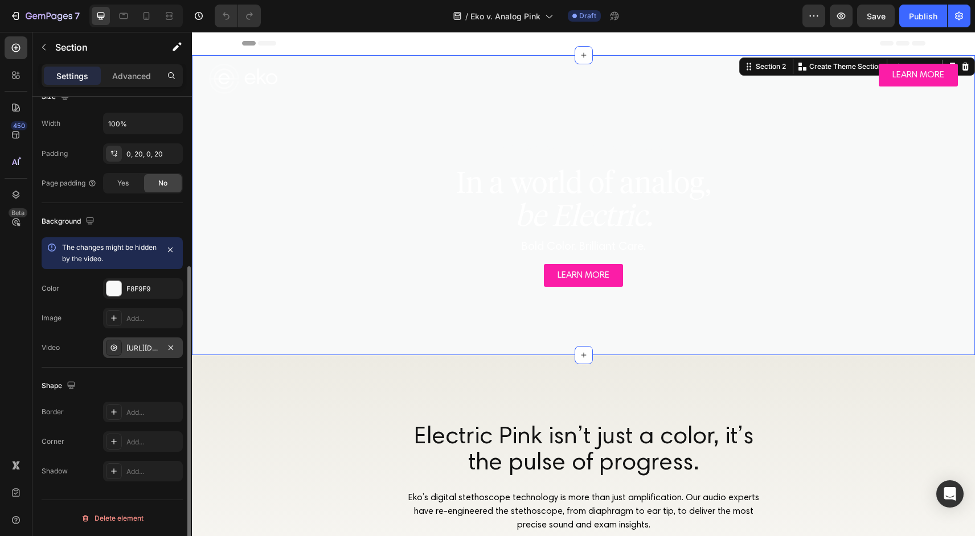
click at [133, 349] on div "[URL][DOMAIN_NAME]" at bounding box center [142, 348] width 33 height 10
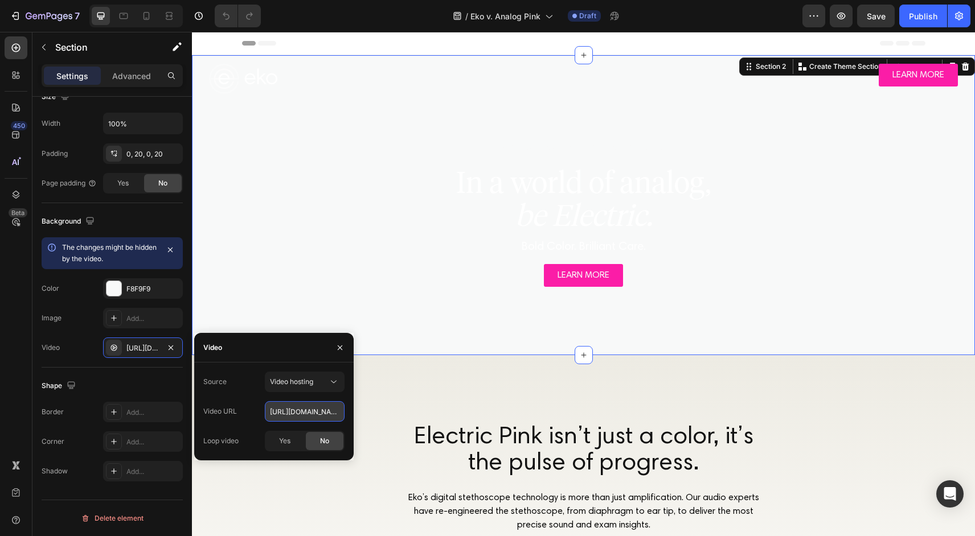
click at [282, 413] on input "[URL][DOMAIN_NAME]" at bounding box center [305, 411] width 80 height 20
paste input "cdn.shopify.com/videos/c/o/v/5b281421b947428c9ab55f809ebd0a76"
type input "https://cdn.shopify.com/videos/c/o/v/5b281421b947428c9ab55f809ebd0a76.mp4"
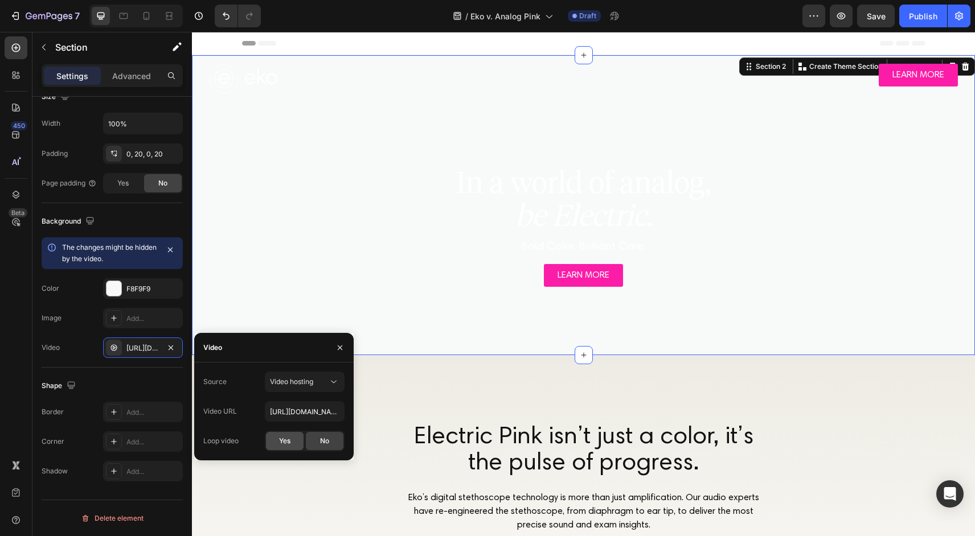
click at [276, 445] on div "Yes" at bounding box center [285, 441] width 38 height 18
click at [318, 412] on input "https://cdn.shopify.com/videos/c/o/v/5b281421b947428c9ab55f809ebd0a76.mp4" at bounding box center [305, 411] width 80 height 20
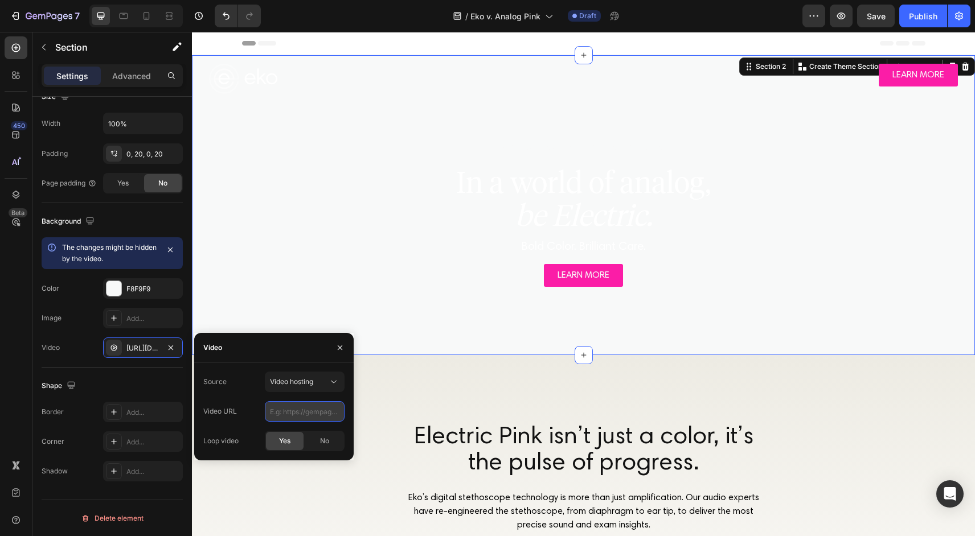
paste input "https://cdn.shopify.com/videos/c/o/v/5b281421b947428c9ab55f809ebd0a76.mp4"
type input "https://cdn.shopify.com/videos/c/o/v/5b281421b947428c9ab55f809ebd0a76.mp4"
click at [312, 358] on div "Video" at bounding box center [273, 348] width 159 height 30
click at [314, 413] on input "https://cdn.shopify.com/videos/c/o/v/5b281421b947428c9ab55f809ebd0a76.mp4" at bounding box center [305, 411] width 80 height 20
click at [340, 344] on icon "button" at bounding box center [339, 347] width 9 height 9
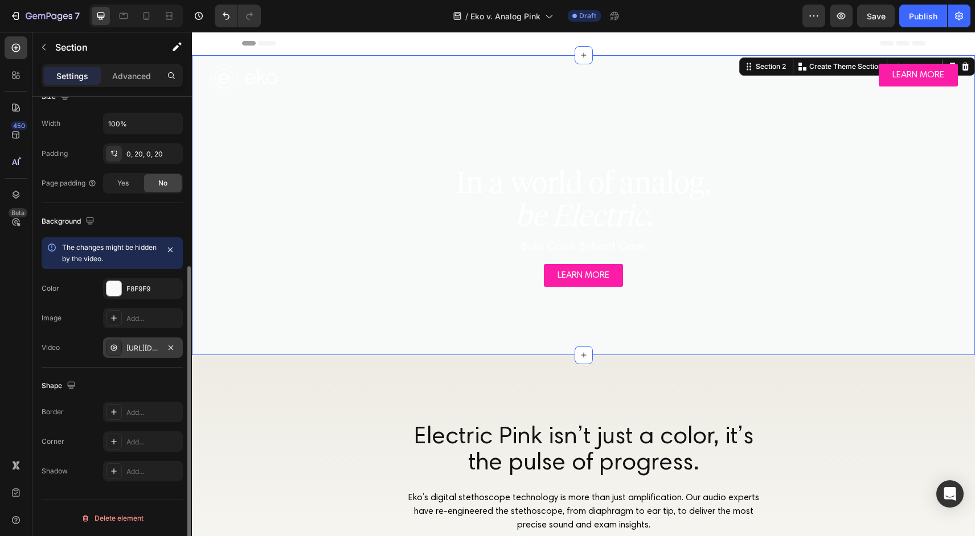
click at [146, 348] on div "https://cdn.shopify.com/videos/c/o/v/5b281421b947428c9ab55f809ebd0a76.mp4" at bounding box center [142, 348] width 33 height 10
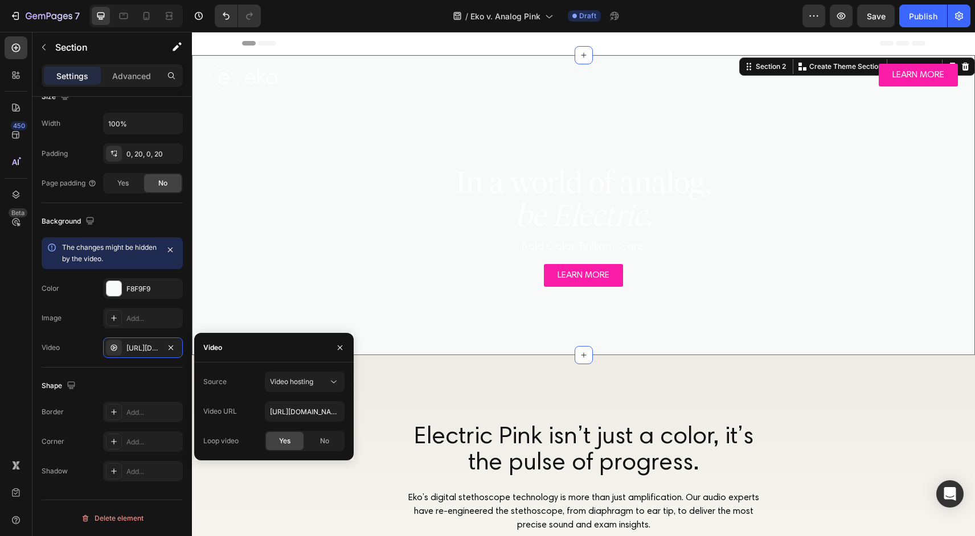
click at [280, 445] on span "Yes" at bounding box center [284, 441] width 11 height 10
click at [329, 437] on span "No" at bounding box center [324, 441] width 9 height 10
click at [282, 440] on span "Yes" at bounding box center [284, 441] width 11 height 10
click at [301, 384] on span "Video hosting" at bounding box center [291, 381] width 43 height 9
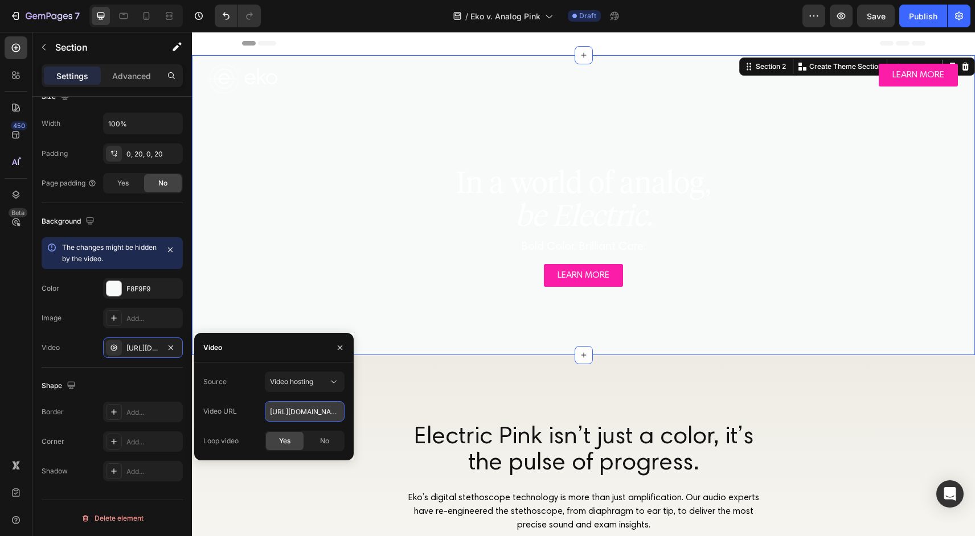
click at [309, 415] on input "https://cdn.shopify.com/videos/c/o/v/5b281421b947428c9ab55f809ebd0a76.mp4" at bounding box center [305, 411] width 80 height 20
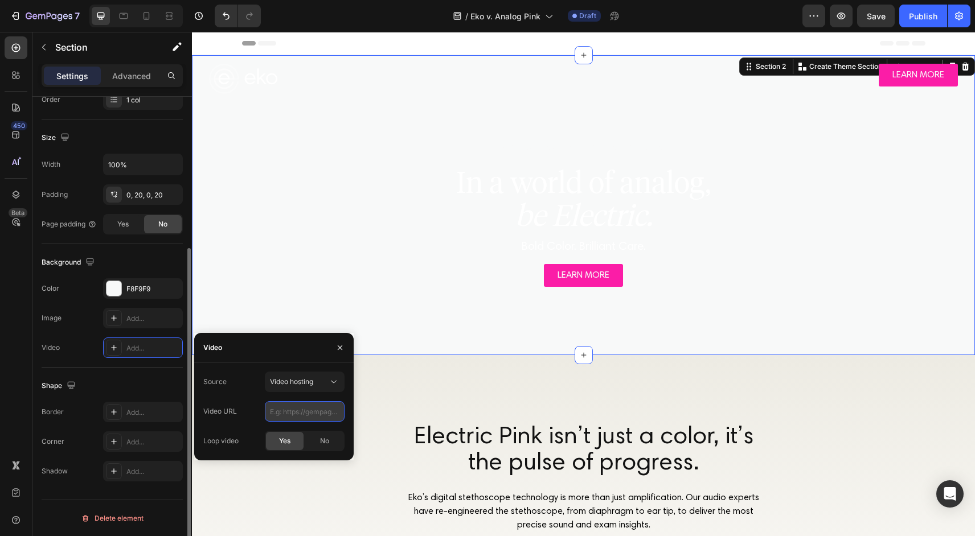
click at [309, 415] on input "text" at bounding box center [305, 411] width 80 height 20
paste input "https://cdn.shopify.com/videos/c/o/v/5b281421b947428c9ab55f809ebd0a76.mp4"
type input "https://cdn.shopify.com/videos/c/o/v/5b281421b947428c9ab55f809ebd0a76.mp4"
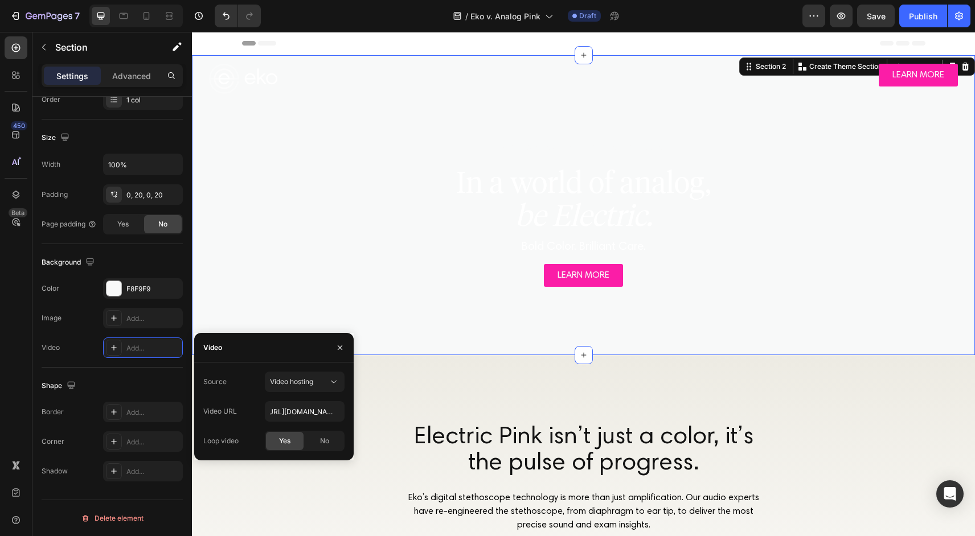
click at [281, 436] on span "Yes" at bounding box center [284, 441] width 11 height 10
click at [342, 350] on icon "button" at bounding box center [339, 347] width 9 height 9
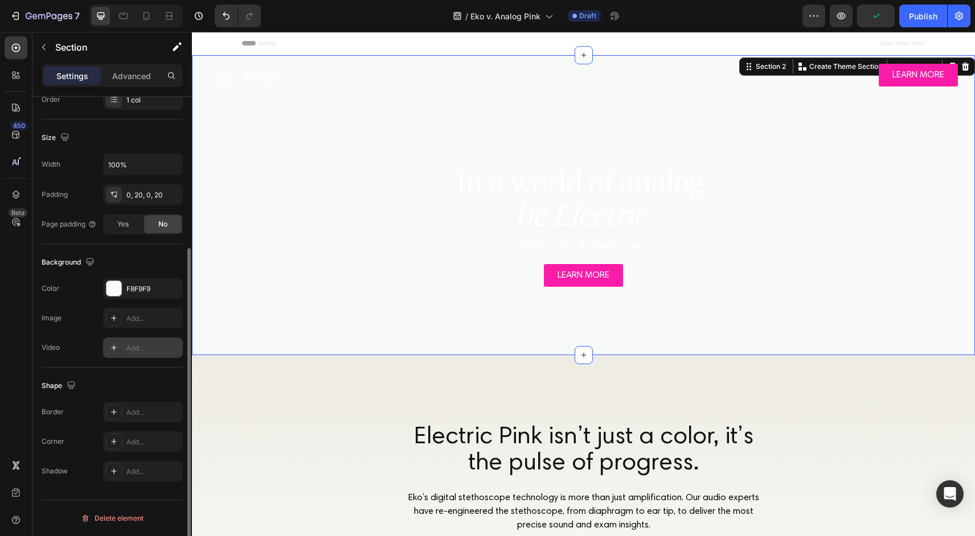
click at [136, 352] on div "Add..." at bounding box center [153, 348] width 54 height 10
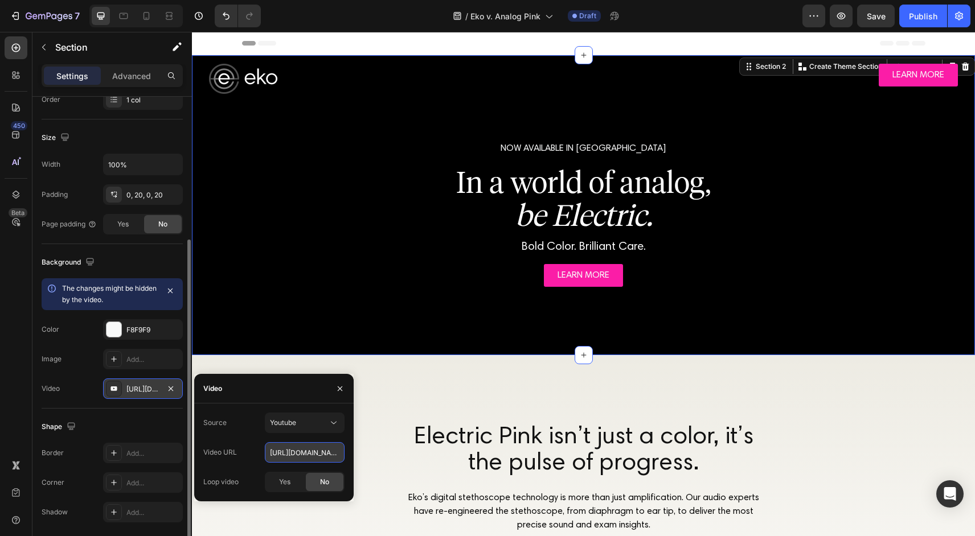
click at [293, 451] on input "[URL][DOMAIN_NAME]" at bounding box center [305, 452] width 80 height 20
paste input "cdn.shopify.com/videos/c/o/v/5b281421b947428c9ab55f809ebd0a76.mp4"
type input "https://cdn.shopify.com/videos/c/o/v/5b281421b947428c9ab55f809ebd0a76.mp4"
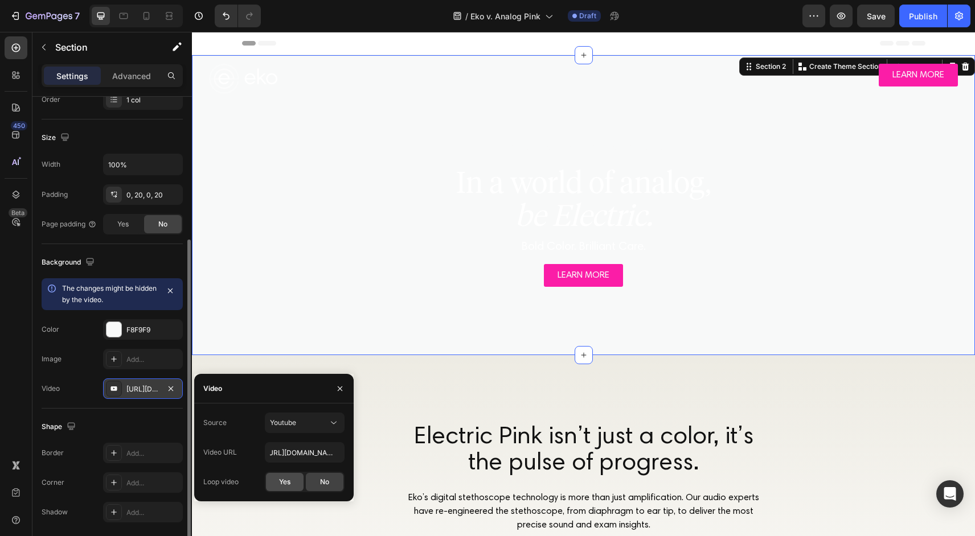
scroll to position [0, 0]
click at [287, 488] on div "Yes" at bounding box center [285, 482] width 38 height 18
click at [315, 455] on input "https://cdn.shopify.com/videos/c/o/v/5b281421b947428c9ab55f809ebd0a76.mp4" at bounding box center [305, 452] width 80 height 20
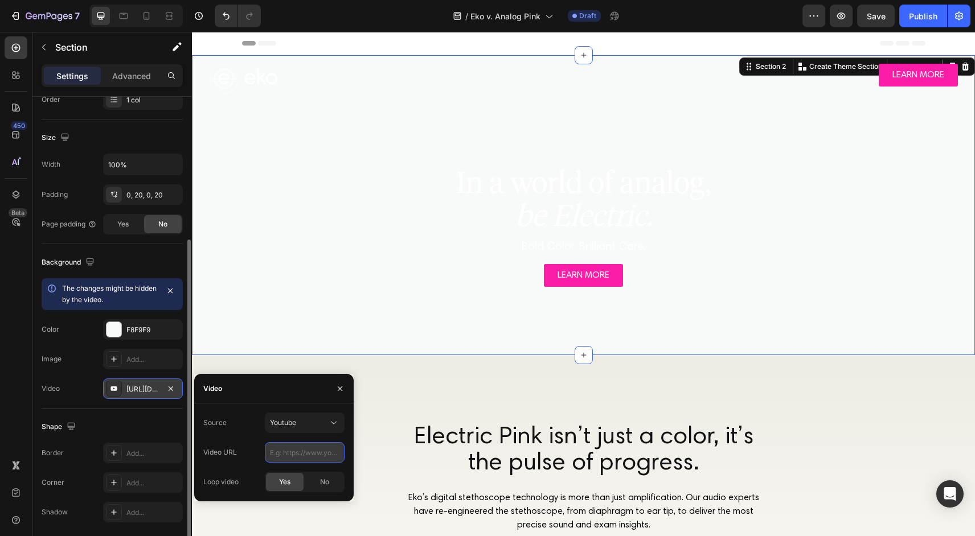
paste input "https://cdn.shopify.com/videos/c/o/v/5b281421b947428c9ab55f809ebd0a76.mp4"
type input "https://cdn.shopify.com/videos/c/o/v/5b281421b947428c9ab55f809ebd0a76.mp4"
click at [299, 428] on div "Youtube" at bounding box center [299, 423] width 58 height 10
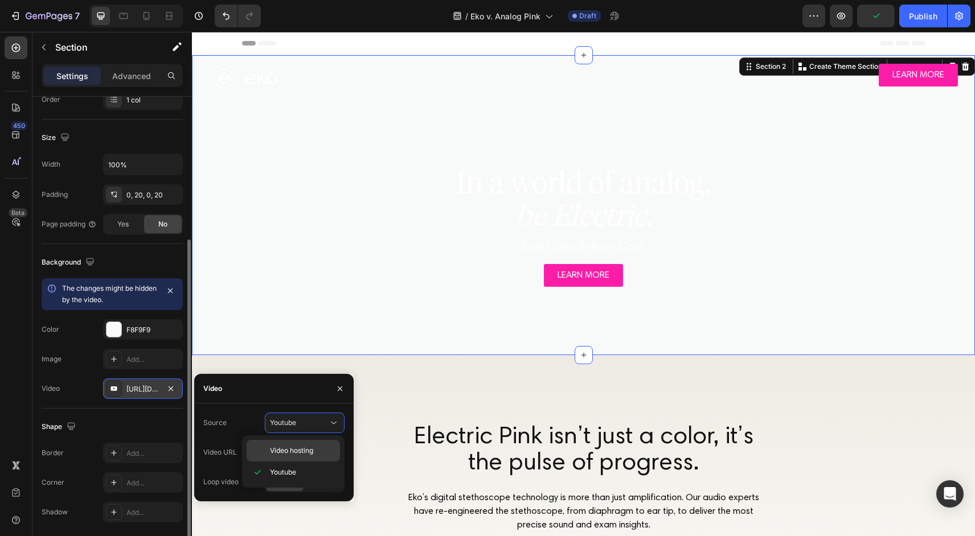
click at [302, 453] on span "Video hosting" at bounding box center [291, 451] width 43 height 10
click at [307, 455] on input "[URL][DOMAIN_NAME]" at bounding box center [305, 452] width 80 height 20
paste input "cdn.shopify.com/videos/c/o/v/5b281421b947428c9ab55f809ebd0a76"
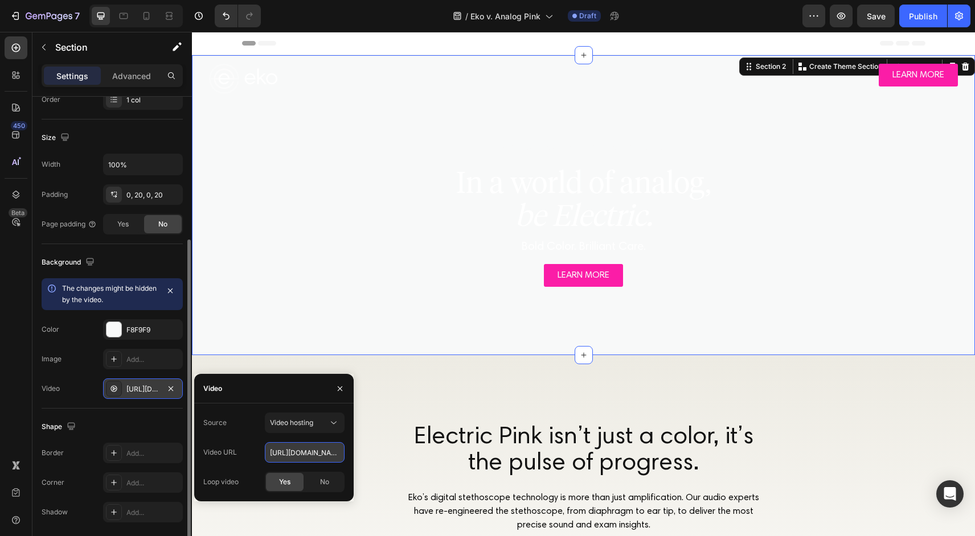
scroll to position [0, 196]
type input "https://cdn.shopify.com/videos/c/o/v/5b281421b947428c9ab55f809ebd0a76.mp4"
click at [339, 388] on icon "button" at bounding box center [340, 388] width 5 height 5
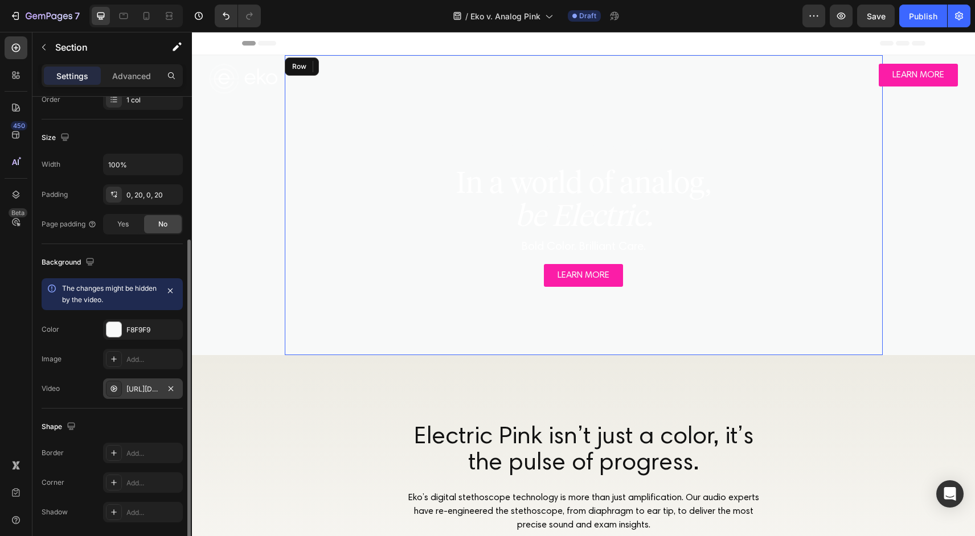
click at [682, 266] on div "LEARN MORE Button" at bounding box center [584, 275] width 598 height 23
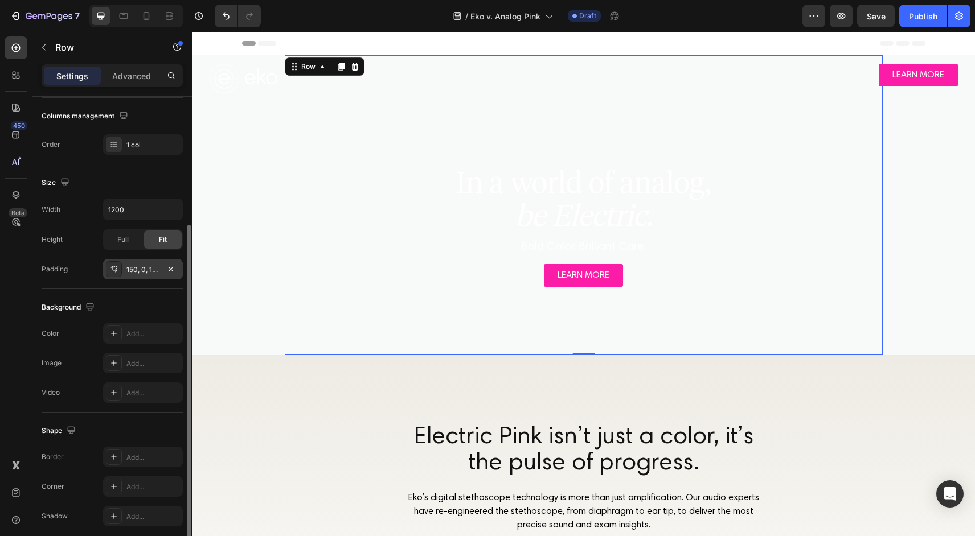
scroll to position [191, 0]
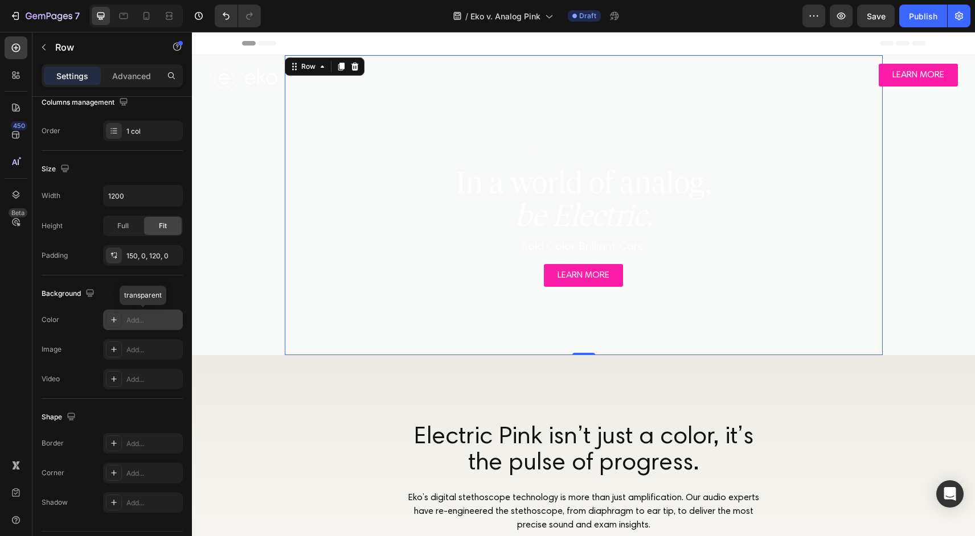
click at [142, 321] on div "Add..." at bounding box center [153, 320] width 54 height 10
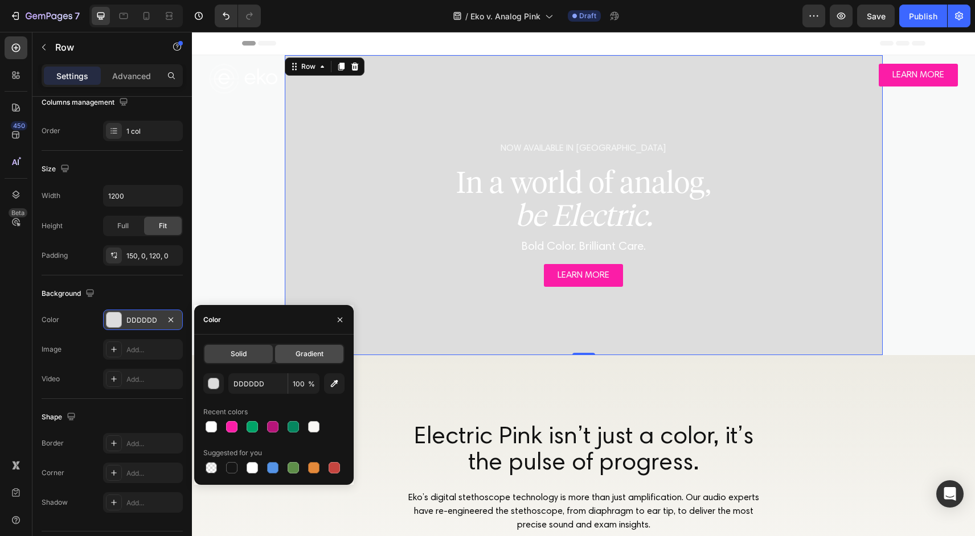
click at [311, 359] on span "Gradient" at bounding box center [309, 354] width 28 height 10
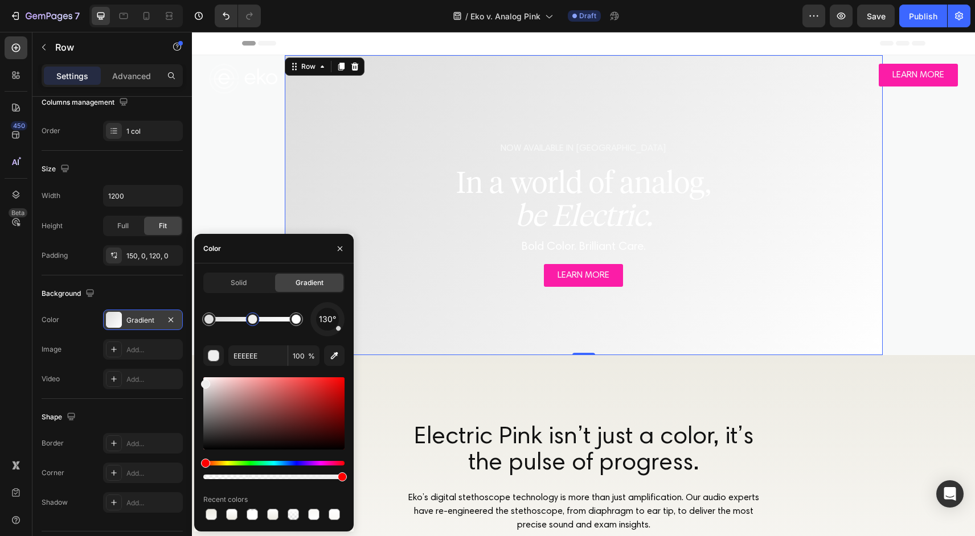
click at [252, 319] on div at bounding box center [252, 319] width 87 height 5
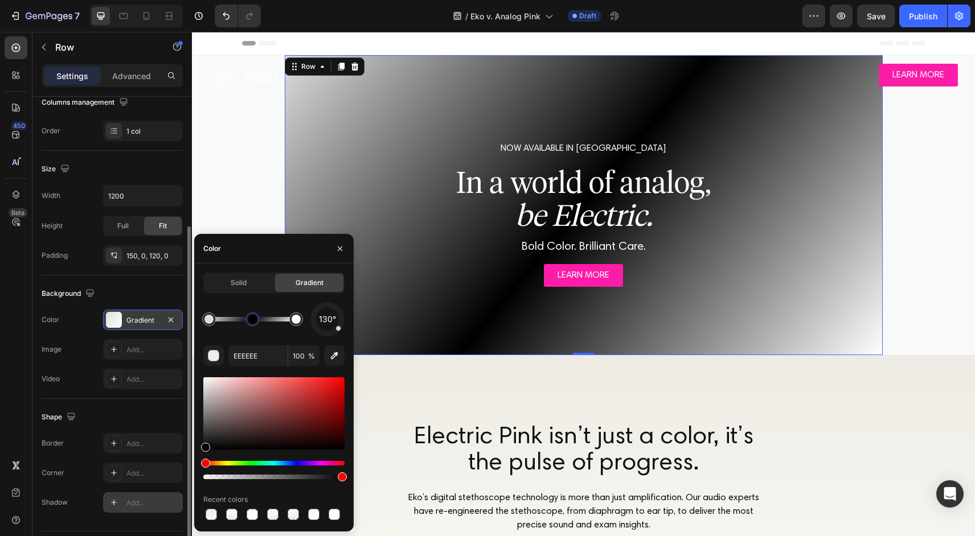
drag, startPoint x: 243, startPoint y: 403, endPoint x: 167, endPoint y: 496, distance: 120.7
click at [167, 496] on div "450 Beta Sections(18) Elements(83) Section Element Hero Section Product Detail …" at bounding box center [96, 284] width 192 height 504
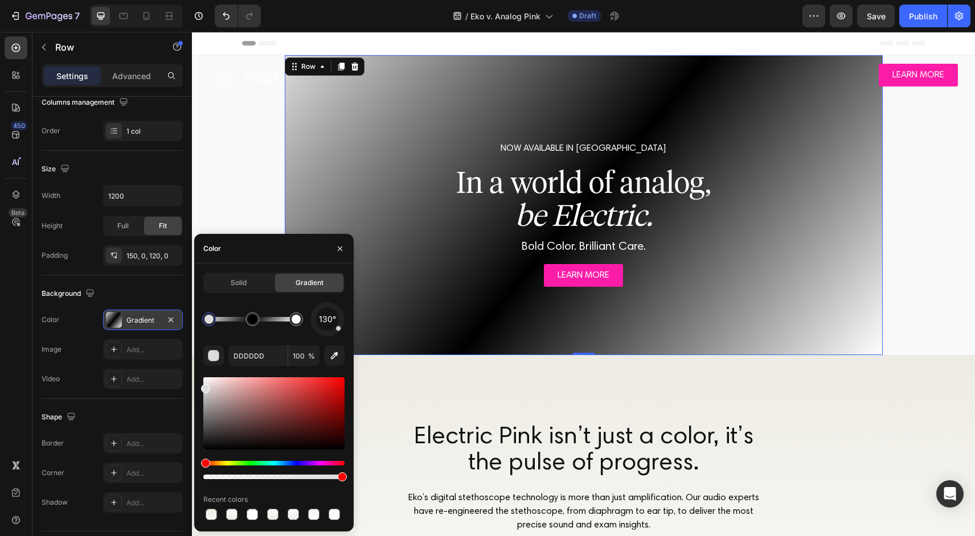
click at [208, 316] on div at bounding box center [208, 319] width 9 height 9
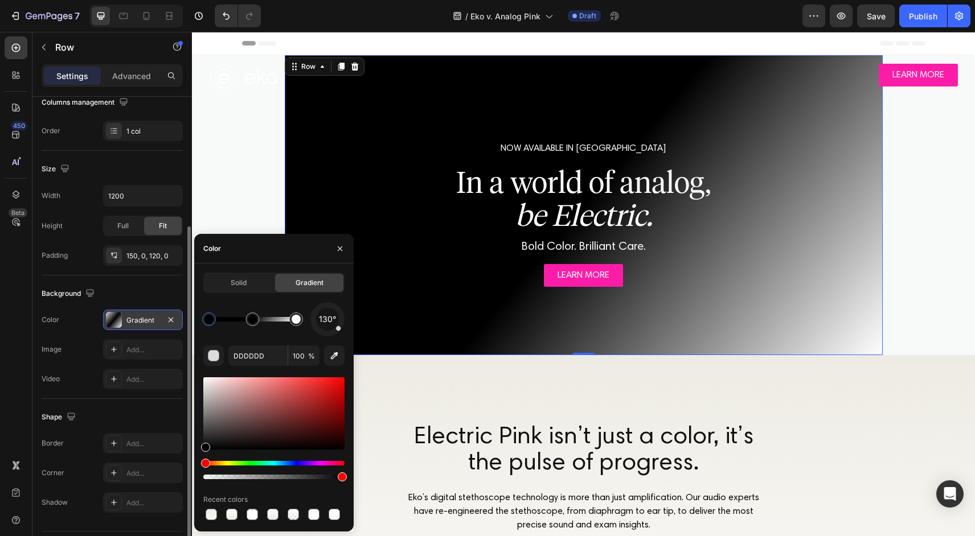
drag, startPoint x: 228, startPoint y: 403, endPoint x: 172, endPoint y: 491, distance: 104.9
click at [172, 491] on div "450 Beta Sections(18) Elements(83) Section Element Hero Section Product Detail …" at bounding box center [96, 284] width 192 height 504
type input "000000"
click at [303, 355] on input "100" at bounding box center [303, 356] width 31 height 20
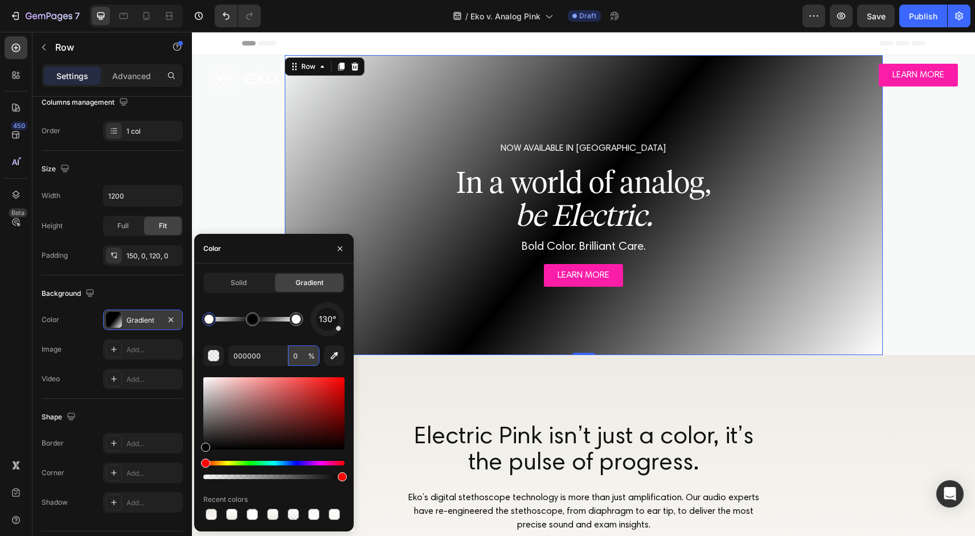
type input "0"
type input "FFFFFF"
type input "100"
click at [298, 319] on div at bounding box center [295, 319] width 9 height 9
type input "000000"
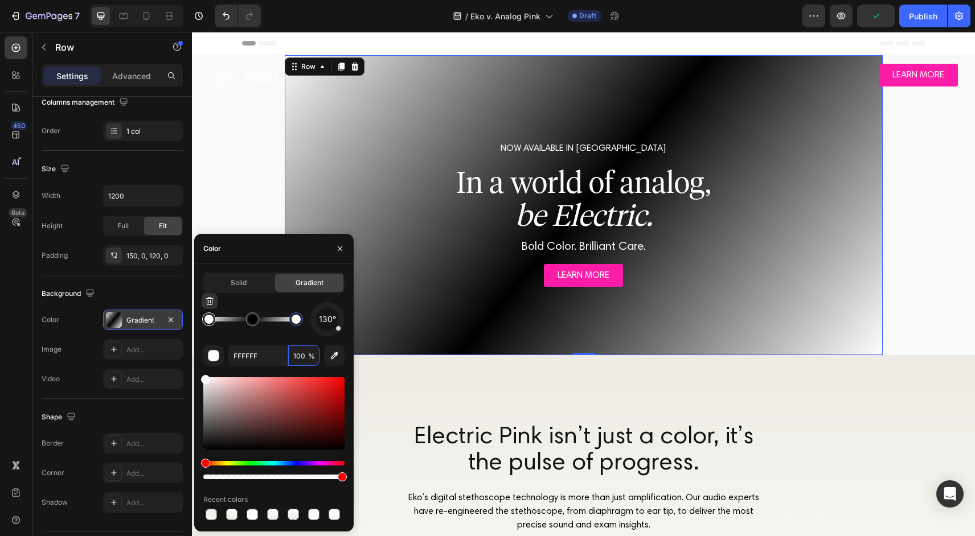
type input "0"
click at [210, 316] on div at bounding box center [208, 319] width 9 height 9
type input "FFFFFF"
type input "100"
click at [299, 323] on div at bounding box center [296, 320] width 14 height 14
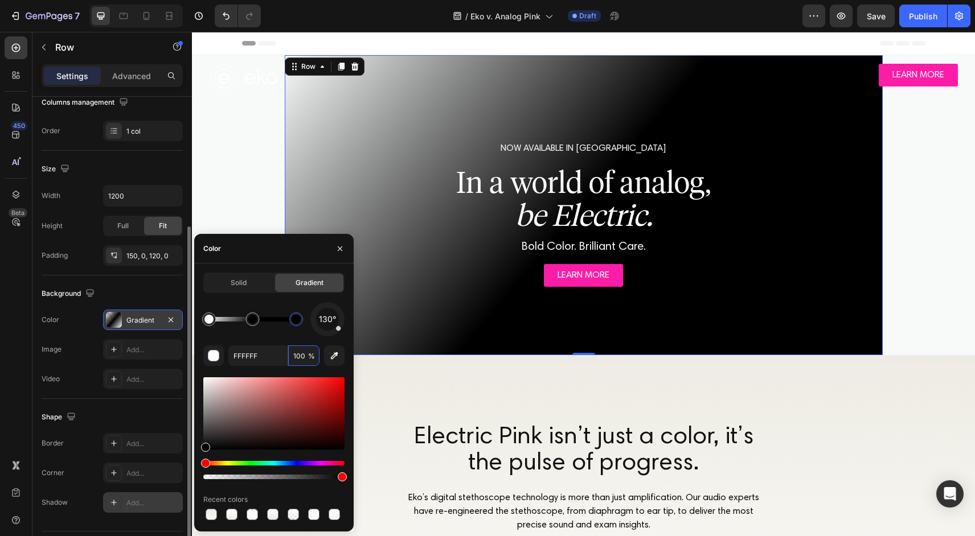
drag, startPoint x: 233, startPoint y: 410, endPoint x: 153, endPoint y: 511, distance: 129.2
click at [153, 511] on div "450 Beta Sections(18) Elements(83) Section Element Hero Section Product Detail …" at bounding box center [96, 284] width 192 height 504
type input "000000"
click at [302, 356] on input "100" at bounding box center [303, 356] width 31 height 20
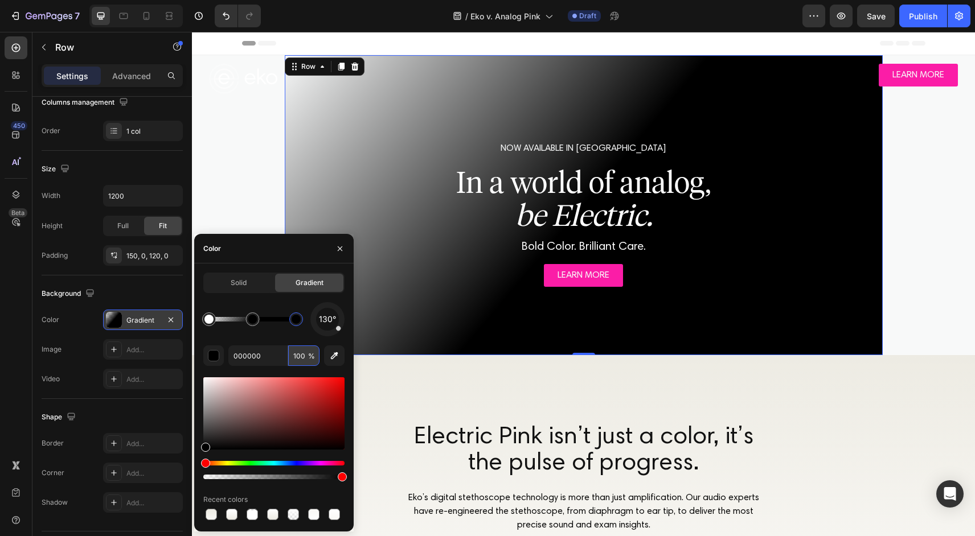
click at [302, 356] on input "100" at bounding box center [303, 356] width 31 height 20
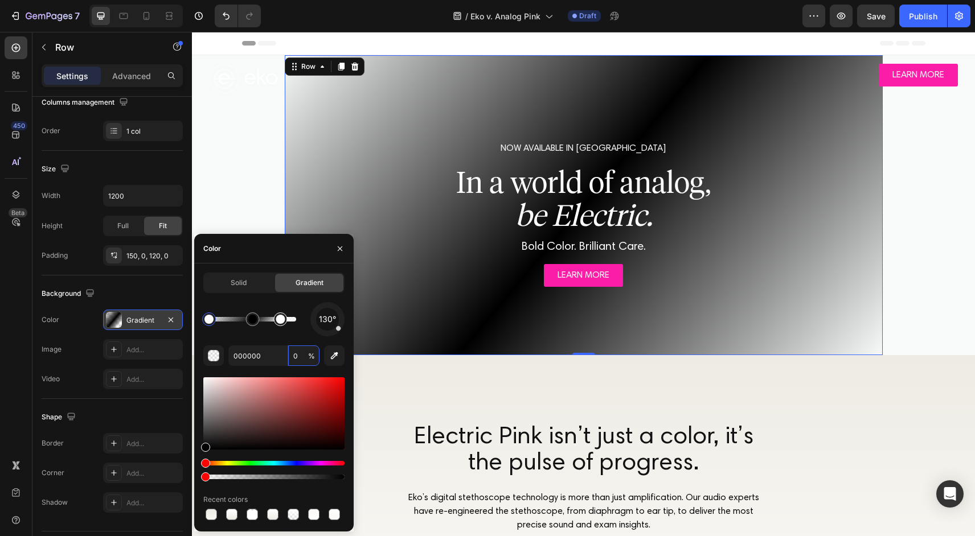
drag, startPoint x: 297, startPoint y: 320, endPoint x: 281, endPoint y: 323, distance: 16.9
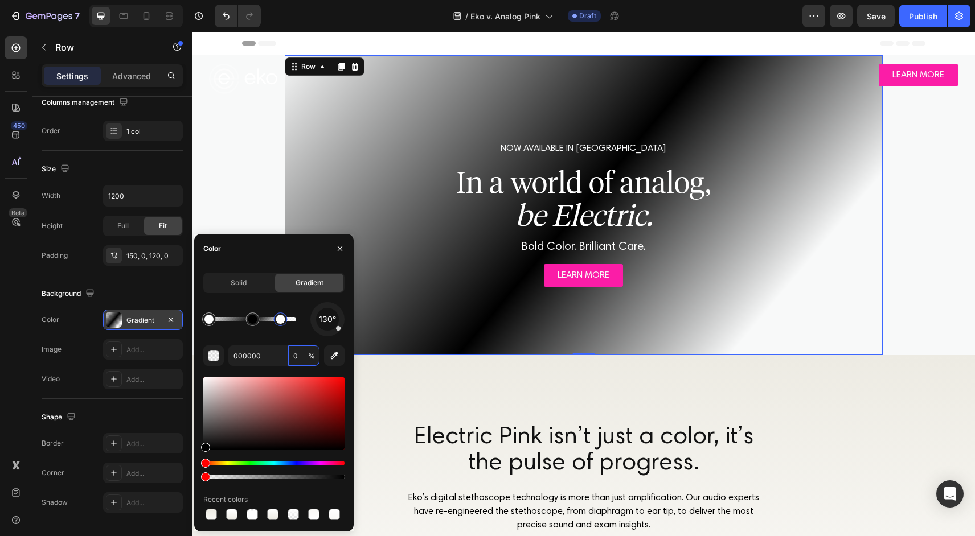
click at [282, 323] on div at bounding box center [280, 319] width 9 height 9
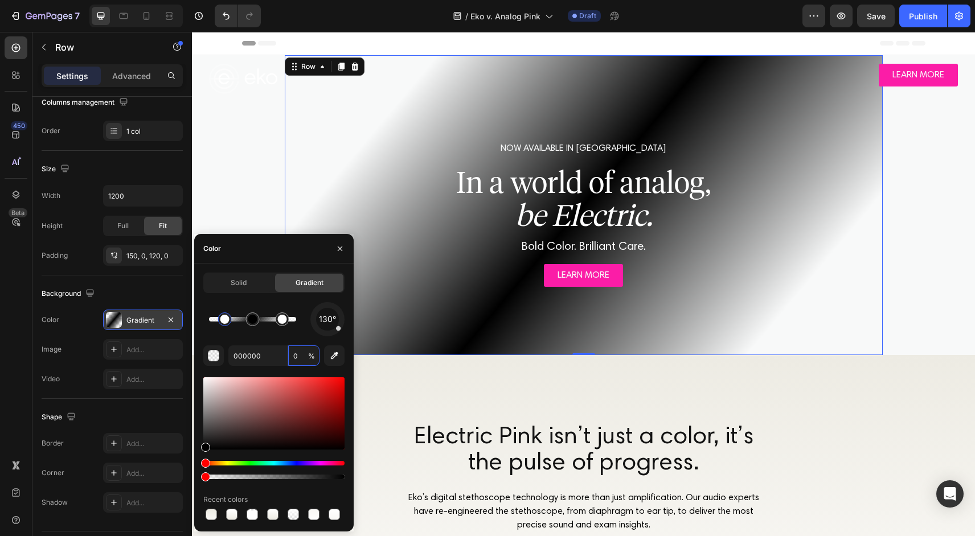
drag, startPoint x: 214, startPoint y: 319, endPoint x: 227, endPoint y: 319, distance: 13.1
click at [250, 322] on div at bounding box center [249, 319] width 9 height 9
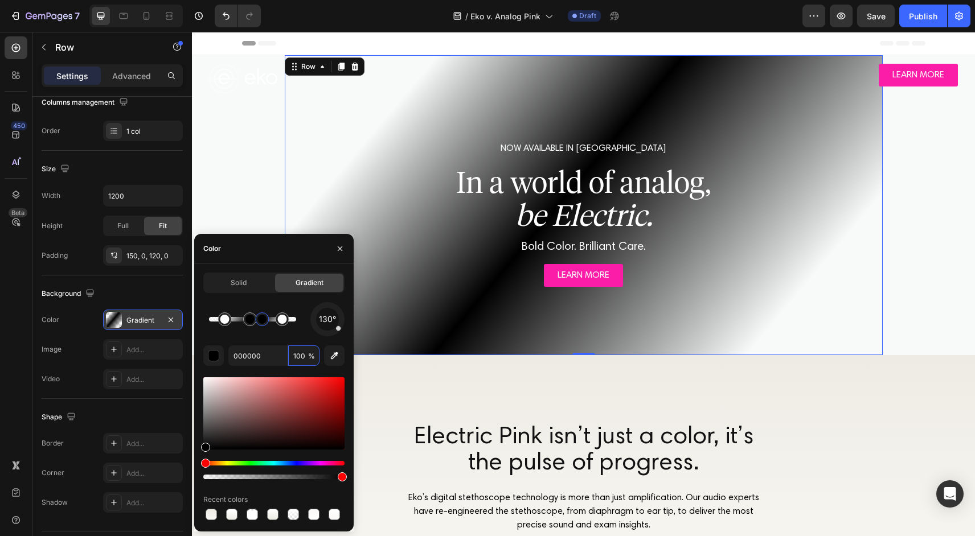
click at [262, 322] on div at bounding box center [252, 319] width 87 height 5
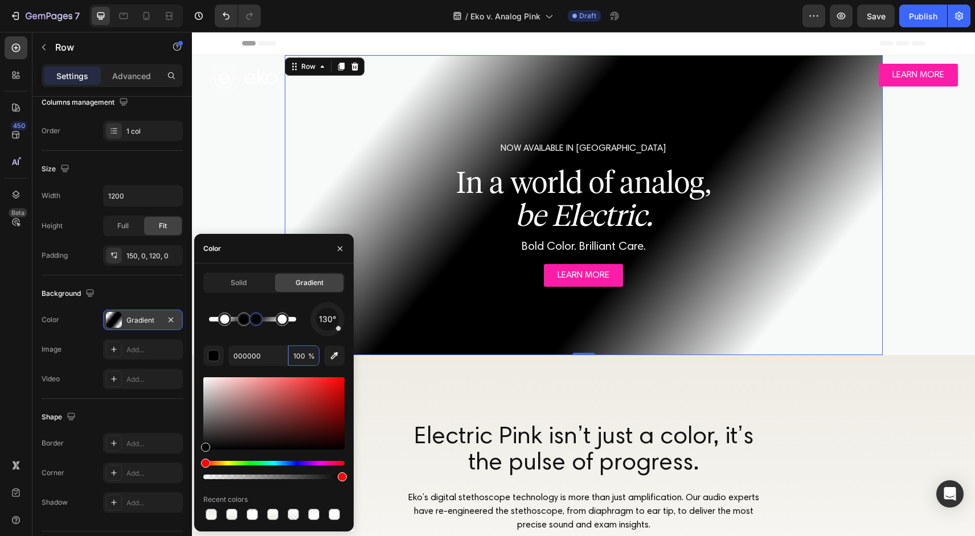
drag, startPoint x: 265, startPoint y: 323, endPoint x: 256, endPoint y: 323, distance: 9.1
click at [256, 323] on div at bounding box center [256, 319] width 9 height 9
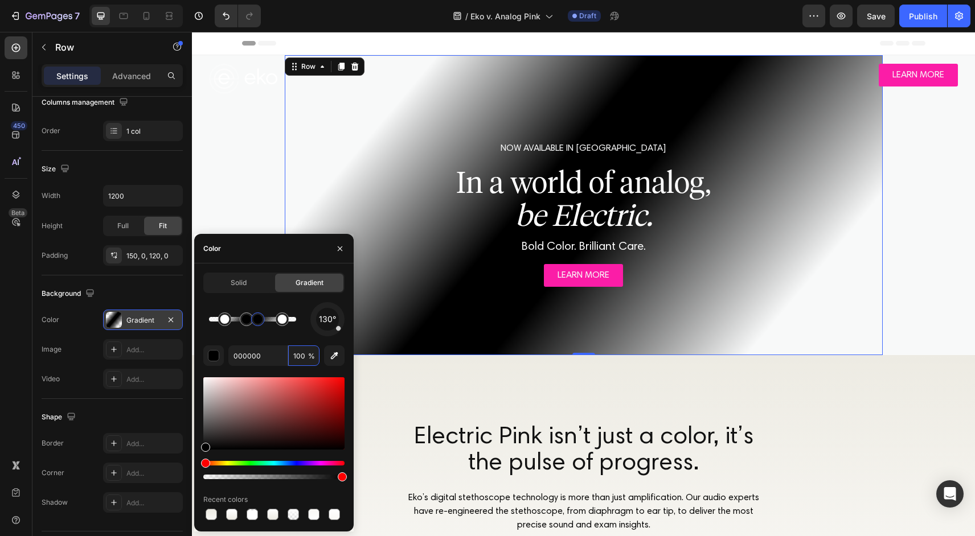
click at [260, 322] on div at bounding box center [257, 319] width 9 height 9
type input "0"
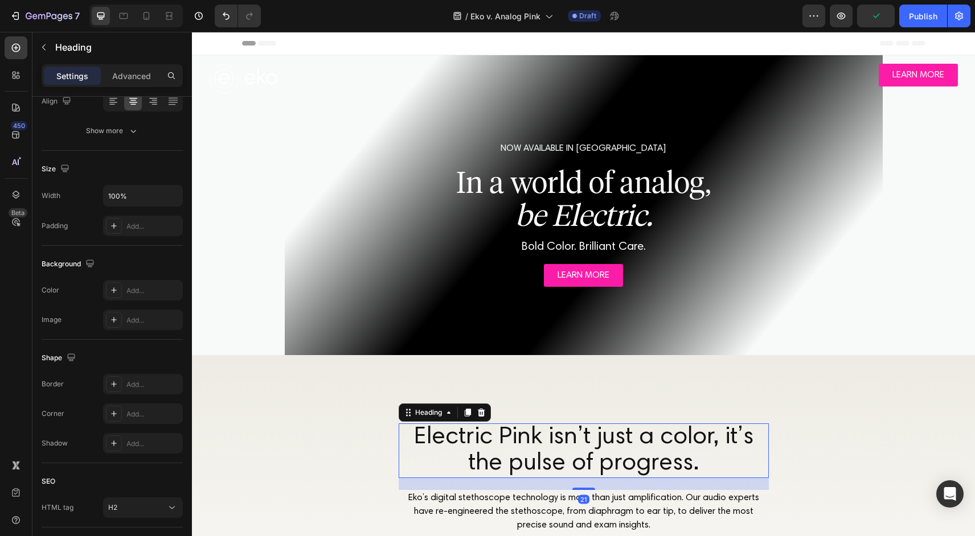
click at [671, 426] on h2 "Electric Pink isn’t just a color, it’s the pulse of progress." at bounding box center [584, 451] width 370 height 55
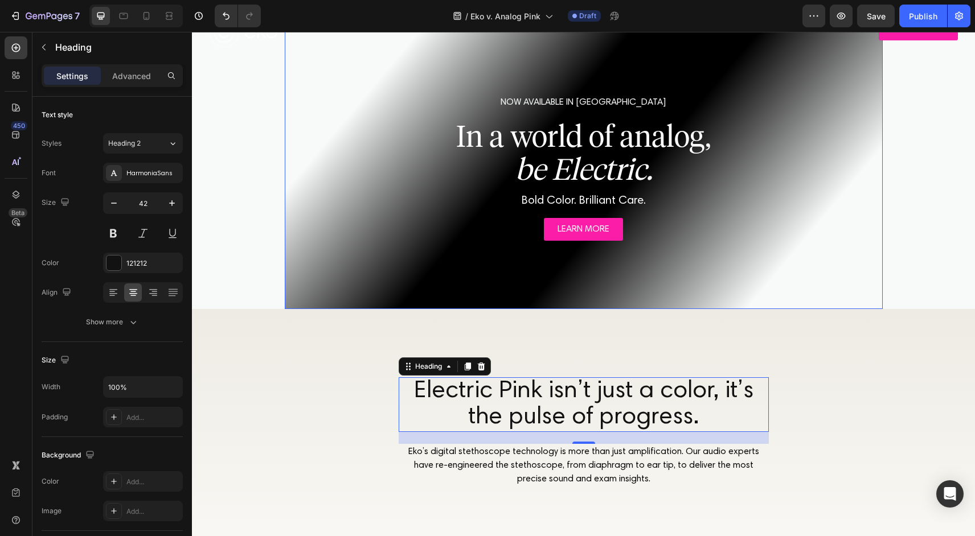
scroll to position [50, 0]
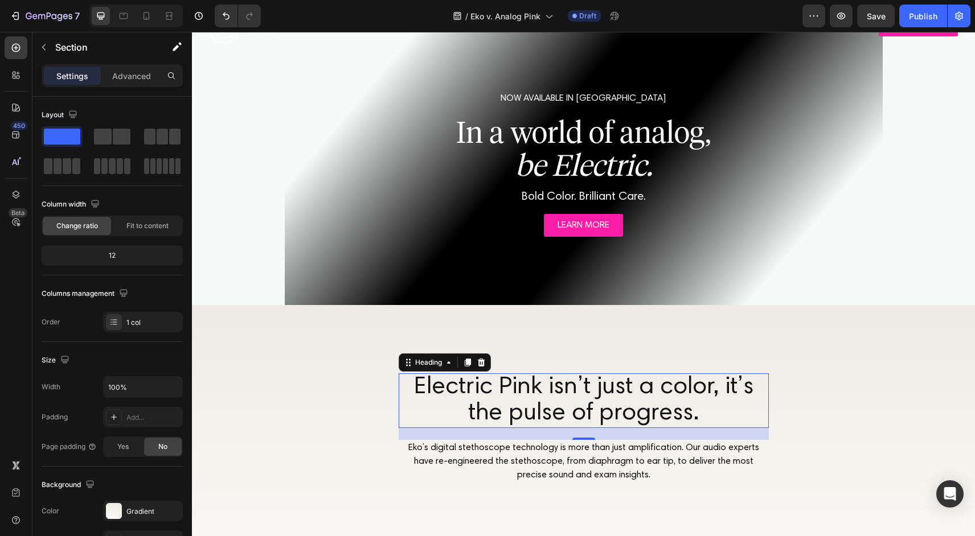
click at [397, 372] on div "Electric Pink isn’t just a color, it’s the pulse of progress. Heading 21 [PERSO…" at bounding box center [583, 428] width 783 height 247
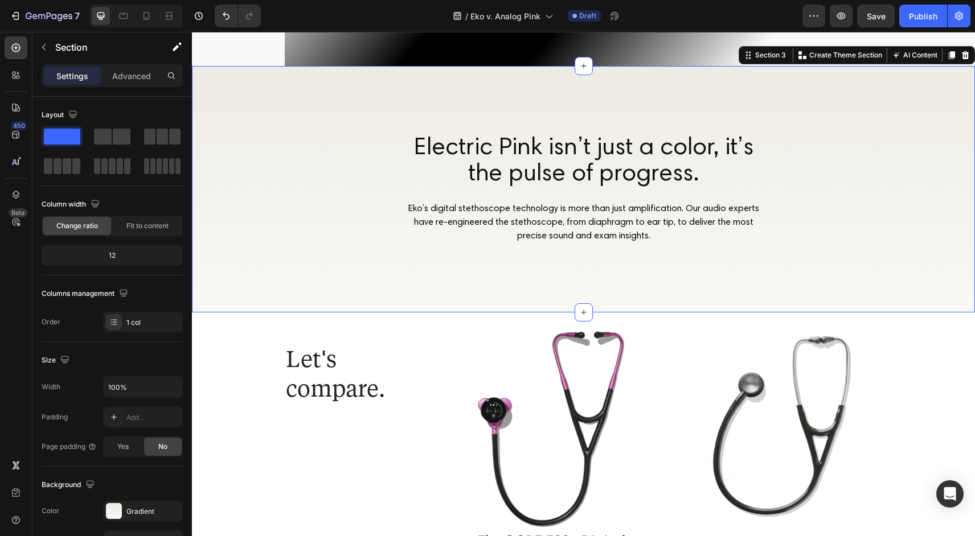
scroll to position [306, 0]
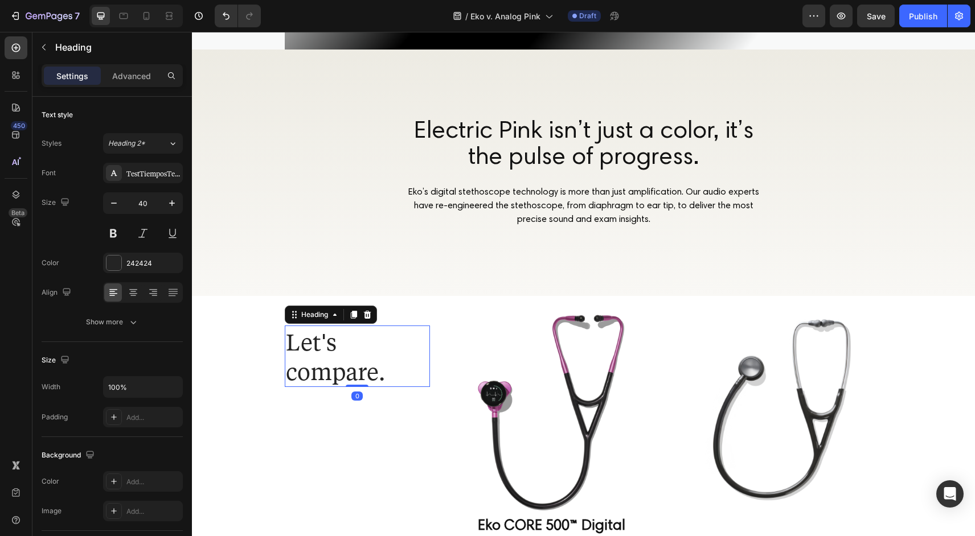
click at [332, 347] on h2 "Let's compare." at bounding box center [357, 356] width 145 height 61
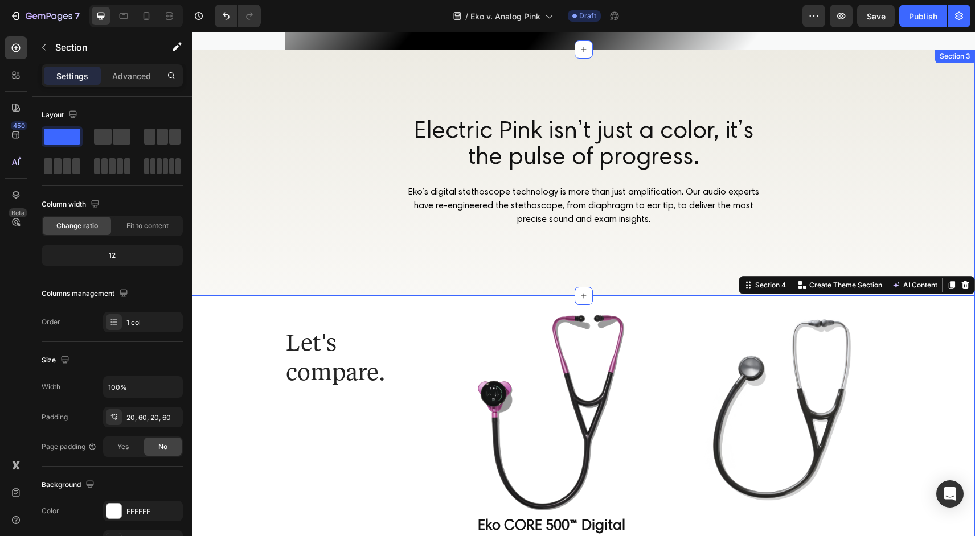
click at [253, 231] on div "Electric Pink isn’t just a color, it’s the pulse of progress. Heading Eko’s dig…" at bounding box center [583, 173] width 783 height 247
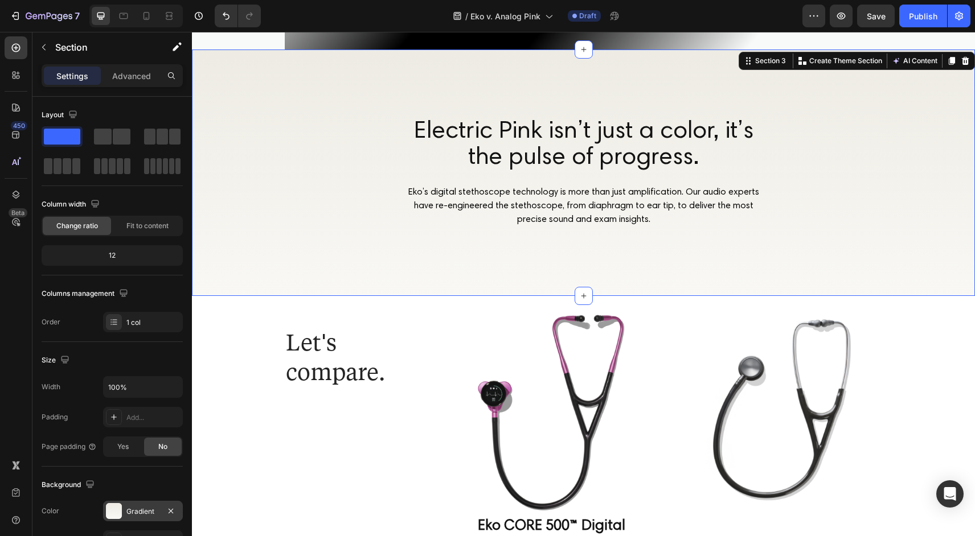
click at [112, 510] on div at bounding box center [114, 511] width 16 height 16
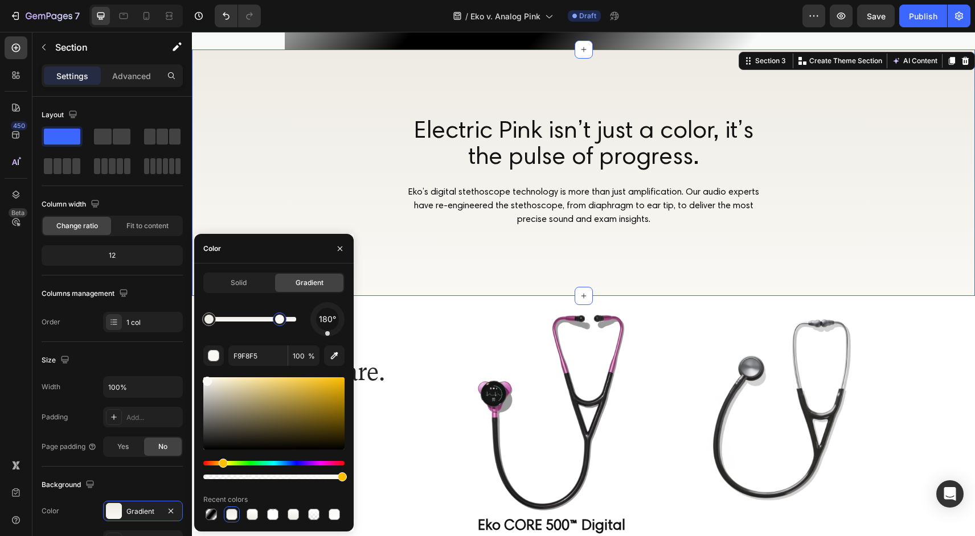
drag, startPoint x: 299, startPoint y: 321, endPoint x: 280, endPoint y: 322, distance: 19.4
click at [280, 322] on div at bounding box center [279, 319] width 9 height 9
type input "EDEBE3"
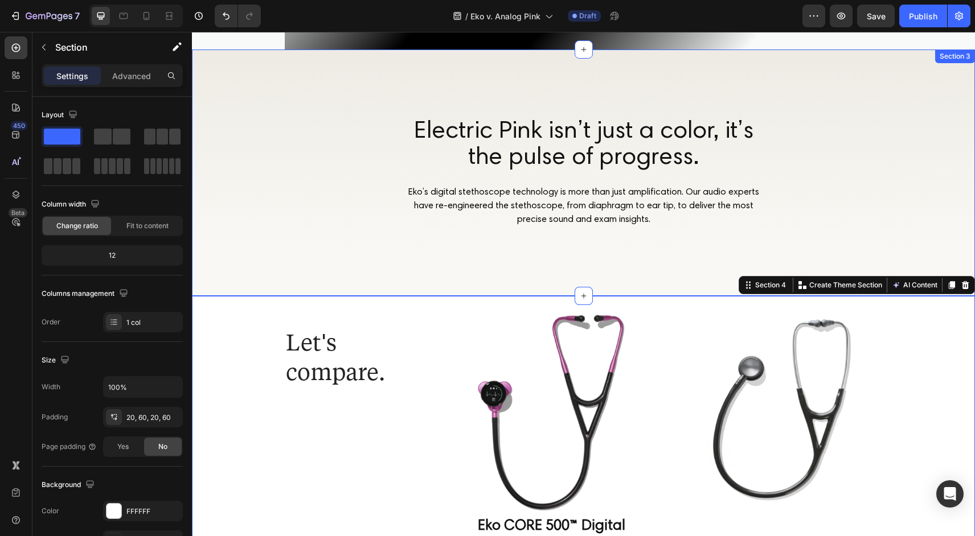
click at [320, 230] on div "Electric Pink isn’t just a color, it’s the pulse of progress. Heading Eko’s dig…" at bounding box center [583, 173] width 783 height 247
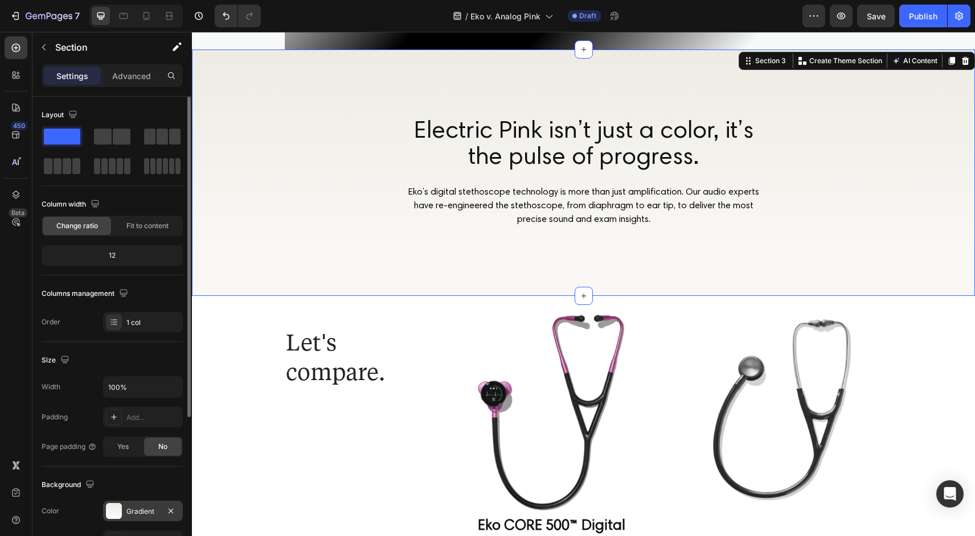
click at [120, 508] on div at bounding box center [114, 511] width 16 height 16
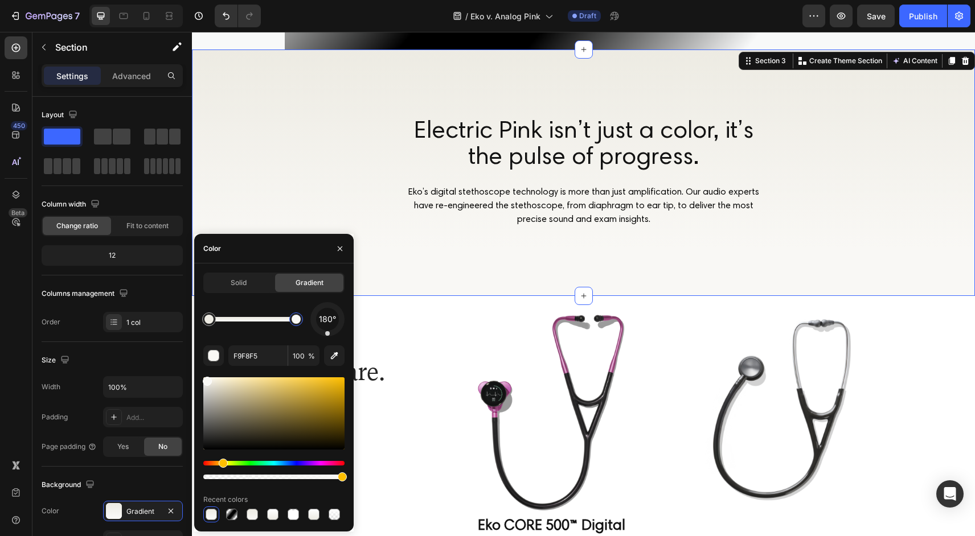
drag, startPoint x: 280, startPoint y: 319, endPoint x: 325, endPoint y: 325, distance: 45.4
click at [324, 325] on div "180°" at bounding box center [273, 319] width 141 height 34
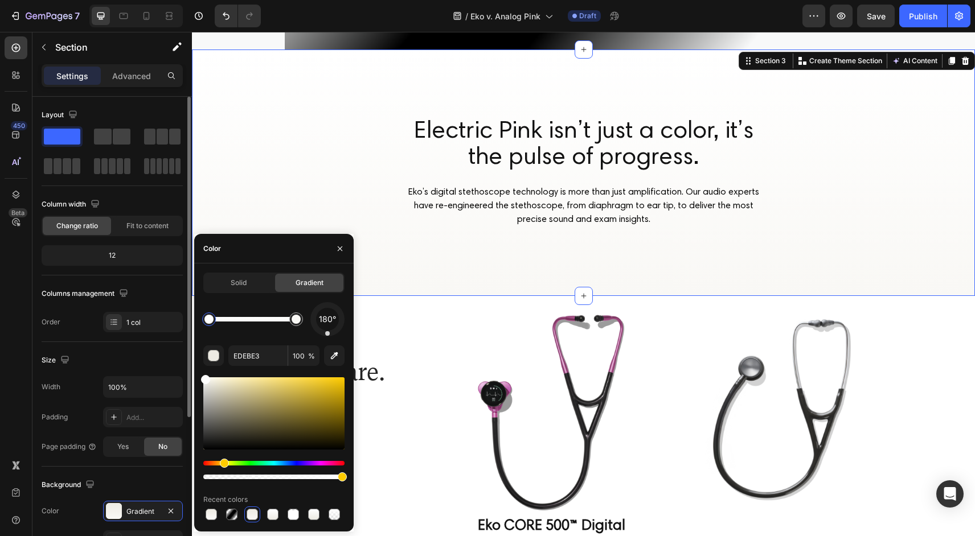
drag, startPoint x: 218, startPoint y: 379, endPoint x: 155, endPoint y: 343, distance: 72.2
click at [155, 343] on div "450 Beta Sections(18) Elements(83) Section Element Hero Section Product Detail …" at bounding box center [96, 284] width 192 height 504
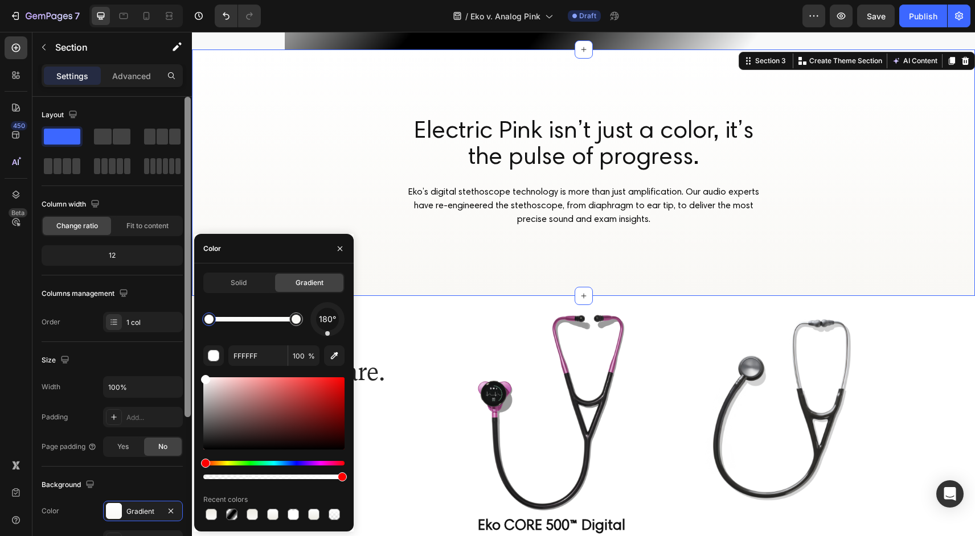
drag, startPoint x: 238, startPoint y: 396, endPoint x: 185, endPoint y: 349, distance: 70.6
click at [185, 349] on div "450 Beta Sections(18) Elements(83) Section Element Hero Section Product Detail …" at bounding box center [96, 284] width 192 height 504
click at [299, 318] on div at bounding box center [295, 319] width 9 height 9
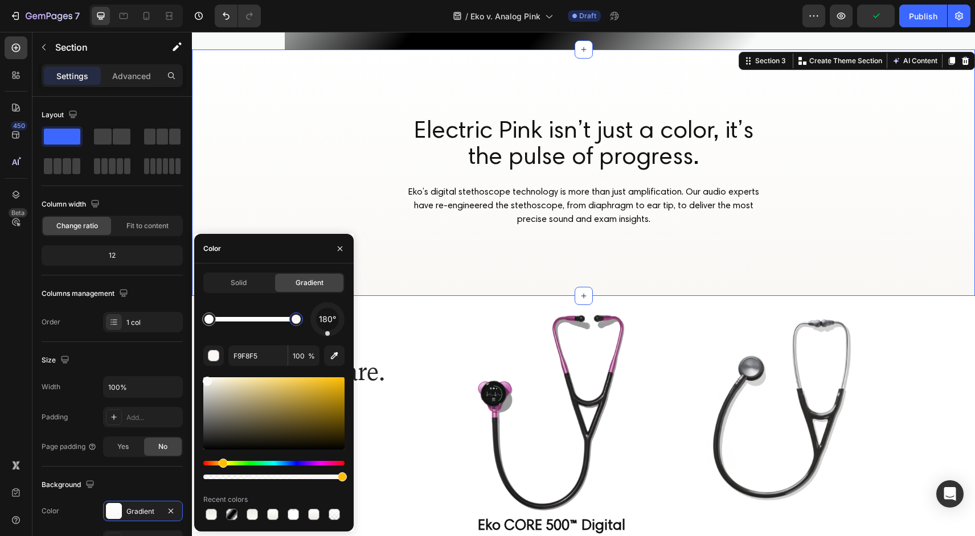
click at [455, 256] on div "Electric Pink isn’t just a color, it’s the pulse of progress. Heading Eko’s dig…" at bounding box center [583, 173] width 783 height 247
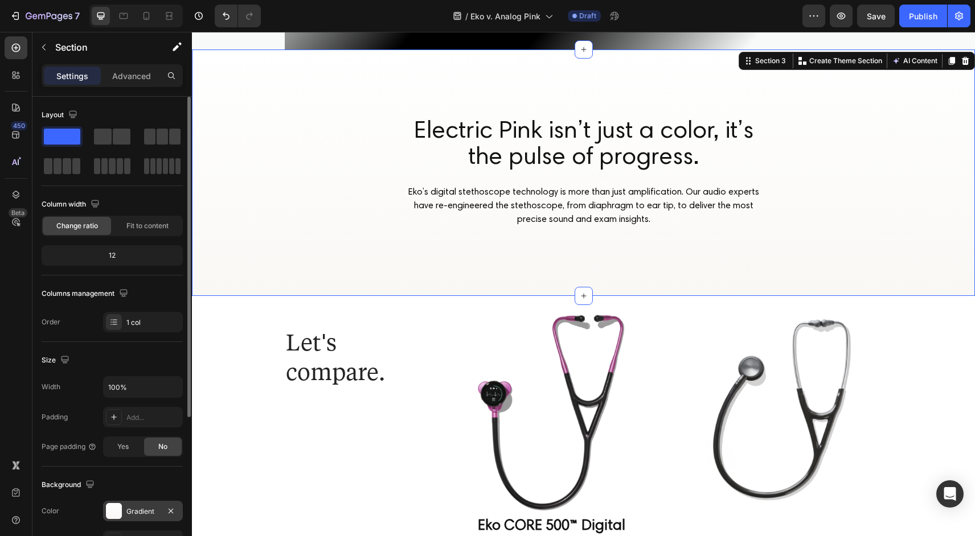
click at [118, 509] on div at bounding box center [114, 511] width 16 height 16
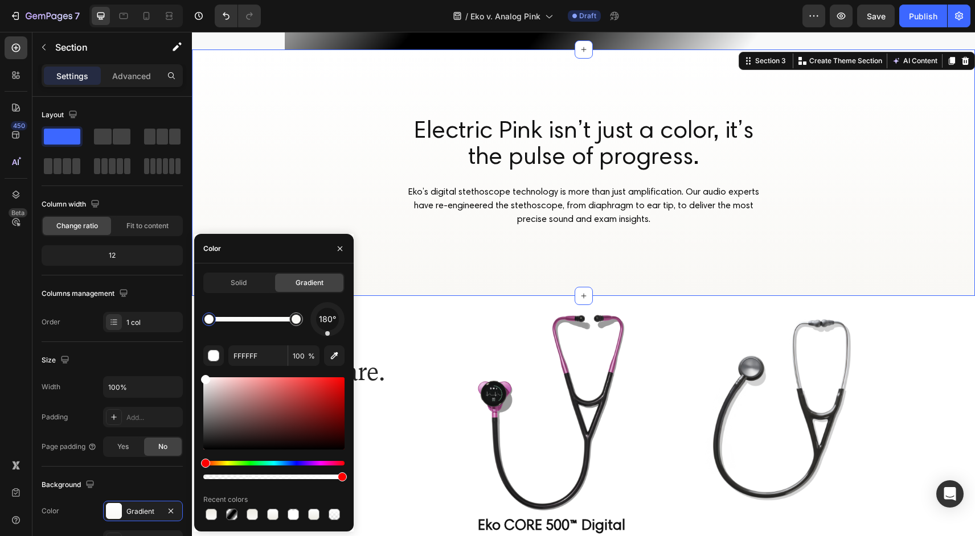
click at [211, 316] on div at bounding box center [208, 319] width 9 height 9
click at [216, 360] on div "button" at bounding box center [213, 356] width 11 height 11
click at [229, 350] on input "FFFFFF" at bounding box center [257, 356] width 59 height 20
click at [216, 356] on div "button" at bounding box center [213, 356] width 11 height 11
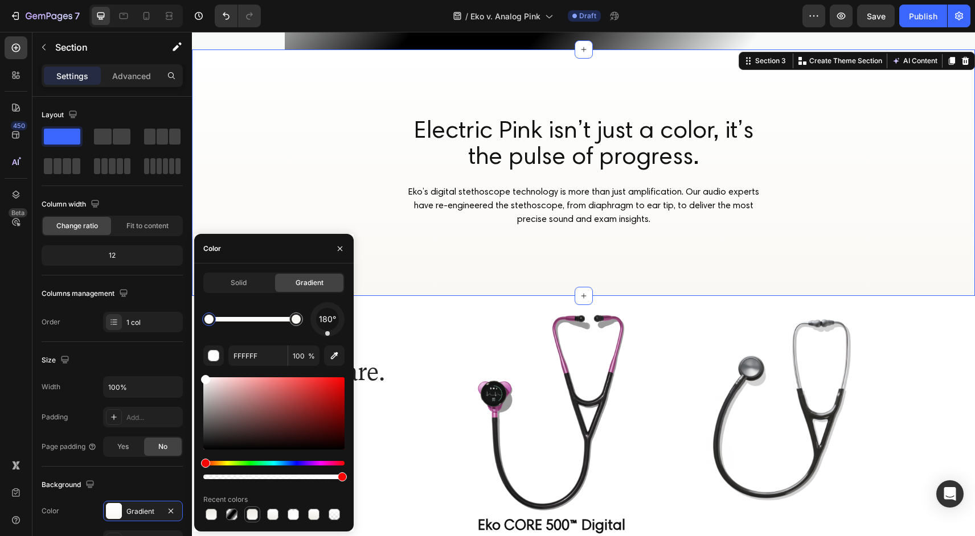
click at [253, 515] on div at bounding box center [252, 514] width 11 height 11
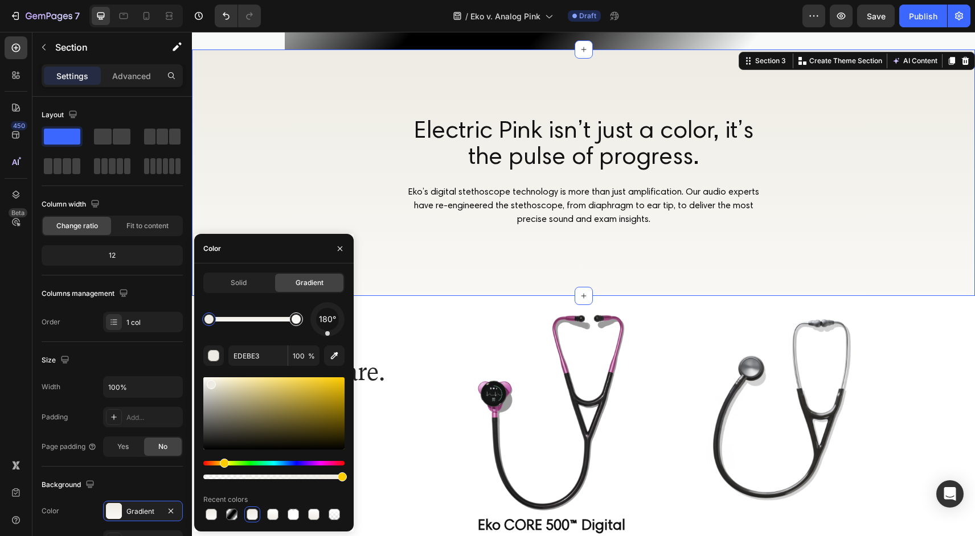
type input "F9F8F5"
click at [301, 319] on div at bounding box center [296, 320] width 14 height 14
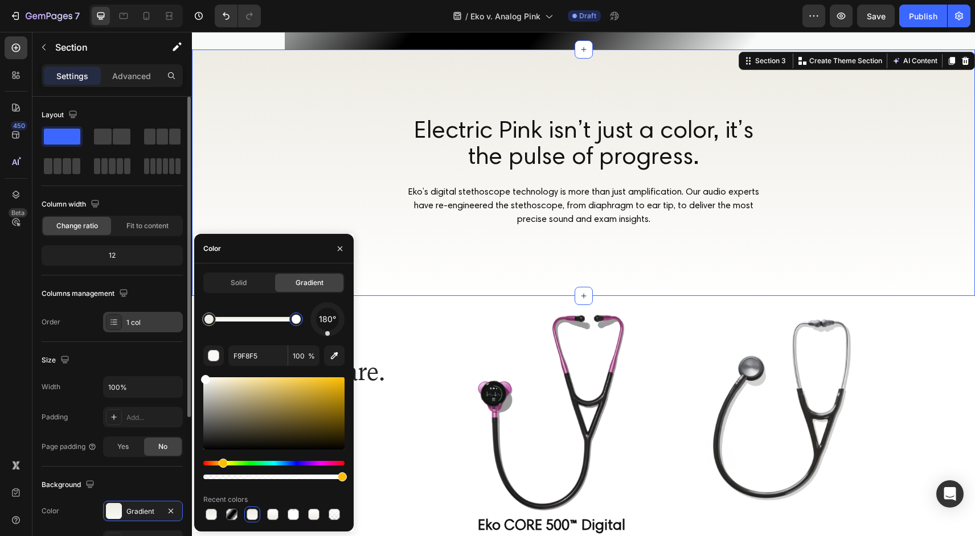
drag, startPoint x: 242, startPoint y: 427, endPoint x: 167, endPoint y: 327, distance: 124.5
click at [167, 327] on div "450 Beta Sections(18) Elements(83) Section Element Hero Section Product Detail …" at bounding box center [96, 284] width 192 height 504
click at [477, 256] on div "Electric Pink isn’t just a color, it’s the pulse of progress. Heading Eko’s dig…" at bounding box center [583, 173] width 783 height 247
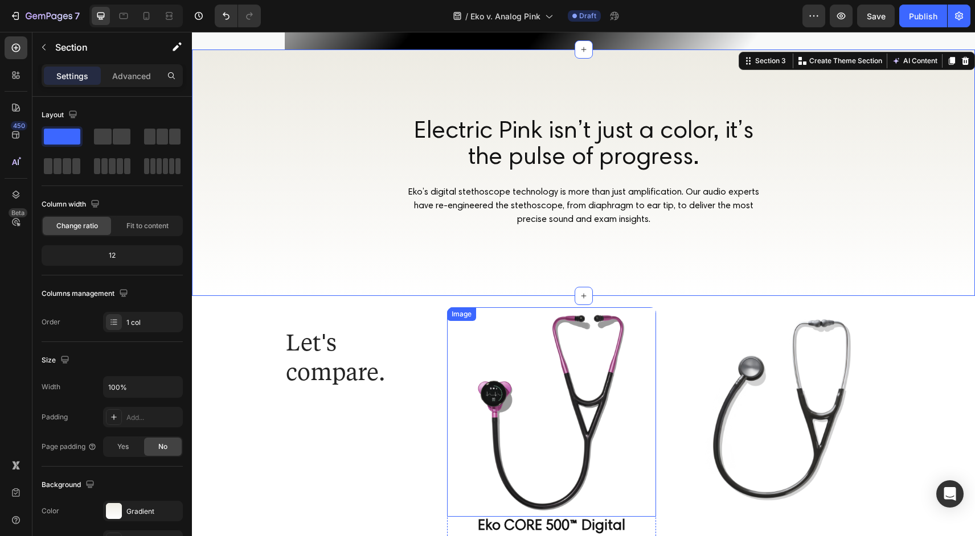
click at [451, 373] on img at bounding box center [552, 412] width 210 height 210
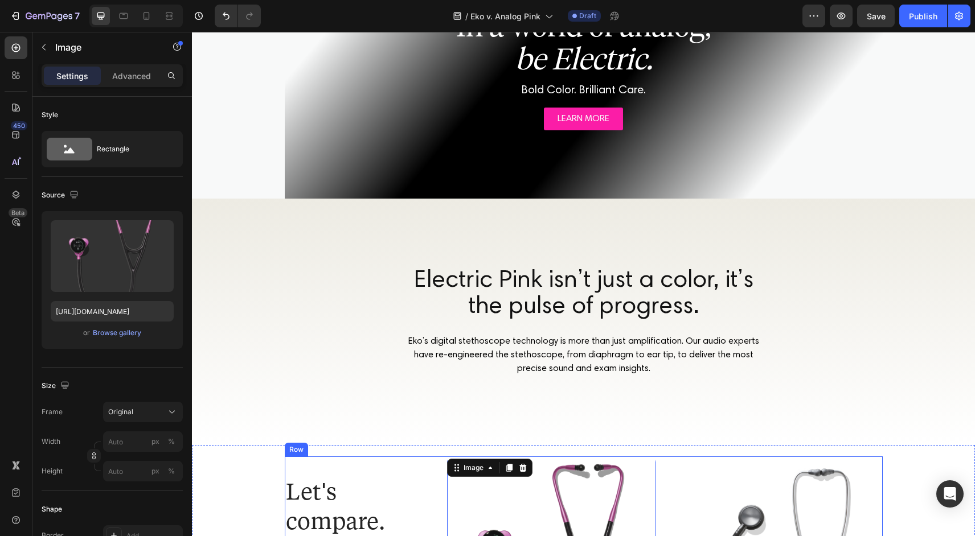
scroll to position [155, 0]
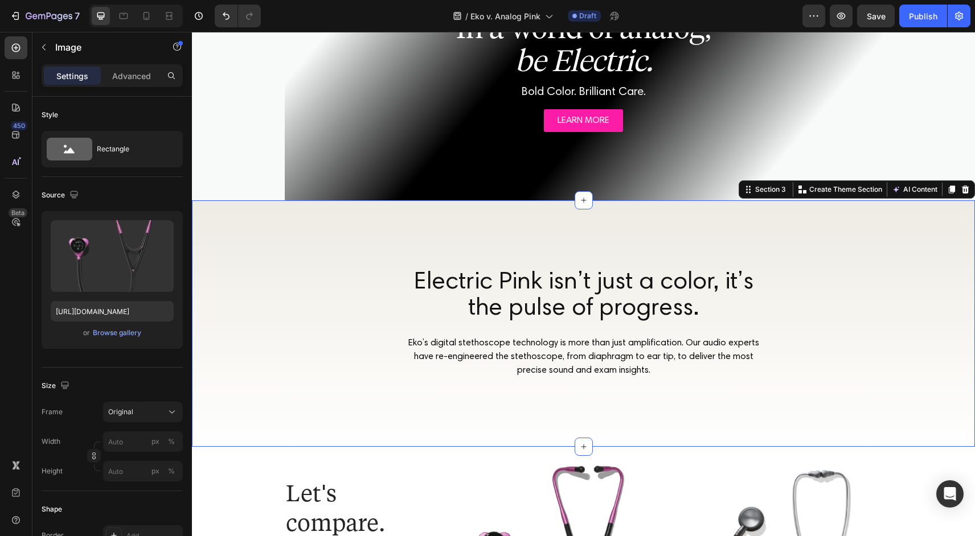
click at [329, 343] on div "Electric Pink isn’t just a color, it’s the pulse of progress. Heading Eko’s dig…" at bounding box center [583, 323] width 783 height 247
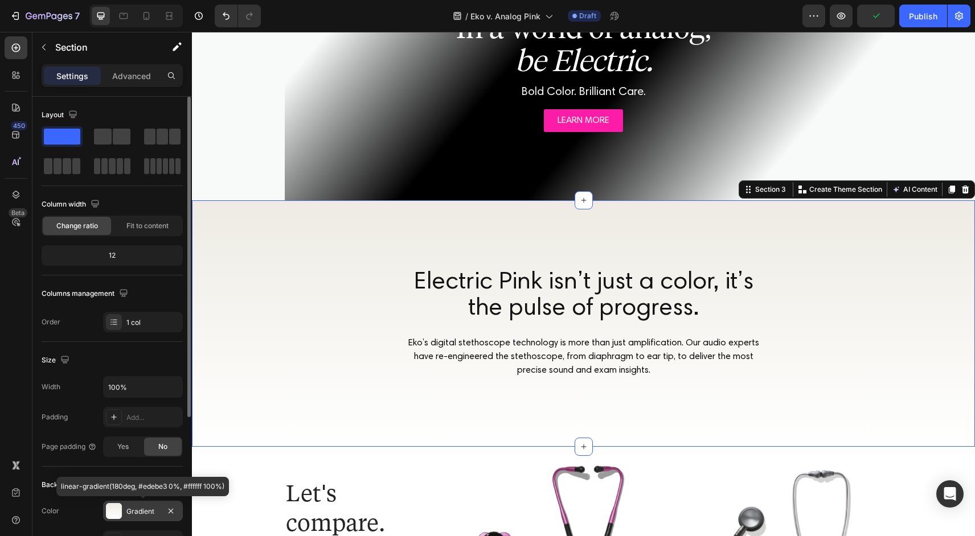
click at [112, 513] on div at bounding box center [114, 511] width 16 height 16
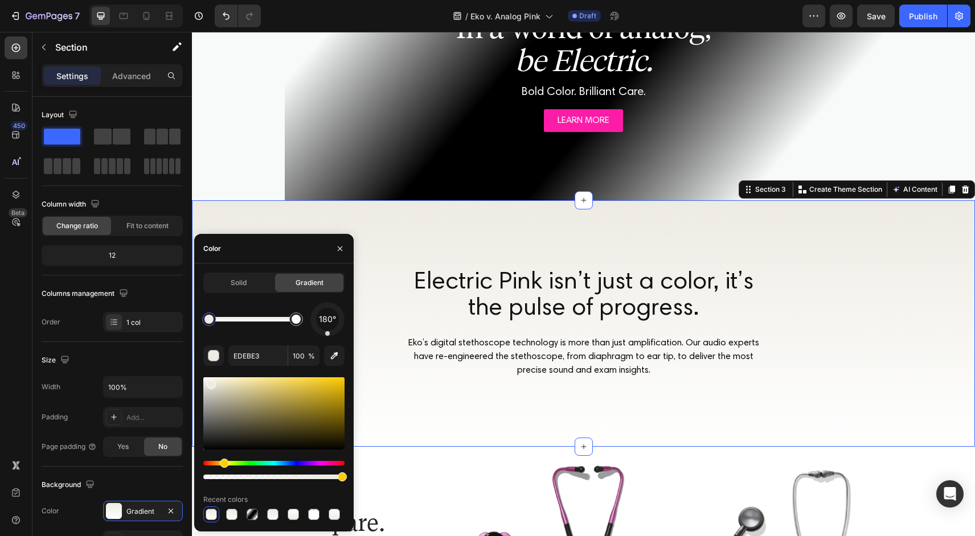
click at [210, 317] on div at bounding box center [208, 319] width 9 height 9
click at [210, 318] on div at bounding box center [208, 319] width 9 height 9
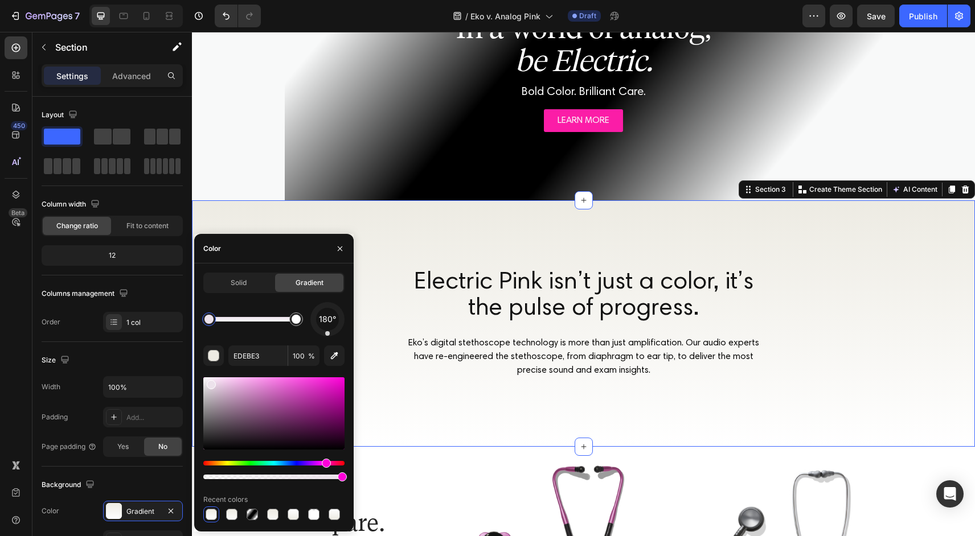
click at [325, 463] on div "Hue" at bounding box center [273, 463] width 141 height 5
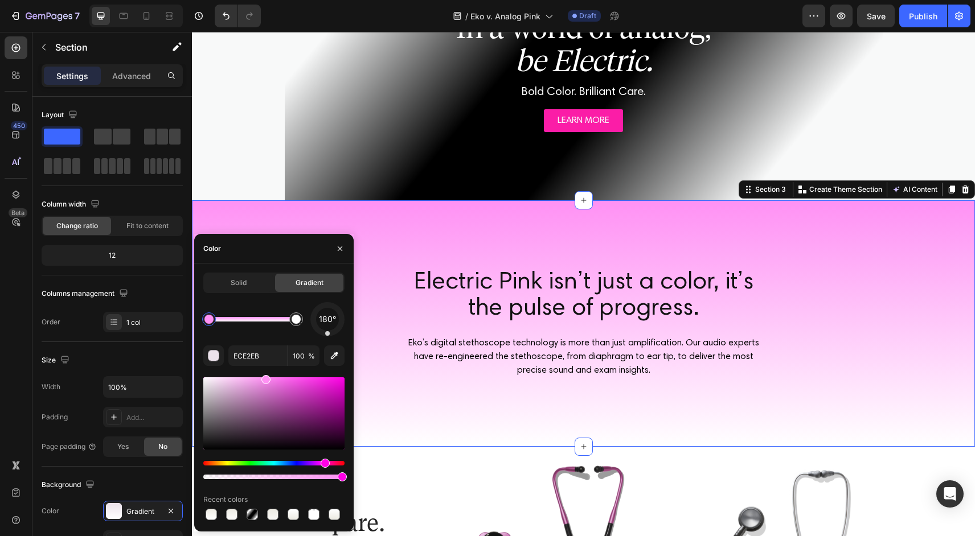
type input "FF91F4"
drag, startPoint x: 260, startPoint y: 396, endPoint x: 252, endPoint y: 382, distance: 16.0
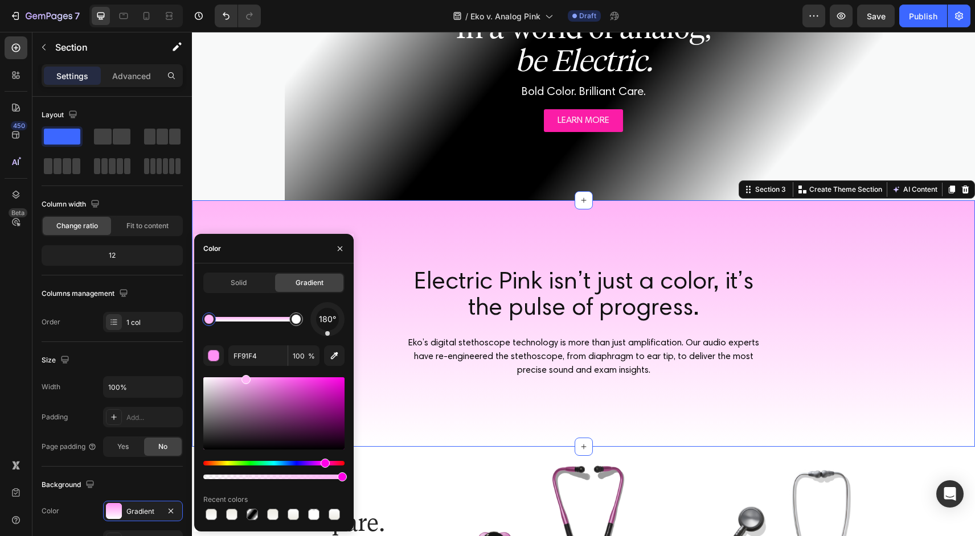
drag, startPoint x: 256, startPoint y: 382, endPoint x: 244, endPoint y: 366, distance: 19.6
click at [244, 366] on div "180° FF91F4 100 % Recent colors" at bounding box center [273, 412] width 141 height 220
click at [516, 248] on div "Electric Pink isn’t just a color, it’s the pulse of progress. Heading Eko’s dig…" at bounding box center [583, 323] width 783 height 247
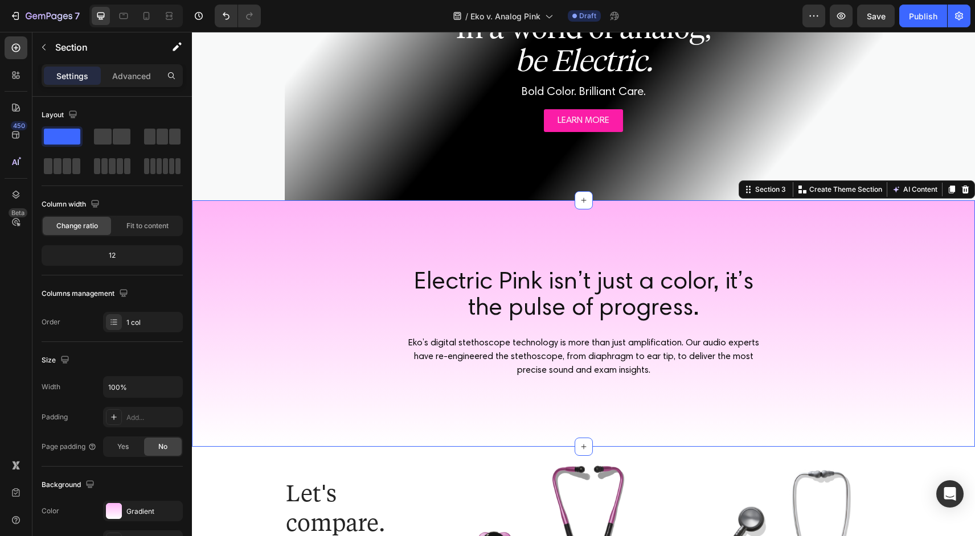
click at [414, 422] on div "Electric Pink isn’t just a color, it’s the pulse of progress. Heading Eko’s dig…" at bounding box center [583, 323] width 783 height 247
click at [407, 475] on div "Let's compare. Heading Row" at bounding box center [357, 498] width 145 height 80
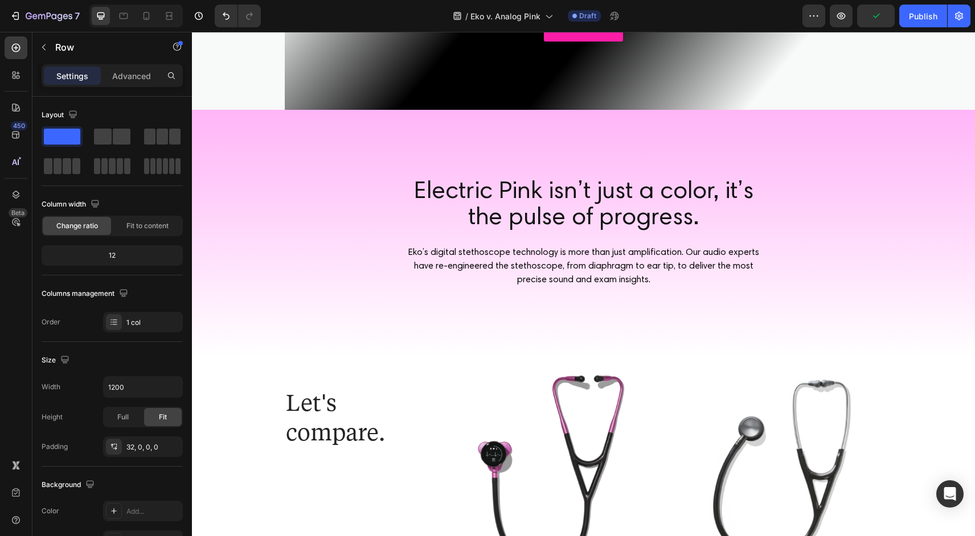
scroll to position [246, 0]
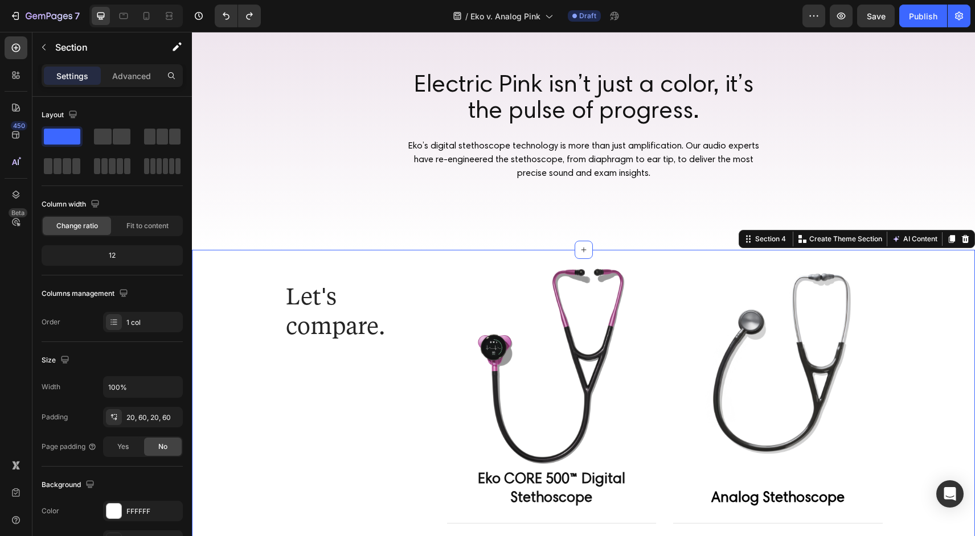
scroll to position [447, 0]
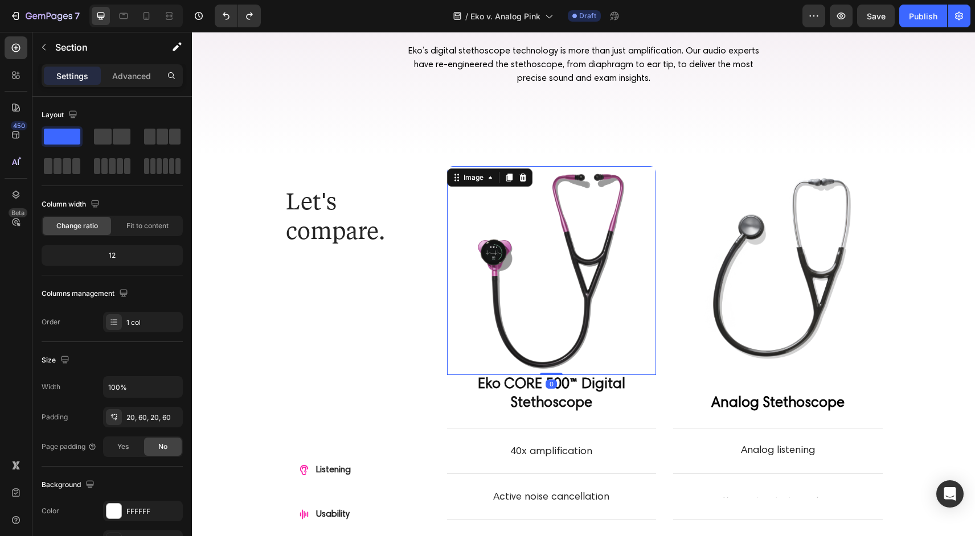
click at [553, 309] on img at bounding box center [552, 271] width 210 height 210
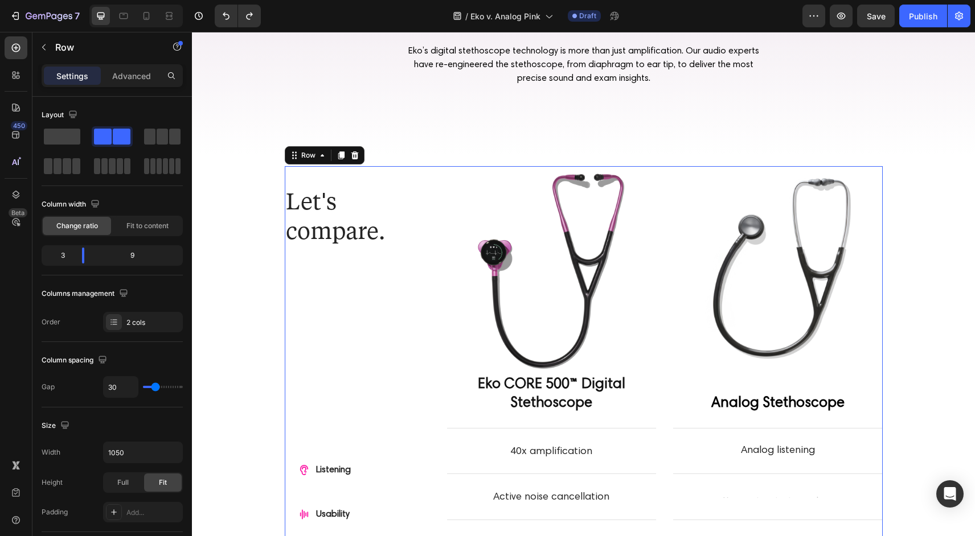
click at [347, 343] on div "Let's compare. Heading Row Listening Usability Display Benefits Detection Item …" at bounding box center [357, 423] width 145 height 514
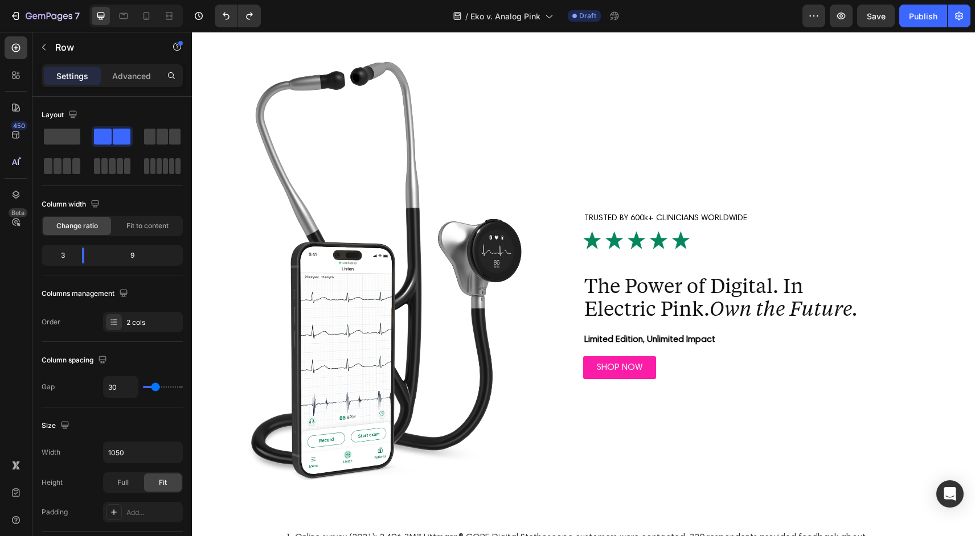
scroll to position [3294, 0]
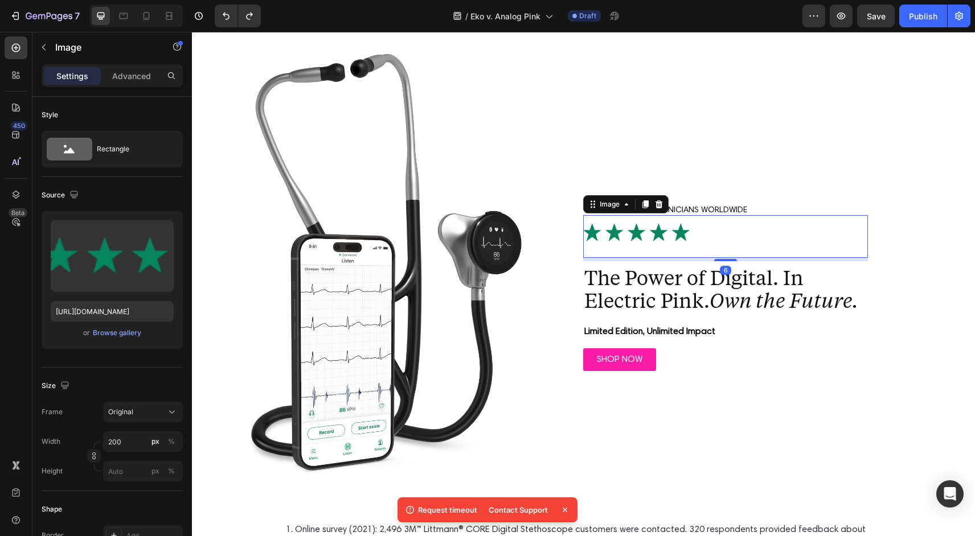
click at [647, 240] on img at bounding box center [640, 232] width 114 height 35
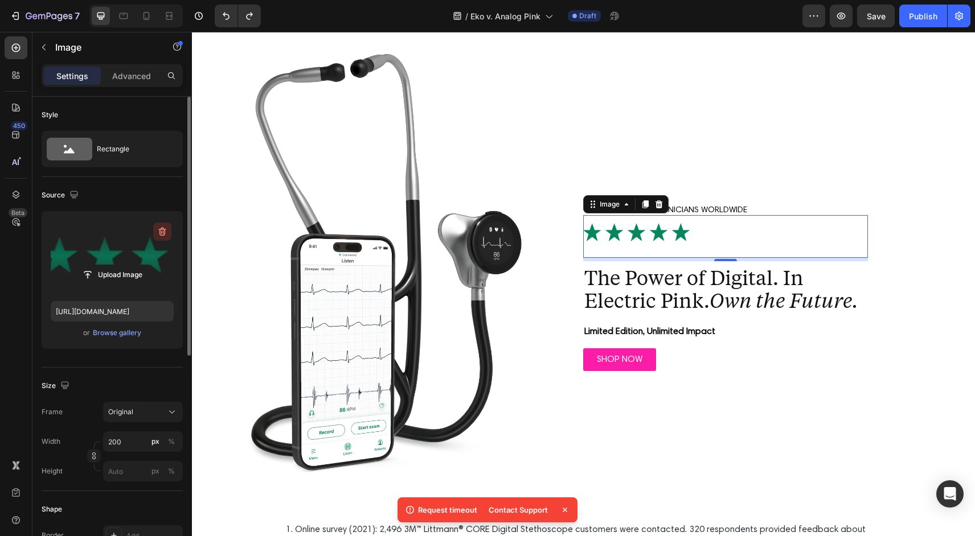
click at [162, 234] on icon "button" at bounding box center [162, 231] width 11 height 11
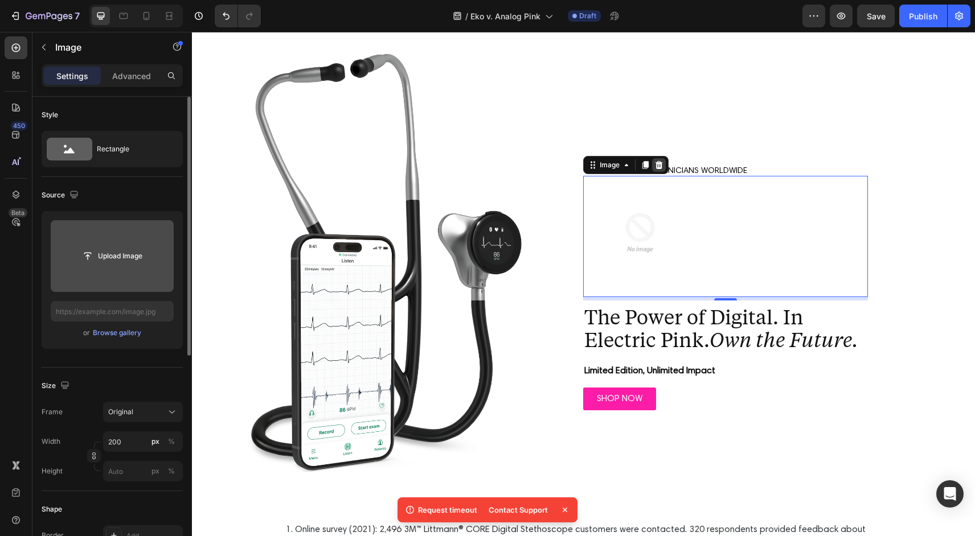
click at [660, 167] on icon at bounding box center [658, 165] width 7 height 8
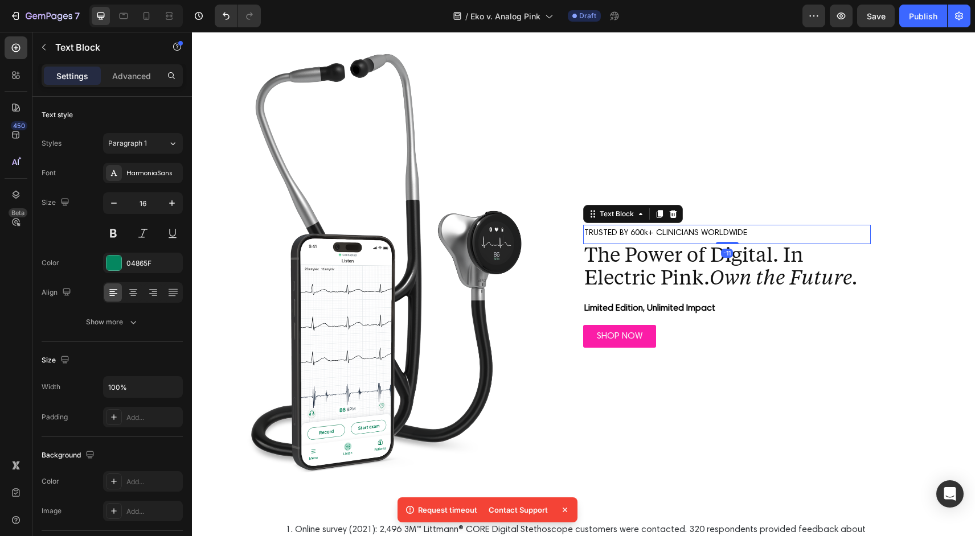
click at [764, 232] on p "TRUSTED BY 600k+ CLINICIANS WORLDWIDE" at bounding box center [726, 233] width 285 height 14
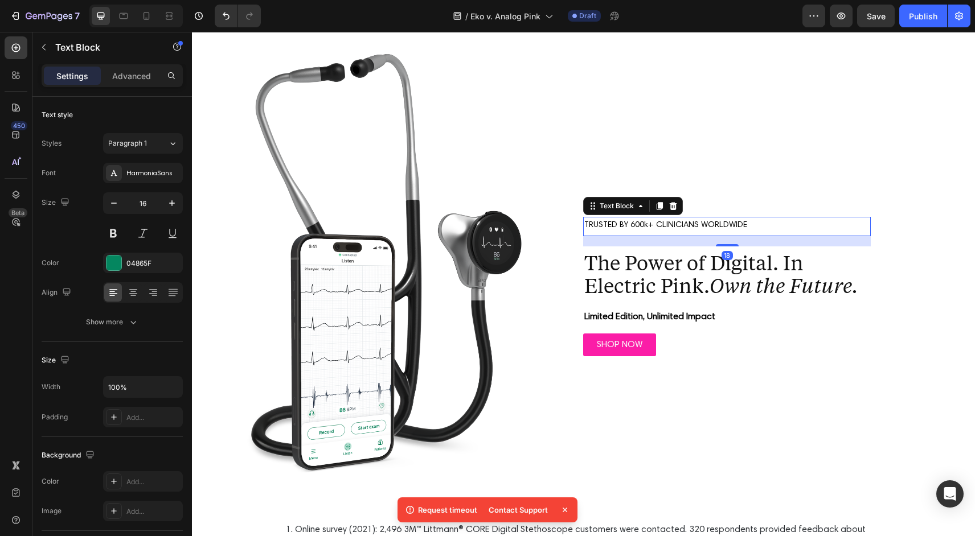
drag, startPoint x: 729, startPoint y: 243, endPoint x: 730, endPoint y: 253, distance: 10.3
click at [730, 236] on div "18" at bounding box center [727, 236] width 288 height 0
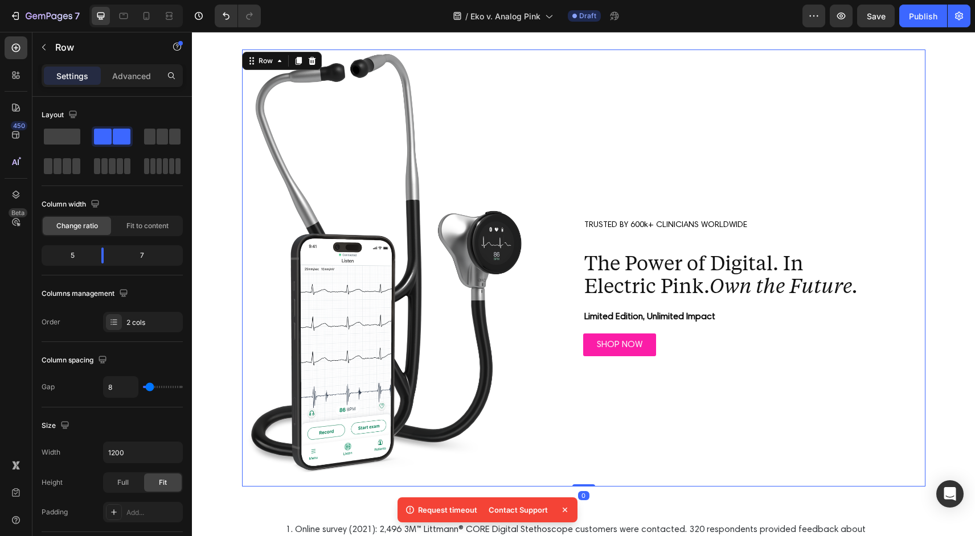
click at [814, 147] on div "TRUSTED BY 600k+ CLINICIANS WORLDWIDE Text Block The Power of Digital. In Elect…" at bounding box center [727, 268] width 396 height 437
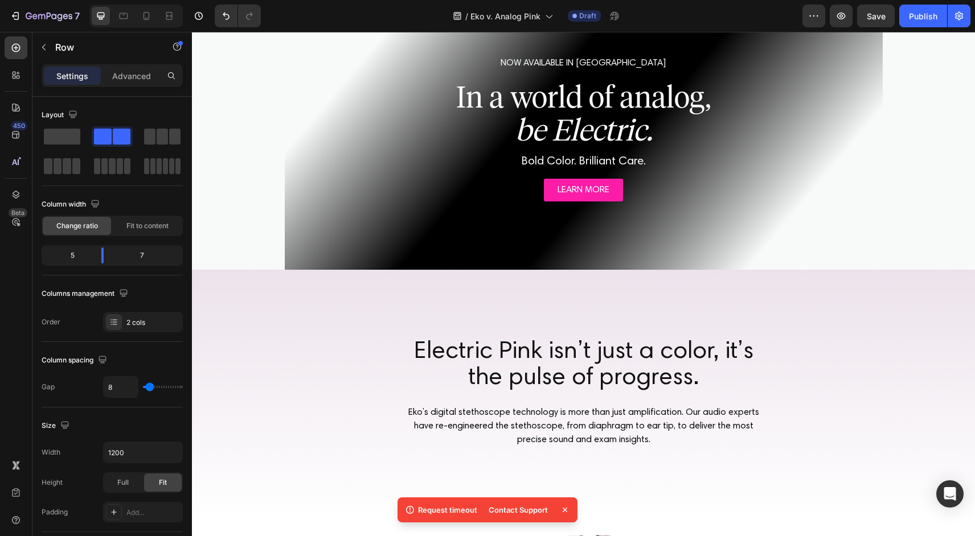
scroll to position [0, 0]
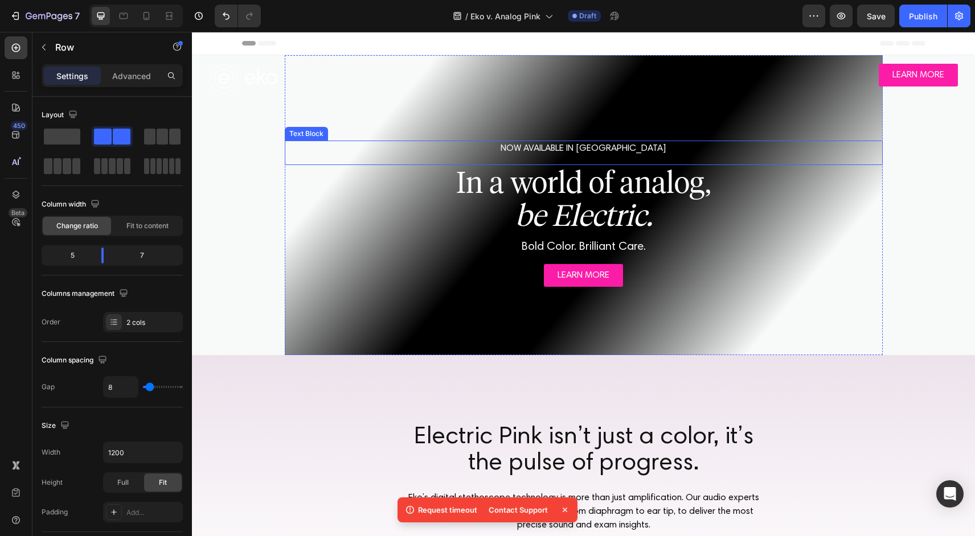
click at [620, 149] on p "NOW AVAILABLE IN [GEOGRAPHIC_DATA]" at bounding box center [584, 149] width 596 height 14
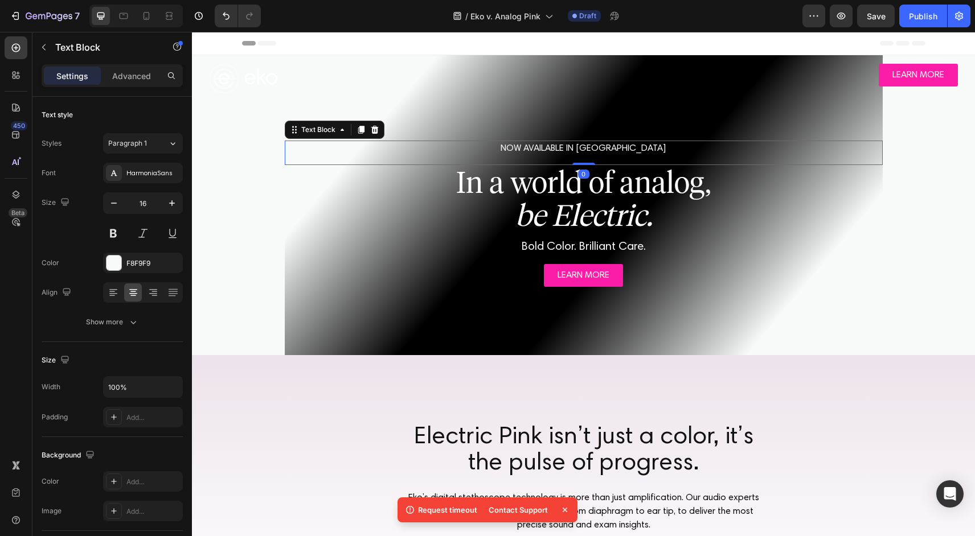
click at [620, 149] on p "NOW AVAILABLE IN [GEOGRAPHIC_DATA]" at bounding box center [584, 149] width 596 height 14
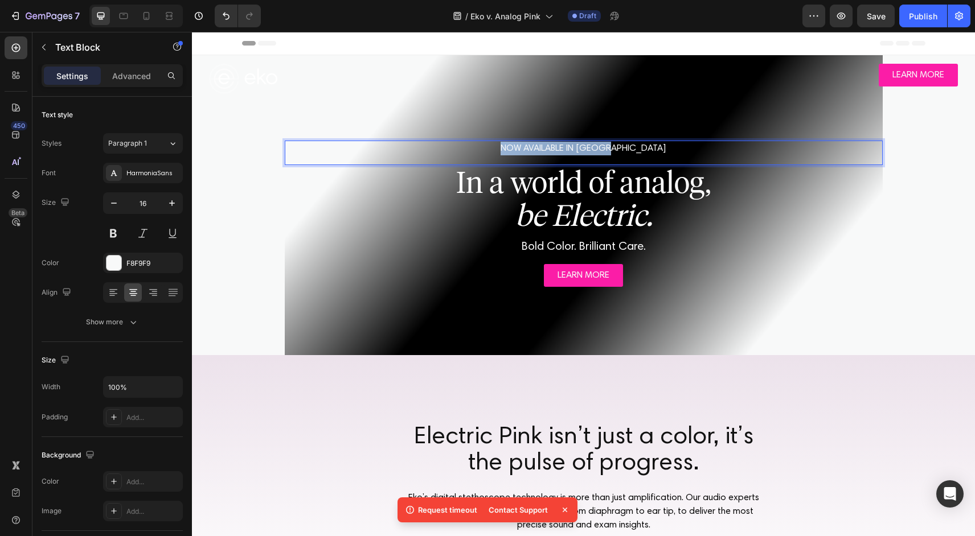
click at [620, 149] on p "NOW AVAILABLE IN [GEOGRAPHIC_DATA]" at bounding box center [584, 149] width 596 height 14
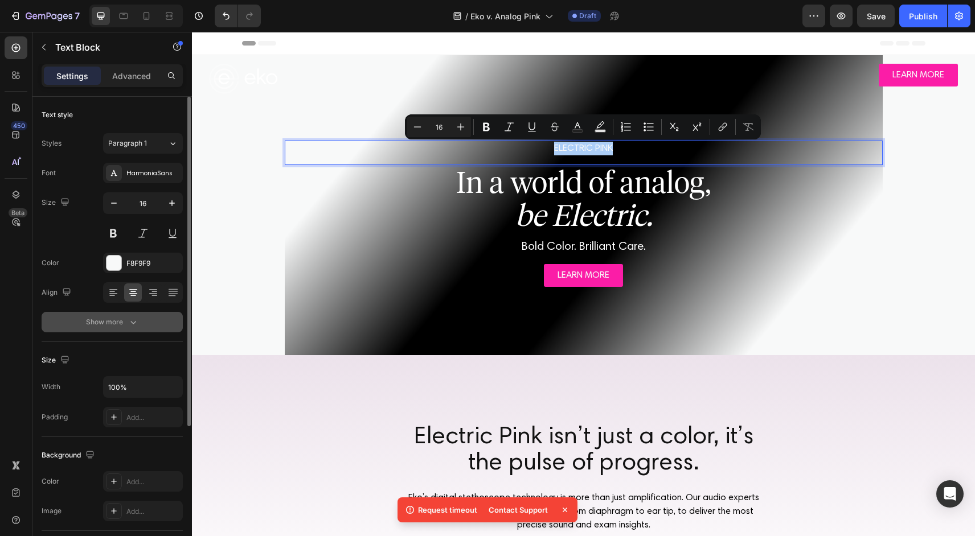
click at [105, 325] on div "Show more" at bounding box center [112, 322] width 53 height 11
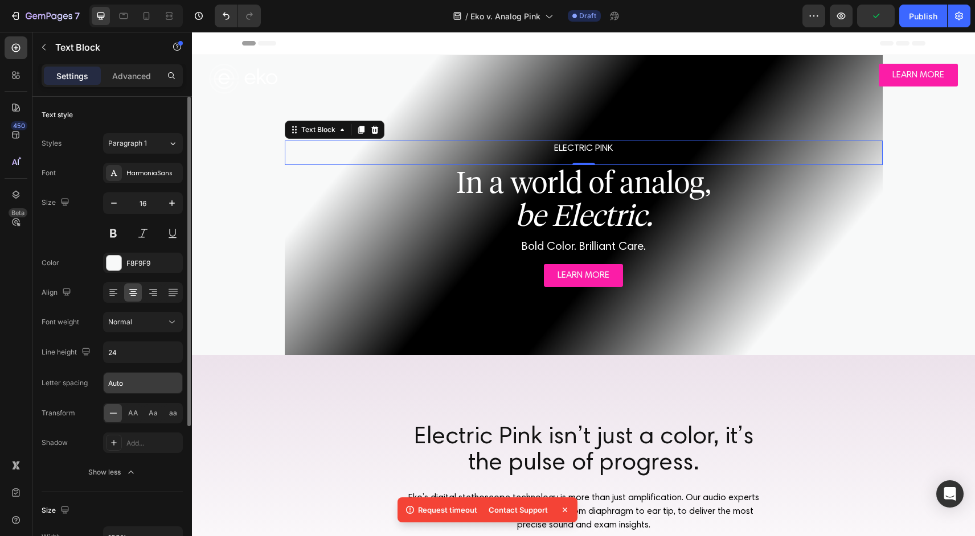
click at [134, 385] on input "Auto" at bounding box center [143, 383] width 79 height 20
type input "2"
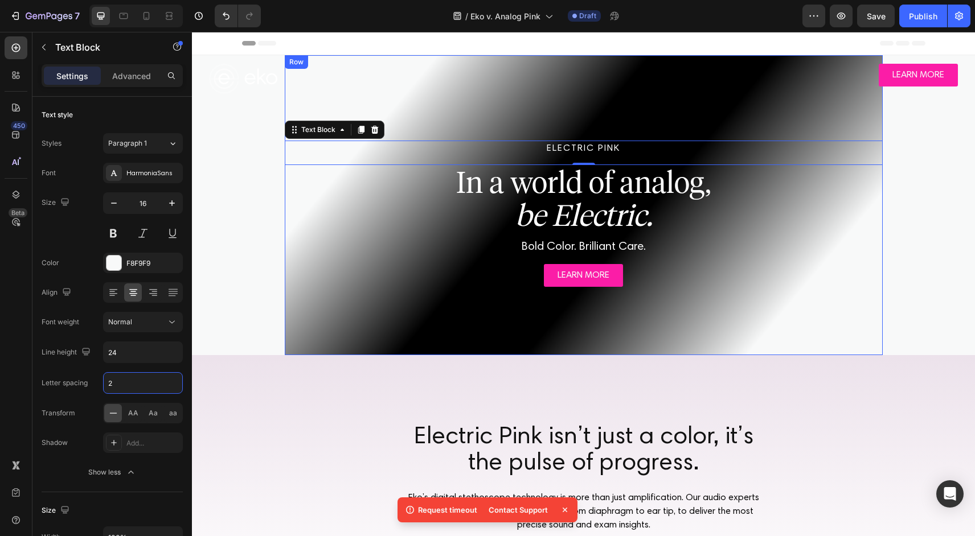
click at [436, 344] on div "ELECTRIC PINK Text Block 0 In a world of analog, be Electric. Heading Bold Colo…" at bounding box center [584, 205] width 598 height 300
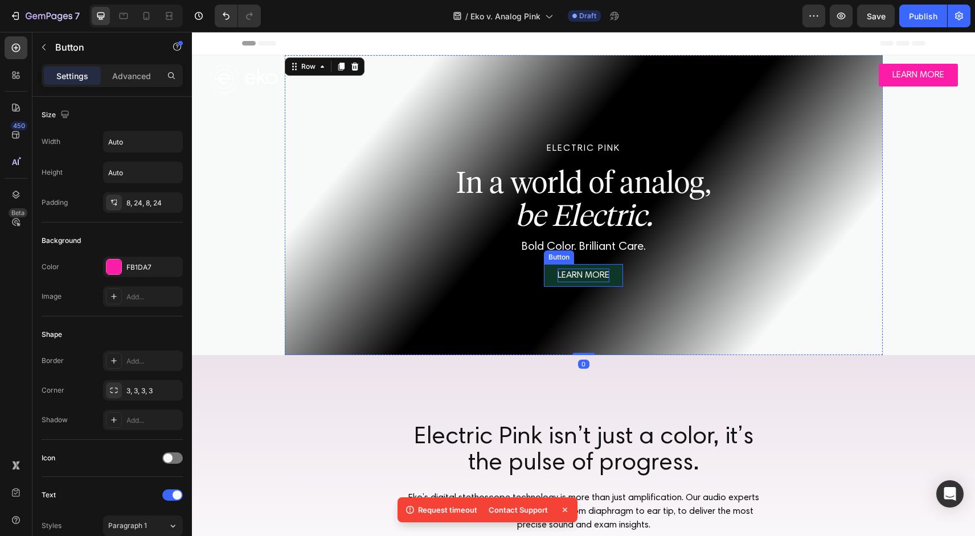
click at [582, 271] on p "LEARN MORE" at bounding box center [583, 276] width 52 height 14
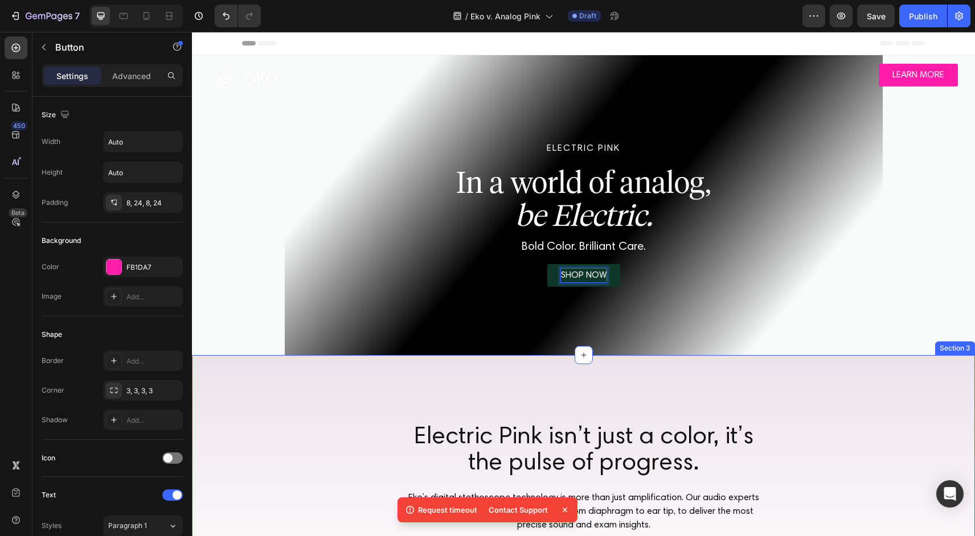
click at [609, 398] on div "Electric Pink isn’t just a color, it’s the pulse of progress. Heading Eko’s dig…" at bounding box center [583, 478] width 783 height 247
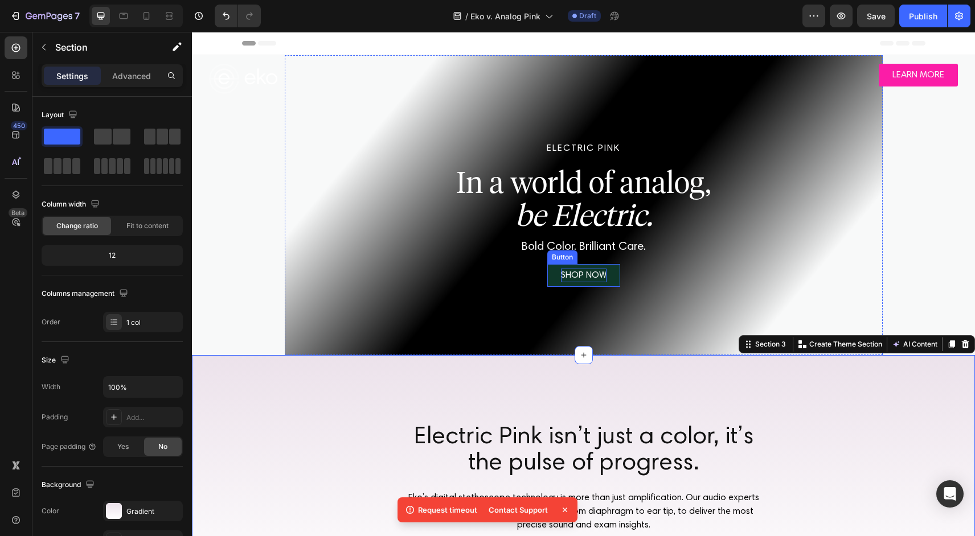
click at [613, 285] on link "SHOP NOW" at bounding box center [583, 275] width 73 height 23
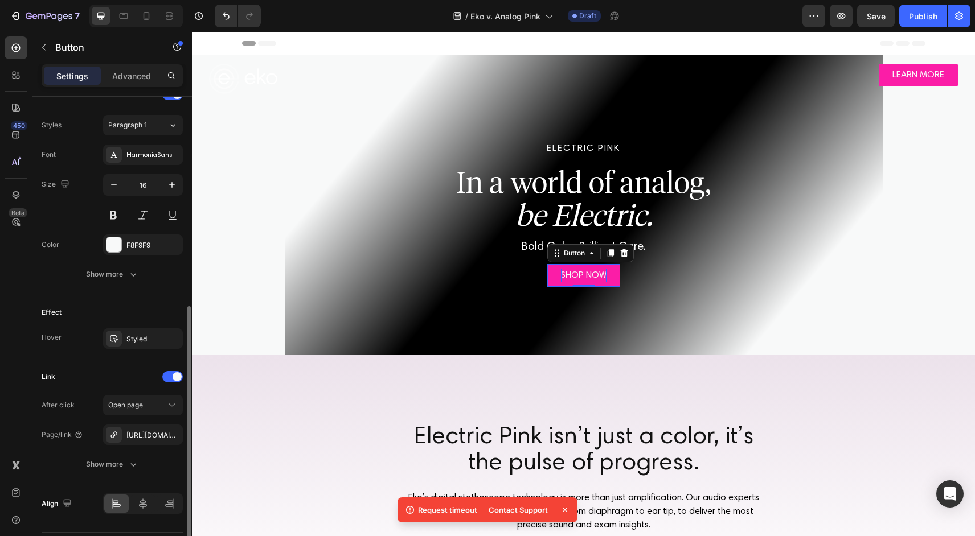
scroll to position [401, 0]
click at [141, 338] on div "Styled" at bounding box center [142, 339] width 33 height 10
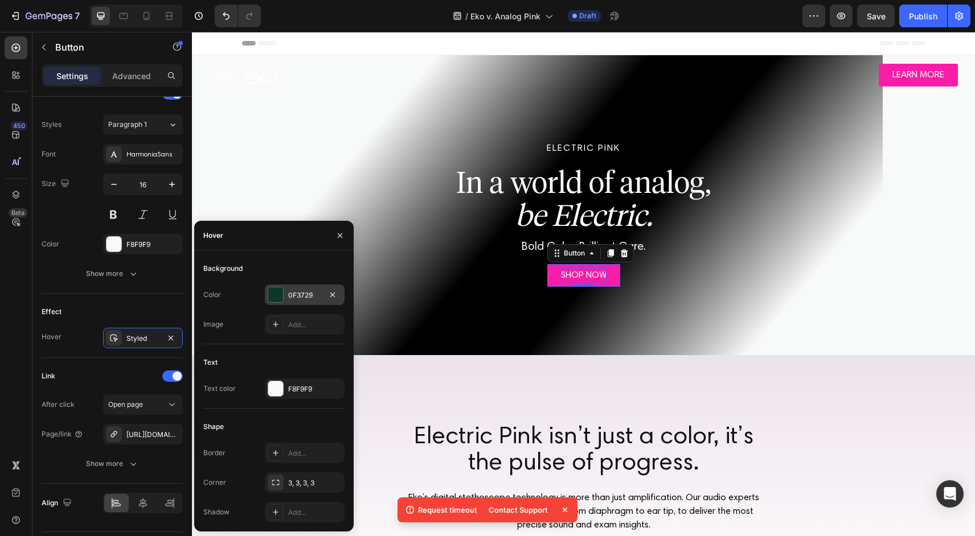
click at [276, 295] on div at bounding box center [275, 295] width 15 height 15
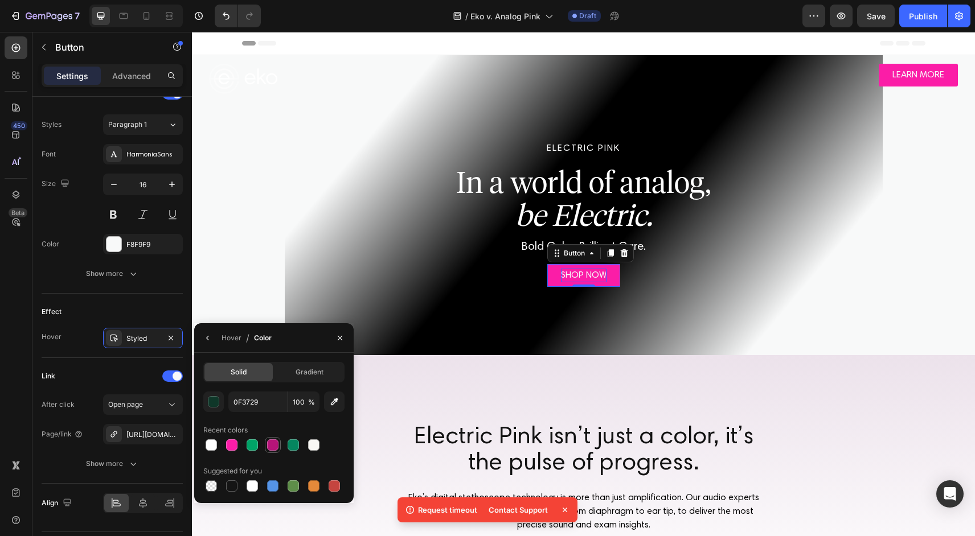
click at [274, 447] on div at bounding box center [272, 445] width 11 height 11
type input "B51479"
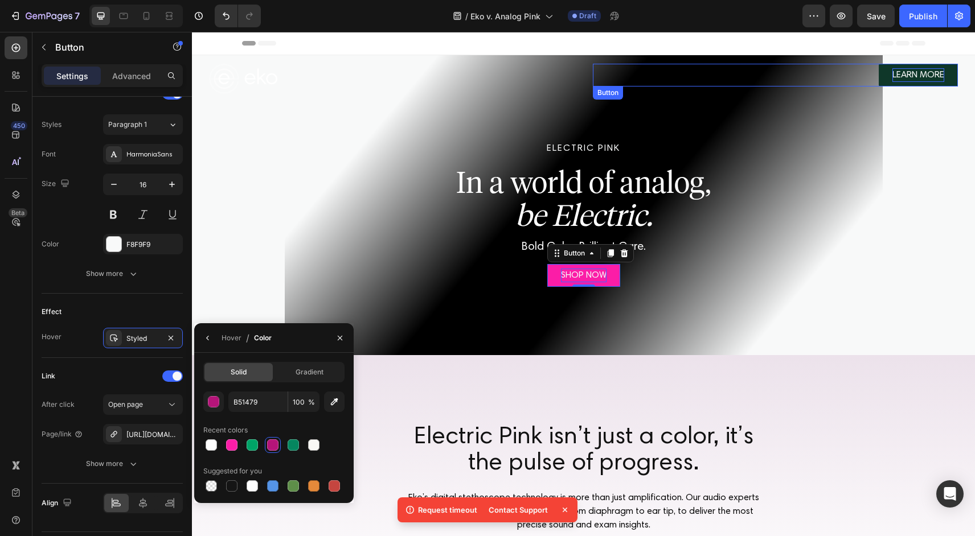
click at [938, 81] on p "LEARN MORE" at bounding box center [918, 75] width 52 height 14
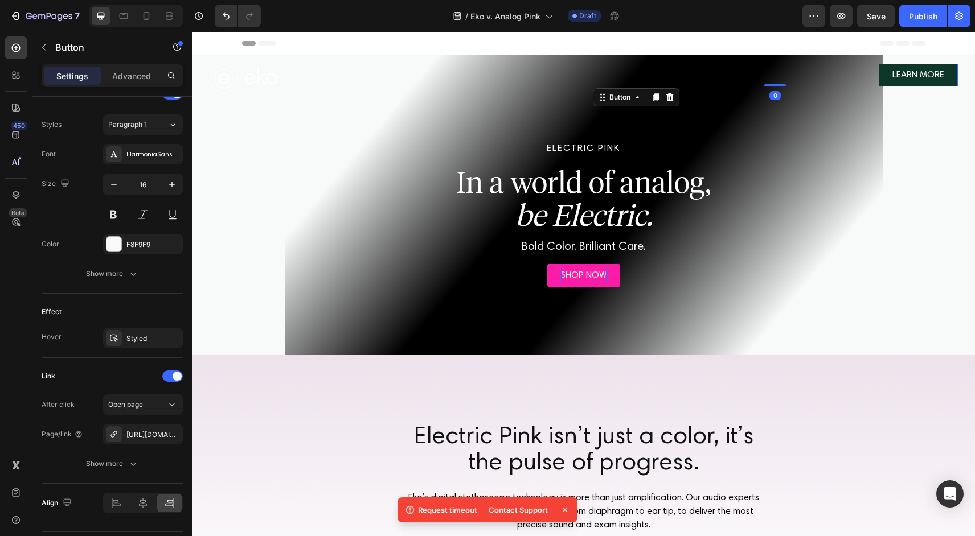
click at [950, 79] on link "LEARN MORE" at bounding box center [917, 75] width 79 height 23
click at [126, 342] on div "Styled" at bounding box center [143, 338] width 80 height 20
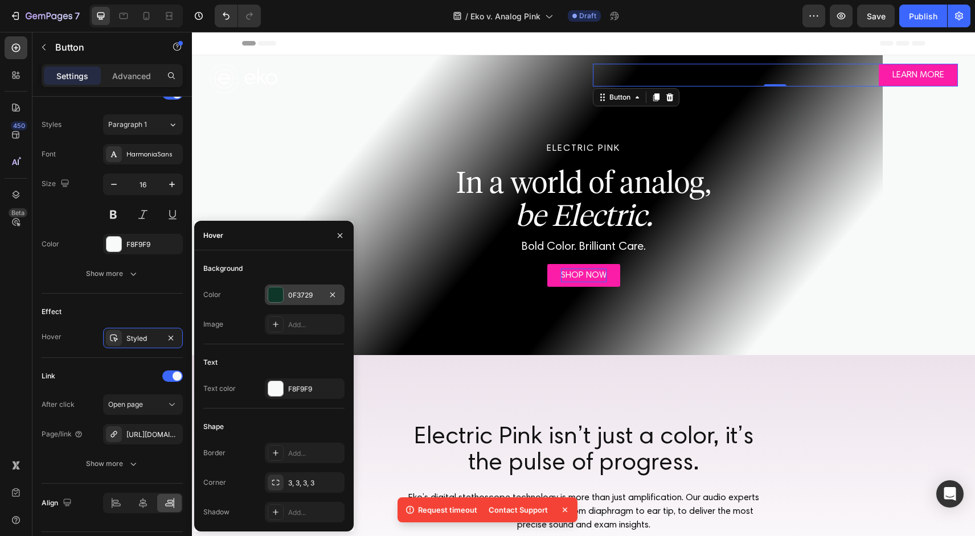
click at [278, 291] on div at bounding box center [275, 295] width 15 height 15
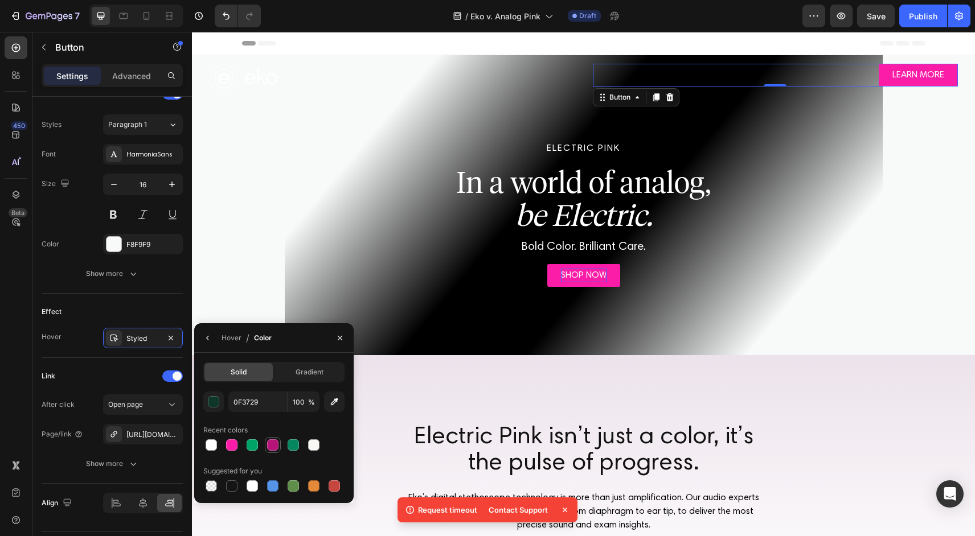
click at [273, 450] on div at bounding box center [272, 445] width 11 height 11
type input "B51479"
click at [528, 317] on div "ELECTRIC PINK Text Block In a world of analog, be Electric. Heading Bold Color.…" at bounding box center [584, 205] width 598 height 300
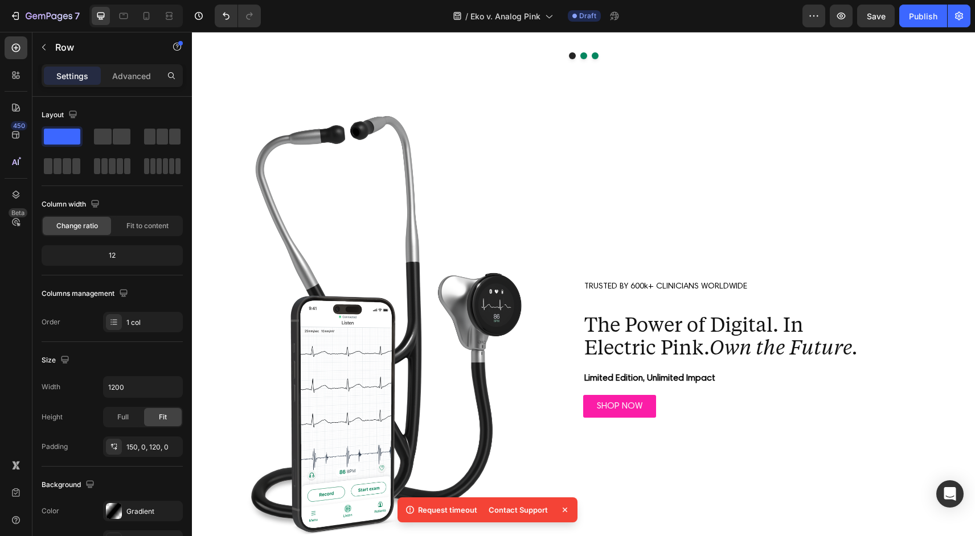
scroll to position [3527, 0]
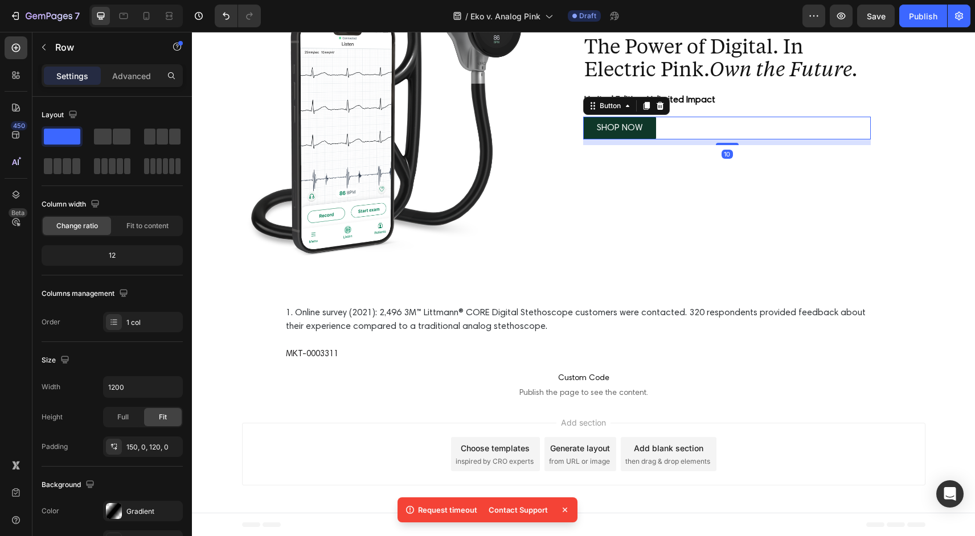
click at [592, 133] on link "SHOP NOW" at bounding box center [619, 128] width 73 height 23
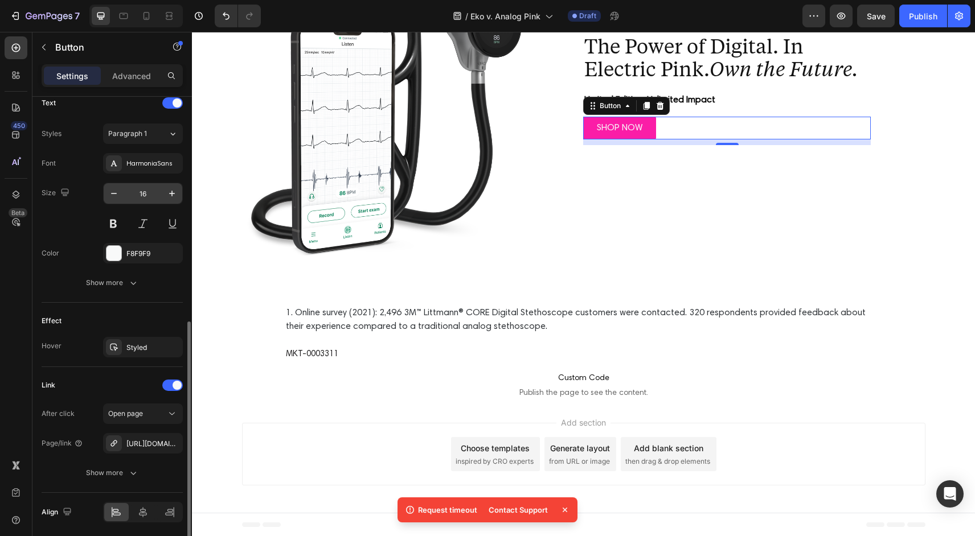
scroll to position [406, 0]
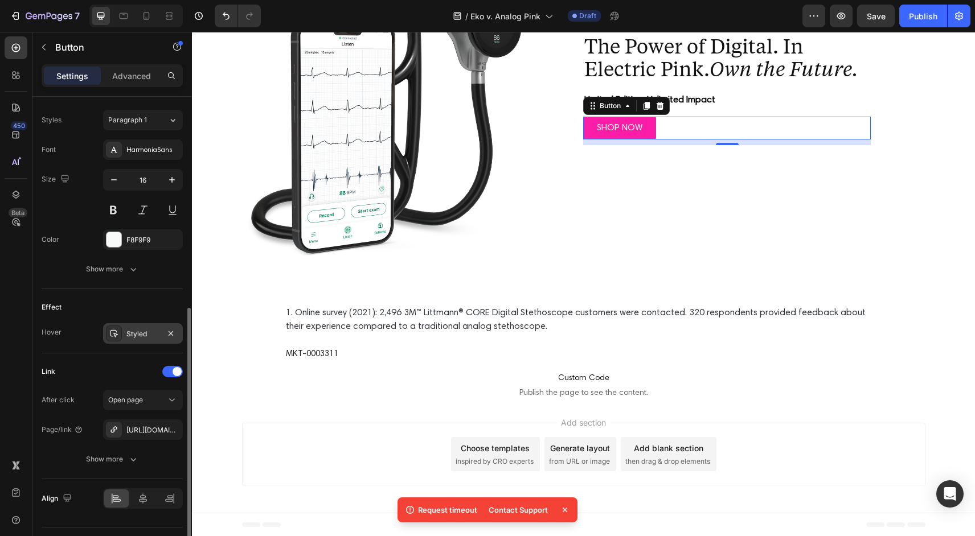
click at [145, 336] on div "Styled" at bounding box center [142, 334] width 33 height 10
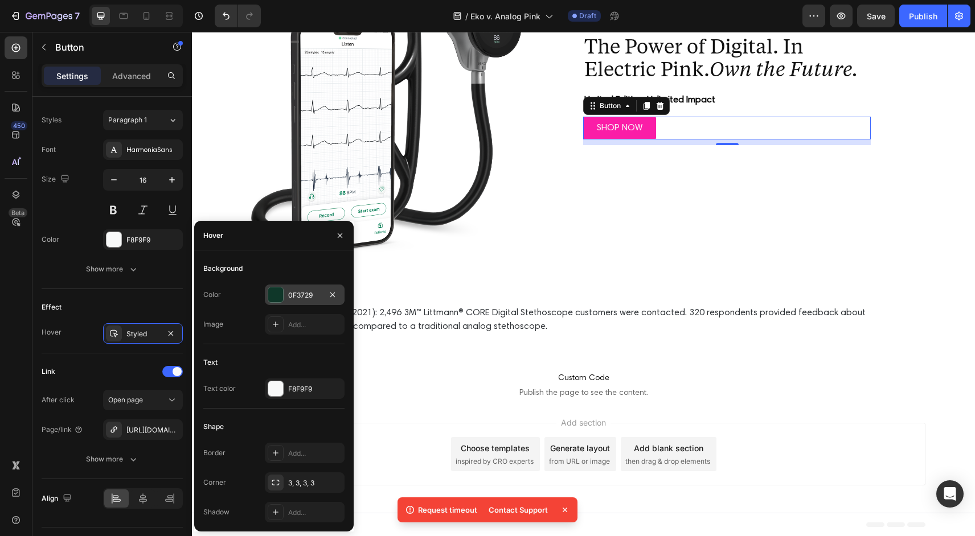
click at [277, 289] on div at bounding box center [275, 295] width 15 height 15
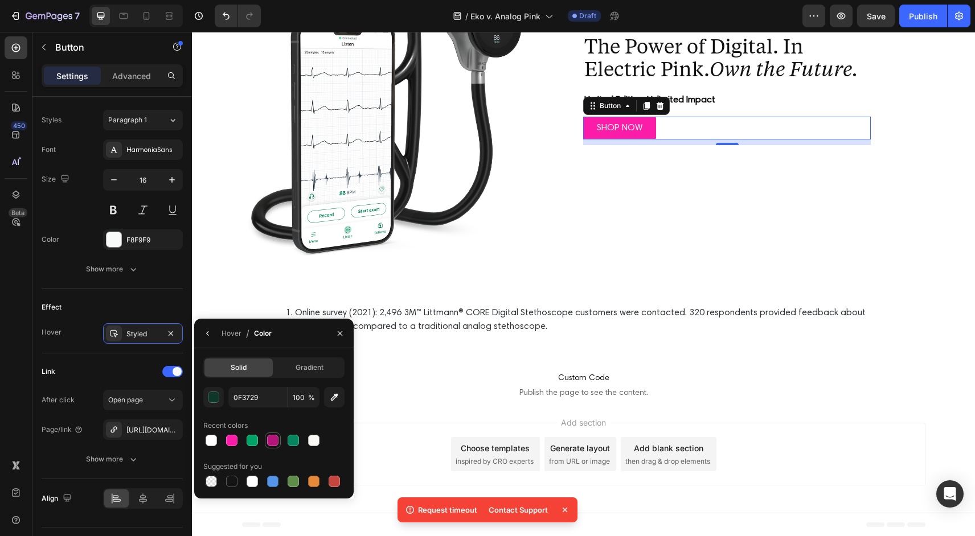
click at [272, 444] on div at bounding box center [272, 440] width 11 height 11
type input "B51479"
click at [606, 200] on div "TRUSTED BY 600k+ CLINICIANS WORLDWIDE Text Block The Power of Digital. In Elect…" at bounding box center [727, 51] width 396 height 437
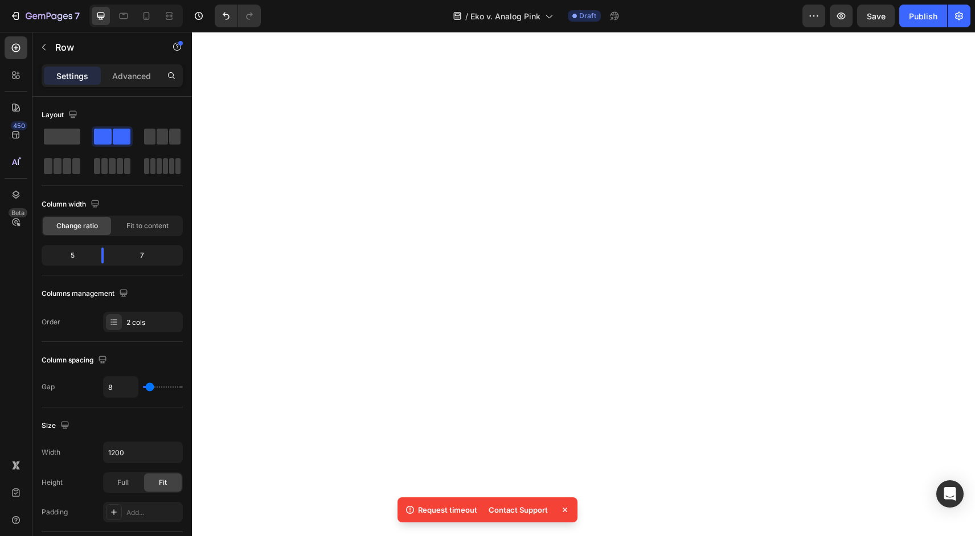
scroll to position [0, 0]
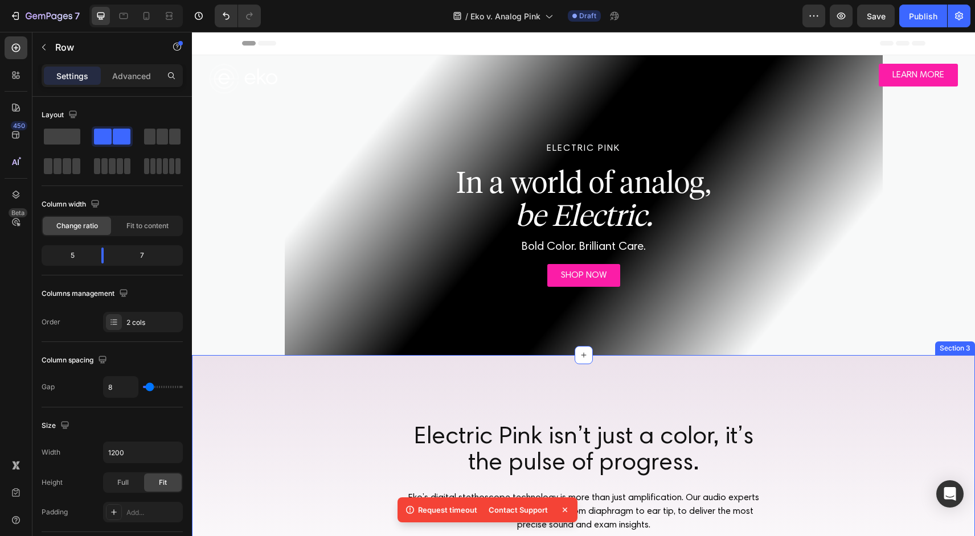
click at [684, 393] on div "Electric Pink isn’t just a color, it’s the pulse of progress. Heading Eko’s dig…" at bounding box center [583, 478] width 783 height 247
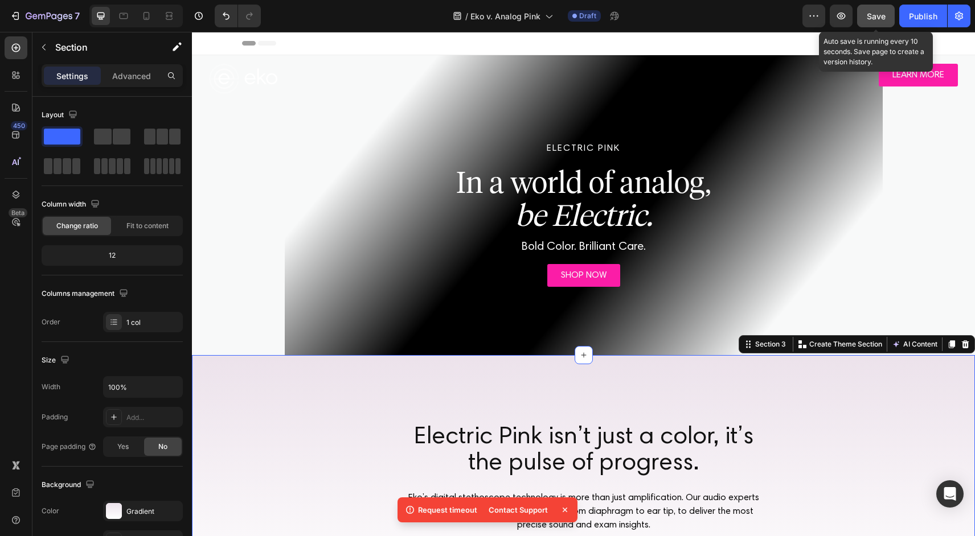
click at [877, 18] on span "Save" at bounding box center [876, 16] width 19 height 10
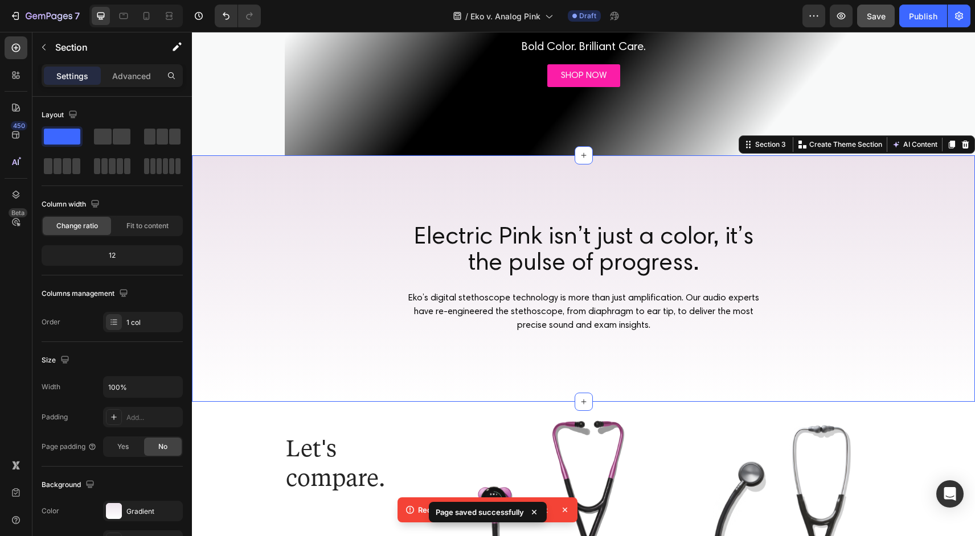
scroll to position [213, 0]
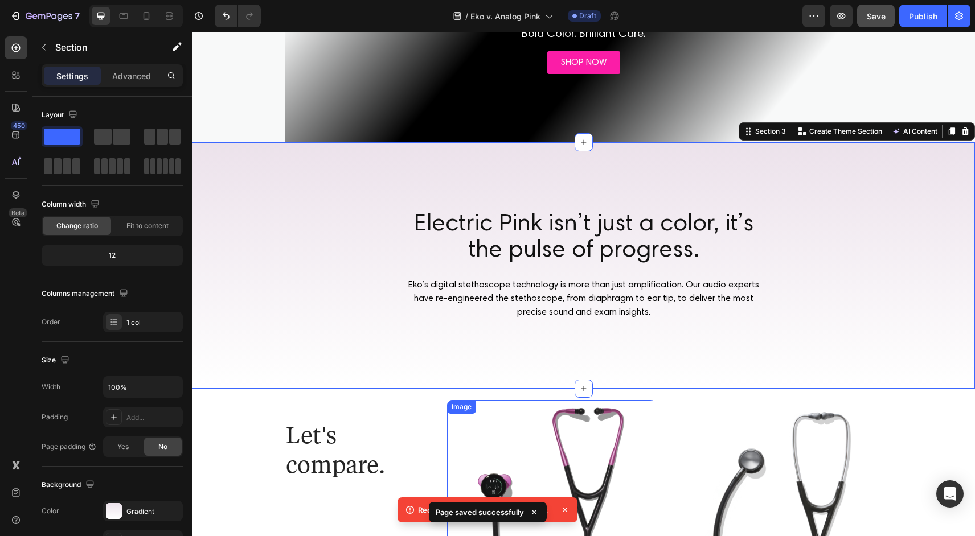
click at [533, 434] on img at bounding box center [552, 505] width 210 height 210
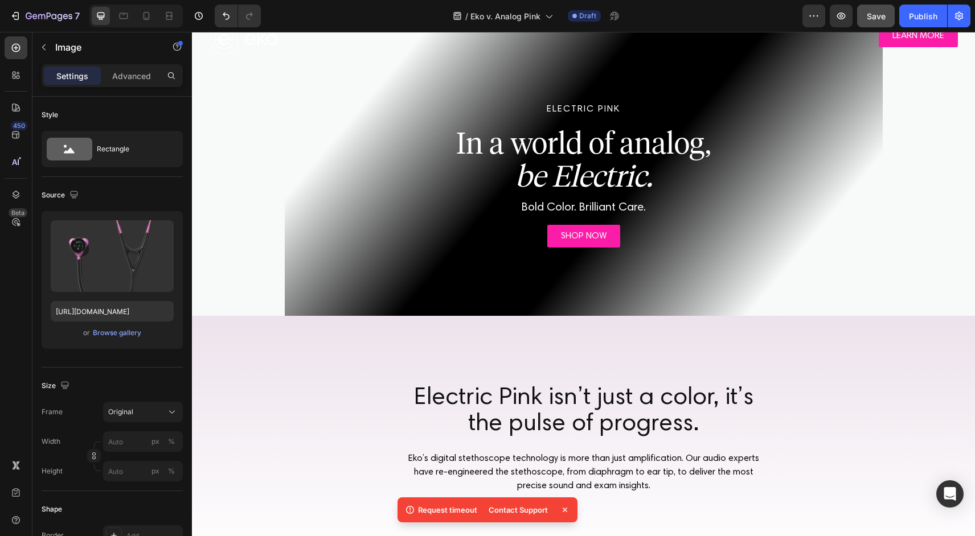
scroll to position [0, 0]
